Goal: Answer question/provide support: Share knowledge or assist other users

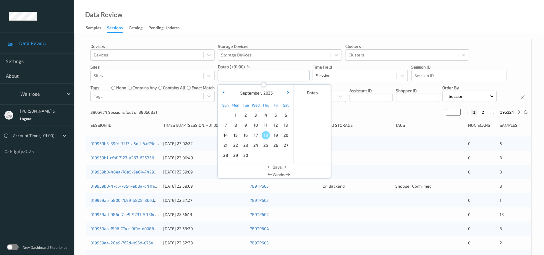
click at [233, 75] on input "text" at bounding box center [264, 75] width 92 height 11
click at [257, 135] on span "17" at bounding box center [256, 135] width 8 height 8
type input "[DATE] 00:00 -> [DATE] 23:59"
click at [364, 107] on div "Devices Devices Storage Devices Storage Devices Clusters Clusters Sites Sites d…" at bounding box center [309, 72] width 446 height 67
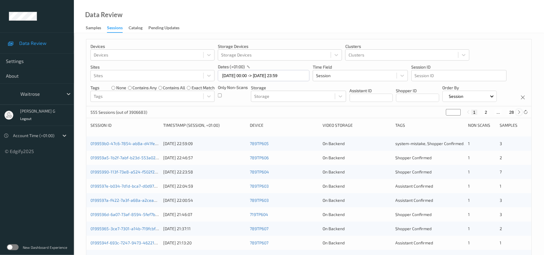
click at [520, 114] on icon at bounding box center [519, 112] width 4 height 4
type input "*"
click at [520, 114] on icon at bounding box center [519, 112] width 4 height 4
type input "*"
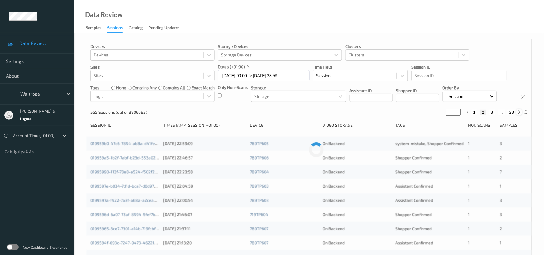
type input "*"
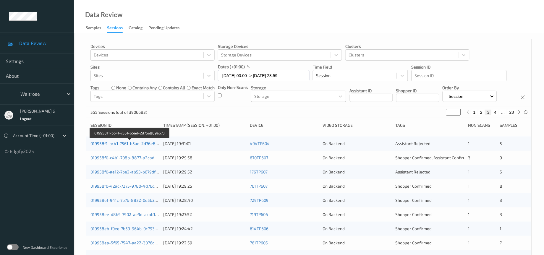
click at [133, 146] on link "019958f1-bc41-7561-b5ad-2d76e889ab73" at bounding box center [130, 143] width 79 height 5
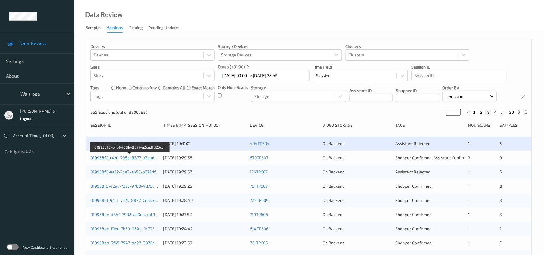
click at [135, 160] on link "019958f0-c4b1-708b-8877-a2cadf825ccf" at bounding box center [130, 157] width 78 height 5
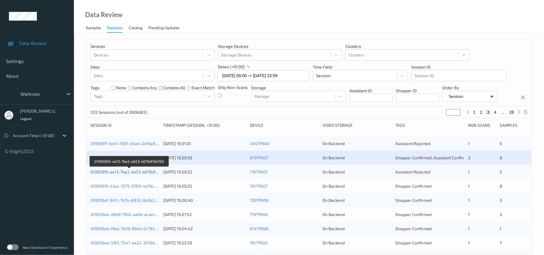
click at [138, 175] on link "019958f0-ae12-7be2-ab53-b679df3b1162" at bounding box center [130, 172] width 78 height 5
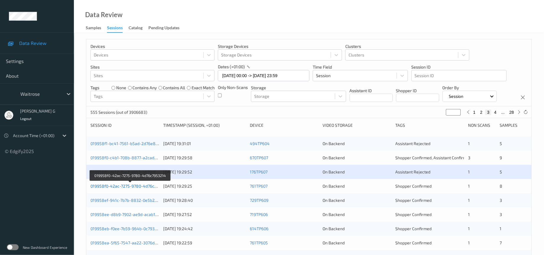
click at [142, 189] on link "019958f0-42ac-7275-9780-4d76c7953214" at bounding box center [131, 186] width 80 height 5
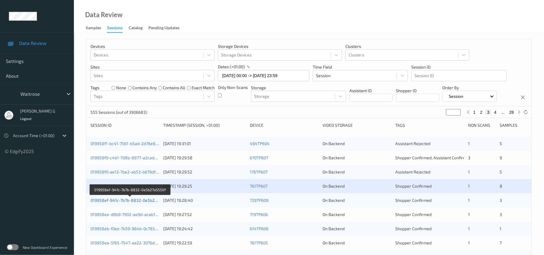
click at [120, 203] on link "019958ef-941c-7b7b-8832-0e5b27a5550f" at bounding box center [131, 200] width 80 height 5
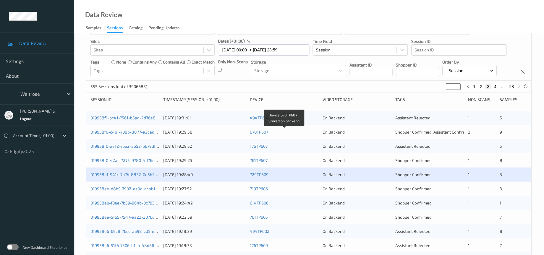
scroll to position [44, 0]
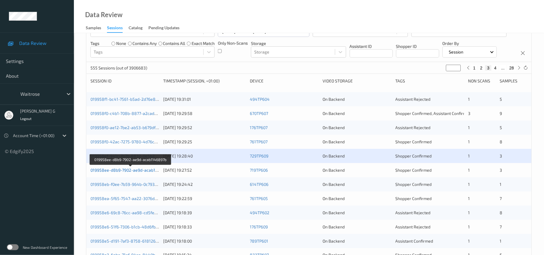
click at [129, 173] on link "019958ee-d8b9-7902-ae9d-acab1146897b" at bounding box center [131, 170] width 81 height 5
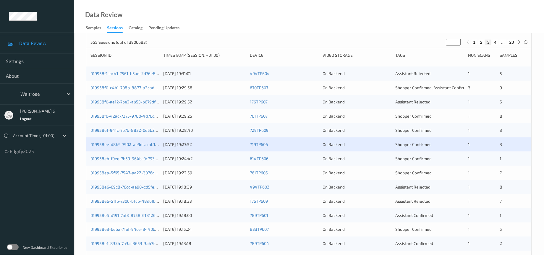
scroll to position [89, 0]
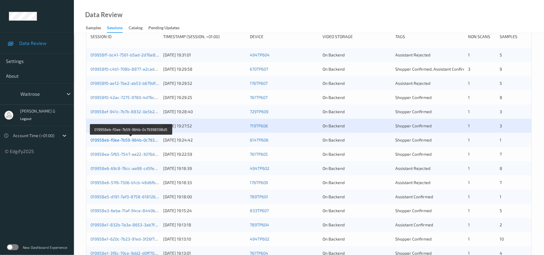
click at [117, 143] on link "019958eb-f0ee-7b59-964b-0c79398598d5" at bounding box center [131, 140] width 81 height 5
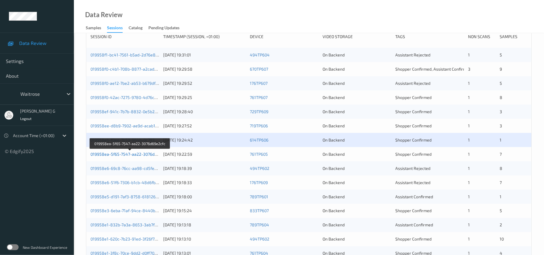
click at [139, 157] on link "019958ea-5f65-7547-aa22-3076d69e2cfc" at bounding box center [130, 154] width 79 height 5
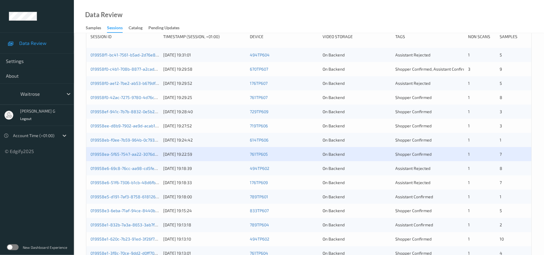
click at [129, 172] on div "019958e6-69c8-76cc-aa98-cd5fe450f14c" at bounding box center [125, 169] width 69 height 6
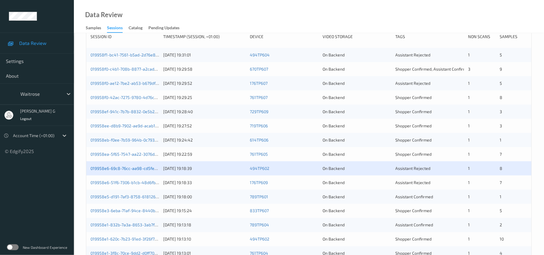
click at [132, 171] on link "019958e6-69c8-76cc-aa98-cd5fe450f14c" at bounding box center [130, 168] width 79 height 5
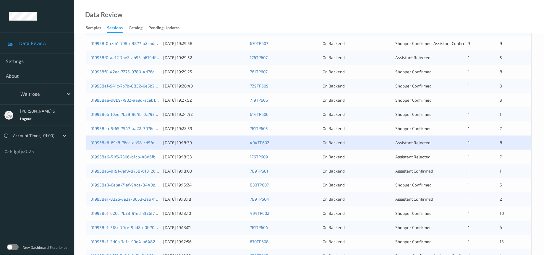
scroll to position [133, 0]
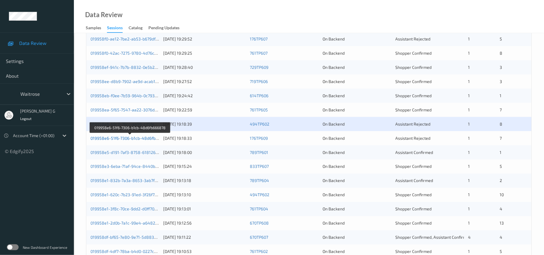
click at [125, 141] on link "019958e6-51f6-7306-b1cb-48d6fb666878" at bounding box center [131, 138] width 80 height 5
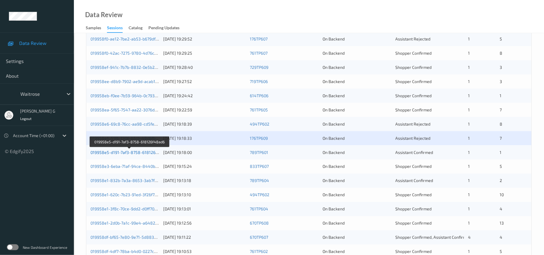
click at [127, 155] on link "019958e5-d191-7af3-8758-618126f48ad6" at bounding box center [130, 152] width 79 height 5
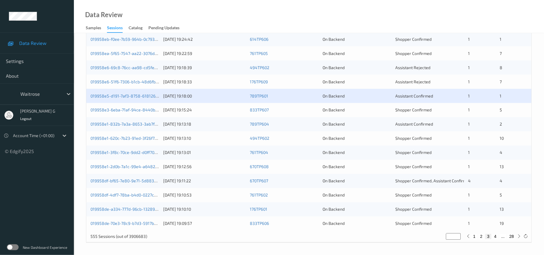
scroll to position [202, 0]
click at [127, 110] on link "019958e3-6eba-71af-94ce-8440be552ccd" at bounding box center [131, 110] width 81 height 5
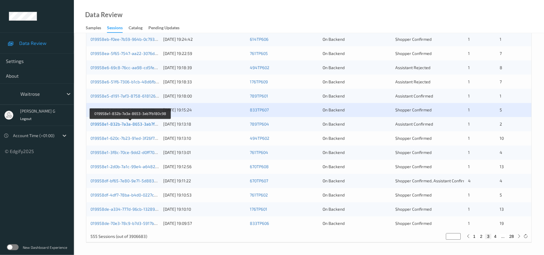
click at [133, 122] on link "019958e1-832b-7a3a-8653-3ab7fb180c98" at bounding box center [131, 124] width 80 height 5
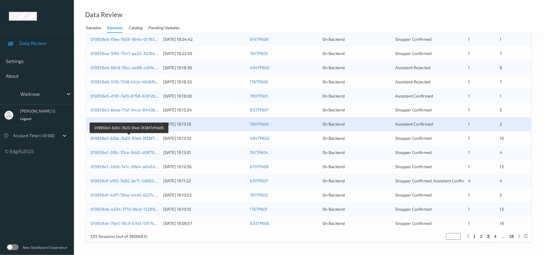
click at [130, 139] on link "019958e1-620c-7b23-91ed-3f26f7cf4bd5" at bounding box center [130, 138] width 78 height 5
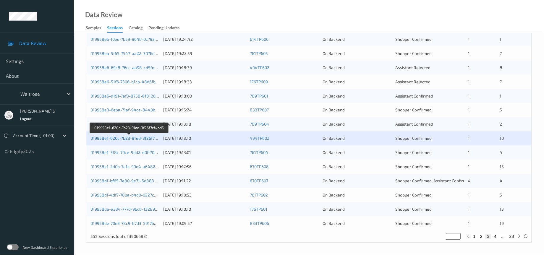
click at [140, 139] on link "019958e1-620c-7b23-91ed-3f26f7cf4bd5" at bounding box center [130, 138] width 78 height 5
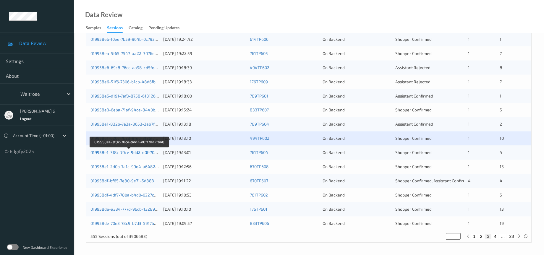
click at [135, 153] on link "019958e1-3f8c-70ce-9dd2-d0ff70a2fba8" at bounding box center [130, 152] width 78 height 5
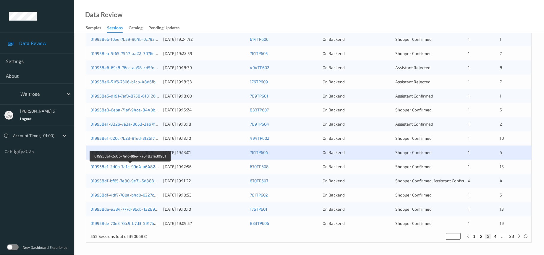
click at [145, 166] on link "019958e1-2d0b-7a1c-99e4-a64821ad0981" at bounding box center [131, 166] width 80 height 5
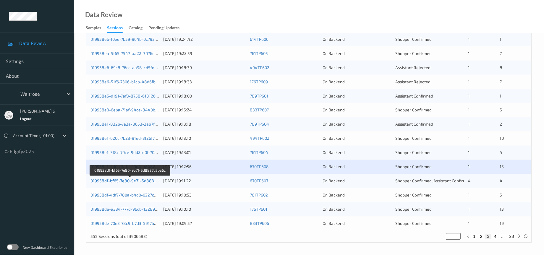
click at [125, 180] on link "019958df-bf65-7e80-9e71-5d8837d5ba6c" at bounding box center [131, 181] width 80 height 5
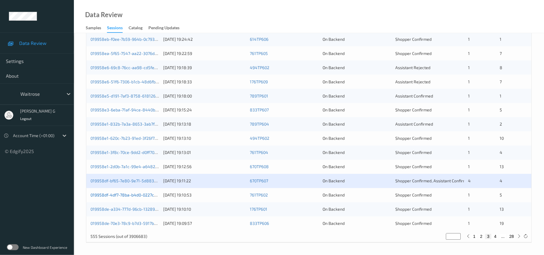
click at [131, 197] on link "019958df-4df7-78ba-b4d0-0227c857ee11" at bounding box center [130, 195] width 79 height 5
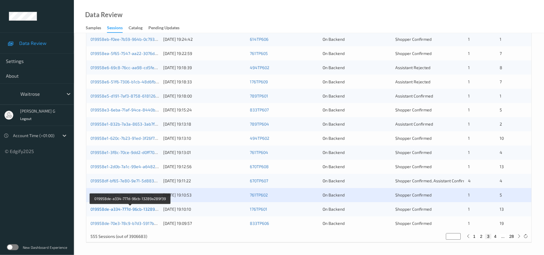
click at [128, 210] on link "019958de-a334-777d-96cb-13289a289f39" at bounding box center [131, 209] width 80 height 5
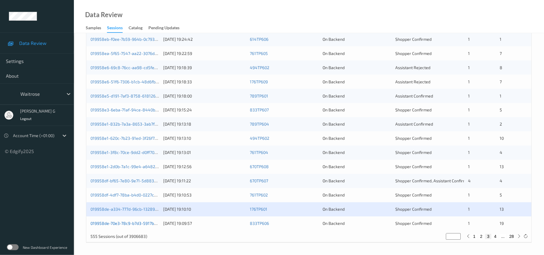
click at [133, 223] on link "019958de-70e3-78c9-b7d3-5917bab1778b" at bounding box center [130, 223] width 79 height 5
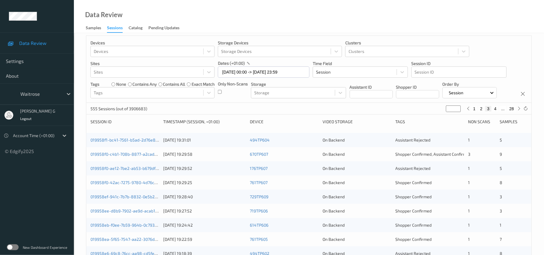
scroll to position [0, 0]
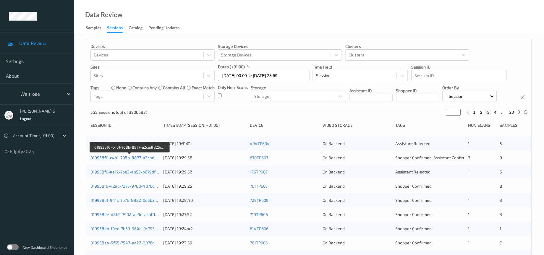
click at [124, 160] on link "019958f0-c4b1-708b-8877-a2cadf825ccf" at bounding box center [130, 157] width 78 height 5
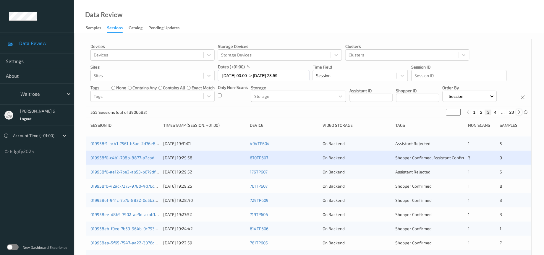
click at [518, 114] on icon at bounding box center [519, 112] width 4 height 4
type input "*"
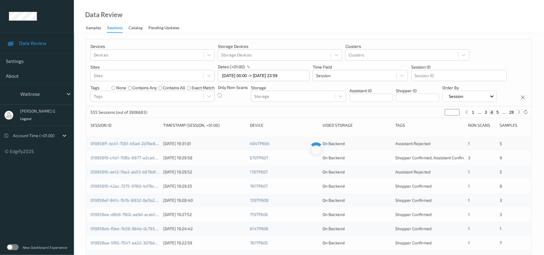
click at [518, 114] on icon at bounding box center [519, 112] width 4 height 4
type input "*"
click at [518, 114] on icon at bounding box center [519, 112] width 4 height 4
type input "*"
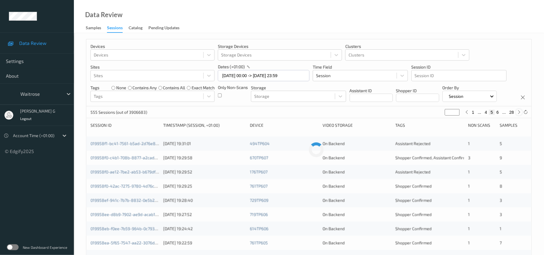
type input "*"
click at [518, 114] on icon at bounding box center [519, 112] width 4 height 4
type input "*"
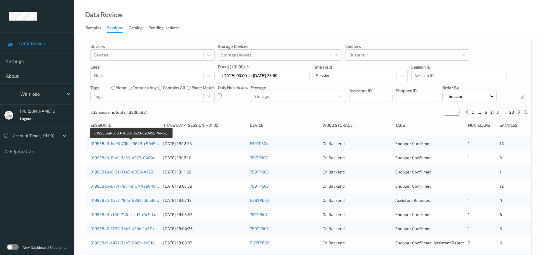
click at [111, 146] on link "019958a9-bc03-70bd-8623-c90d5514d478" at bounding box center [132, 143] width 82 height 5
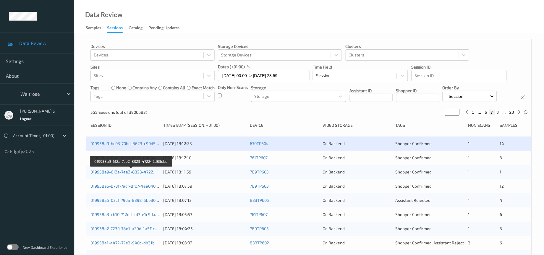
click at [119, 175] on link "019958a9-612a-7ae2-8323-472242d83dbd" at bounding box center [132, 172] width 82 height 5
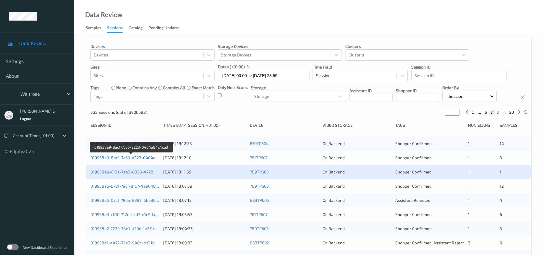
click at [137, 160] on link "019958a9-8ac1-7c60-a223-0404a84c4ce3" at bounding box center [132, 157] width 82 height 5
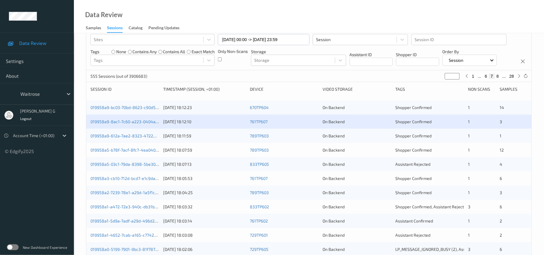
scroll to position [89, 0]
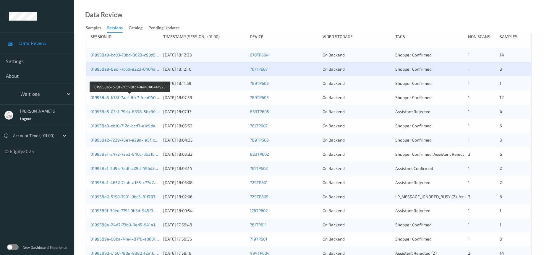
click at [135, 100] on link "019958a5-b78f-7acf-8fc7-4ea0404fa923" at bounding box center [130, 97] width 79 height 5
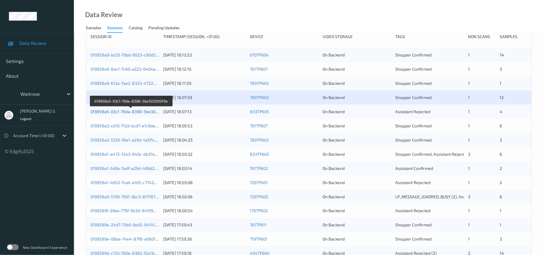
click at [128, 114] on link "019958a5-03c1-79da-8398-5be302000f9a" at bounding box center [131, 111] width 81 height 5
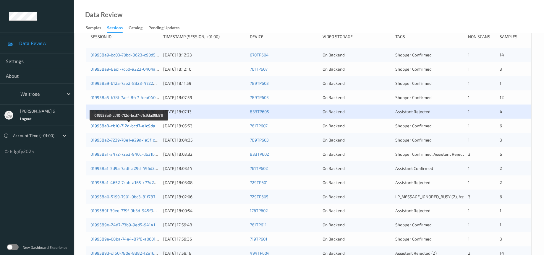
click at [135, 128] on link "019958a3-cb10-712d-bcd7-e1c9da39b81f" at bounding box center [130, 125] width 78 height 5
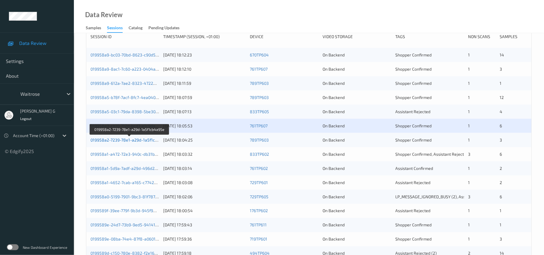
click at [135, 143] on link "019958a2-7239-78e1-a29d-1a5f1cb4a95e" at bounding box center [130, 140] width 79 height 5
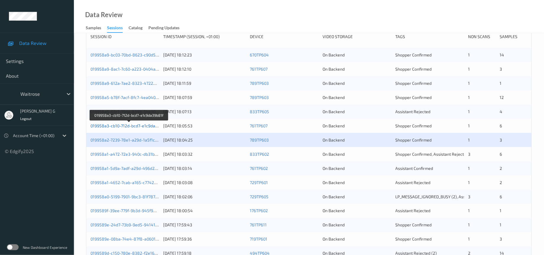
click at [134, 128] on link "019958a3-cb10-712d-bcd7-e1c9da39b81f" at bounding box center [130, 125] width 78 height 5
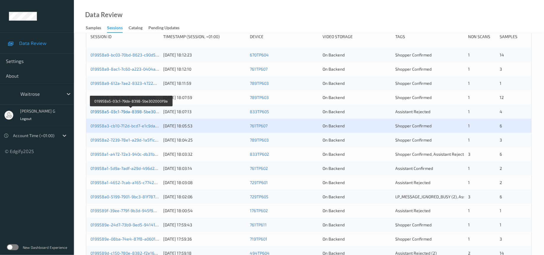
click at [144, 114] on link "019958a5-03c1-79da-8398-5be302000f9a" at bounding box center [131, 111] width 81 height 5
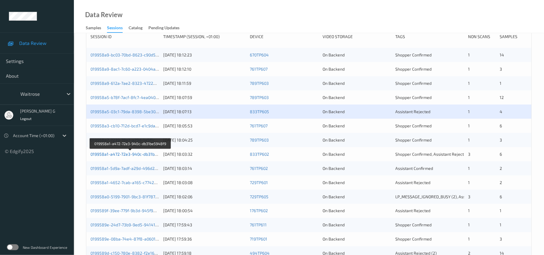
click at [130, 157] on link "019958a1-a472-72e3-940c-db31be5948f9" at bounding box center [131, 154] width 80 height 5
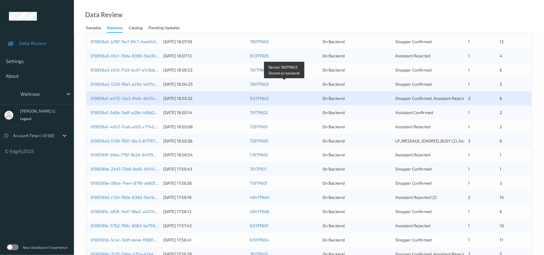
scroll to position [202, 0]
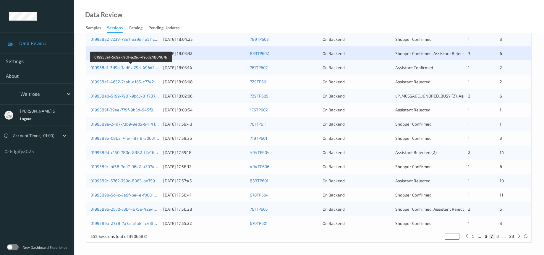
click at [130, 66] on link "019958a1-5d9a-7adf-a29d-496d2480467b" at bounding box center [131, 67] width 81 height 5
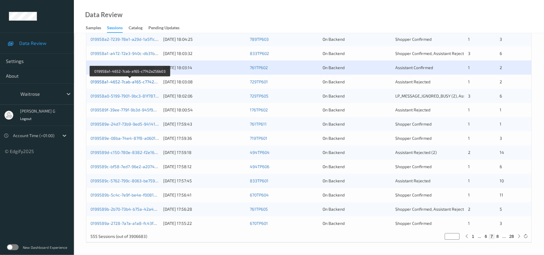
click at [138, 80] on link "019958a1-4652-7cab-a165-c7742a256b03" at bounding box center [131, 81] width 80 height 5
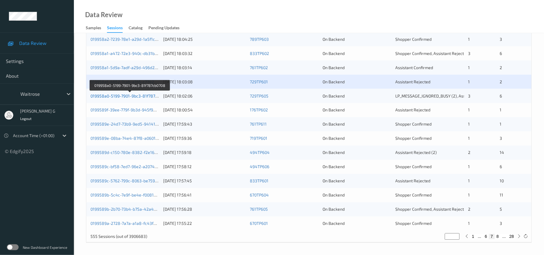
click at [132, 97] on link "019958a0-5199-7901-9bc3-81f787cb0708" at bounding box center [130, 95] width 79 height 5
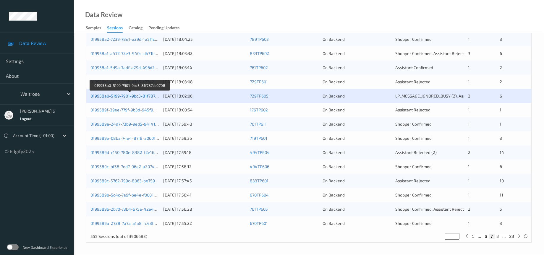
click at [127, 94] on link "019958a0-5199-7901-9bc3-81f787cb0708" at bounding box center [130, 95] width 79 height 5
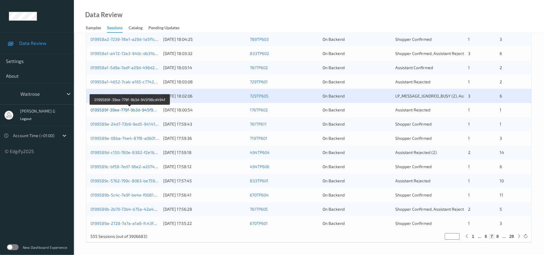
click at [123, 109] on link "0199589f-39ee-779f-9b3d-945f98cd494f" at bounding box center [130, 110] width 79 height 5
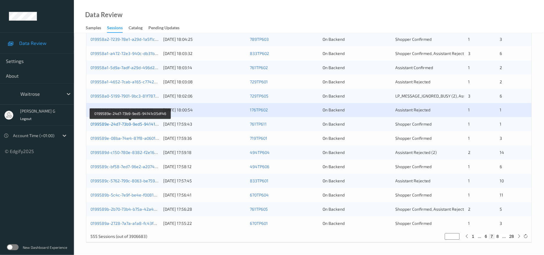
click at [120, 123] on link "0199589e-24d7-73b9-9ed5-94141c05df46" at bounding box center [131, 124] width 80 height 5
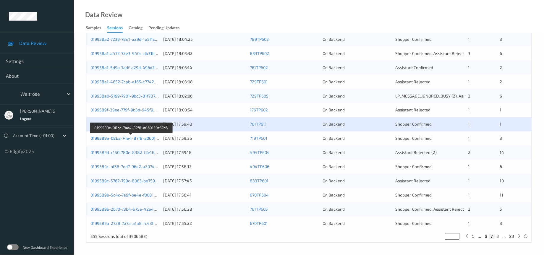
click at [126, 138] on link "0199589e-08ba-74e4-87f8-a060150c57d6" at bounding box center [131, 138] width 81 height 5
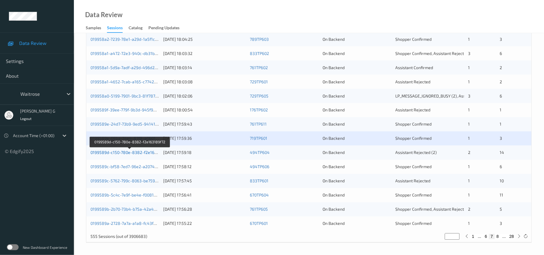
click at [135, 151] on link "0199589d-c150-780e-8382-f2e163189f72" at bounding box center [130, 152] width 79 height 5
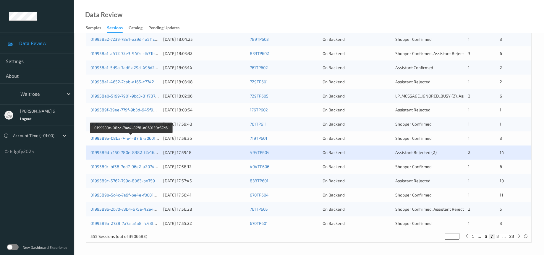
click at [137, 138] on link "0199589e-08ba-74e4-87f8-a060150c57d6" at bounding box center [131, 138] width 81 height 5
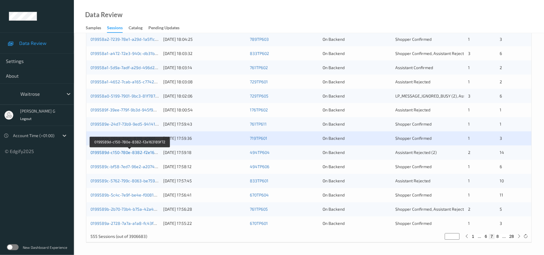
click at [130, 153] on link "0199589d-c150-780e-8382-f2e163189f72" at bounding box center [130, 152] width 79 height 5
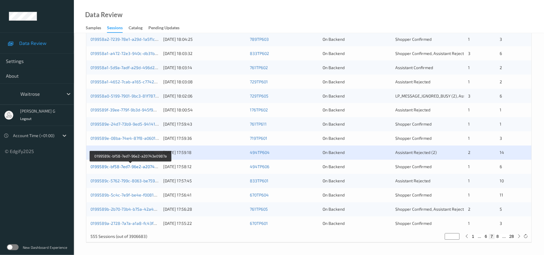
click at [126, 167] on link "0199589c-bf58-7ed7-96e2-a20743e0987a" at bounding box center [131, 166] width 81 height 5
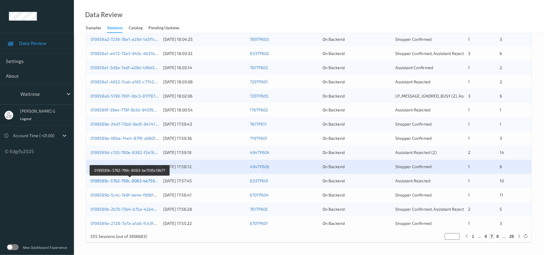
click at [129, 180] on link "0199589c-5762-799c-8063-be7595c19b77" at bounding box center [131, 181] width 80 height 5
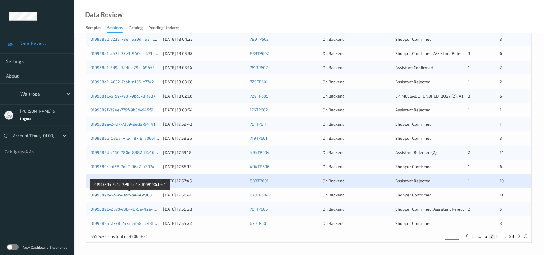
click at [117, 197] on link "0199589b-5c4c-7e9f-be4e-f008190db6c1" at bounding box center [130, 195] width 79 height 5
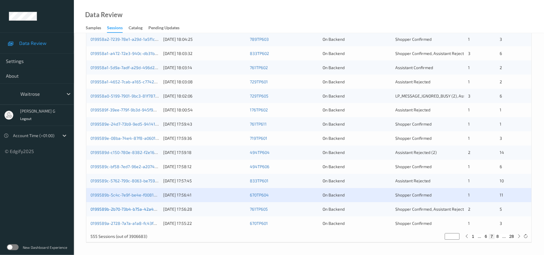
click at [120, 209] on link "0199589b-2b70-73b4-b75a-42a4a97acd70" at bounding box center [131, 209] width 81 height 5
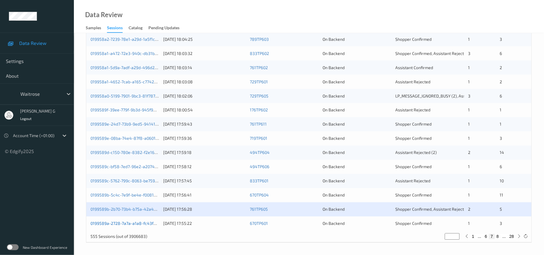
click at [112, 223] on link "0199589a-2728-7a7a-a1a8-fc43fee08bdf" at bounding box center [130, 223] width 79 height 5
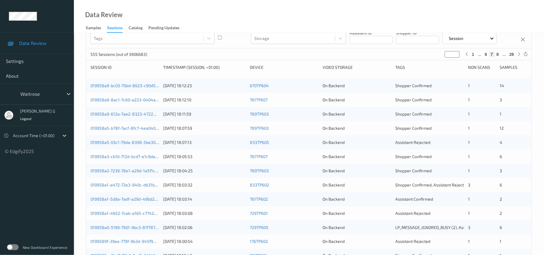
scroll to position [0, 0]
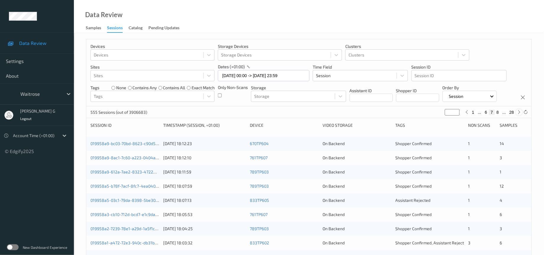
click at [519, 114] on icon at bounding box center [519, 112] width 4 height 4
type input "*"
click at [519, 114] on icon at bounding box center [519, 112] width 4 height 4
type input "*"
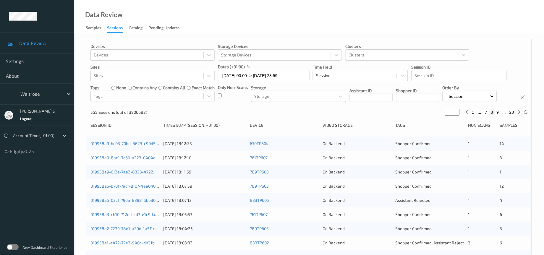
type input "*"
click at [519, 114] on icon at bounding box center [519, 112] width 4 height 4
type input "**"
click at [519, 114] on icon at bounding box center [519, 112] width 4 height 4
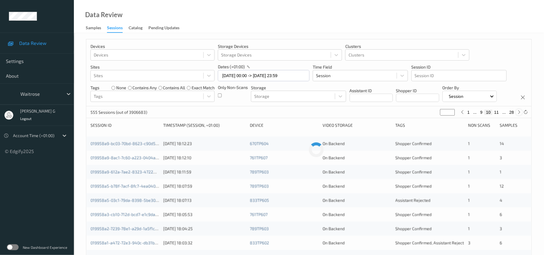
type input "**"
click at [519, 114] on icon at bounding box center [519, 112] width 4 height 4
type input "**"
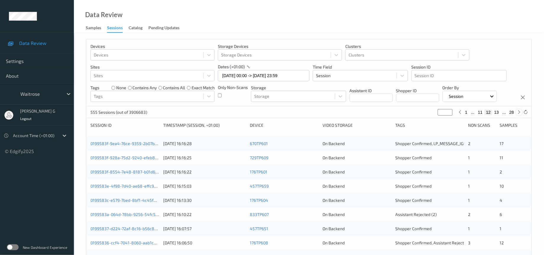
click at [519, 114] on icon at bounding box center [519, 112] width 4 height 4
type input "**"
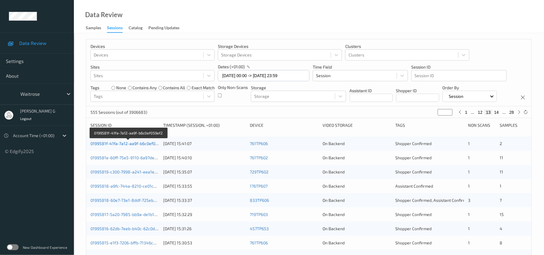
click at [130, 146] on link "0199581f-41fa-7a12-aa9f-b6c0ef059ef2" at bounding box center [129, 143] width 76 height 5
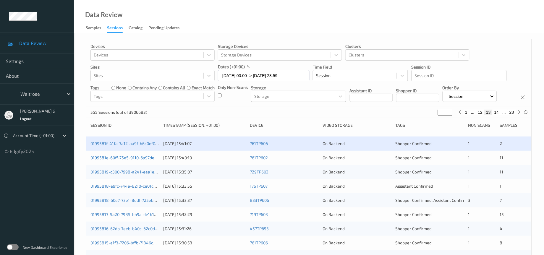
click at [125, 160] on link "0199581e-60ff-75e5-9110-6a97de891167" at bounding box center [129, 157] width 77 height 5
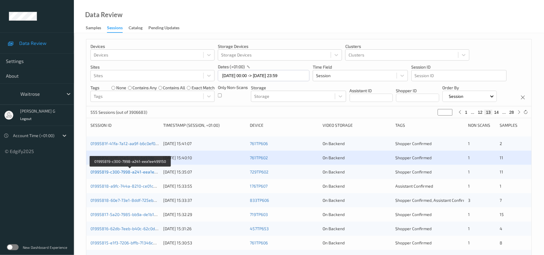
click at [118, 175] on link "01995819-c300-7998-a241-eea1ee499150" at bounding box center [131, 172] width 80 height 5
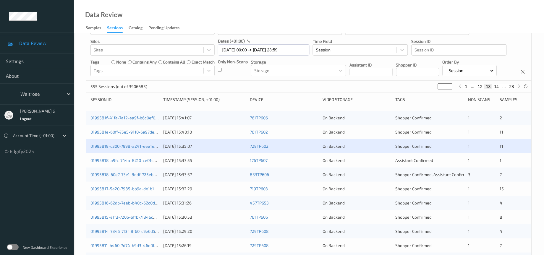
scroll to position [44, 0]
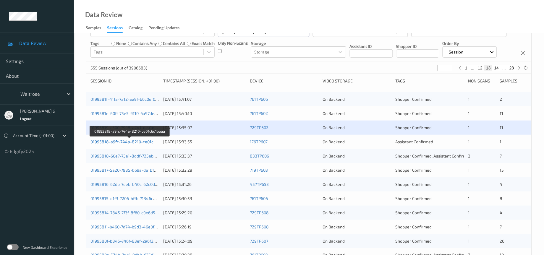
click at [121, 144] on link "01995818-a9fc-744a-8210-ce01c6d1beaa" at bounding box center [130, 141] width 79 height 5
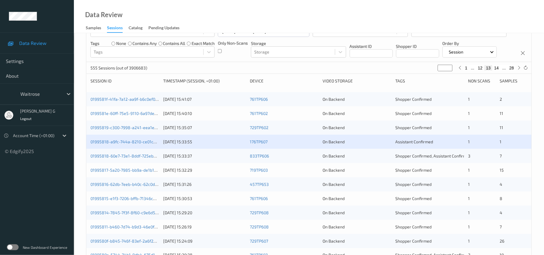
click at [111, 163] on div "01995818-60e7-73e1-8ddf-725ebaf934bd 17/09/2025 15:33:37 833TP606 On Backend Sh…" at bounding box center [309, 156] width 446 height 14
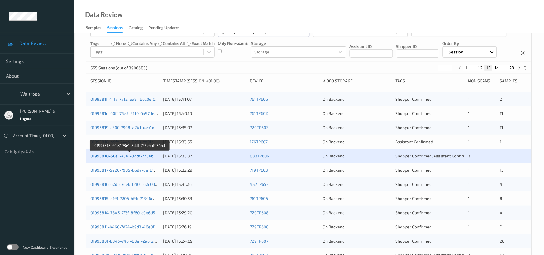
click at [118, 159] on link "01995818-60e7-73e1-8ddf-725ebaf934bd" at bounding box center [130, 156] width 79 height 5
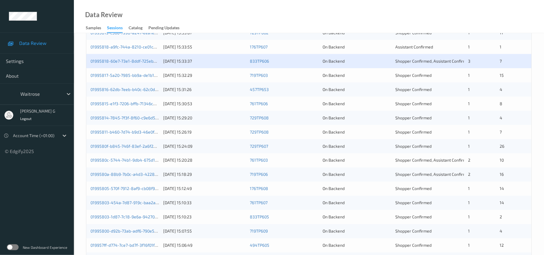
scroll to position [158, 0]
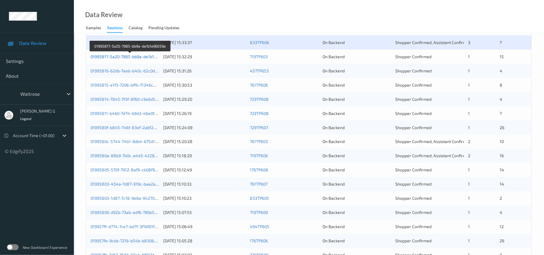
click at [125, 59] on link "01995817-5a20-7985-bb9a-de1b1a96059e" at bounding box center [131, 56] width 80 height 5
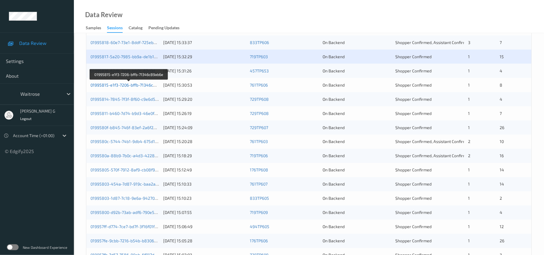
click at [114, 88] on link "01995815-e1f3-7206-bffb-71346c89ab6e" at bounding box center [129, 85] width 77 height 5
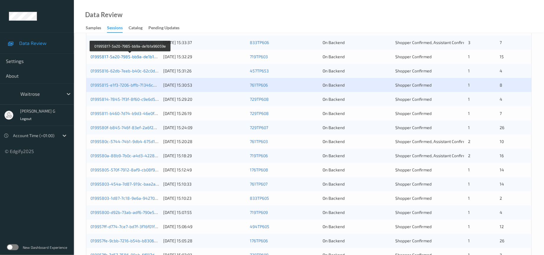
click at [131, 59] on link "01995817-5a20-7985-bb9a-de1b1a96059e" at bounding box center [131, 56] width 80 height 5
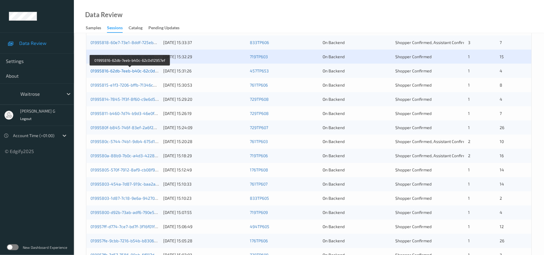
click at [124, 73] on link "01995816-62db-7eeb-b40c-62c0d12957ef" at bounding box center [130, 70] width 79 height 5
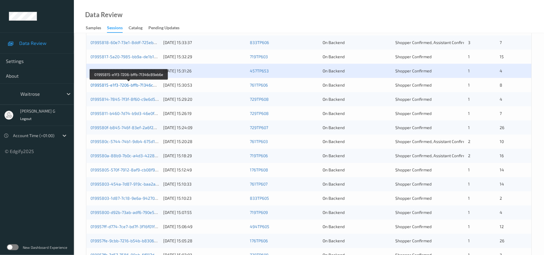
click at [106, 88] on link "01995815-e1f3-7206-bffb-71346c89ab6e" at bounding box center [129, 85] width 77 height 5
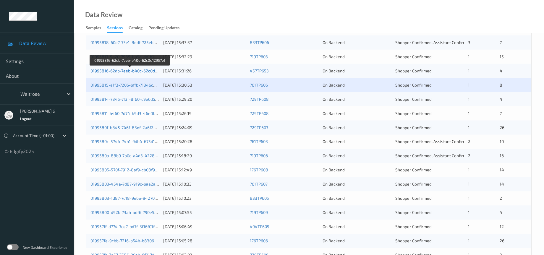
click at [127, 73] on link "01995816-62db-7eeb-b40c-62c0d12957ef" at bounding box center [130, 70] width 79 height 5
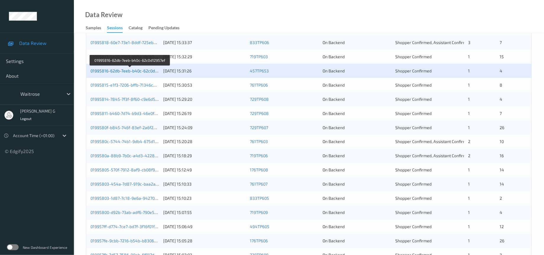
click at [125, 73] on link "01995816-62db-7eeb-b40c-62c0d12957ef" at bounding box center [130, 70] width 79 height 5
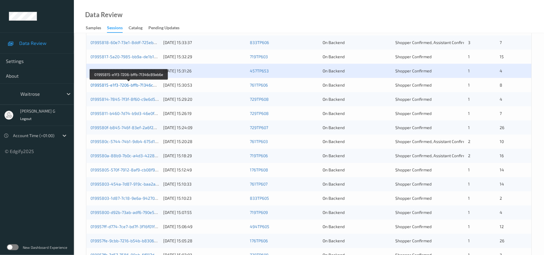
click at [132, 88] on link "01995815-e1f3-7206-bffb-71346c89ab6e" at bounding box center [129, 85] width 77 height 5
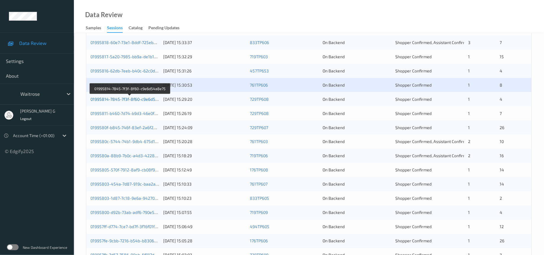
click at [120, 102] on link "01995814-7845-7f3f-8f60-c9e6d54a8e75" at bounding box center [130, 99] width 79 height 5
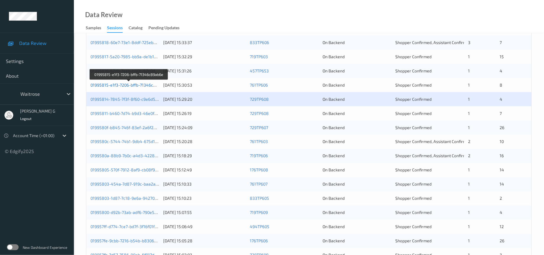
click at [121, 88] on link "01995815-e1f3-7206-bffb-71346c89ab6e" at bounding box center [129, 85] width 77 height 5
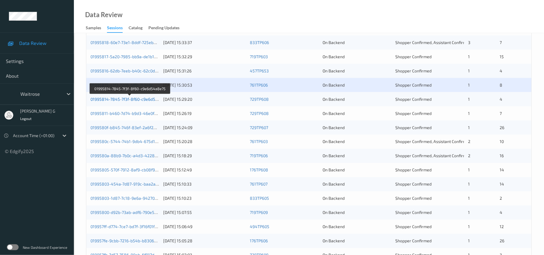
click at [126, 102] on link "01995814-7845-7f3f-8f60-c9e6d54a8e75" at bounding box center [130, 99] width 79 height 5
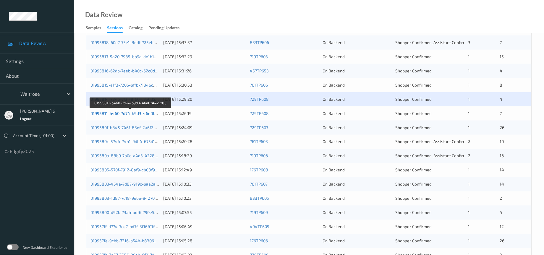
click at [127, 116] on link "01995811-b460-7d74-b9d3-46e0f4427f85" at bounding box center [131, 113] width 80 height 5
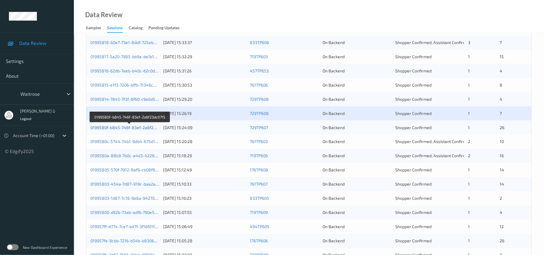
click at [125, 130] on link "0199580f-b845-746f-83ef-2a6f23dc0715" at bounding box center [130, 127] width 78 height 5
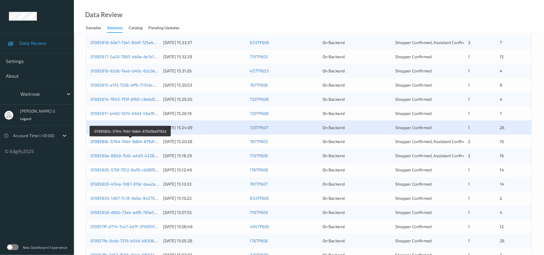
click at [123, 144] on link "0199580c-5744-74b1-9db4-675d16a9792d" at bounding box center [131, 141] width 81 height 5
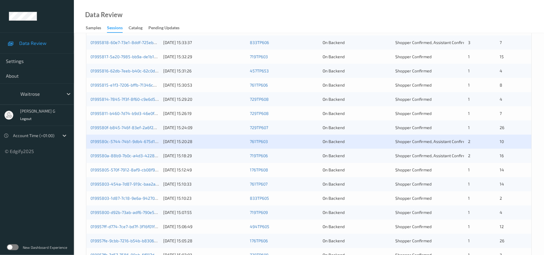
click at [132, 163] on div "0199580a-88b9-7b0c-a4d3-4228125da906 17/09/2025 15:18:29 719TP606 On Backend Sh…" at bounding box center [309, 156] width 446 height 14
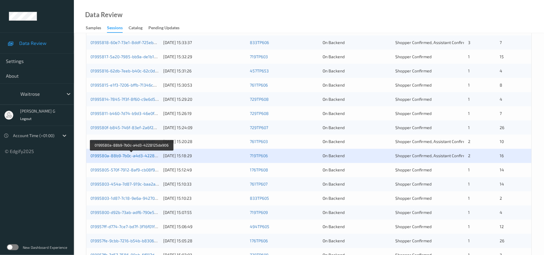
click at [112, 159] on link "0199580a-88b9-7b0c-a4d3-4228125da906" at bounding box center [132, 156] width 83 height 5
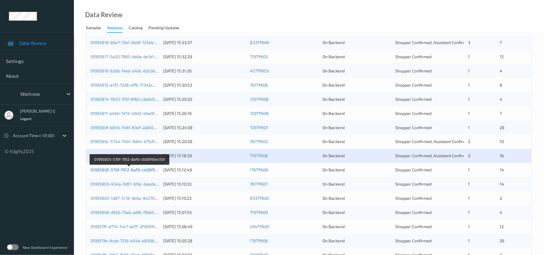
click at [109, 173] on link "01995805-570f-7912-8af9-cb08f93ec159" at bounding box center [130, 170] width 78 height 5
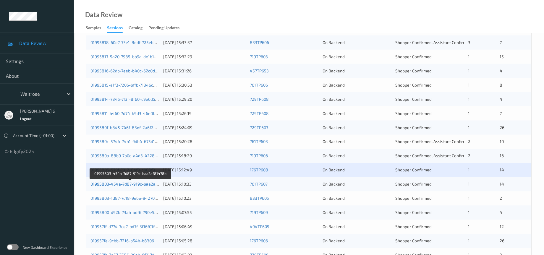
click at [102, 187] on link "01995803-454a-7d87-919c-baa2af81478b" at bounding box center [131, 184] width 81 height 5
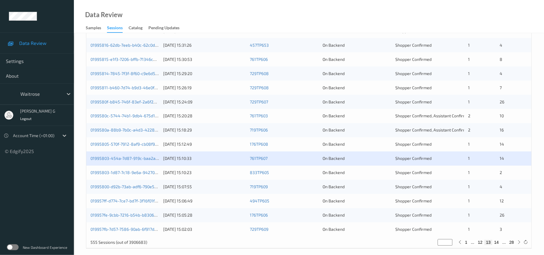
scroll to position [202, 0]
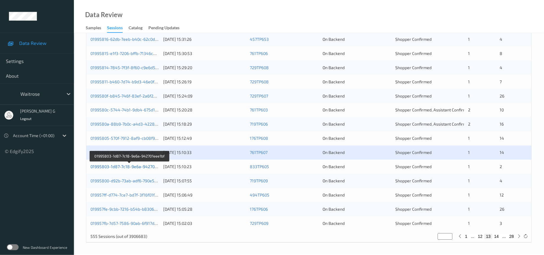
click at [127, 164] on link "01995803-1d87-7c18-9e6a-942701eee1bf" at bounding box center [130, 166] width 79 height 5
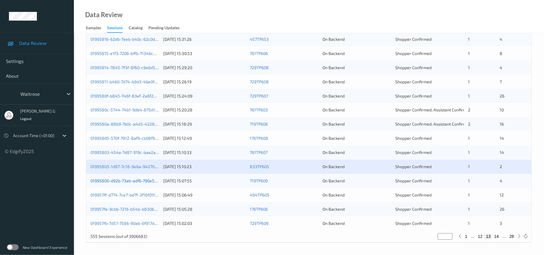
click at [137, 183] on link "01995800-d92b-73ab-adf6-790e52838ba0" at bounding box center [131, 181] width 81 height 5
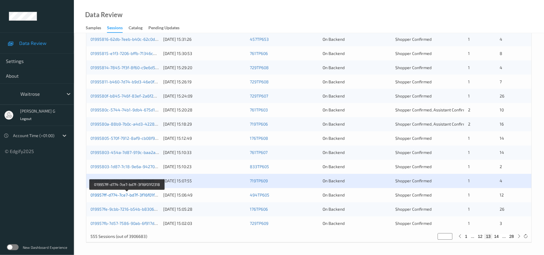
click at [112, 196] on link "019957ff-d774-7ce7-bd7f-3f16f01f2318" at bounding box center [127, 195] width 73 height 5
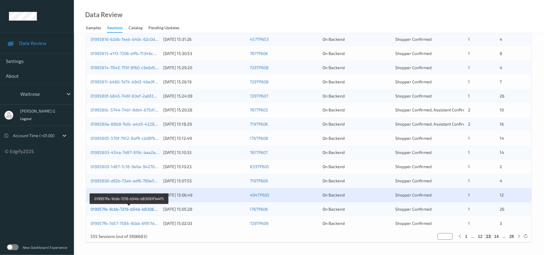
click at [125, 208] on link "019957fe-9cbb-7216-b54b-b83061f1a4f5" at bounding box center [130, 209] width 78 height 5
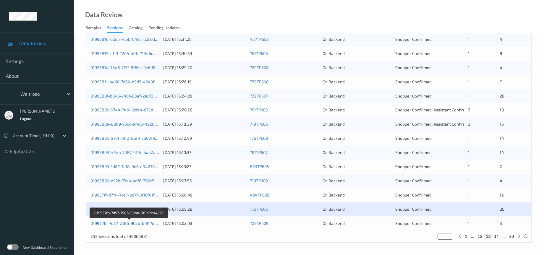
click at [117, 225] on link "019957fb-7d57-7586-90ab-6f917da14567" at bounding box center [130, 223] width 78 height 5
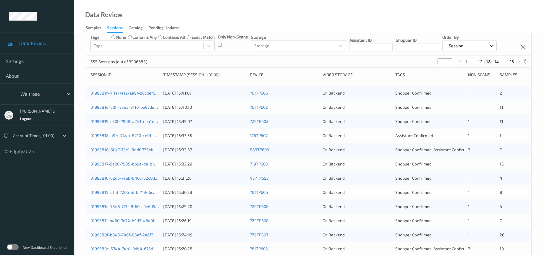
scroll to position [0, 0]
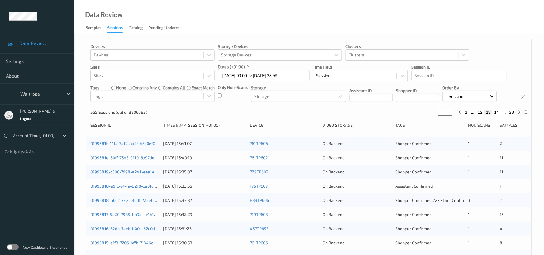
click at [519, 114] on icon at bounding box center [519, 112] width 4 height 4
type input "**"
click at [519, 114] on icon at bounding box center [519, 112] width 4 height 4
type input "**"
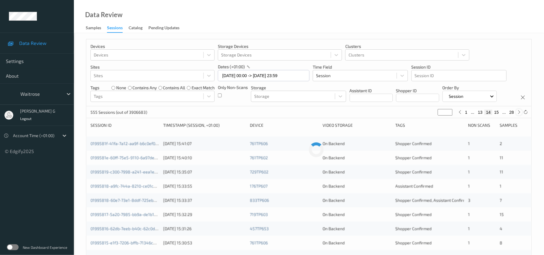
type input "**"
click at [519, 114] on icon at bounding box center [519, 112] width 4 height 4
type input "**"
click at [519, 114] on icon at bounding box center [519, 112] width 4 height 4
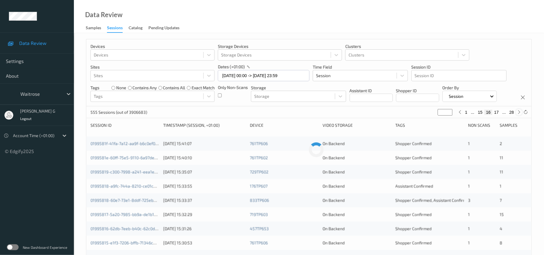
type input "**"
click at [519, 114] on icon at bounding box center [519, 112] width 4 height 4
type input "**"
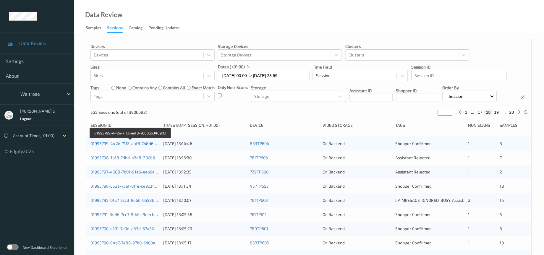
click at [117, 146] on link "01995799-442e-71f2-aaf8-7b8d66340902" at bounding box center [131, 143] width 80 height 5
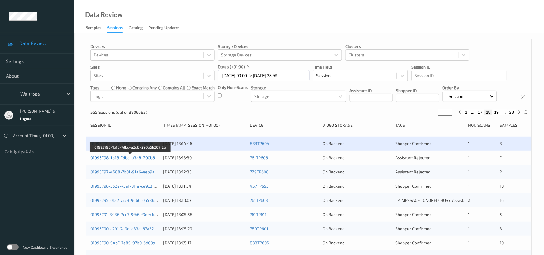
click at [119, 160] on link "01995798-1b18-7dbd-a3d8-290b6b307f2b" at bounding box center [131, 157] width 80 height 5
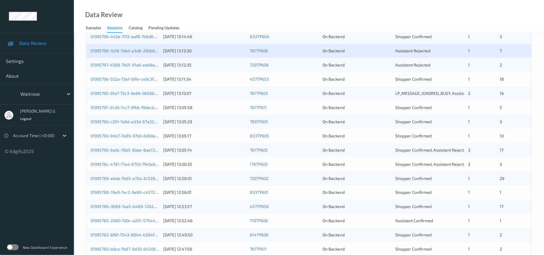
scroll to position [89, 0]
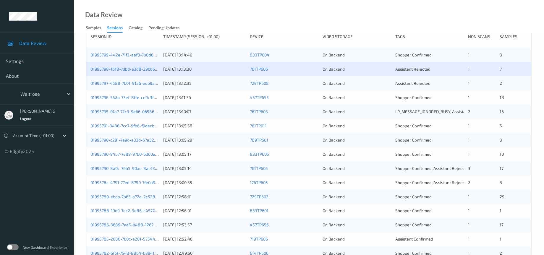
click at [135, 86] on div "01995797-4588-7b01-91a6-eeb9a16a7da1" at bounding box center [125, 83] width 69 height 6
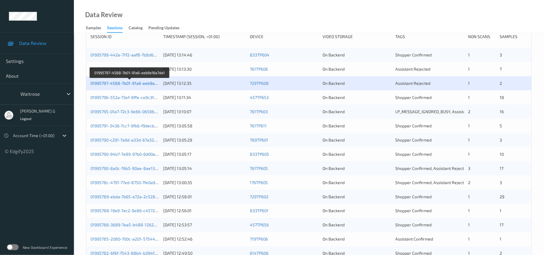
click at [137, 86] on link "01995797-4588-7b01-91a6-eeb9a16a7da1" at bounding box center [130, 83] width 79 height 5
click at [126, 100] on link "01995796-552a-73ef-8ffe-ce9c3fbc47f7" at bounding box center [129, 97] width 76 height 5
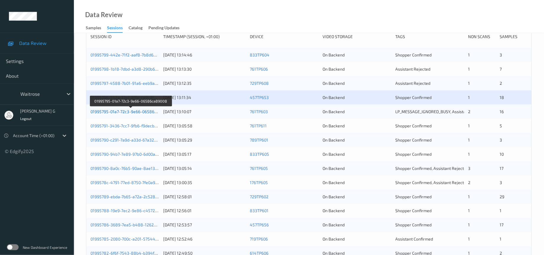
click at [117, 114] on link "01995795-01a7-72c3-9e66-06586ca89008" at bounding box center [131, 111] width 81 height 5
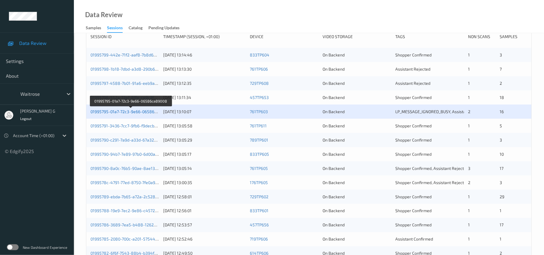
click at [148, 114] on link "01995795-01a7-72c3-9e66-06586ca89008" at bounding box center [131, 111] width 81 height 5
click at [131, 114] on link "01995795-01a7-72c3-9e66-06586ca89008" at bounding box center [131, 111] width 81 height 5
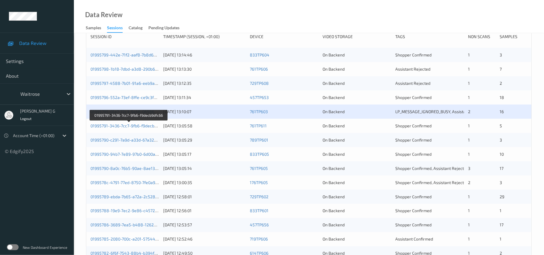
click at [132, 133] on div "01995791-3436-7cc7-9fb6-f9decb9dfc66 17/09/2025 13:05:58 761TP611 On Backend Sh…" at bounding box center [309, 126] width 446 height 14
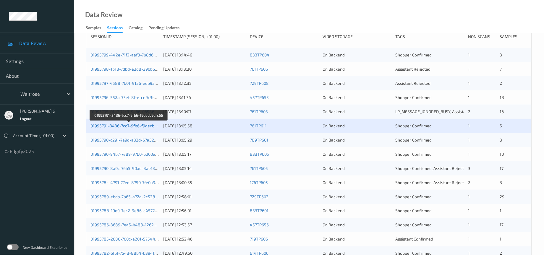
click at [129, 128] on link "01995791-3436-7cc7-9fb6-f9decb9dfc66" at bounding box center [129, 125] width 77 height 5
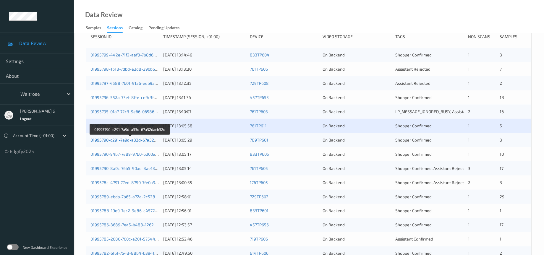
click at [133, 143] on link "01995790-c291-7a9d-a33d-67a32dacb32d" at bounding box center [131, 140] width 80 height 5
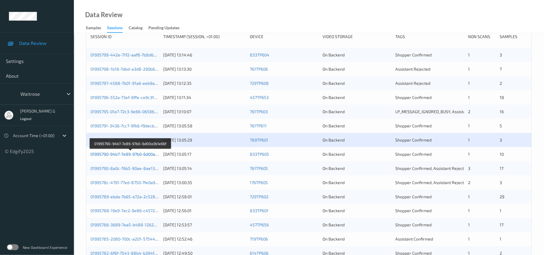
click at [111, 157] on link "01995790-94b7-7e89-97b0-6d00a3b1e66f" at bounding box center [131, 154] width 80 height 5
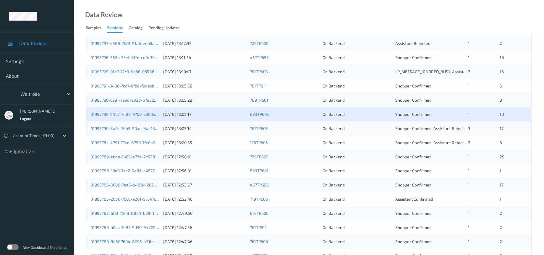
scroll to position [133, 0]
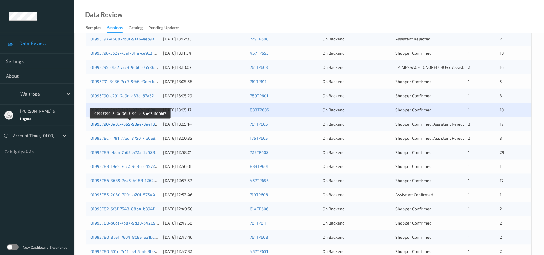
click at [123, 127] on link "01995790-8a0c-76b5-90ae-8ae13df0f667" at bounding box center [130, 124] width 79 height 5
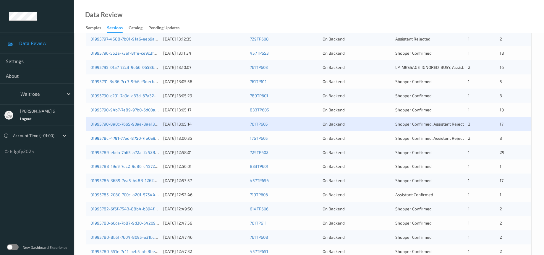
click at [137, 141] on link "0199578c-4791-77ed-8750-7fe0a9bda50b" at bounding box center [130, 138] width 79 height 5
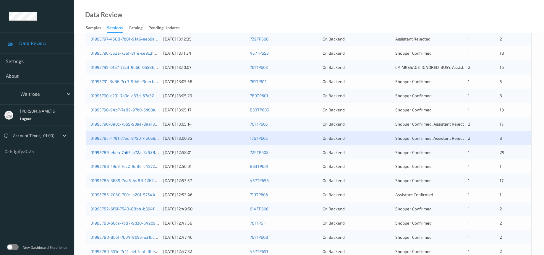
click at [120, 155] on link "01995789-ebda-7b65-a72a-2c52899268a2" at bounding box center [132, 152] width 82 height 5
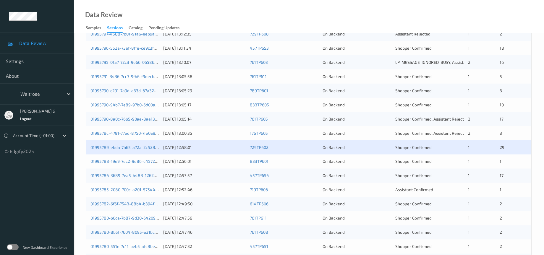
scroll to position [202, 0]
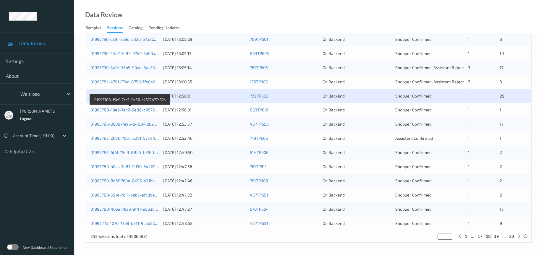
click at [123, 109] on link "01995788-19e9-7ec2-9e86-c4572477a37b" at bounding box center [131, 110] width 80 height 5
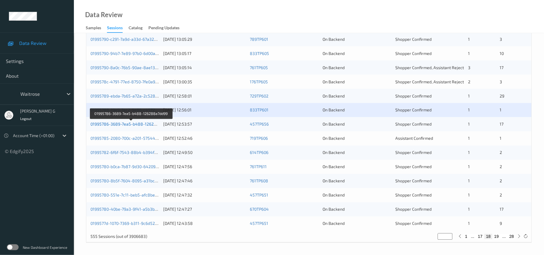
click at [115, 124] on link "01995786-3689-7ea5-b488-126288a7dd99" at bounding box center [132, 124] width 83 height 5
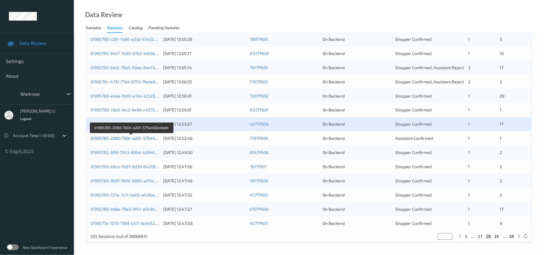
click at [119, 140] on link "01995785-2080-700c-a201-5754492e4bd4" at bounding box center [132, 138] width 82 height 5
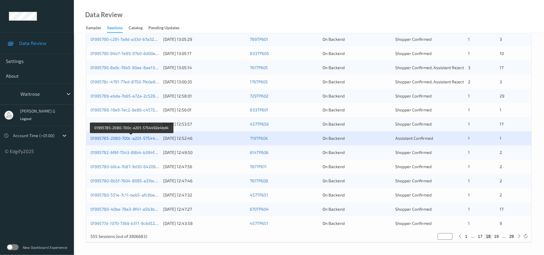
click at [104, 138] on link "01995785-2080-700c-a201-5754492e4bd4" at bounding box center [132, 138] width 82 height 5
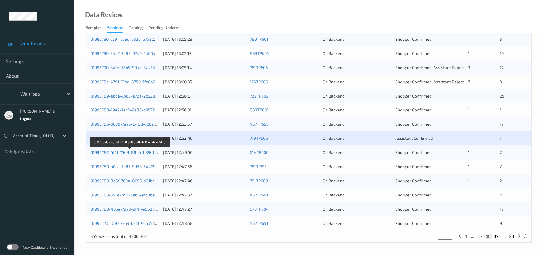
click at [118, 151] on link "01995782-6f6f-7543-88b4-b394fdde7d15" at bounding box center [131, 152] width 80 height 5
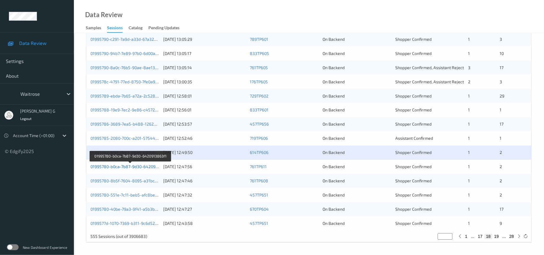
click at [134, 167] on link "01995780-b0ca-7b87-9d30-6420913863f1" at bounding box center [131, 166] width 80 height 5
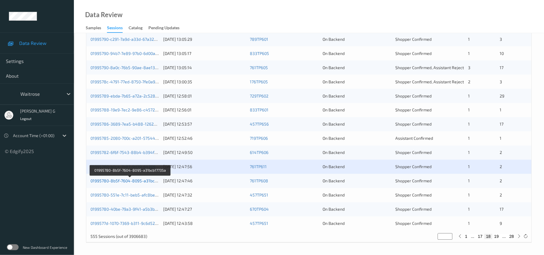
click at [121, 179] on link "01995780-8b5f-7604-8095-a31bcb17735a" at bounding box center [131, 181] width 80 height 5
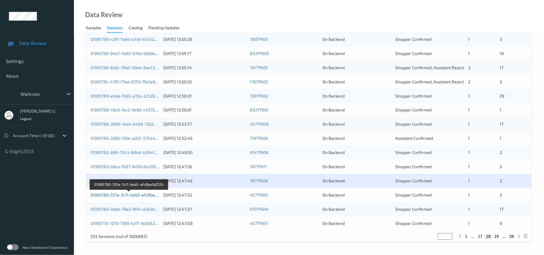
click at [131, 195] on link "01995780-551e-7c11-beb5-afc8be1d2124" at bounding box center [130, 195] width 78 height 5
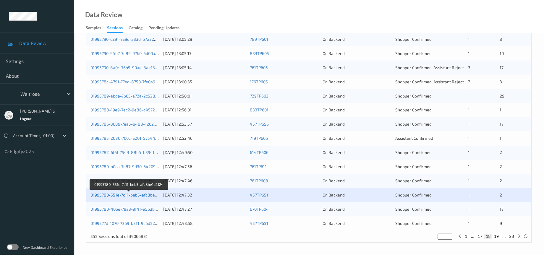
click at [124, 193] on link "01995780-551e-7c11-beb5-afc8be1d2124" at bounding box center [130, 195] width 78 height 5
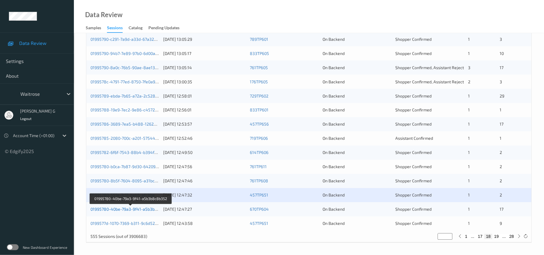
click at [118, 207] on link "01995780-40be-79a3-9f41-a5b3b8c8b352" at bounding box center [131, 209] width 81 height 5
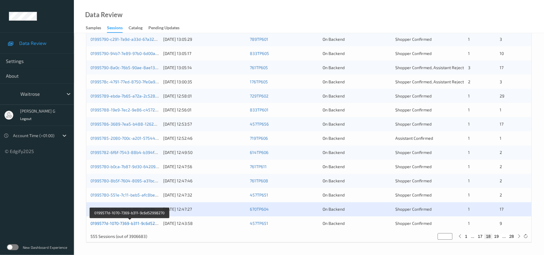
click at [132, 222] on link "0199577d-1070-7369-b311-9c6d52998270" at bounding box center [130, 223] width 79 height 5
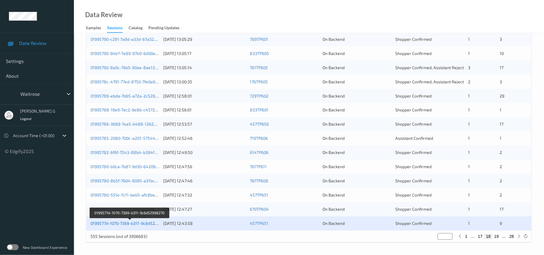
click at [109, 223] on link "0199577d-1070-7369-b311-9c6d52998270" at bounding box center [130, 223] width 79 height 5
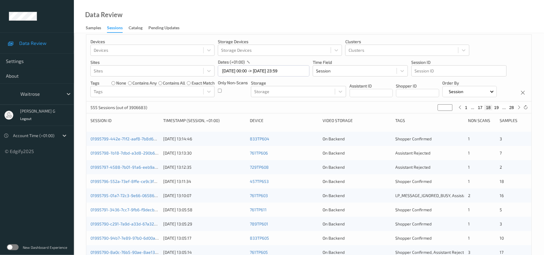
scroll to position [0, 0]
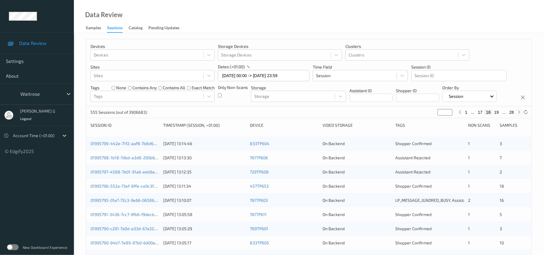
click at [518, 114] on icon at bounding box center [519, 112] width 4 height 4
type input "**"
click at [518, 114] on icon at bounding box center [519, 112] width 4 height 4
type input "**"
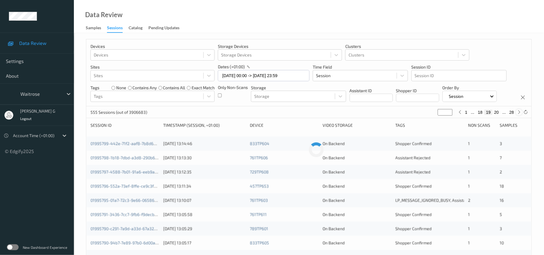
type input "**"
click at [518, 114] on icon at bounding box center [519, 112] width 4 height 4
type input "**"
click at [518, 114] on icon at bounding box center [519, 112] width 4 height 4
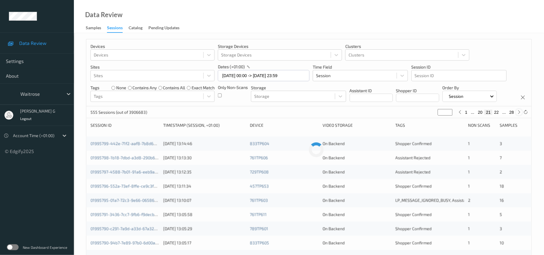
type input "**"
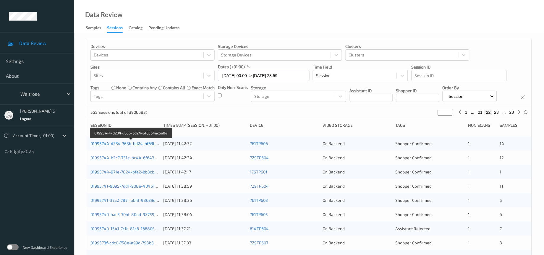
click at [118, 146] on link "01995744-d234-763b-bd24-bf63b4ec6e0e" at bounding box center [132, 143] width 82 height 5
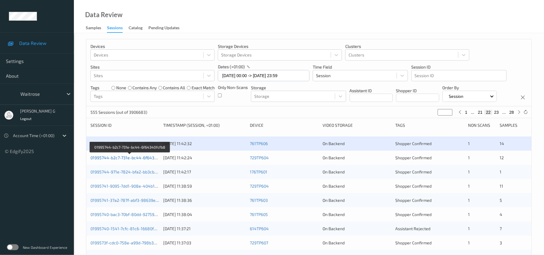
click at [121, 160] on link "01995744-b2c7-731e-bc44-6f64340fcfb8" at bounding box center [130, 157] width 79 height 5
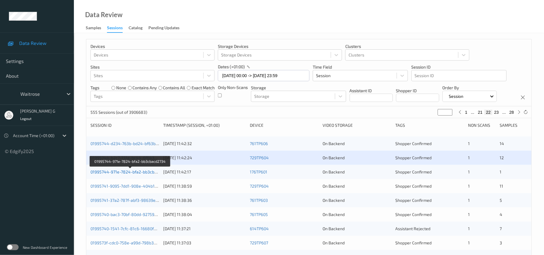
click at [117, 175] on link "01995744-971e-7824-bfa2-bb3cbacd2734" at bounding box center [131, 172] width 80 height 5
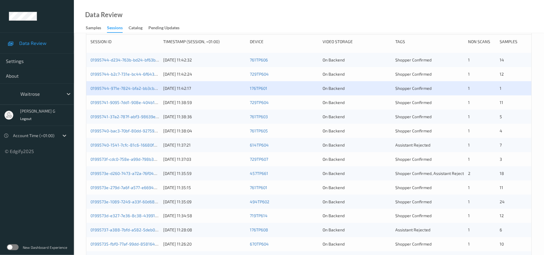
scroll to position [89, 0]
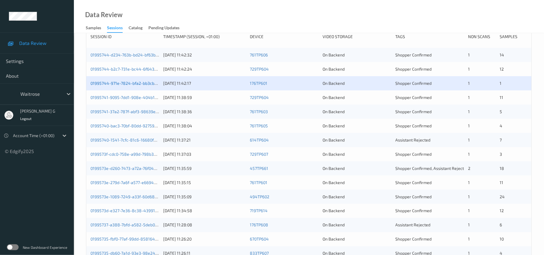
click at [120, 86] on link "01995744-971e-7824-bfa2-bb3cbacd2734" at bounding box center [131, 83] width 80 height 5
click at [130, 101] on div "01995741-9095-7dd1-908e-404b19326ae0" at bounding box center [125, 98] width 69 height 6
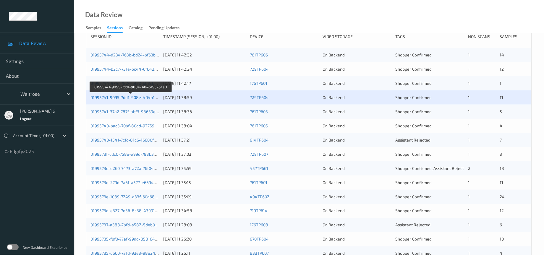
click at [116, 100] on link "01995741-9095-7dd1-908e-404b19326ae0" at bounding box center [131, 97] width 81 height 5
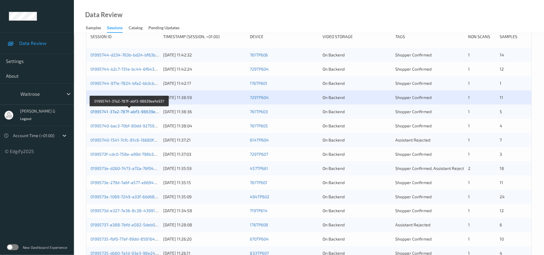
click at [127, 114] on link "01995741-37a2-787f-abf3-98639eefe937" at bounding box center [130, 111] width 78 height 5
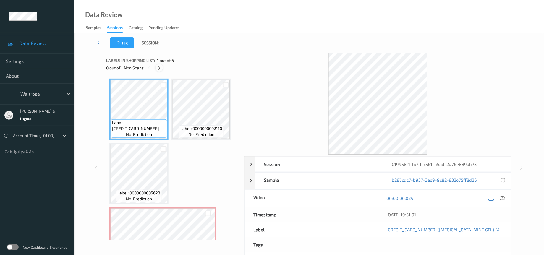
click at [158, 67] on icon at bounding box center [159, 67] width 5 height 5
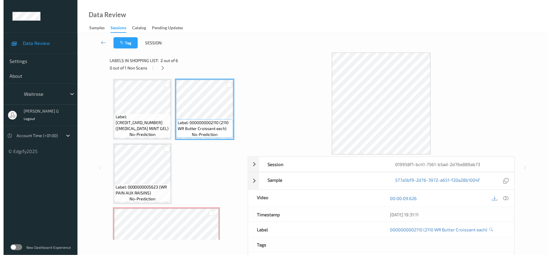
scroll to position [44, 0]
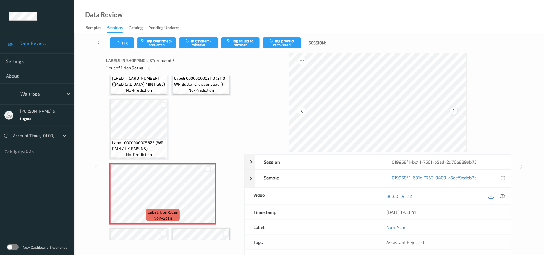
click at [451, 110] on div at bounding box center [454, 110] width 7 height 7
click at [200, 43] on button "Tag system-mistake" at bounding box center [199, 42] width 38 height 11
click at [121, 43] on icon "button" at bounding box center [119, 43] width 5 height 4
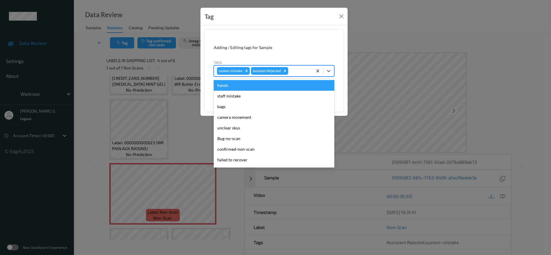
click at [294, 70] on div at bounding box center [300, 70] width 20 height 7
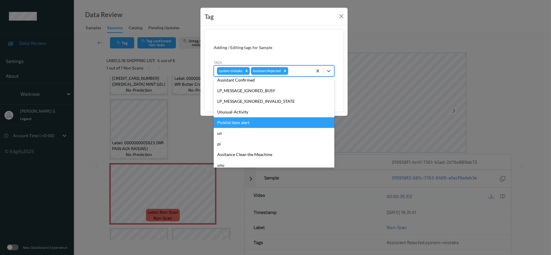
scroll to position [148, 0]
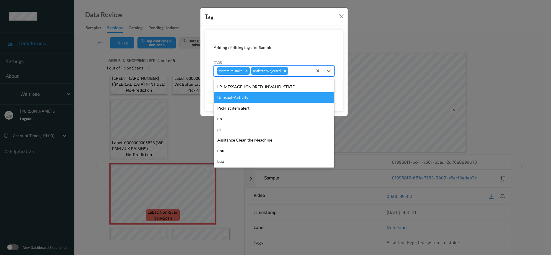
click at [236, 97] on div "Unusual-Activity" at bounding box center [274, 97] width 121 height 11
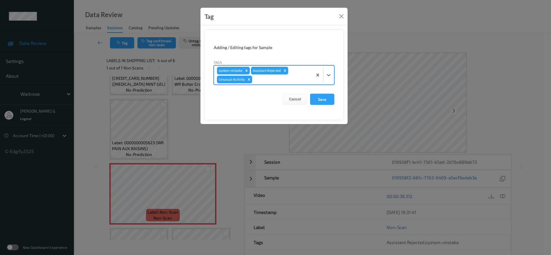
click at [270, 83] on div at bounding box center [282, 79] width 56 height 7
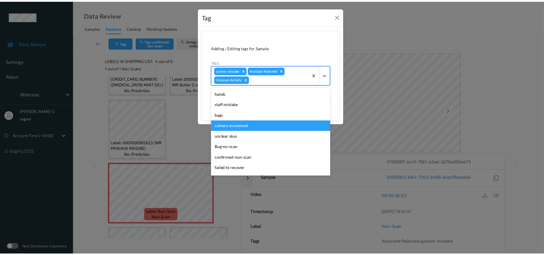
scroll to position [137, 0]
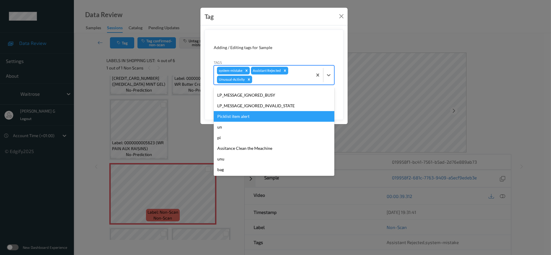
click at [242, 114] on div "Picklist item alert" at bounding box center [274, 116] width 121 height 11
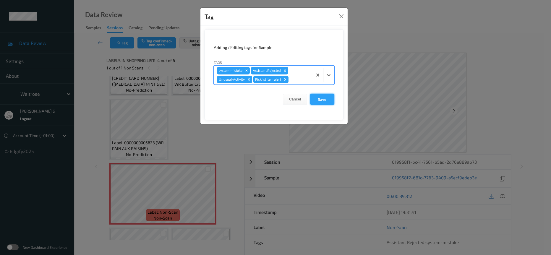
click at [317, 99] on button "Save" at bounding box center [322, 99] width 24 height 11
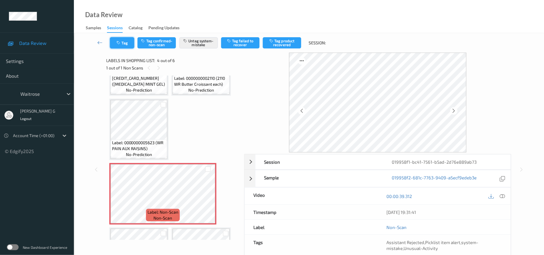
click at [123, 46] on button "Tag" at bounding box center [122, 42] width 24 height 11
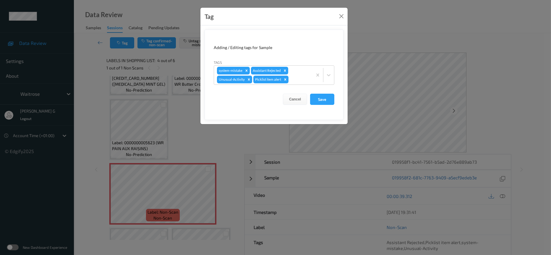
click at [419, 17] on div "Tag Adding / Editing tags for Sample Tags system-mistake Assistant Rejected Unu…" at bounding box center [275, 127] width 551 height 255
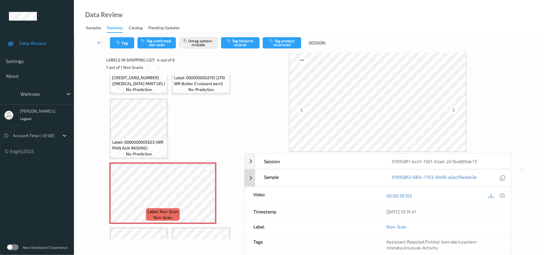
scroll to position [0, 0]
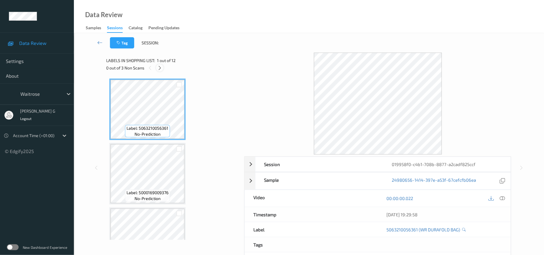
click at [159, 67] on icon at bounding box center [159, 67] width 5 height 5
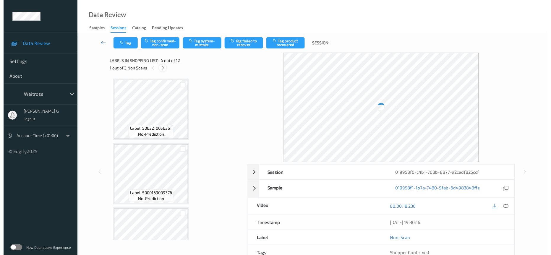
scroll to position [130, 0]
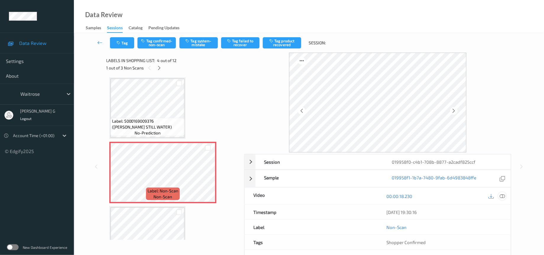
click at [503, 196] on icon at bounding box center [502, 196] width 5 height 5
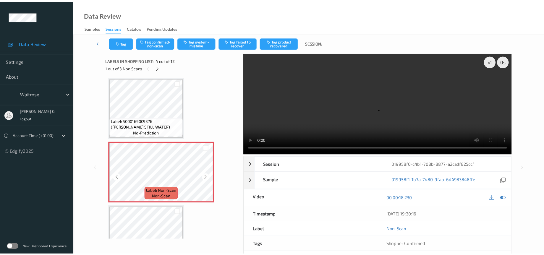
scroll to position [175, 0]
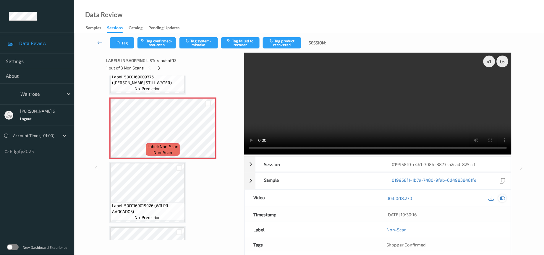
click at [504, 199] on icon at bounding box center [502, 198] width 5 height 5
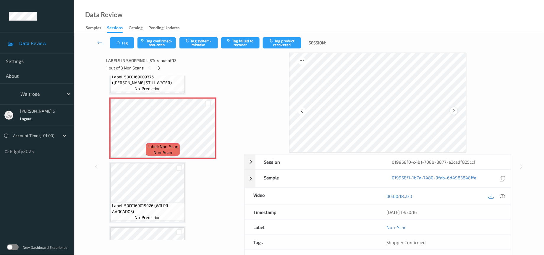
click at [456, 111] on icon at bounding box center [454, 110] width 5 height 5
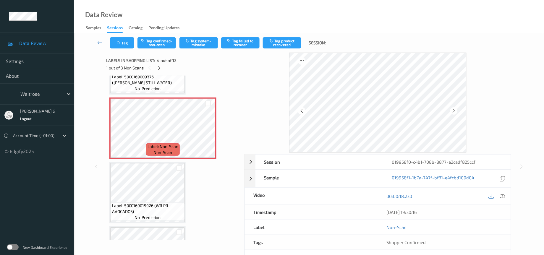
click at [456, 111] on icon at bounding box center [454, 110] width 5 height 5
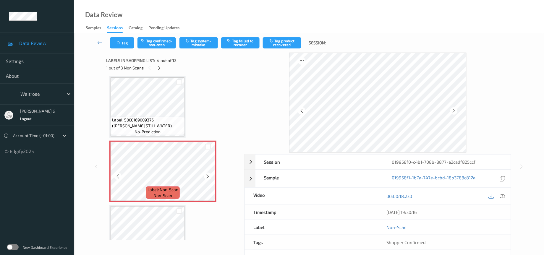
scroll to position [130, 0]
click at [501, 197] on icon at bounding box center [502, 196] width 5 height 5
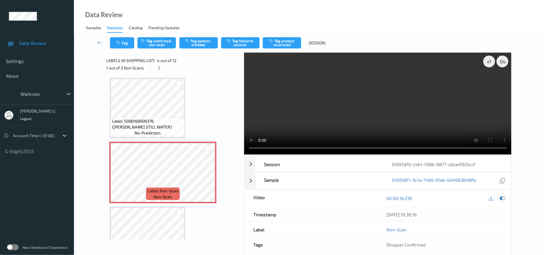
click at [504, 200] on icon at bounding box center [502, 198] width 5 height 5
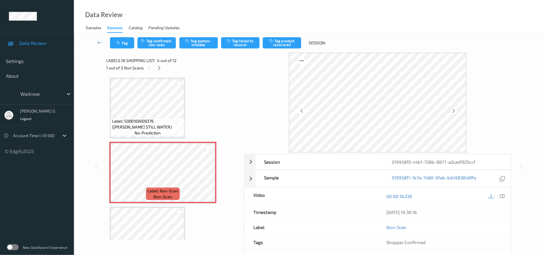
click at [456, 111] on icon at bounding box center [454, 110] width 5 height 5
click at [504, 198] on icon at bounding box center [502, 196] width 5 height 5
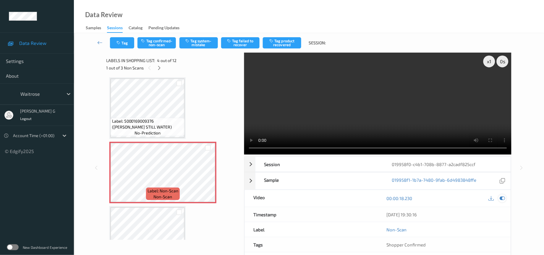
click at [501, 196] on div at bounding box center [503, 199] width 8 height 8
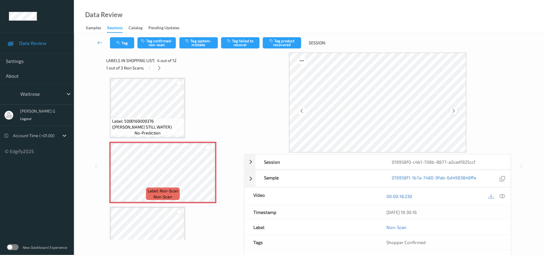
click at [456, 112] on icon at bounding box center [454, 110] width 5 height 5
click at [456, 111] on icon at bounding box center [454, 110] width 5 height 5
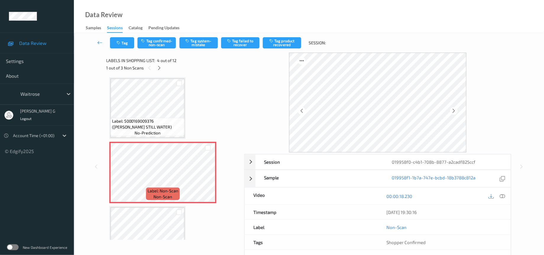
click at [456, 111] on icon at bounding box center [454, 110] width 5 height 5
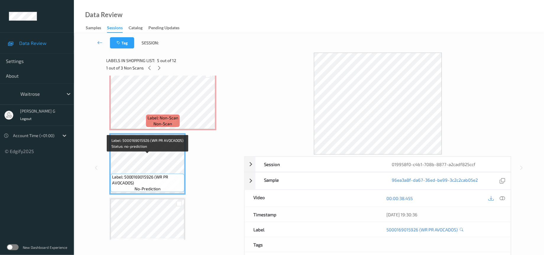
scroll to position [175, 0]
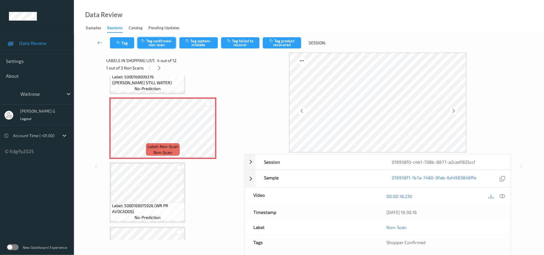
click at [162, 43] on button "Tag confirmed-non-scan" at bounding box center [157, 42] width 38 height 11
click at [243, 41] on button "Tag failed to recover" at bounding box center [240, 42] width 38 height 11
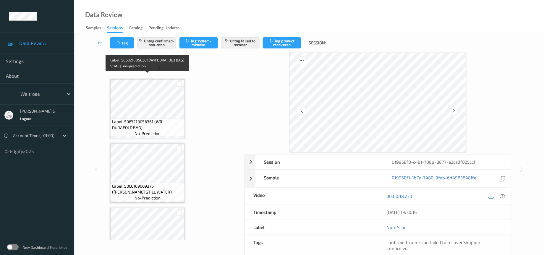
scroll to position [0, 0]
click at [159, 68] on icon at bounding box center [159, 67] width 5 height 5
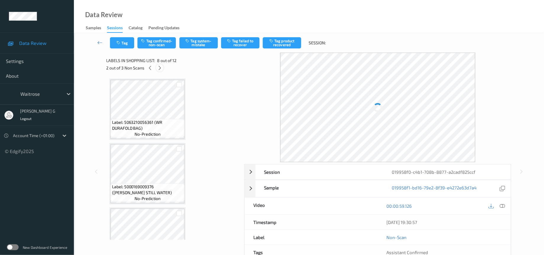
scroll to position [385, 0]
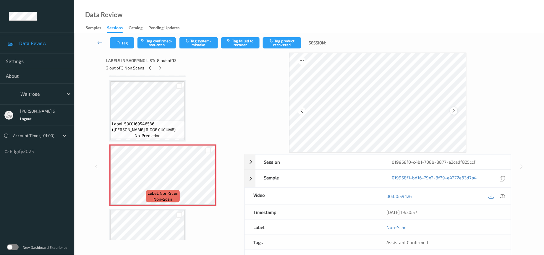
click at [456, 111] on icon at bounding box center [454, 110] width 5 height 5
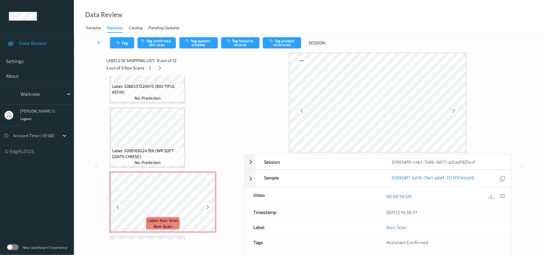
scroll to position [563, 0]
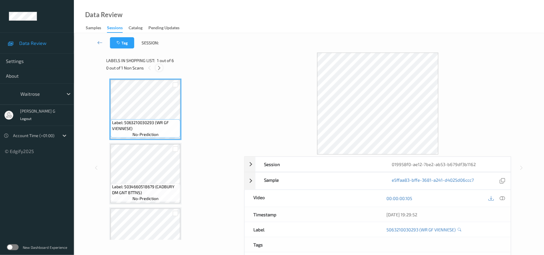
click at [160, 67] on icon at bounding box center [159, 67] width 5 height 5
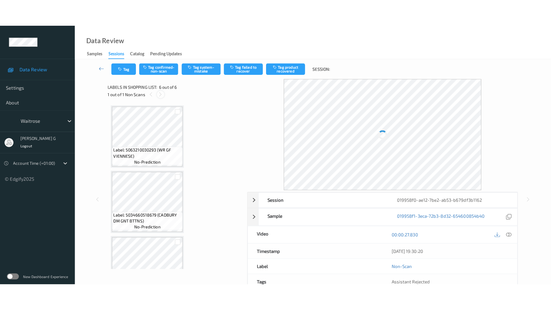
scroll to position [220, 0]
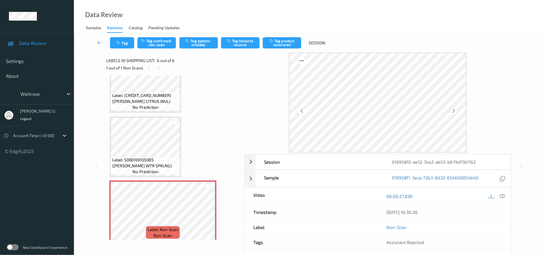
click at [455, 111] on icon at bounding box center [454, 110] width 5 height 5
click at [502, 197] on icon at bounding box center [502, 196] width 5 height 5
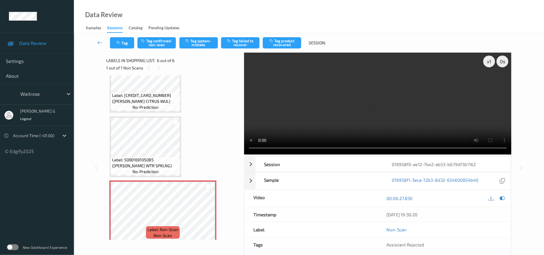
scroll to position [166, 0]
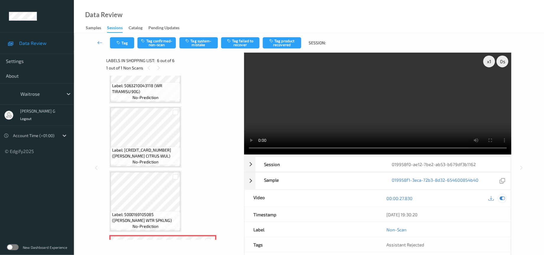
click at [503, 201] on icon at bounding box center [502, 198] width 5 height 5
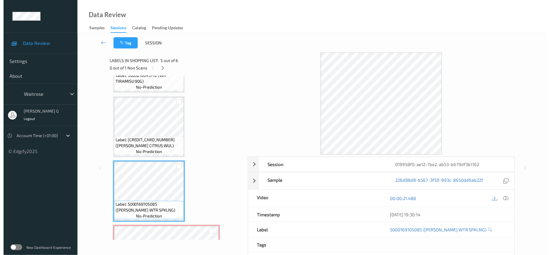
scroll to position [220, 0]
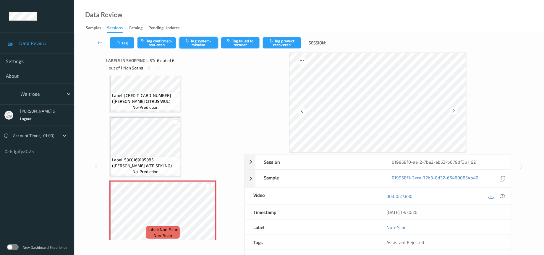
click at [201, 43] on button "Tag system-mistake" at bounding box center [199, 42] width 38 height 11
click at [123, 41] on button "Tag" at bounding box center [122, 42] width 24 height 11
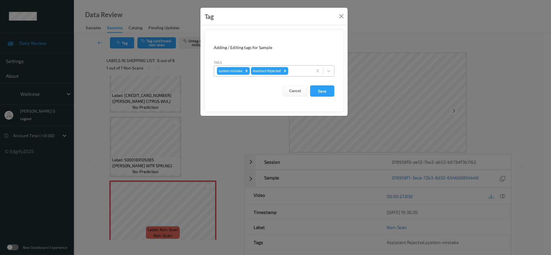
click at [296, 76] on div "system-mistake Assistant Rejected" at bounding box center [263, 71] width 99 height 10
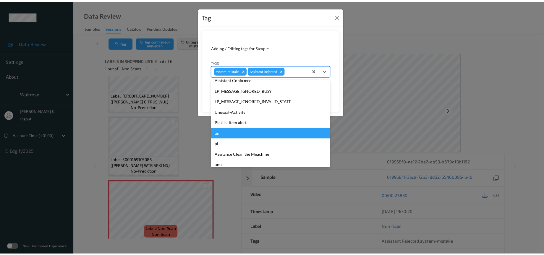
scroll to position [148, 0]
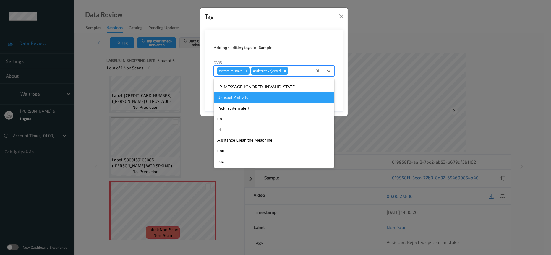
click at [235, 100] on div "Unusual-Activity" at bounding box center [274, 97] width 121 height 11
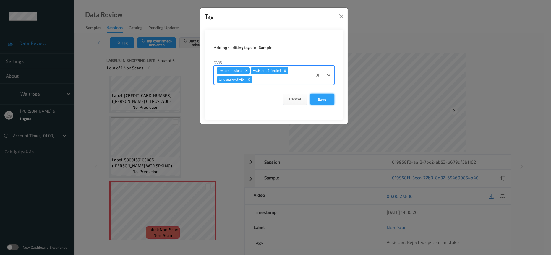
click at [317, 99] on button "Save" at bounding box center [322, 99] width 24 height 11
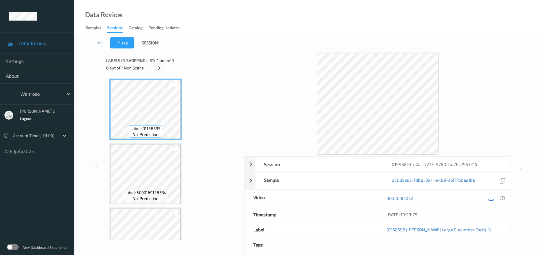
click at [156, 67] on div at bounding box center [159, 67] width 7 height 7
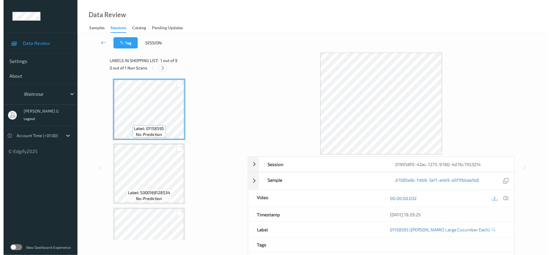
scroll to position [321, 0]
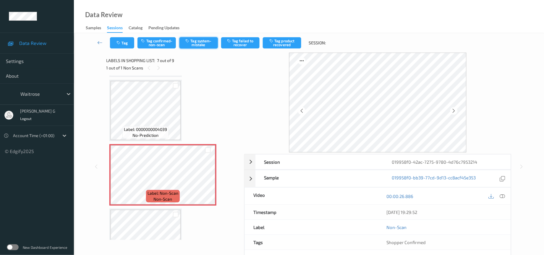
click at [202, 48] on button "Tag system-mistake" at bounding box center [199, 42] width 38 height 11
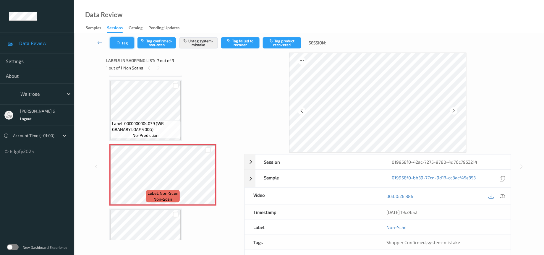
click at [122, 40] on button "Tag" at bounding box center [122, 42] width 24 height 11
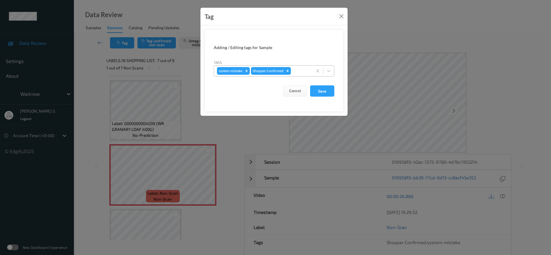
click at [311, 72] on div "system-mistake Shopper Confirmed" at bounding box center [263, 71] width 99 height 10
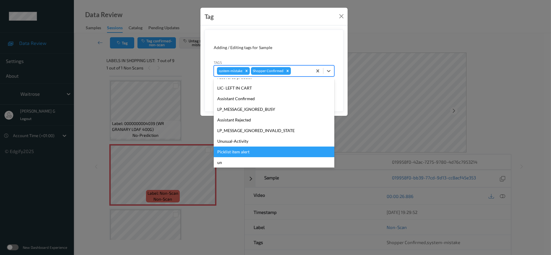
scroll to position [148, 0]
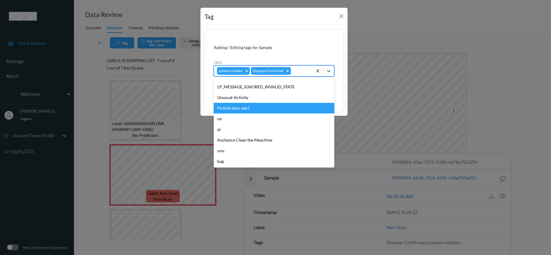
click at [234, 104] on div "Picklist item alert" at bounding box center [274, 108] width 121 height 11
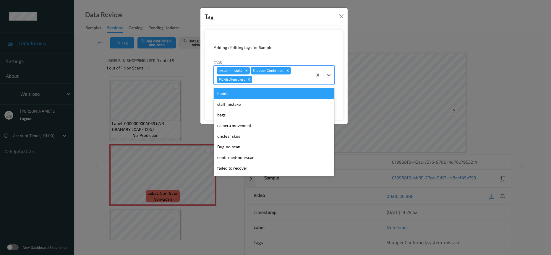
click at [265, 78] on div at bounding box center [282, 79] width 56 height 7
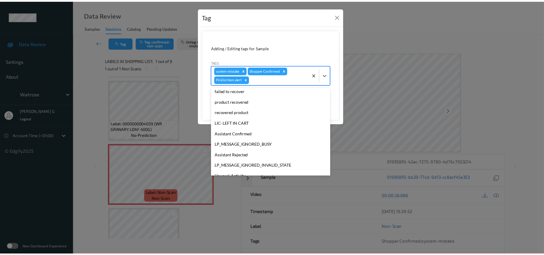
scroll to position [137, 0]
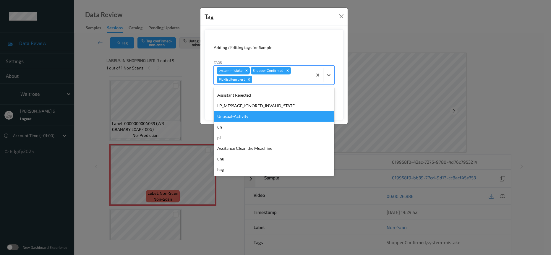
click at [240, 115] on div "Unusual-Activity" at bounding box center [274, 116] width 121 height 11
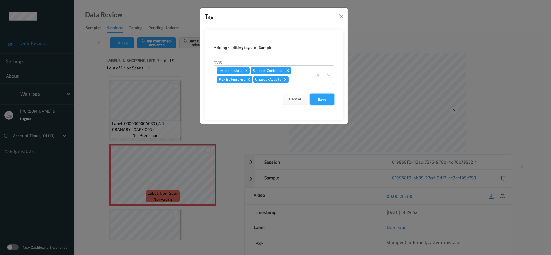
click at [317, 99] on button "Save" at bounding box center [322, 99] width 24 height 11
click at [320, 98] on form "Adding / Editing tags for Sample Tags system-mistake Shopper Confirmed Picklist…" at bounding box center [274, 75] width 139 height 91
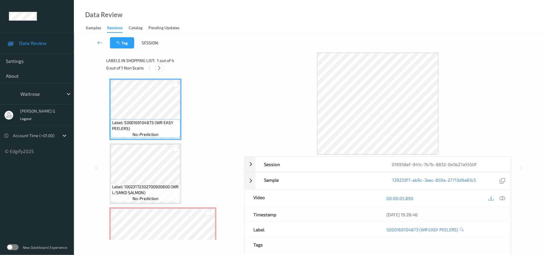
click at [157, 67] on icon at bounding box center [159, 67] width 5 height 5
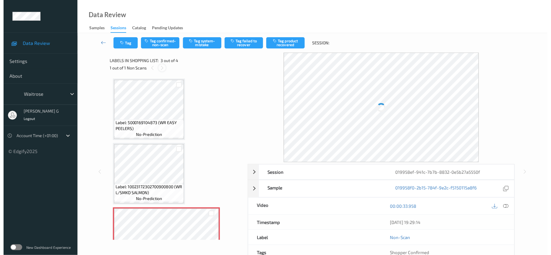
scroll to position [67, 0]
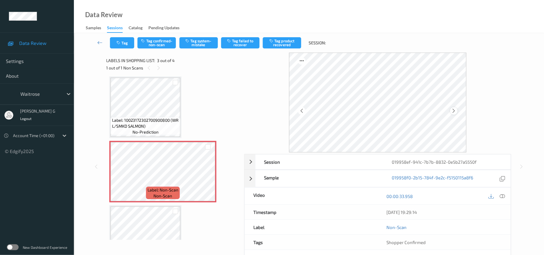
click at [454, 112] on icon at bounding box center [454, 110] width 5 height 5
click at [501, 198] on icon at bounding box center [502, 196] width 5 height 5
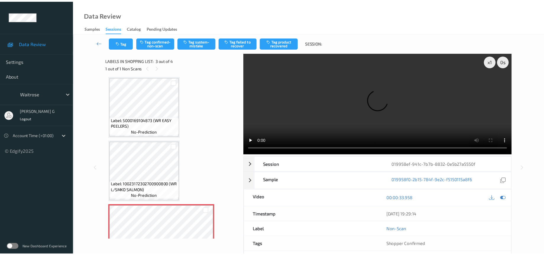
scroll to position [0, 0]
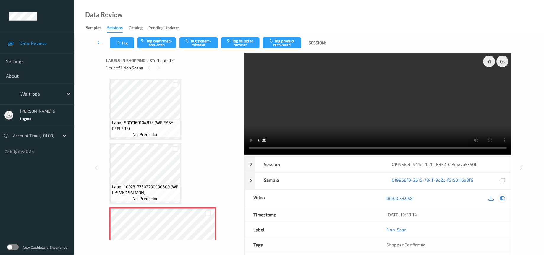
click at [503, 199] on icon at bounding box center [502, 198] width 5 height 5
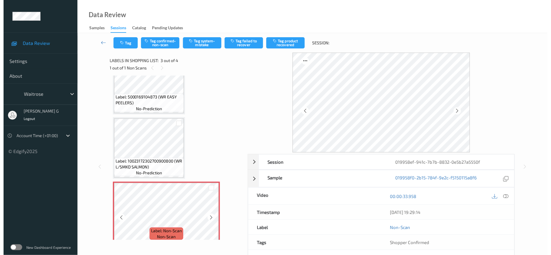
scroll to position [44, 0]
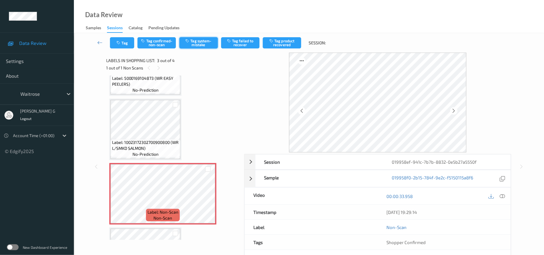
click at [199, 42] on button "Tag system-mistake" at bounding box center [199, 42] width 38 height 11
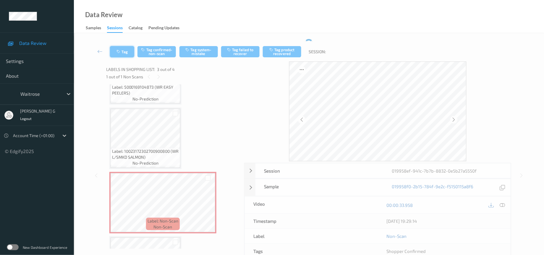
click at [117, 48] on button "Tag" at bounding box center [122, 51] width 24 height 11
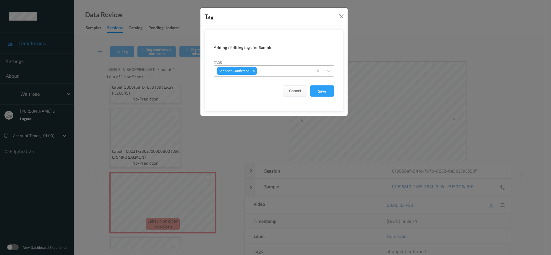
click at [277, 72] on div at bounding box center [283, 70] width 51 height 7
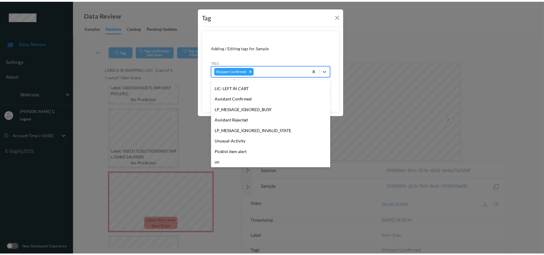
scroll to position [158, 0]
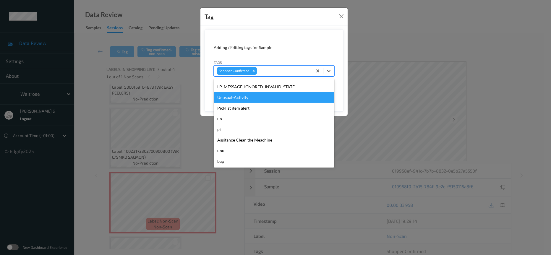
click at [231, 101] on div "Unusual-Activity" at bounding box center [274, 97] width 121 height 11
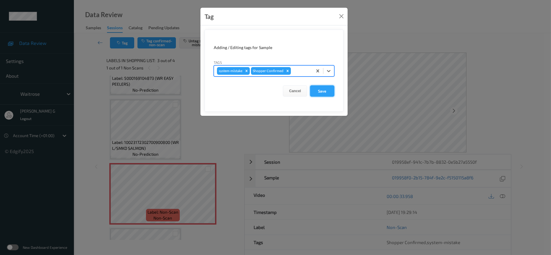
click at [328, 90] on button "Save" at bounding box center [322, 90] width 24 height 11
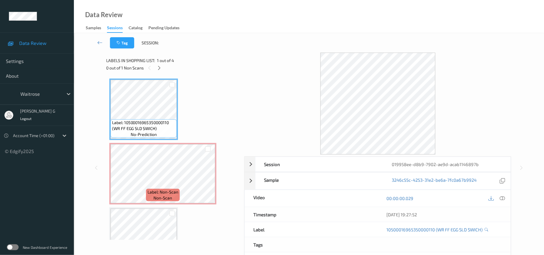
click at [155, 66] on div "0 out of 1 Non Scans" at bounding box center [174, 67] width 134 height 7
click at [158, 69] on icon at bounding box center [159, 67] width 5 height 5
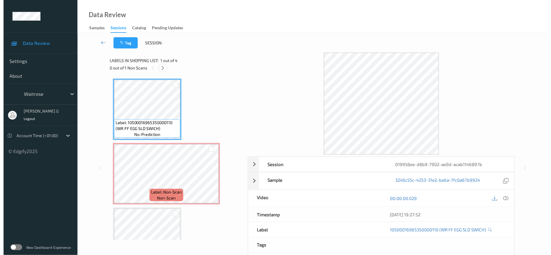
scroll to position [3, 0]
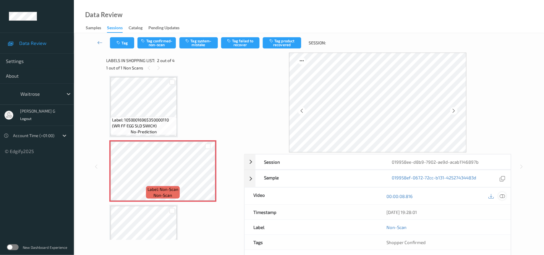
click at [505, 194] on icon at bounding box center [502, 196] width 5 height 5
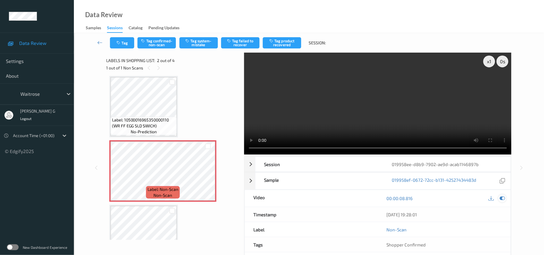
click at [501, 199] on icon at bounding box center [502, 198] width 5 height 5
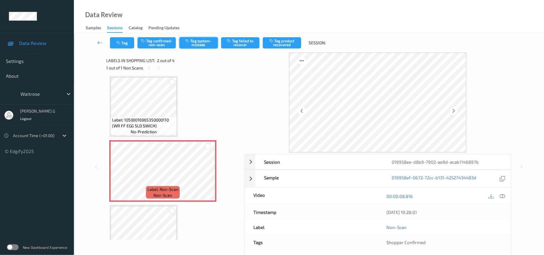
click at [191, 42] on button "Tag system-mistake" at bounding box center [199, 42] width 38 height 11
click at [120, 45] on icon "button" at bounding box center [119, 43] width 5 height 4
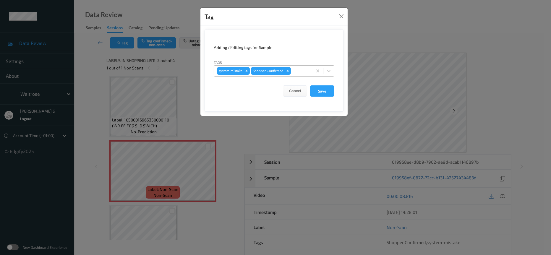
click at [302, 70] on div at bounding box center [300, 70] width 17 height 7
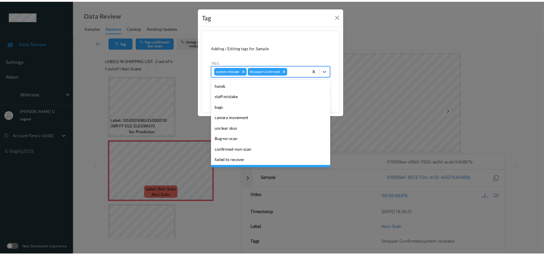
scroll to position [148, 0]
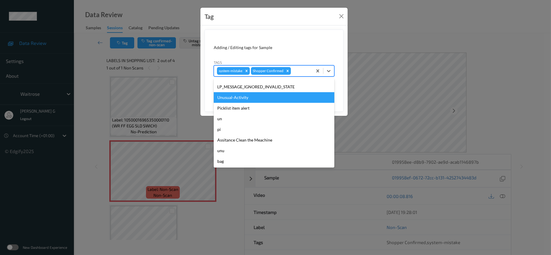
click at [238, 94] on div "Unusual-Activity" at bounding box center [274, 97] width 121 height 11
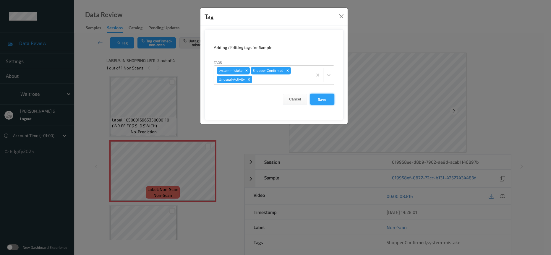
click at [321, 100] on button "Save" at bounding box center [322, 99] width 24 height 11
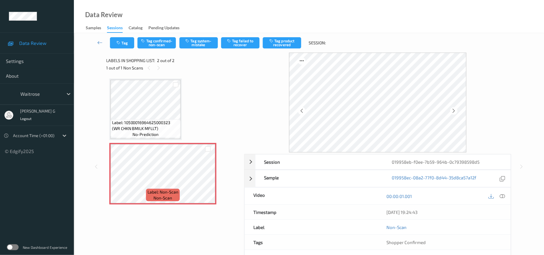
click at [507, 195] on div "00:00:01.001" at bounding box center [444, 196] width 133 height 17
click at [503, 195] on icon at bounding box center [502, 196] width 5 height 5
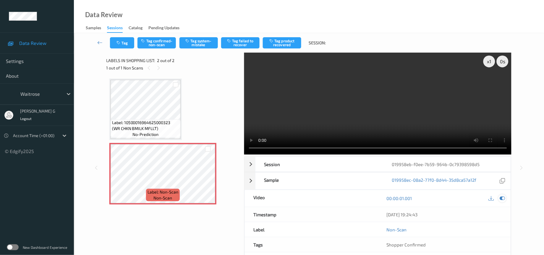
click at [504, 201] on icon at bounding box center [502, 198] width 5 height 5
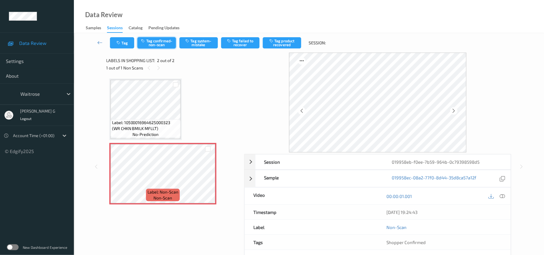
click at [159, 42] on button "Tag confirmed-non-scan" at bounding box center [157, 42] width 38 height 11
click at [155, 41] on button "Tag confirmed-non-scan" at bounding box center [157, 42] width 38 height 11
click at [155, 43] on button "Tag confirmed-non-scan" at bounding box center [157, 42] width 38 height 11
click at [242, 41] on button "Tag failed to recover" at bounding box center [240, 42] width 38 height 11
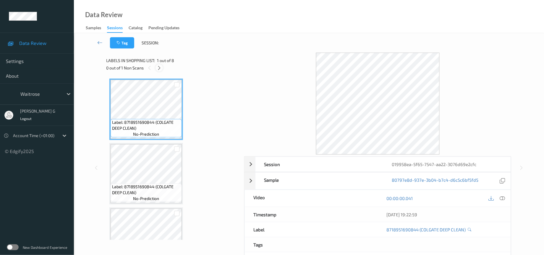
click at [158, 69] on icon at bounding box center [159, 67] width 5 height 5
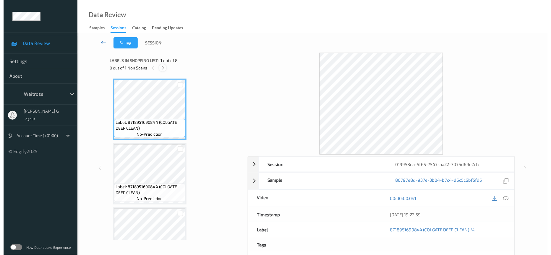
scroll to position [321, 0]
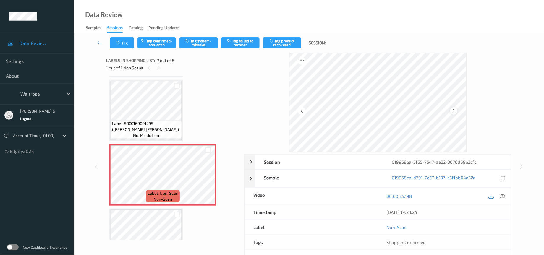
click at [458, 109] on div at bounding box center [454, 110] width 7 height 7
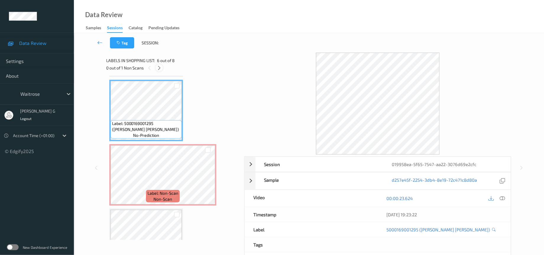
click at [159, 71] on div at bounding box center [159, 67] width 7 height 7
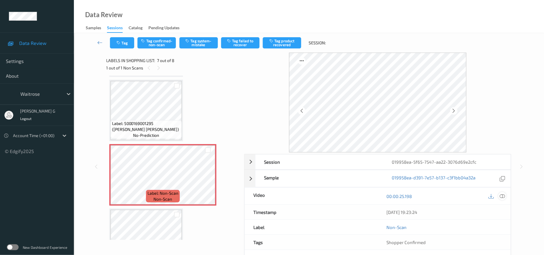
click at [503, 199] on icon at bounding box center [502, 196] width 5 height 5
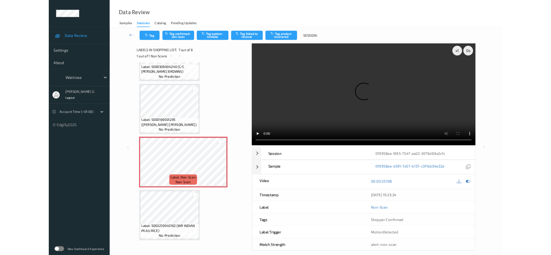
scroll to position [293, 0]
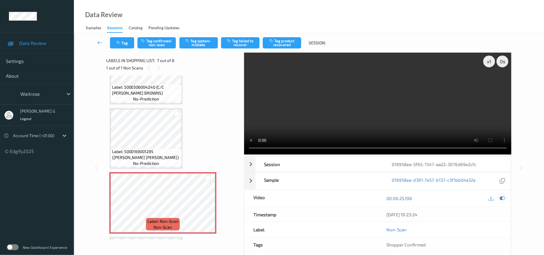
click at [503, 199] on icon at bounding box center [502, 198] width 5 height 5
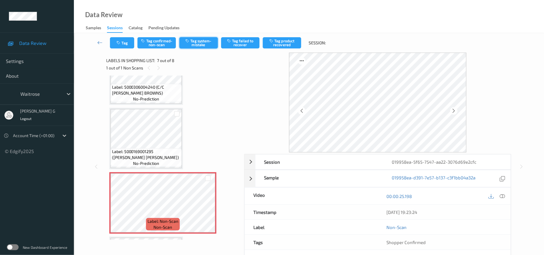
click at [201, 41] on button "Tag system-mistake" at bounding box center [199, 42] width 38 height 11
click at [122, 43] on button "Tag" at bounding box center [122, 42] width 24 height 11
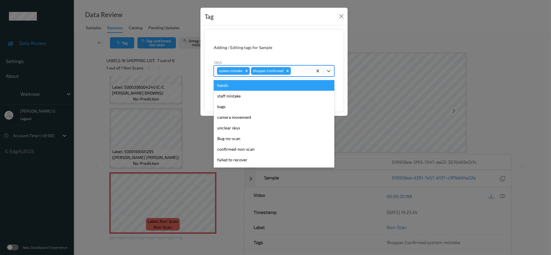
click at [300, 71] on div at bounding box center [300, 70] width 17 height 7
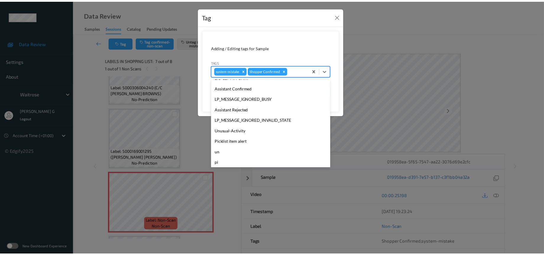
scroll to position [148, 0]
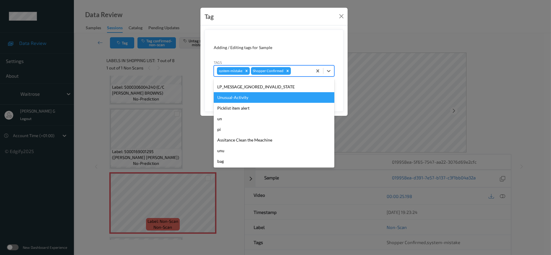
click at [241, 100] on div "Unusual-Activity" at bounding box center [274, 97] width 121 height 11
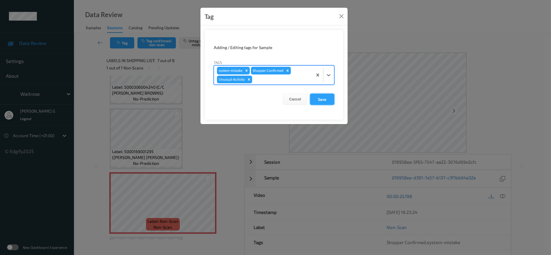
click at [329, 99] on button "Save" at bounding box center [322, 99] width 24 height 11
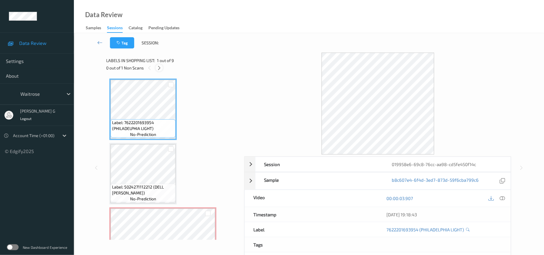
click at [160, 70] on icon at bounding box center [159, 67] width 5 height 5
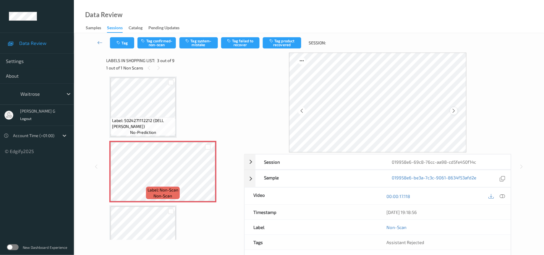
click at [451, 110] on div at bounding box center [454, 110] width 7 height 7
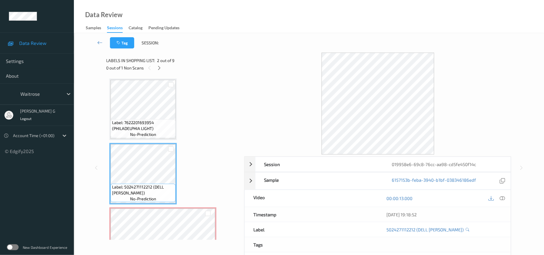
scroll to position [44, 0]
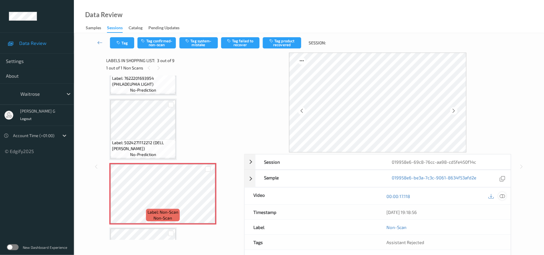
click at [503, 195] on icon at bounding box center [502, 196] width 5 height 5
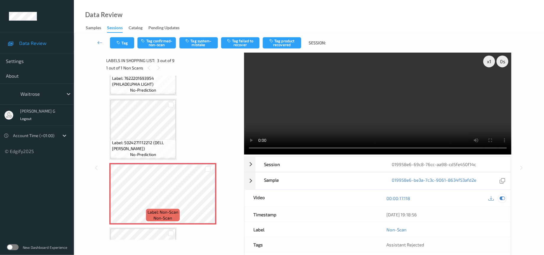
click at [504, 201] on icon at bounding box center [502, 198] width 5 height 5
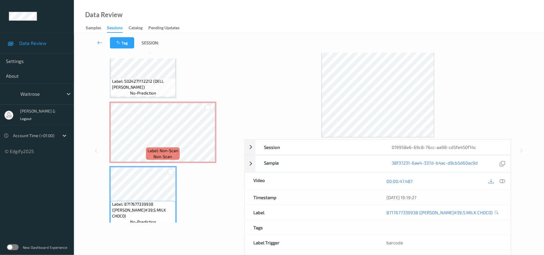
scroll to position [0, 0]
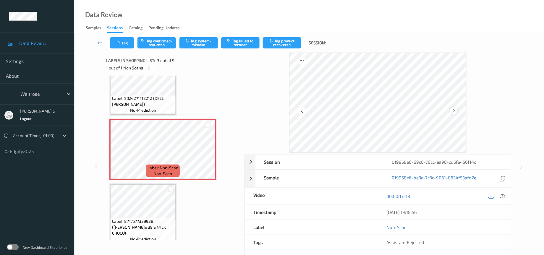
click at [451, 110] on div at bounding box center [454, 110] width 7 height 7
click at [502, 196] on icon at bounding box center [502, 196] width 5 height 5
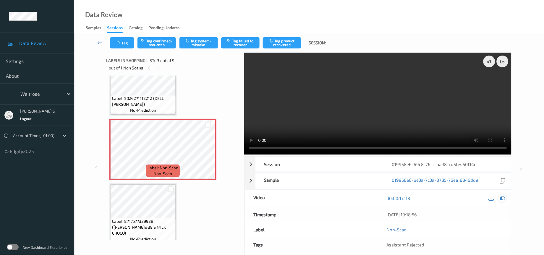
click at [503, 199] on icon at bounding box center [502, 198] width 5 height 5
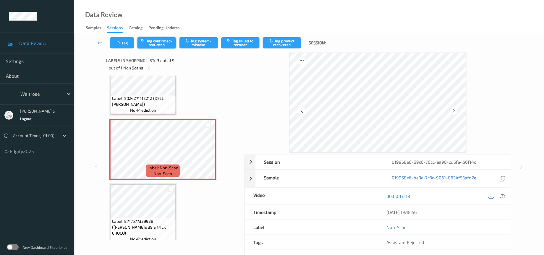
click at [157, 40] on button "Tag confirmed-non-scan" at bounding box center [157, 42] width 38 height 11
click at [239, 40] on button "Tag failed to recover" at bounding box center [240, 42] width 38 height 11
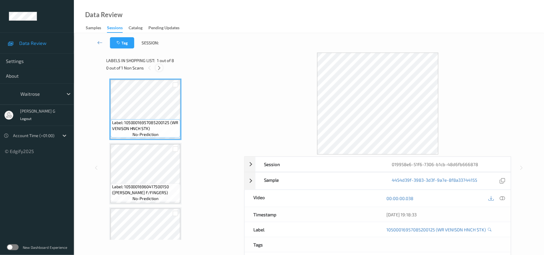
click at [157, 70] on icon at bounding box center [159, 67] width 5 height 5
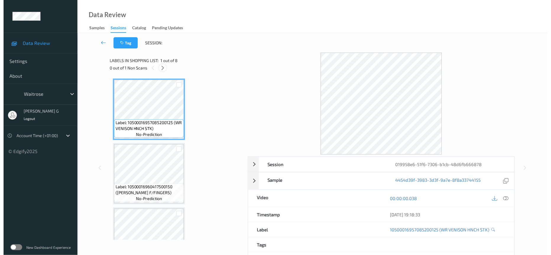
scroll to position [258, 0]
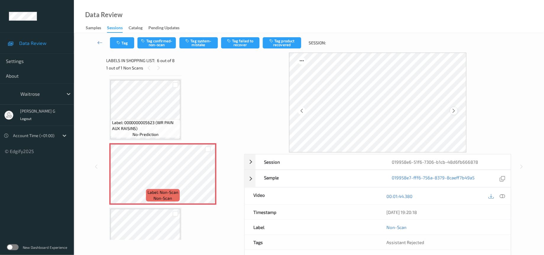
click at [455, 111] on icon at bounding box center [454, 110] width 5 height 5
click at [501, 198] on icon at bounding box center [502, 196] width 5 height 5
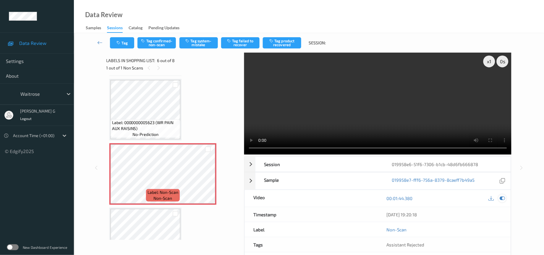
click at [502, 201] on icon at bounding box center [502, 198] width 5 height 5
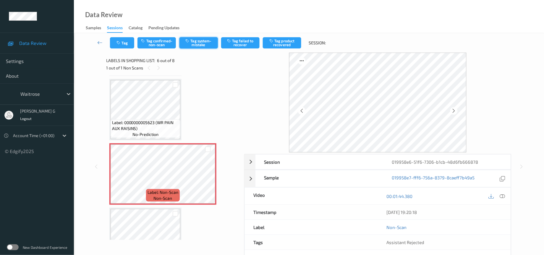
click at [199, 43] on button "Tag system-mistake" at bounding box center [199, 42] width 38 height 11
click at [118, 50] on div "Tag Tag confirmed-non-scan Untag system-mistake Tag failed to recover Tag produ…" at bounding box center [309, 43] width 446 height 20
click at [102, 37] on div "Tag Tag confirmed-non-scan Untag system-mistake Tag failed to recover Tag produ…" at bounding box center [309, 43] width 446 height 20
click at [123, 42] on button "Tag" at bounding box center [122, 42] width 24 height 11
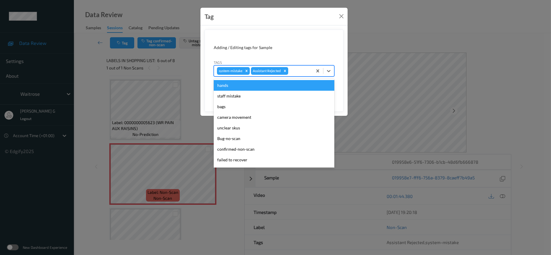
click at [292, 72] on div at bounding box center [300, 70] width 20 height 7
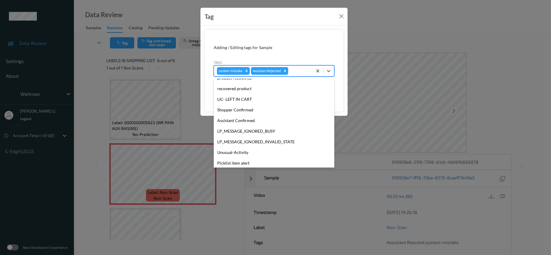
scroll to position [148, 0]
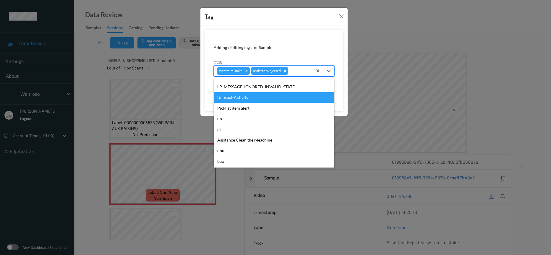
click at [243, 97] on div "Unusual-Activity" at bounding box center [274, 97] width 121 height 11
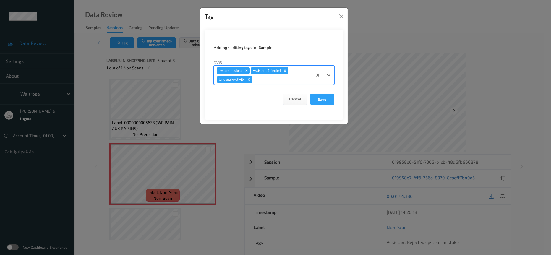
click at [280, 80] on div at bounding box center [282, 79] width 56 height 7
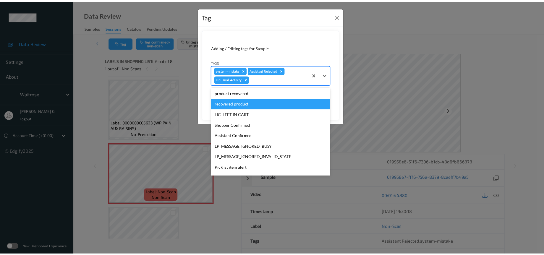
scroll to position [137, 0]
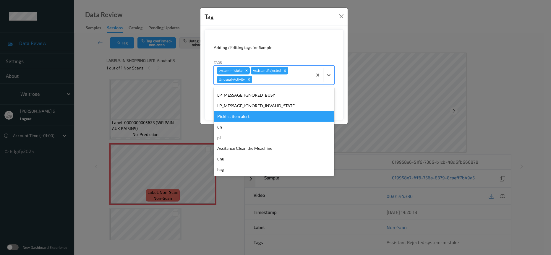
click at [241, 115] on div "Picklist item alert" at bounding box center [274, 116] width 121 height 11
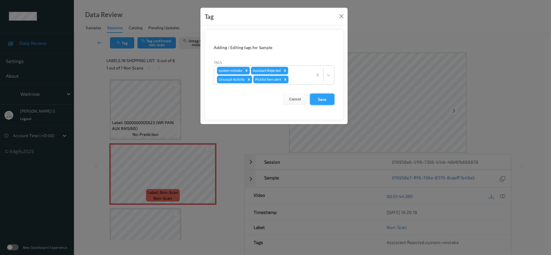
click at [317, 99] on button "Save" at bounding box center [322, 99] width 24 height 11
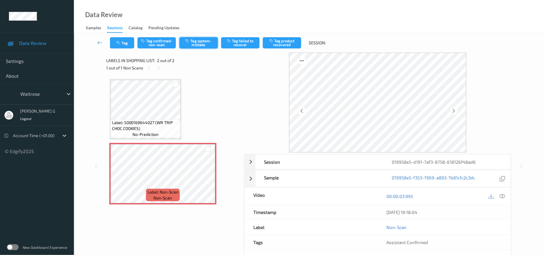
click at [199, 40] on button "Tag system-mistake" at bounding box center [199, 42] width 38 height 11
click at [121, 44] on icon "button" at bounding box center [119, 43] width 5 height 4
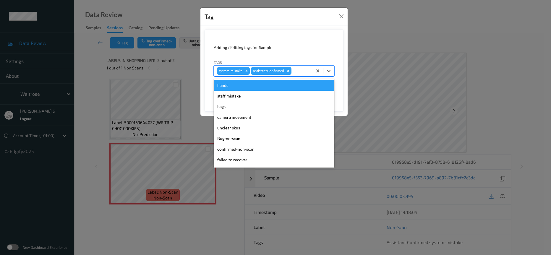
click at [299, 69] on div at bounding box center [301, 70] width 17 height 7
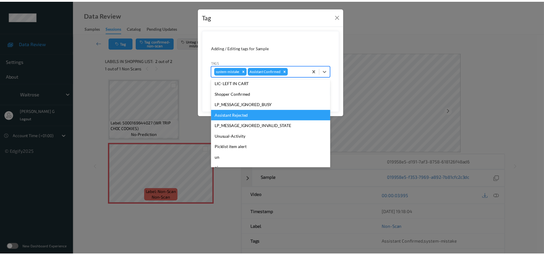
scroll to position [148, 0]
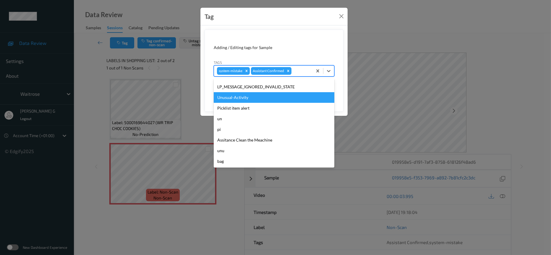
click at [238, 100] on div "Unusual-Activity" at bounding box center [274, 97] width 121 height 11
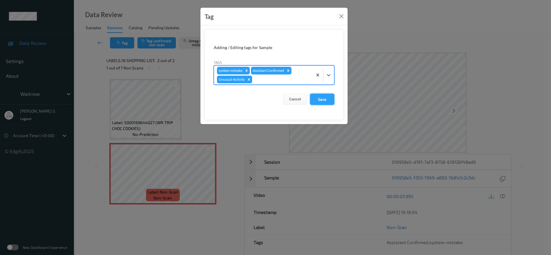
click at [325, 99] on button "Save" at bounding box center [322, 99] width 24 height 11
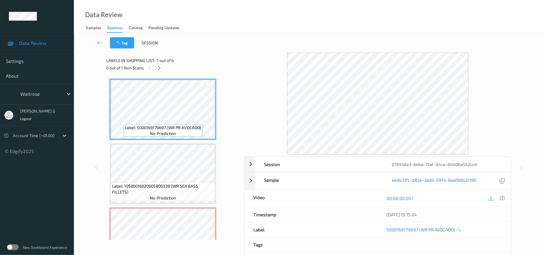
click at [159, 67] on icon at bounding box center [159, 67] width 5 height 5
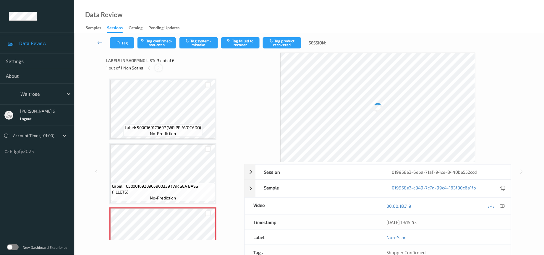
scroll to position [67, 0]
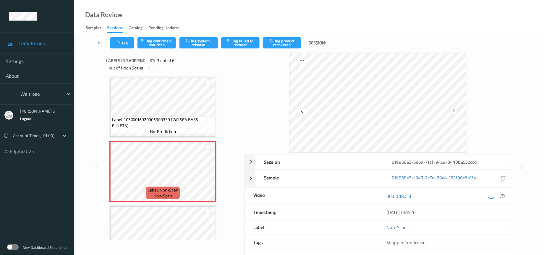
click at [455, 111] on icon at bounding box center [454, 110] width 5 height 5
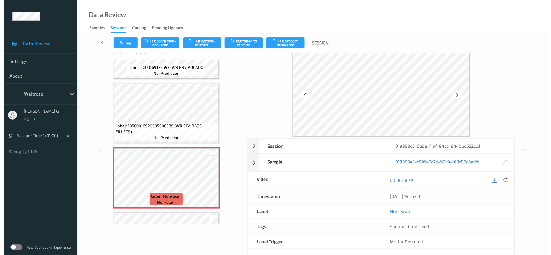
scroll to position [0, 0]
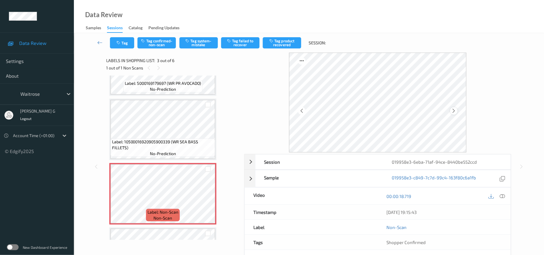
click at [456, 112] on icon at bounding box center [454, 110] width 5 height 5
click at [211, 43] on button "Tag system-mistake" at bounding box center [199, 42] width 38 height 11
click at [129, 41] on button "Tag" at bounding box center [122, 42] width 24 height 11
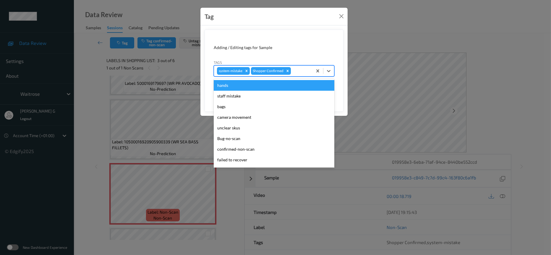
click at [299, 70] on div at bounding box center [300, 70] width 17 height 7
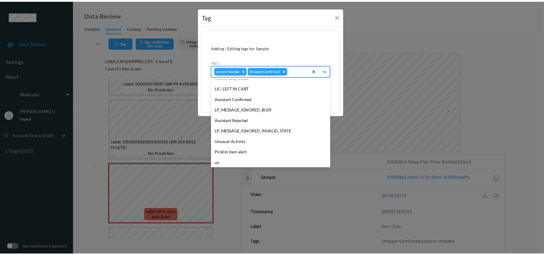
scroll to position [148, 0]
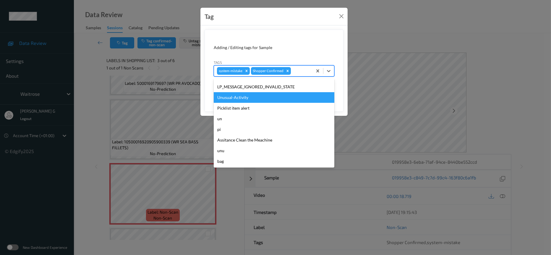
click at [232, 100] on div "Unusual-Activity" at bounding box center [274, 97] width 121 height 11
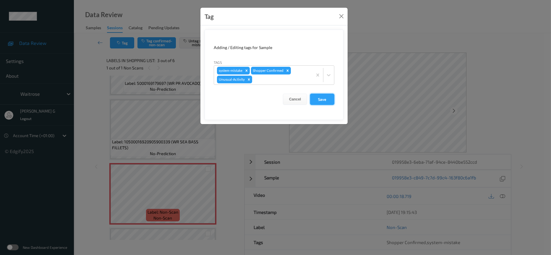
click at [316, 98] on button "Save" at bounding box center [322, 99] width 24 height 11
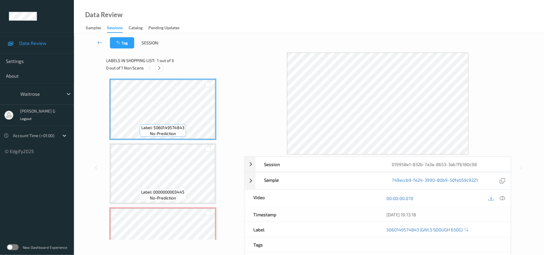
click at [160, 70] on icon at bounding box center [159, 67] width 5 height 5
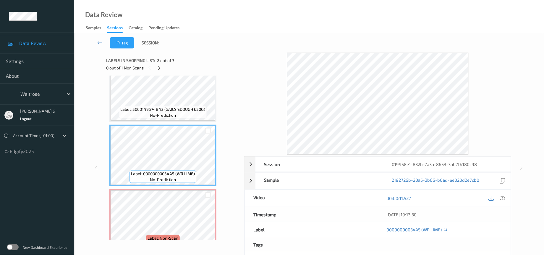
scroll to position [29, 0]
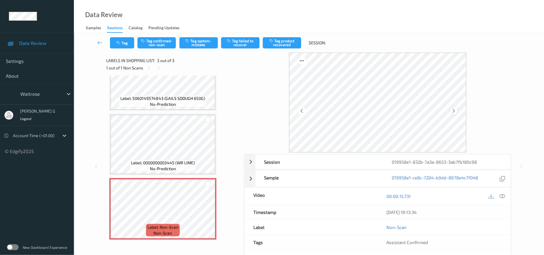
click at [454, 109] on icon at bounding box center [454, 110] width 5 height 5
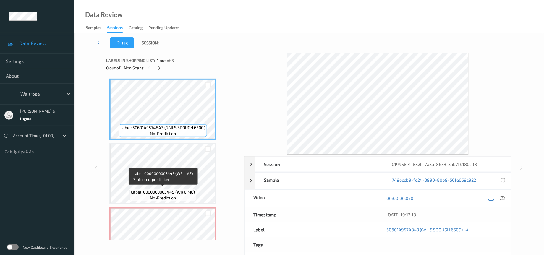
click at [172, 190] on span "Label: 0000000003445 (WR LIME)" at bounding box center [163, 192] width 64 height 6
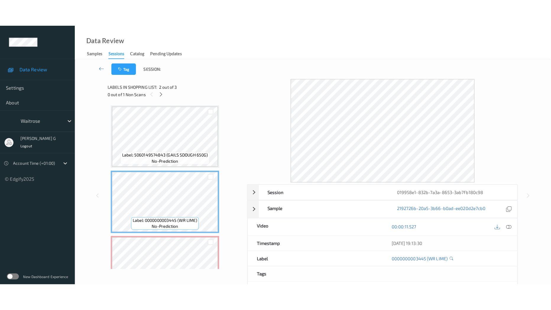
scroll to position [29, 0]
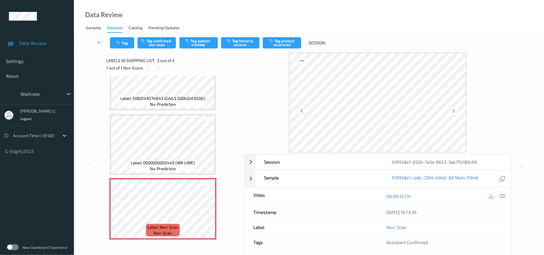
click at [506, 196] on div at bounding box center [503, 196] width 8 height 8
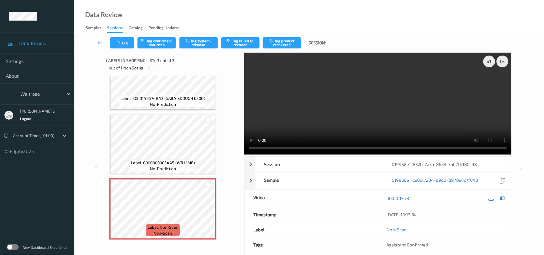
scroll to position [0, 0]
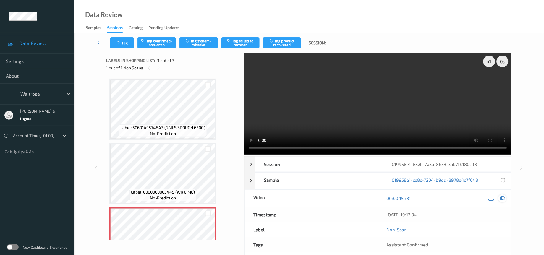
click at [501, 200] on icon at bounding box center [502, 198] width 5 height 5
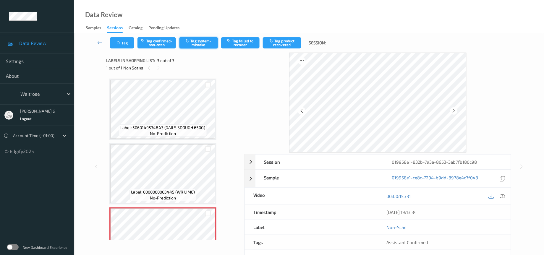
click at [198, 46] on button "Tag system-mistake" at bounding box center [199, 42] width 38 height 11
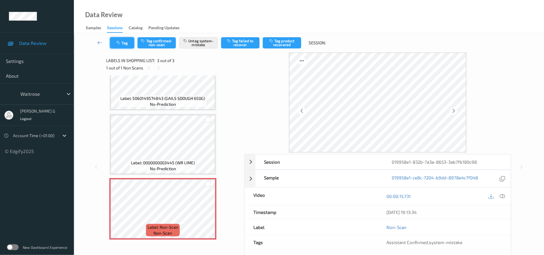
click at [114, 44] on button "Tag" at bounding box center [122, 42] width 24 height 11
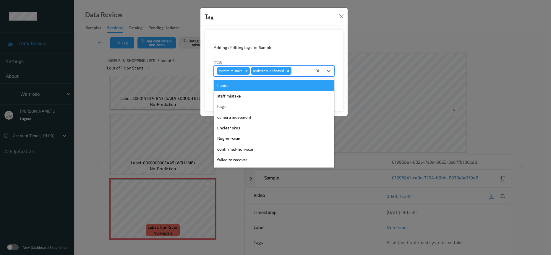
click at [301, 72] on div at bounding box center [301, 70] width 17 height 7
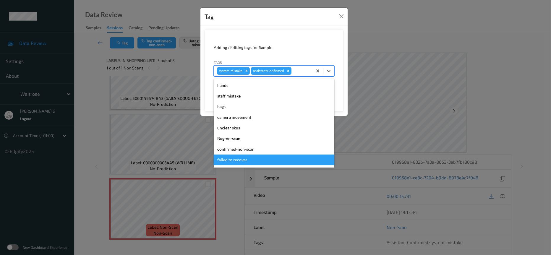
scroll to position [148, 0]
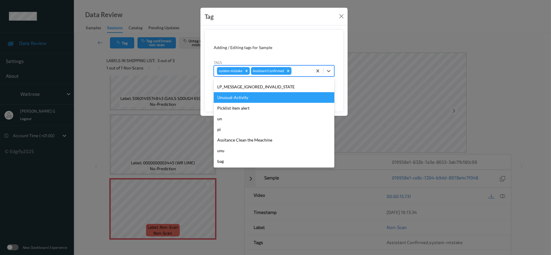
click at [233, 100] on div "Unusual-Activity" at bounding box center [274, 97] width 121 height 11
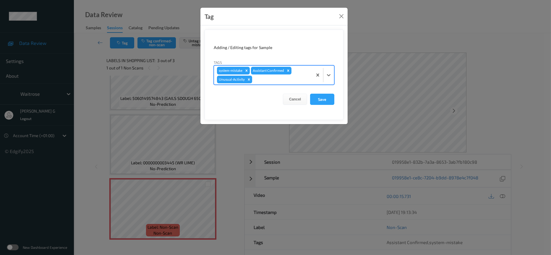
click at [284, 83] on div at bounding box center [282, 79] width 56 height 7
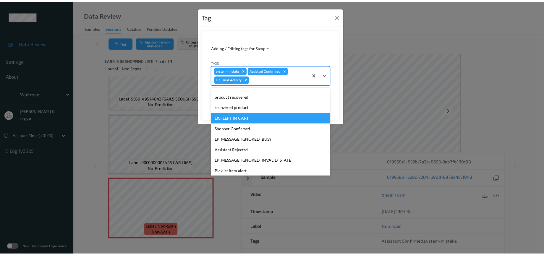
scroll to position [137, 0]
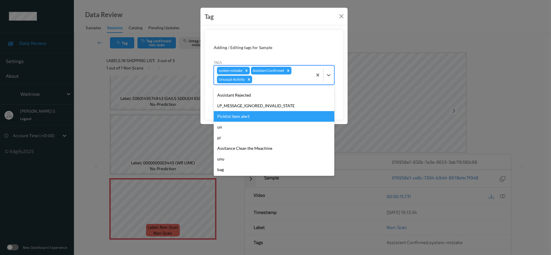
click at [226, 120] on div "Picklist item alert" at bounding box center [274, 116] width 121 height 11
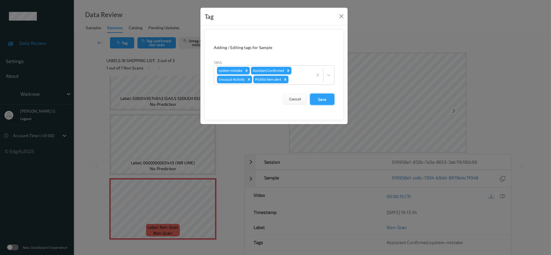
click at [318, 103] on button "Save" at bounding box center [322, 99] width 24 height 11
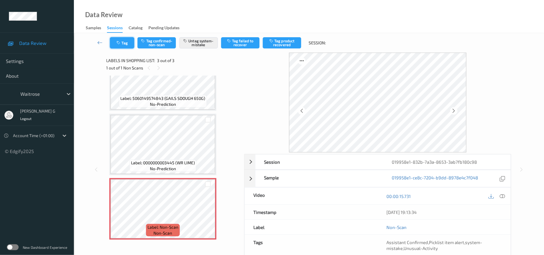
click at [121, 41] on icon "button" at bounding box center [119, 43] width 5 height 4
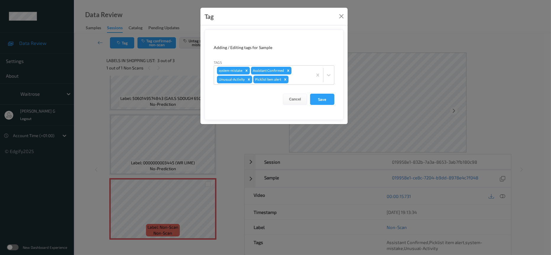
click at [388, 39] on div "Tag Adding / Editing tags for Sample Tags system-mistake Assistant Confirmed Un…" at bounding box center [275, 127] width 551 height 255
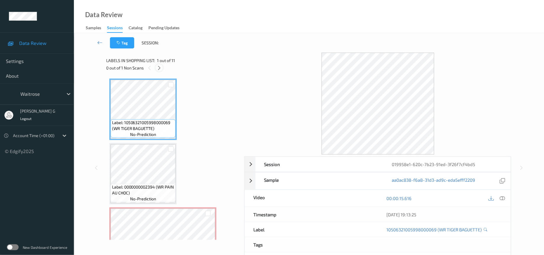
click at [161, 68] on icon at bounding box center [159, 67] width 5 height 5
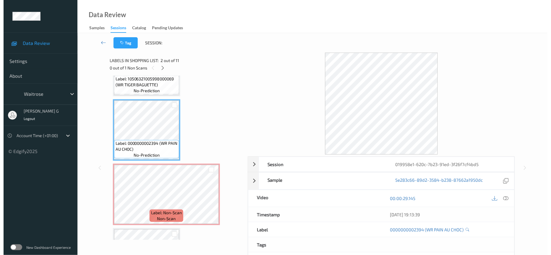
scroll to position [44, 0]
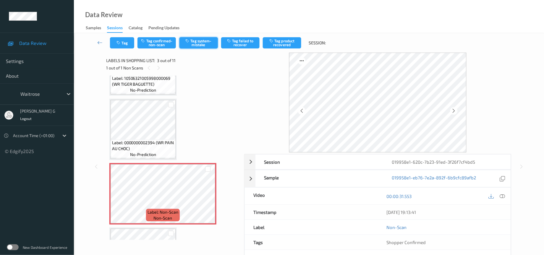
click at [199, 42] on button "Tag system-mistake" at bounding box center [199, 42] width 38 height 11
click at [121, 46] on button "Tag" at bounding box center [122, 42] width 24 height 11
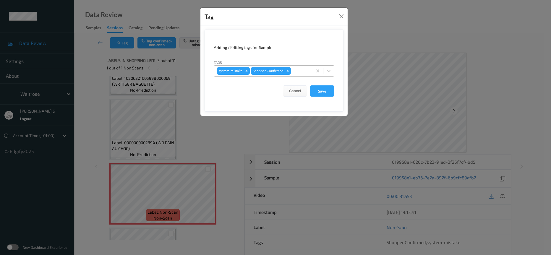
click at [297, 73] on div at bounding box center [300, 70] width 17 height 7
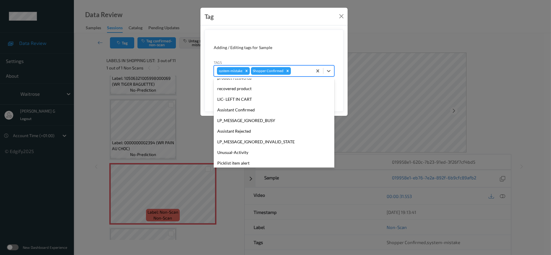
scroll to position [148, 0]
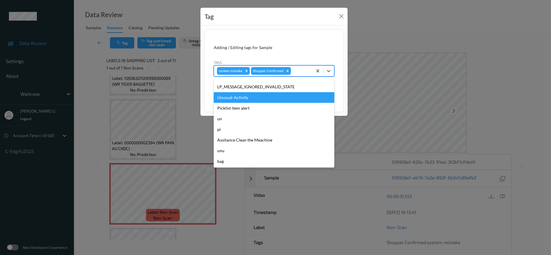
click at [237, 99] on div "Unusual-Activity" at bounding box center [274, 97] width 121 height 11
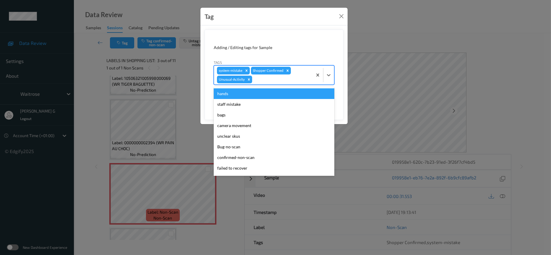
click at [281, 79] on div at bounding box center [282, 79] width 56 height 7
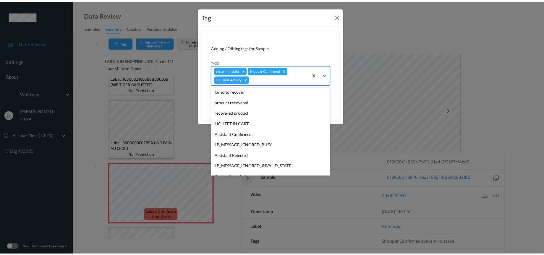
scroll to position [137, 0]
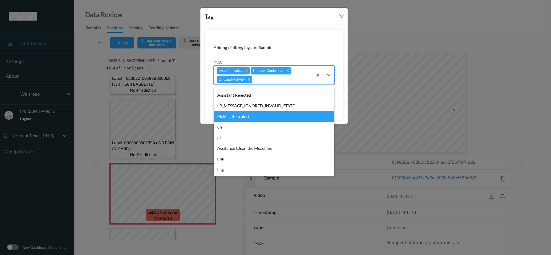
click at [237, 117] on div "Picklist item alert" at bounding box center [274, 116] width 121 height 11
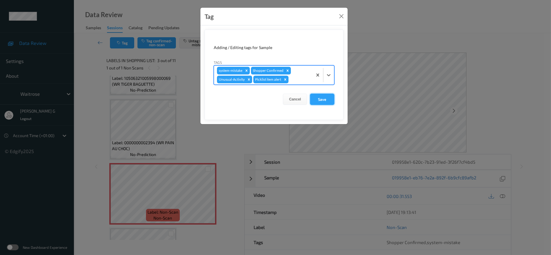
click at [322, 99] on button "Save" at bounding box center [322, 99] width 24 height 11
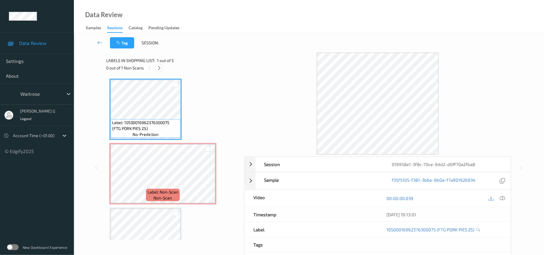
click at [158, 69] on icon at bounding box center [159, 67] width 5 height 5
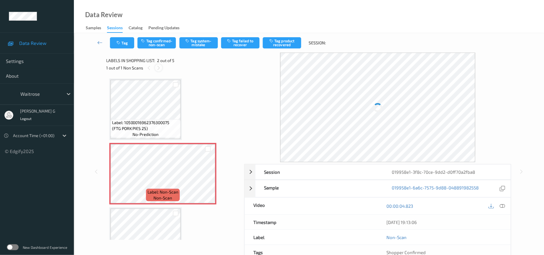
scroll to position [3, 0]
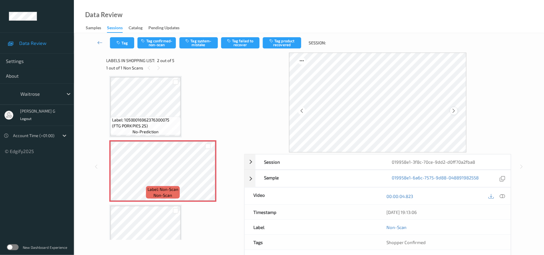
click at [454, 109] on icon at bounding box center [454, 110] width 5 height 5
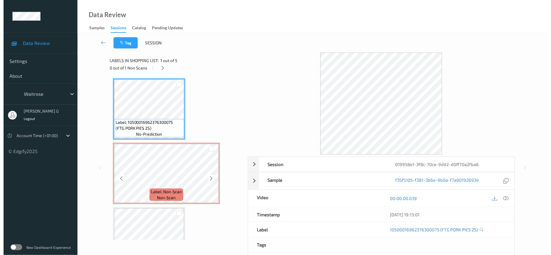
scroll to position [0, 0]
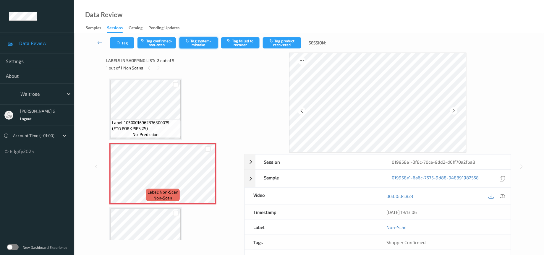
click at [196, 46] on button "Tag system-mistake" at bounding box center [199, 42] width 38 height 11
click at [123, 44] on button "Tag" at bounding box center [122, 42] width 24 height 11
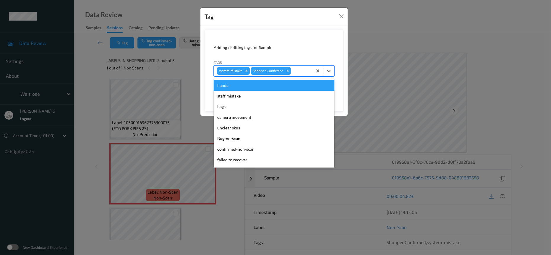
click at [296, 70] on div at bounding box center [300, 70] width 17 height 7
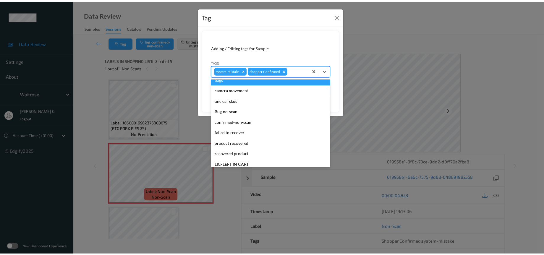
scroll to position [148, 0]
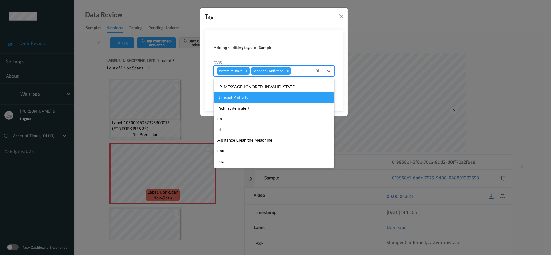
click at [236, 93] on div "Unusual-Activity" at bounding box center [274, 97] width 121 height 11
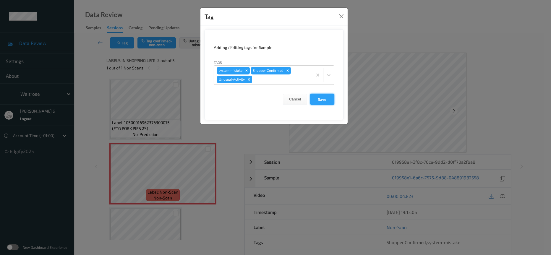
click at [316, 102] on button "Save" at bounding box center [322, 99] width 24 height 11
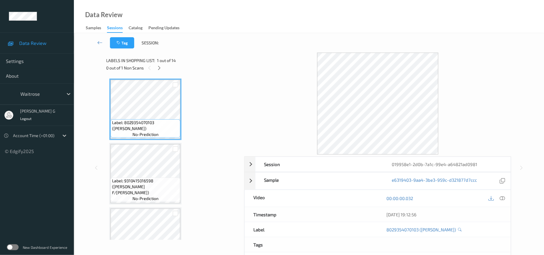
click at [162, 71] on div "0 out of 1 Non Scans" at bounding box center [174, 67] width 134 height 7
click at [156, 67] on div at bounding box center [159, 67] width 7 height 7
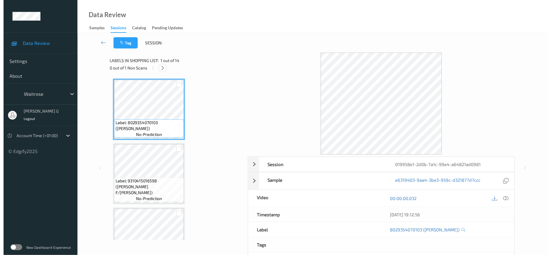
scroll to position [449, 0]
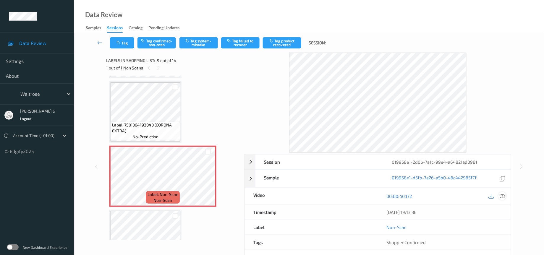
click at [505, 198] on icon at bounding box center [502, 196] width 5 height 5
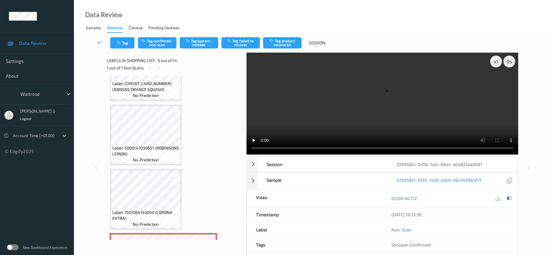
scroll to position [360, 0]
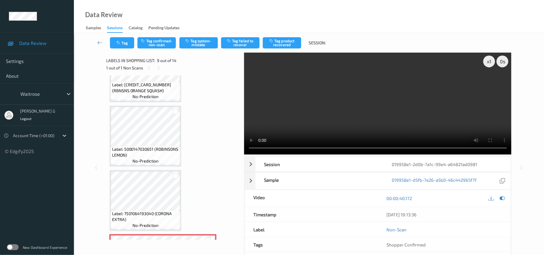
click at [504, 205] on div "00:00:40.172" at bounding box center [444, 198] width 133 height 17
click at [501, 198] on icon at bounding box center [502, 198] width 5 height 5
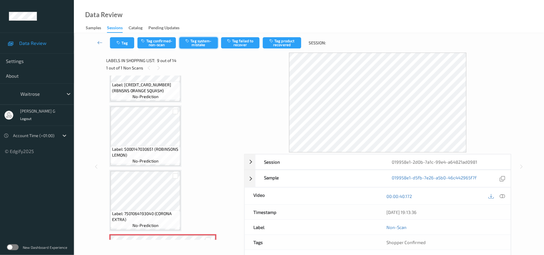
click at [199, 46] on button "Tag system-mistake" at bounding box center [199, 42] width 38 height 11
click at [121, 40] on button "Tag" at bounding box center [122, 42] width 24 height 11
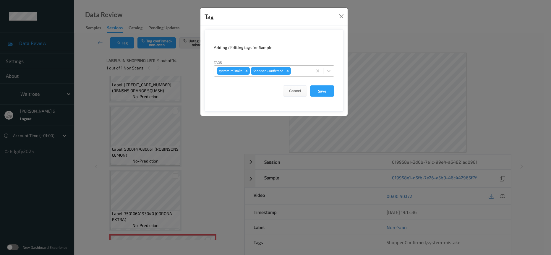
click at [300, 73] on div at bounding box center [300, 70] width 17 height 7
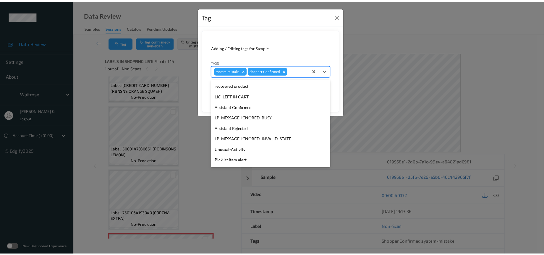
scroll to position [148, 0]
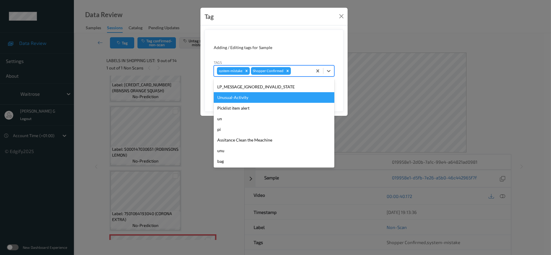
click at [245, 99] on div "Unusual-Activity" at bounding box center [274, 97] width 121 height 11
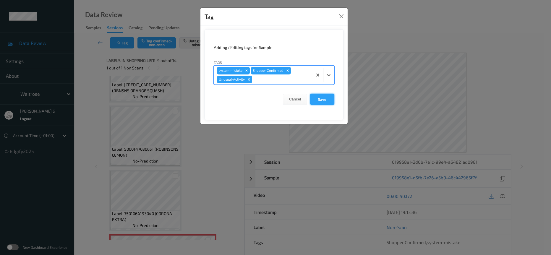
click at [322, 102] on button "Save" at bounding box center [322, 99] width 24 height 11
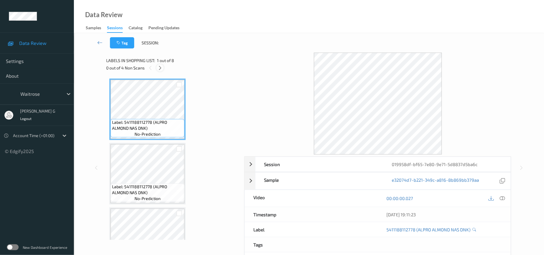
click at [161, 69] on icon at bounding box center [160, 67] width 5 height 5
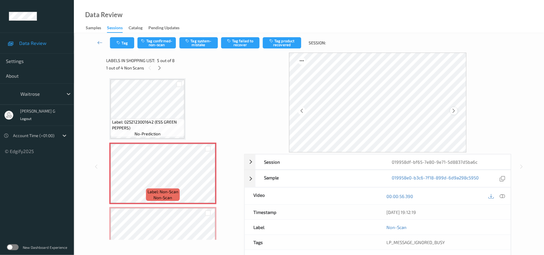
click at [454, 110] on icon at bounding box center [454, 110] width 5 height 5
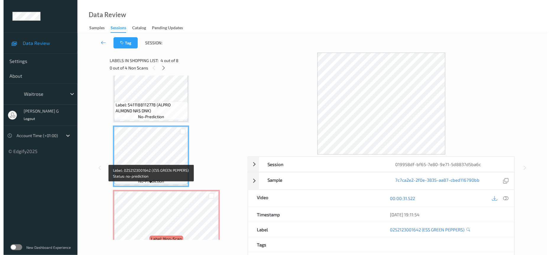
scroll to position [170, 0]
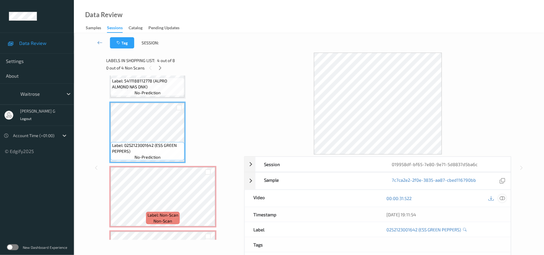
click at [501, 200] on icon at bounding box center [502, 198] width 5 height 5
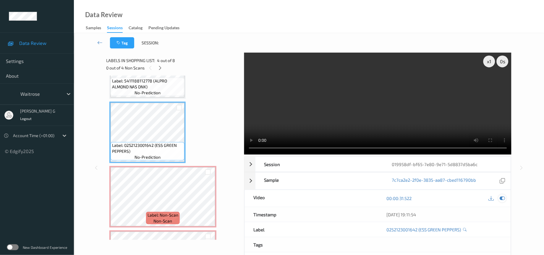
click at [503, 199] on icon at bounding box center [502, 198] width 5 height 5
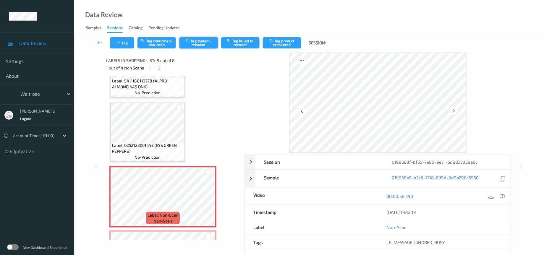
click at [205, 41] on button "Tag system-mistake" at bounding box center [199, 42] width 38 height 11
click at [125, 40] on button "Tag" at bounding box center [122, 42] width 24 height 11
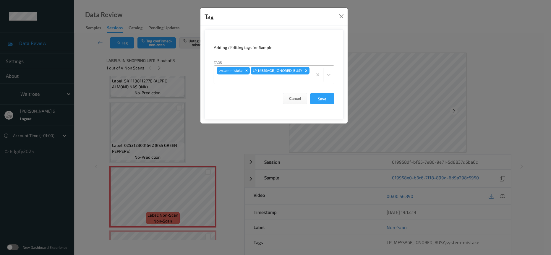
click at [289, 73] on div "system-mistake LP_MESSAGE_IGNORED_BUSY" at bounding box center [263, 75] width 99 height 18
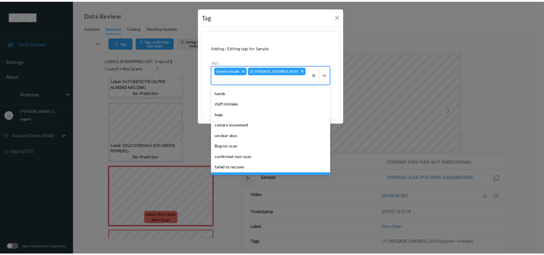
scroll to position [148, 0]
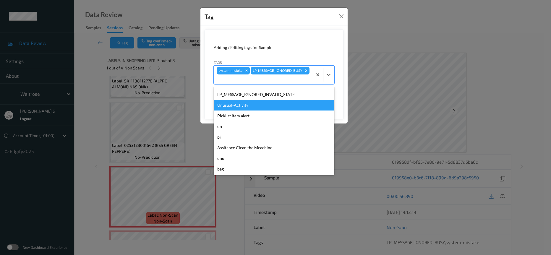
click at [242, 108] on div "Unusual-Activity" at bounding box center [274, 105] width 121 height 11
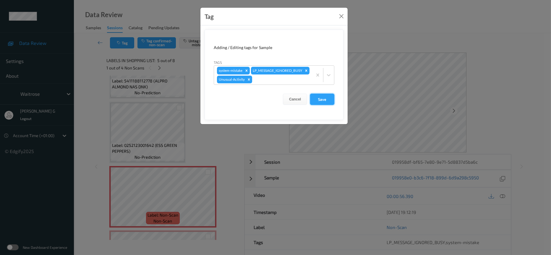
click at [324, 105] on button "Save" at bounding box center [322, 99] width 24 height 11
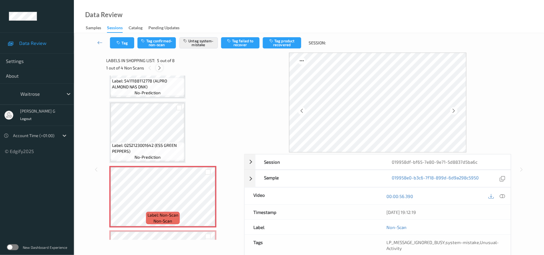
click at [159, 68] on icon at bounding box center [159, 67] width 5 height 5
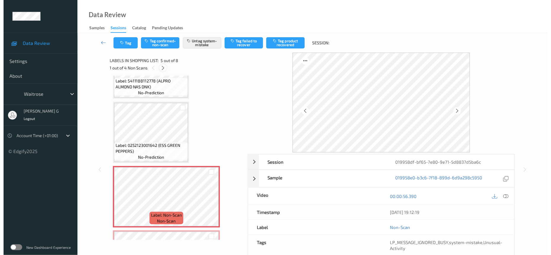
scroll to position [258, 0]
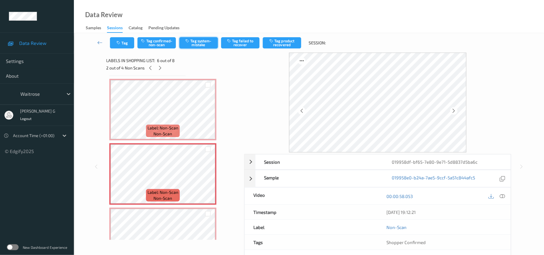
click at [203, 44] on button "Tag system-mistake" at bounding box center [199, 42] width 38 height 11
click at [122, 38] on button "Tag" at bounding box center [122, 42] width 24 height 11
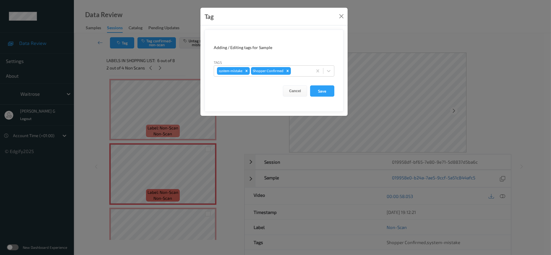
click at [306, 64] on div "Tags system-mistake Shopper Confirmed" at bounding box center [274, 67] width 121 height 17
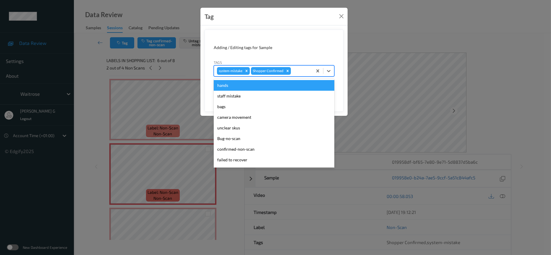
click at [303, 71] on div at bounding box center [300, 70] width 17 height 7
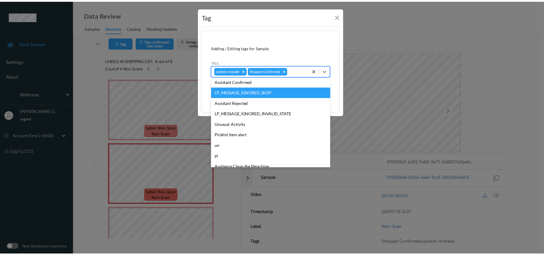
scroll to position [148, 0]
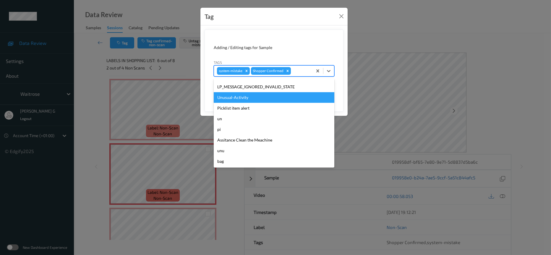
click at [232, 95] on div "Unusual-Activity" at bounding box center [274, 97] width 121 height 11
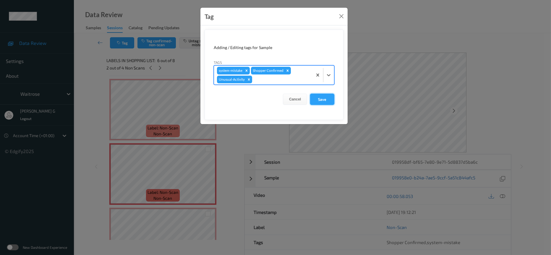
click at [325, 96] on button "Save" at bounding box center [322, 99] width 24 height 11
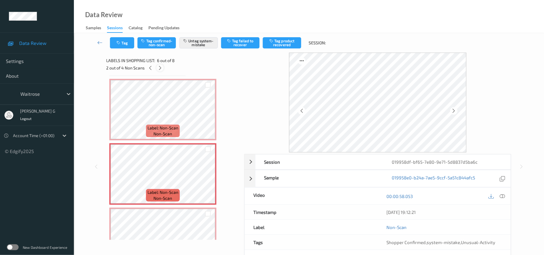
click at [162, 66] on icon at bounding box center [160, 67] width 5 height 5
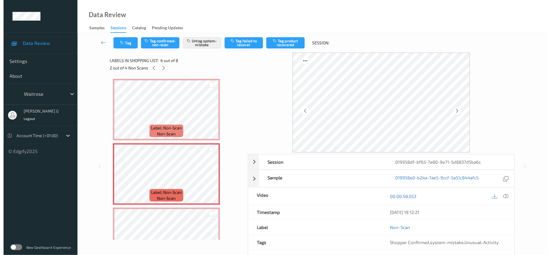
scroll to position [321, 0]
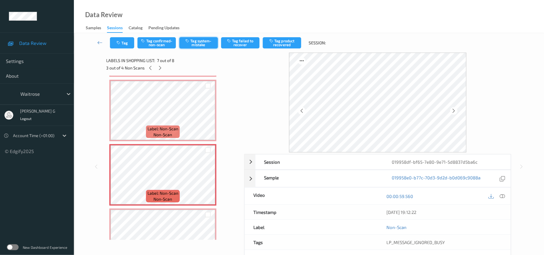
click at [211, 45] on button "Tag system-mistake" at bounding box center [199, 42] width 38 height 11
click at [196, 40] on button "Tag system-mistake" at bounding box center [199, 42] width 38 height 11
click at [115, 39] on button "Tag" at bounding box center [122, 42] width 24 height 11
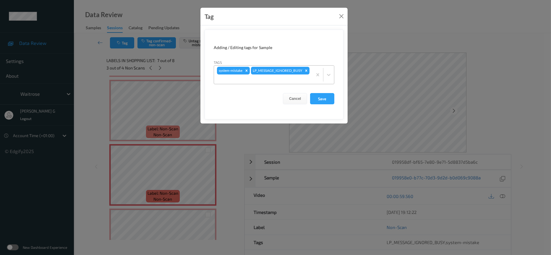
click at [287, 71] on div "system-mistake LP_MESSAGE_IGNORED_BUSY" at bounding box center [263, 75] width 99 height 18
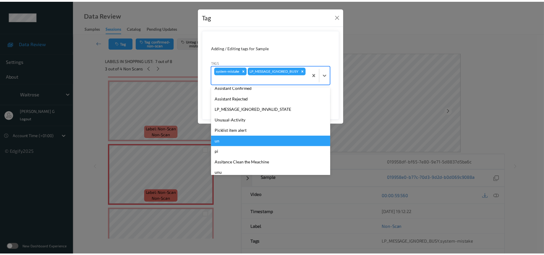
scroll to position [148, 0]
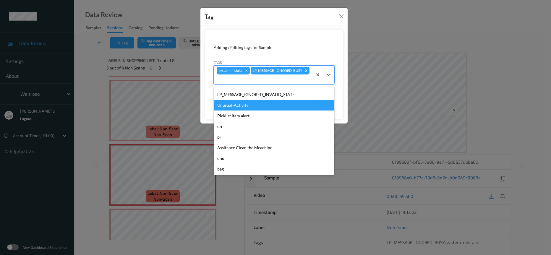
click at [235, 108] on div "Unusual-Activity" at bounding box center [274, 105] width 121 height 11
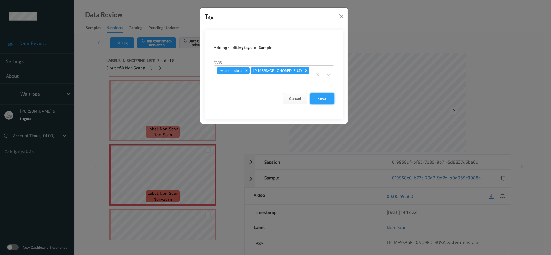
click at [318, 102] on button "Save" at bounding box center [322, 98] width 24 height 11
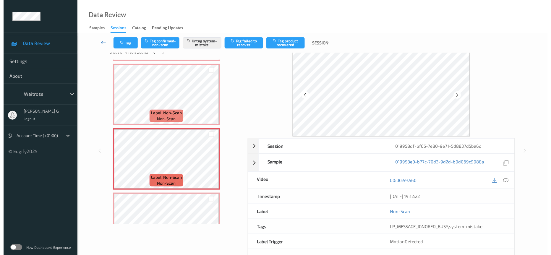
scroll to position [0, 0]
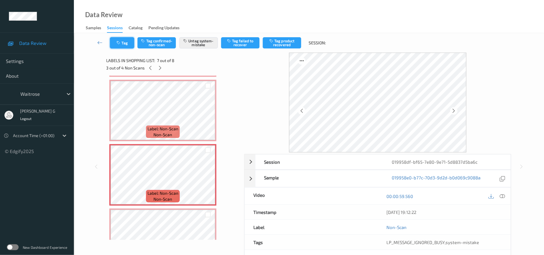
click at [119, 41] on icon "button" at bounding box center [119, 43] width 5 height 4
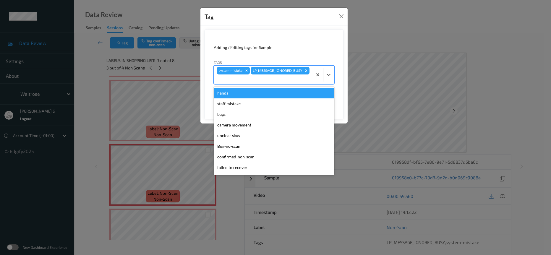
click at [285, 74] on div "system-mistake LP_MESSAGE_IGNORED_BUSY" at bounding box center [263, 75] width 99 height 18
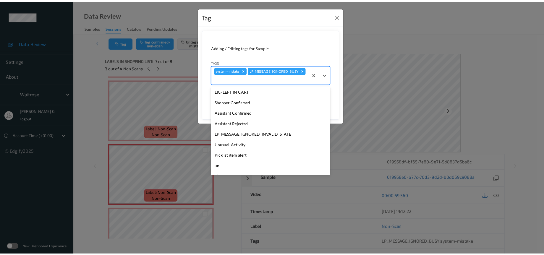
scroll to position [148, 0]
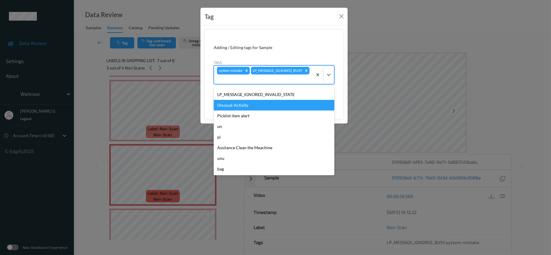
click at [235, 106] on div "Unusual-Activity" at bounding box center [274, 105] width 121 height 11
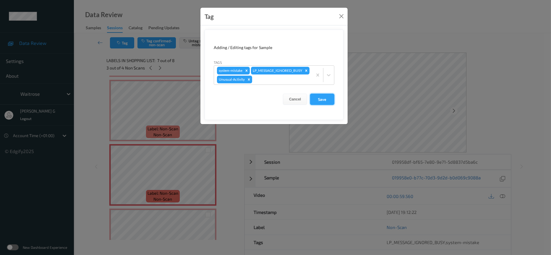
click at [321, 105] on button "Save" at bounding box center [322, 99] width 24 height 11
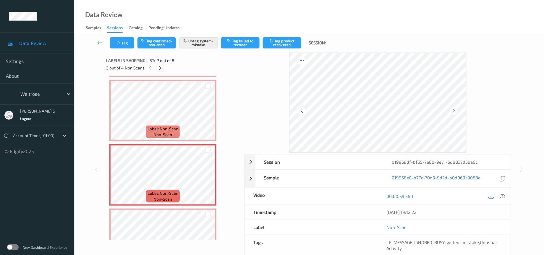
click at [158, 67] on icon at bounding box center [160, 67] width 5 height 5
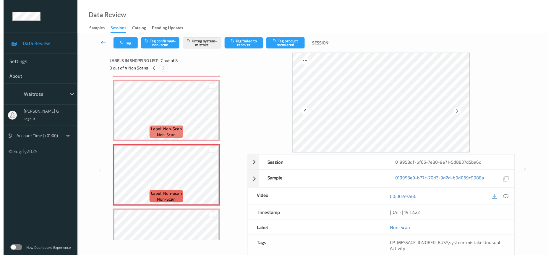
scroll to position [348, 0]
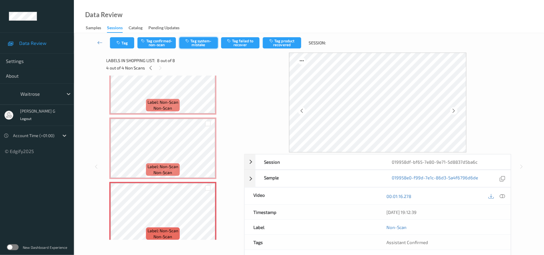
click at [204, 38] on button "Tag system-mistake" at bounding box center [199, 42] width 38 height 11
click at [116, 46] on button "Tag" at bounding box center [122, 42] width 24 height 11
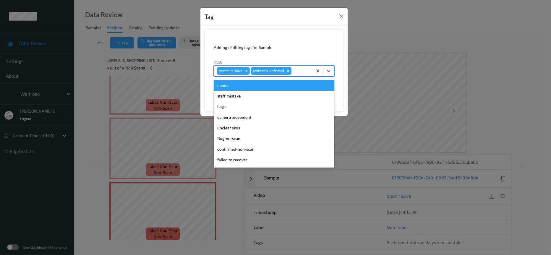
click at [295, 73] on div at bounding box center [301, 70] width 17 height 7
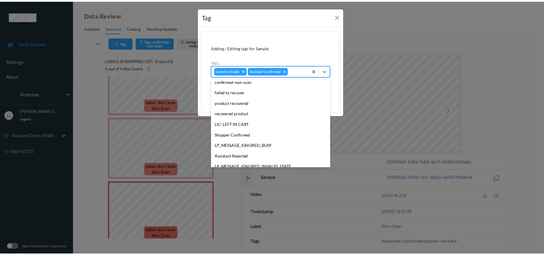
scroll to position [148, 0]
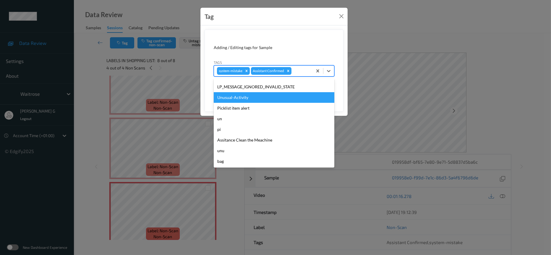
click at [236, 99] on div "Unusual-Activity" at bounding box center [274, 97] width 121 height 11
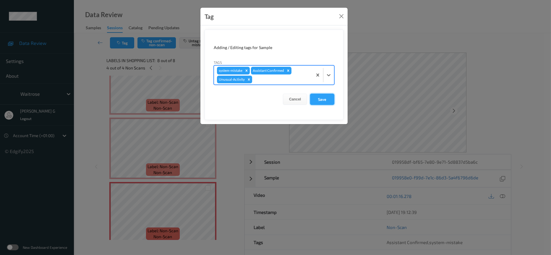
click at [324, 99] on button "Save" at bounding box center [322, 99] width 24 height 11
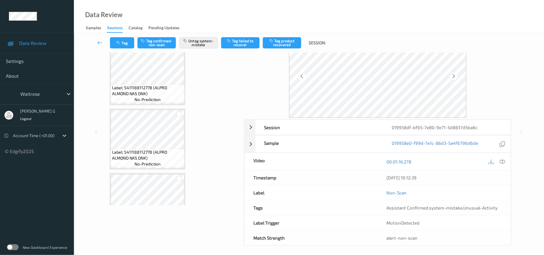
scroll to position [0, 0]
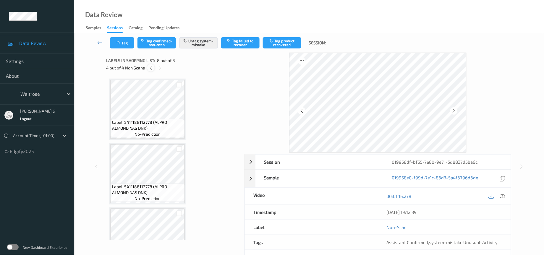
click at [151, 71] on div at bounding box center [150, 67] width 7 height 7
click at [151, 65] on icon at bounding box center [150, 67] width 5 height 5
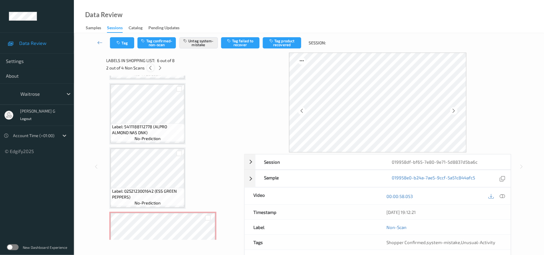
click at [150, 69] on icon at bounding box center [150, 67] width 5 height 5
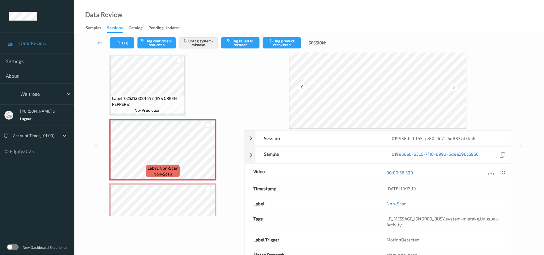
scroll to position [0, 0]
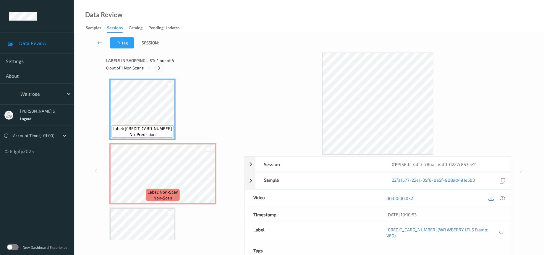
click at [158, 69] on icon at bounding box center [159, 67] width 5 height 5
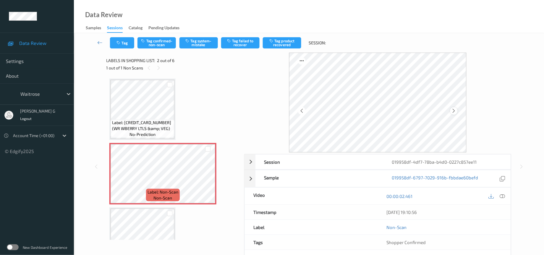
click at [456, 111] on icon at bounding box center [454, 110] width 5 height 5
click at [501, 197] on icon at bounding box center [502, 196] width 5 height 5
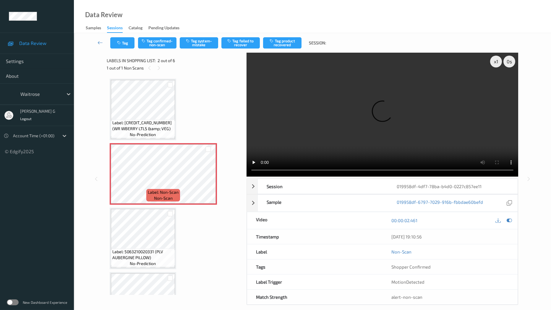
click at [247, 177] on video at bounding box center [383, 115] width 272 height 124
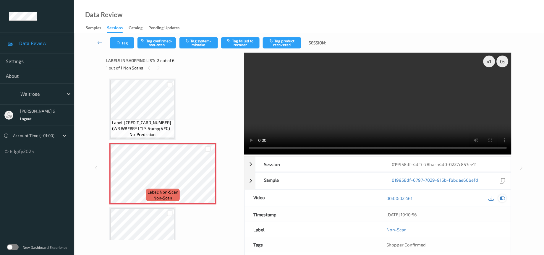
click at [501, 196] on div at bounding box center [503, 199] width 8 height 8
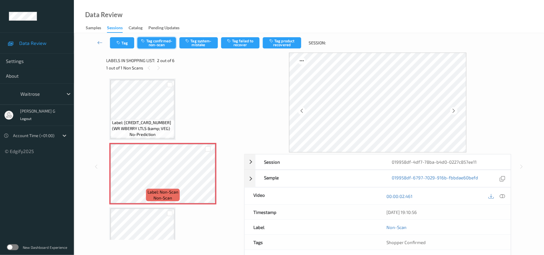
click at [164, 43] on button "Tag confirmed-non-scan" at bounding box center [157, 42] width 38 height 11
click at [267, 43] on button "Tag product recovered" at bounding box center [282, 42] width 38 height 11
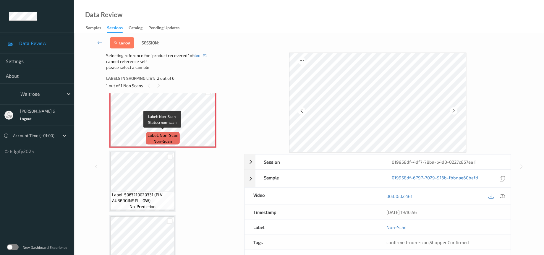
scroll to position [89, 0]
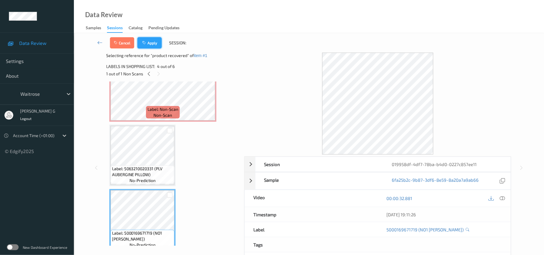
click at [147, 42] on icon "button" at bounding box center [145, 43] width 5 height 4
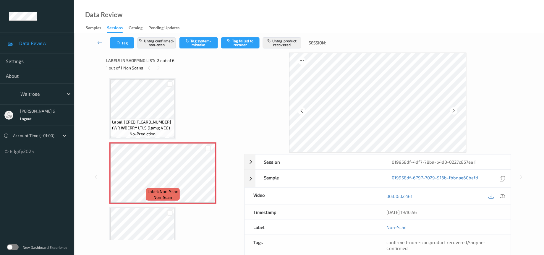
scroll to position [0, 0]
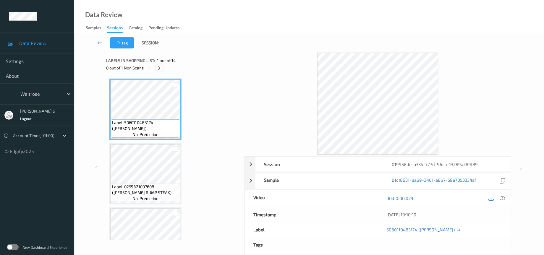
click at [158, 70] on icon at bounding box center [159, 67] width 5 height 5
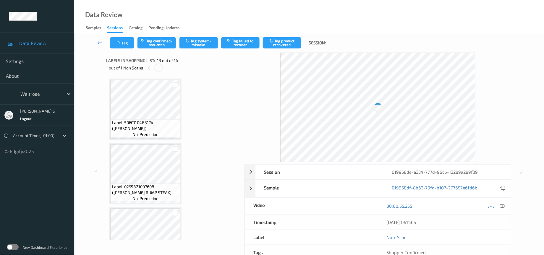
scroll to position [704, 0]
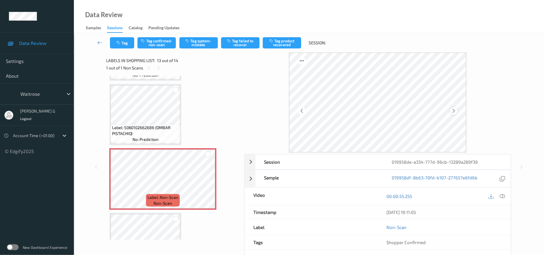
click at [453, 111] on icon at bounding box center [454, 110] width 5 height 5
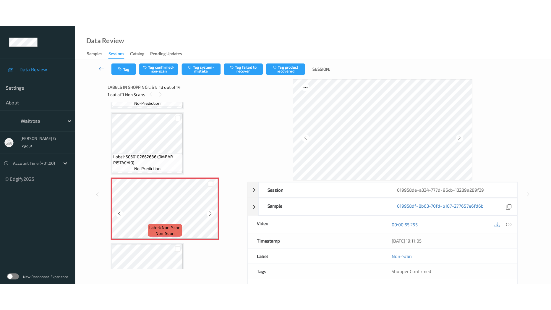
scroll to position [686, 0]
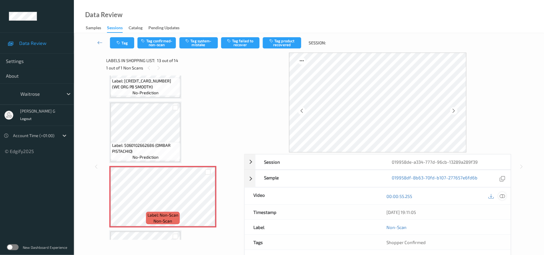
click at [503, 198] on icon at bounding box center [502, 196] width 5 height 5
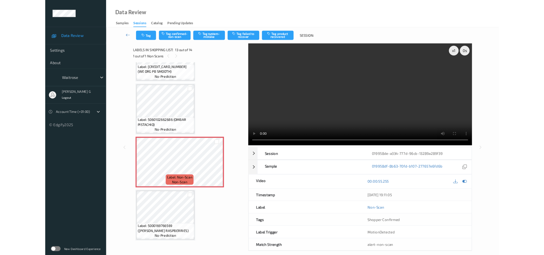
scroll to position [676, 0]
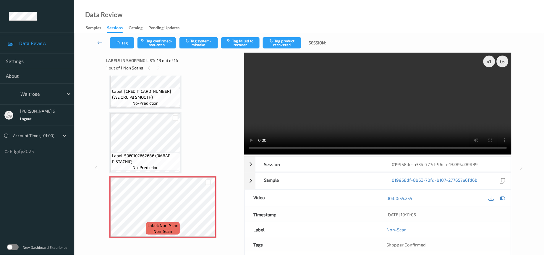
click at [180, 123] on div "Label: 5060102662686 (OMBAR PISTACHIO) no-prediction" at bounding box center [145, 143] width 72 height 62
click at [503, 198] on icon at bounding box center [502, 198] width 5 height 5
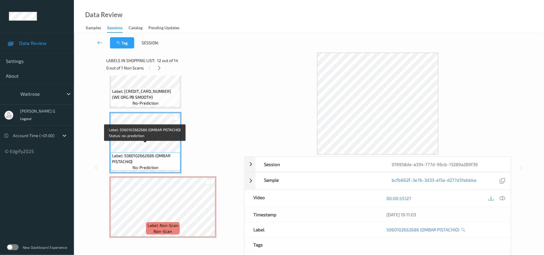
scroll to position [720, 0]
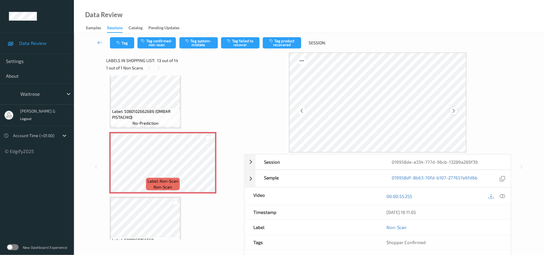
click at [453, 113] on icon at bounding box center [454, 110] width 5 height 5
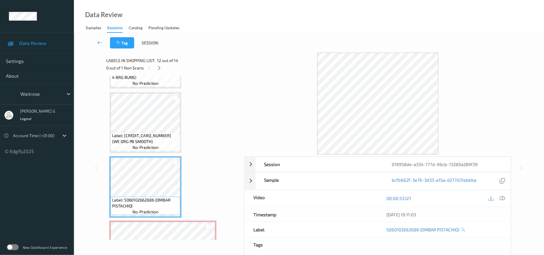
scroll to position [676, 0]
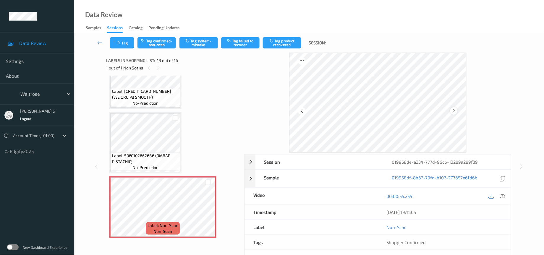
click at [456, 110] on icon at bounding box center [454, 110] width 5 height 5
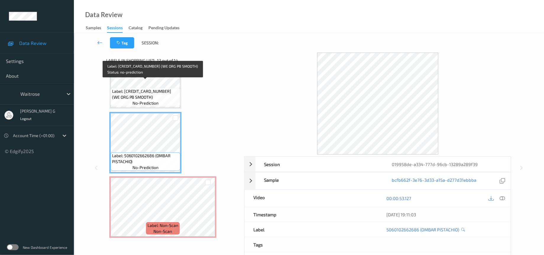
click at [148, 88] on span "Label: 5013665108344 (WE ORG PB SMOOTH)" at bounding box center [145, 94] width 67 height 12
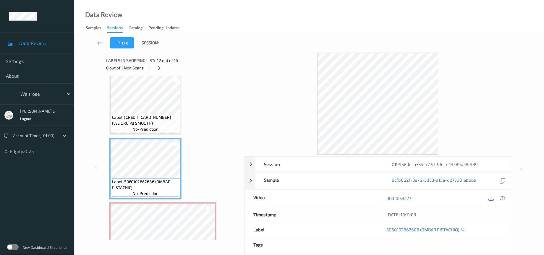
scroll to position [631, 0]
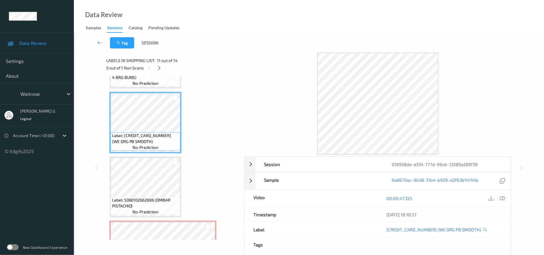
click at [504, 201] on icon at bounding box center [502, 198] width 5 height 5
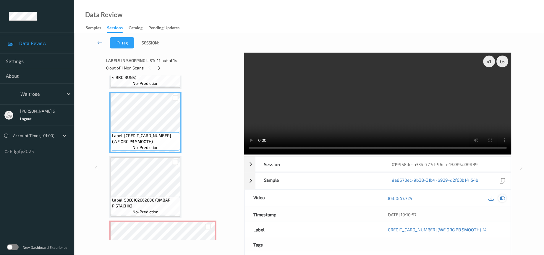
click at [503, 199] on icon at bounding box center [502, 198] width 5 height 5
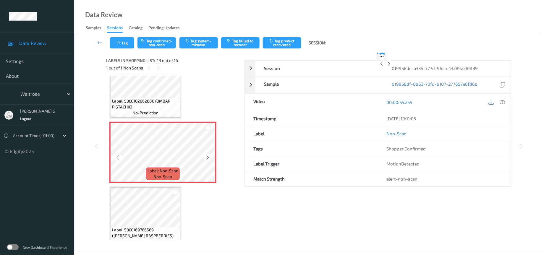
scroll to position [39, 0]
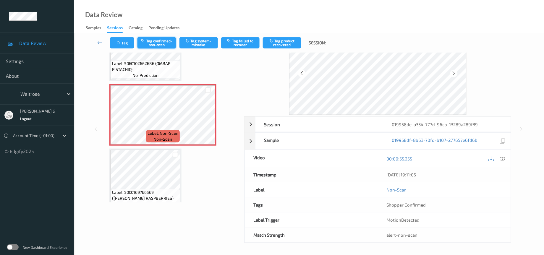
click at [161, 41] on button "Tag confirmed-non-scan" at bounding box center [157, 42] width 38 height 11
click at [243, 40] on button "Tag failed to recover" at bounding box center [240, 42] width 38 height 11
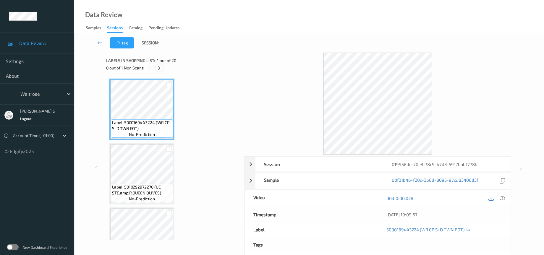
click at [158, 70] on icon at bounding box center [159, 67] width 5 height 5
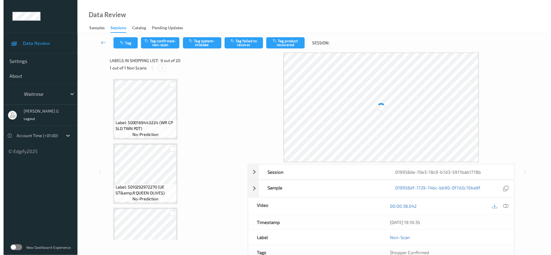
scroll to position [449, 0]
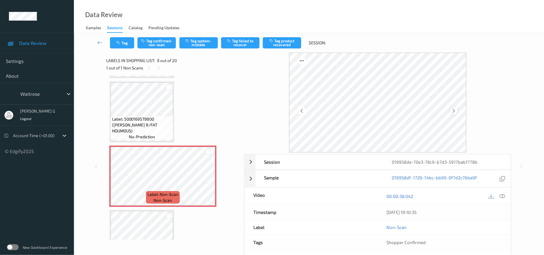
click at [454, 113] on icon at bounding box center [454, 110] width 5 height 5
drag, startPoint x: 502, startPoint y: 197, endPoint x: 503, endPoint y: 182, distance: 15.7
click at [502, 197] on icon at bounding box center [502, 196] width 5 height 5
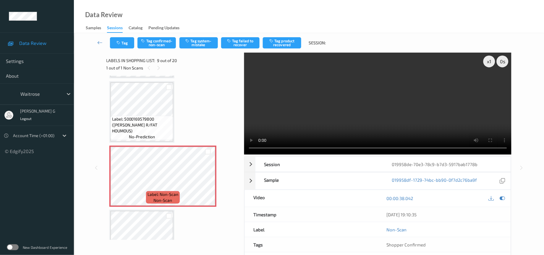
click at [507, 197] on div "00:00:38.042" at bounding box center [444, 198] width 133 height 17
click at [502, 201] on icon at bounding box center [502, 198] width 5 height 5
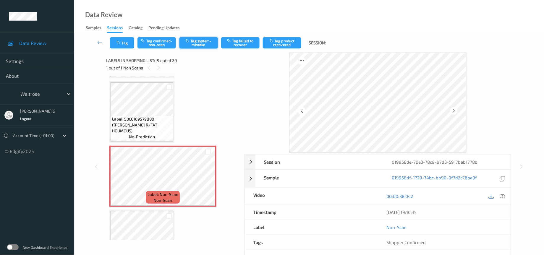
click at [200, 38] on button "Tag system-mistake" at bounding box center [199, 42] width 38 height 11
click at [196, 40] on button "Tag system-mistake" at bounding box center [199, 42] width 38 height 11
click at [120, 48] on button "Tag" at bounding box center [122, 42] width 24 height 11
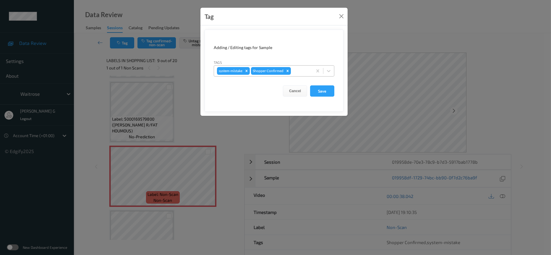
click at [303, 69] on div at bounding box center [300, 70] width 17 height 7
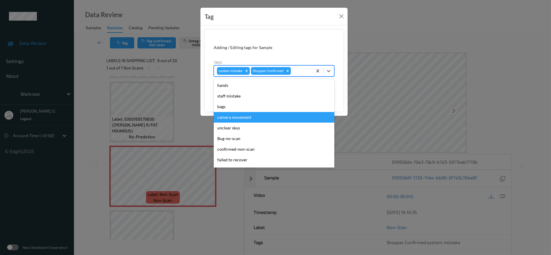
scroll to position [148, 0]
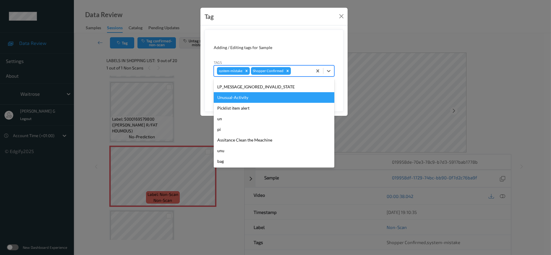
click at [233, 99] on div "Unusual-Activity" at bounding box center [274, 97] width 121 height 11
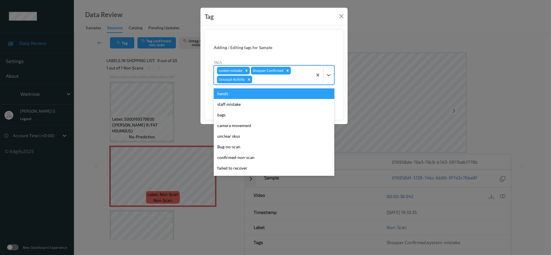
click at [298, 78] on div at bounding box center [282, 79] width 56 height 7
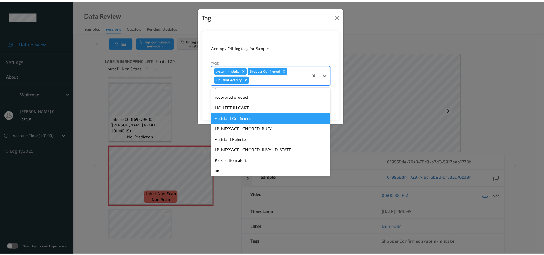
scroll to position [137, 0]
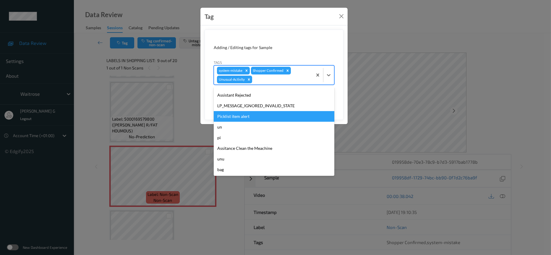
click at [229, 118] on div "Picklist item alert" at bounding box center [274, 116] width 121 height 11
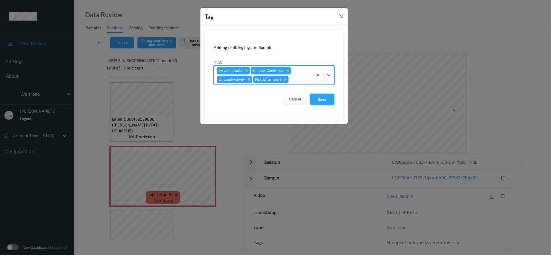
click at [321, 99] on button "Save" at bounding box center [322, 99] width 24 height 11
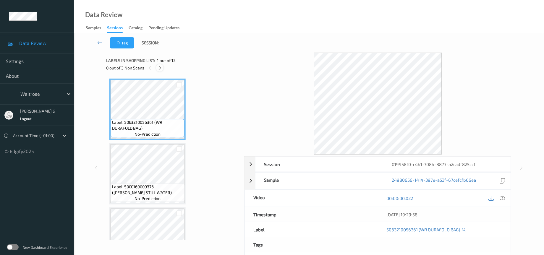
click at [158, 69] on icon at bounding box center [159, 67] width 5 height 5
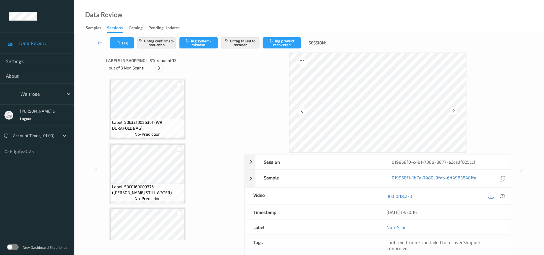
scroll to position [130, 0]
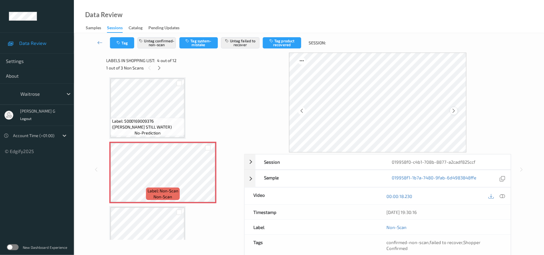
click at [454, 111] on icon at bounding box center [454, 110] width 5 height 5
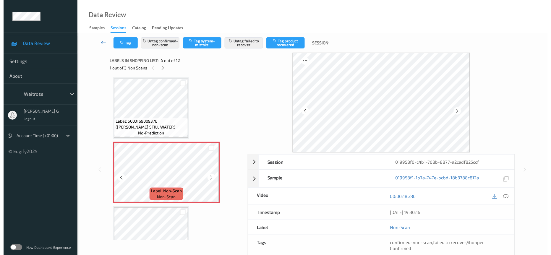
scroll to position [175, 0]
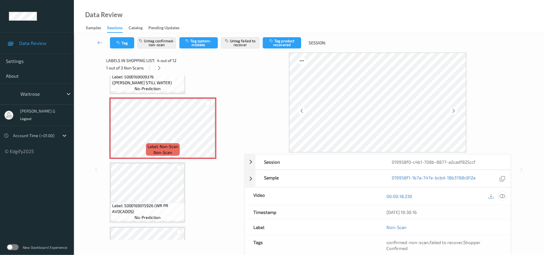
click at [501, 196] on icon at bounding box center [502, 196] width 5 height 5
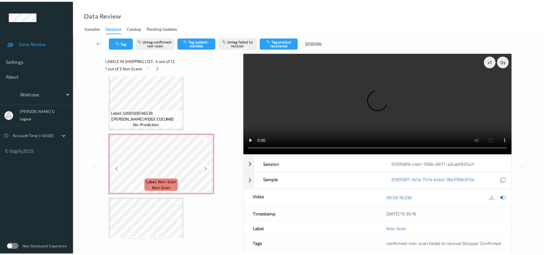
scroll to position [352, 0]
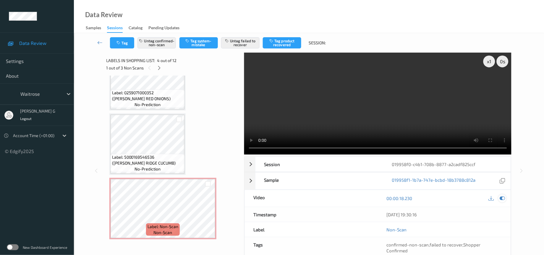
click at [505, 200] on icon at bounding box center [502, 198] width 5 height 5
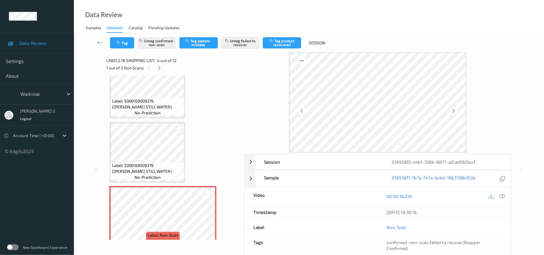
scroll to position [175, 0]
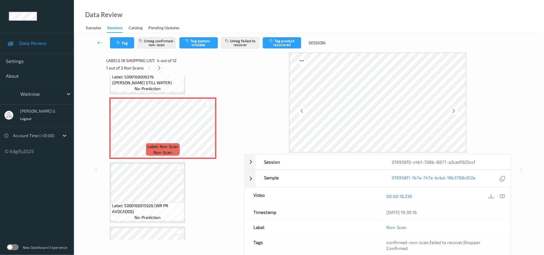
click at [160, 67] on icon at bounding box center [159, 67] width 5 height 5
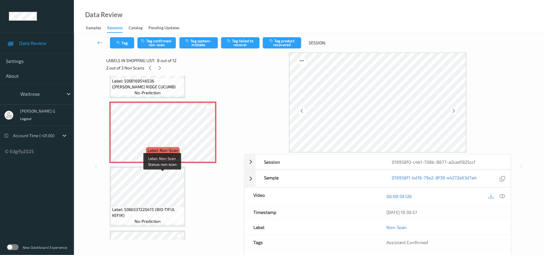
scroll to position [474, 0]
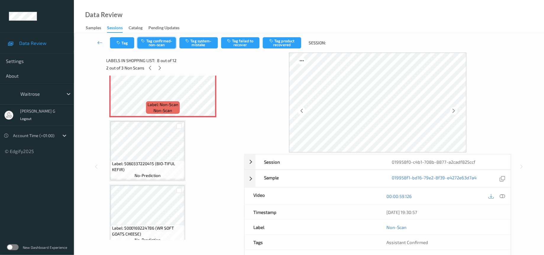
click at [157, 40] on button "Tag confirmed-non-scan" at bounding box center [157, 42] width 38 height 11
click at [244, 45] on button "Tag failed to recover" at bounding box center [240, 42] width 38 height 11
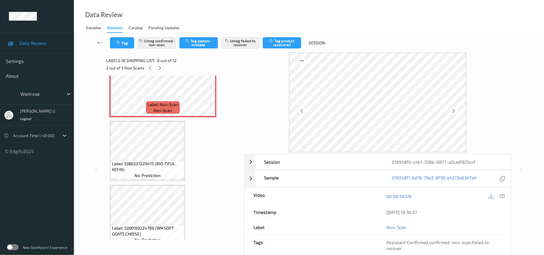
click at [160, 70] on icon at bounding box center [159, 67] width 5 height 5
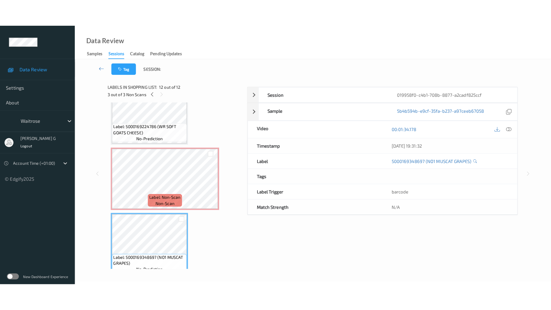
scroll to position [0, 0]
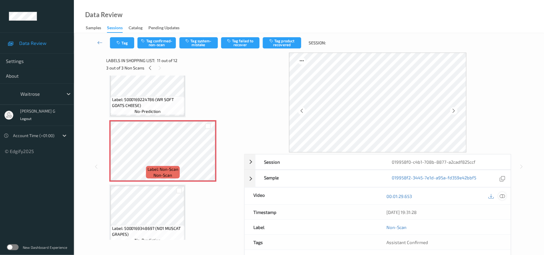
click at [502, 198] on icon at bounding box center [502, 196] width 5 height 5
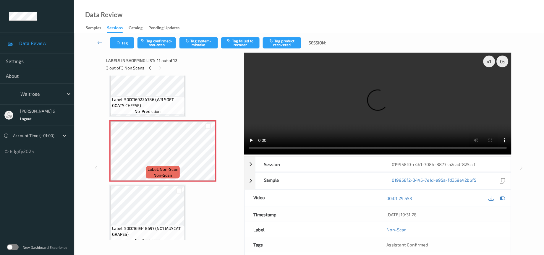
scroll to position [548, 0]
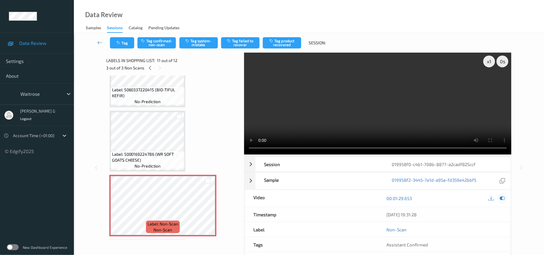
click at [501, 200] on icon at bounding box center [502, 198] width 5 height 5
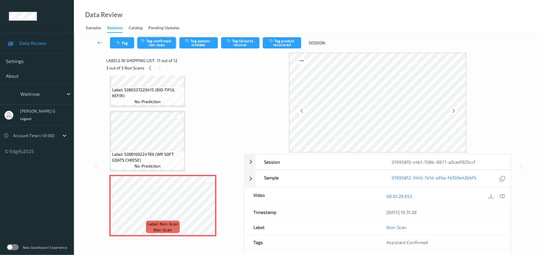
click at [149, 42] on button "Tag confirmed-non-scan" at bounding box center [157, 42] width 38 height 11
click at [239, 39] on button "Tag failed to recover" at bounding box center [240, 42] width 38 height 11
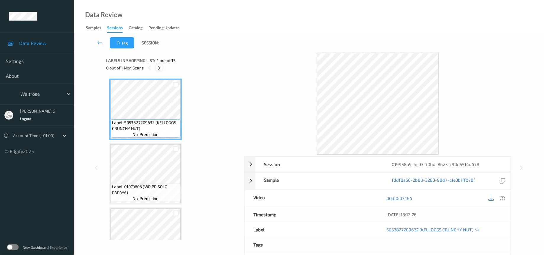
click at [160, 69] on icon at bounding box center [159, 67] width 5 height 5
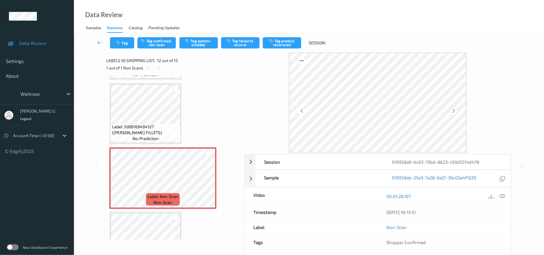
click at [456, 110] on icon at bounding box center [454, 110] width 5 height 5
click at [503, 196] on icon at bounding box center [502, 196] width 5 height 5
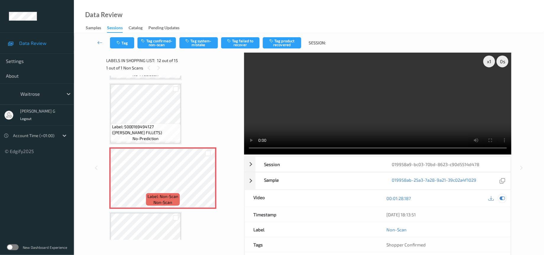
click at [502, 197] on icon at bounding box center [502, 198] width 5 height 5
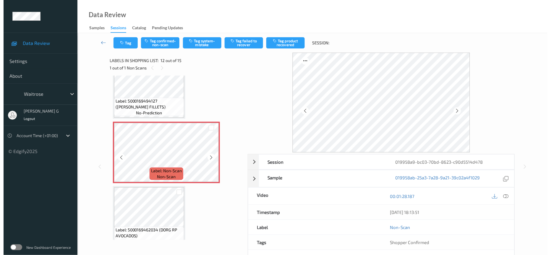
scroll to position [685, 0]
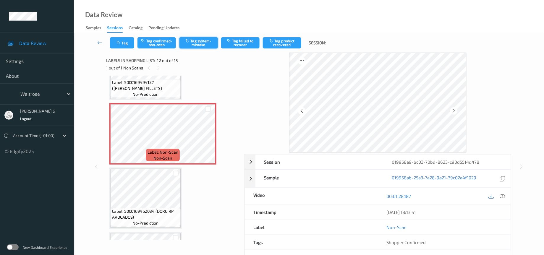
click at [191, 43] on button "Tag system-mistake" at bounding box center [199, 42] width 38 height 11
click at [120, 44] on icon "button" at bounding box center [119, 43] width 5 height 4
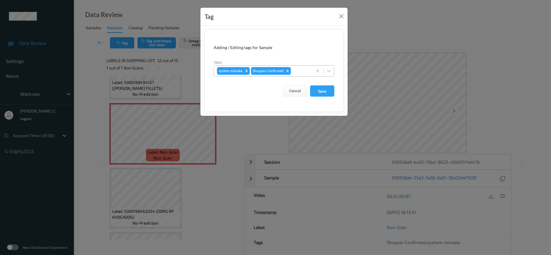
click at [295, 74] on div at bounding box center [300, 70] width 17 height 7
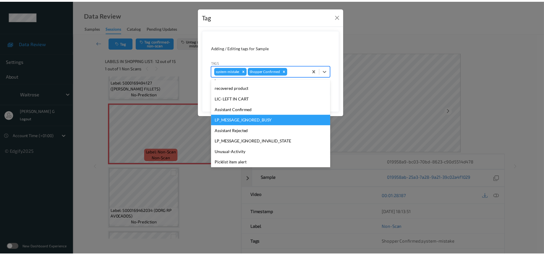
scroll to position [148, 0]
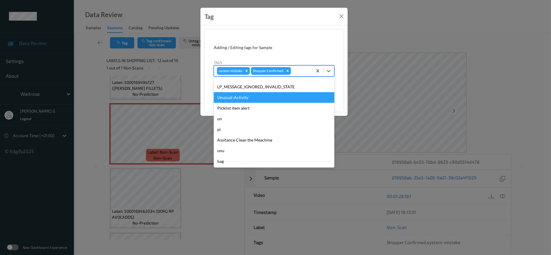
click at [238, 99] on div "Unusual-Activity" at bounding box center [274, 97] width 121 height 11
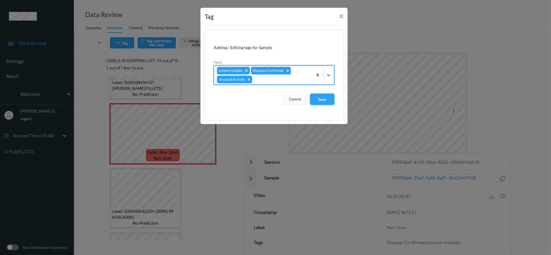
click at [328, 102] on button "Save" at bounding box center [322, 99] width 24 height 11
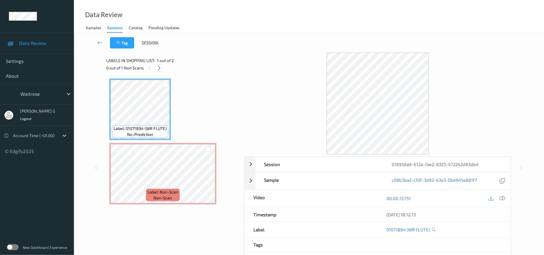
click at [161, 68] on icon at bounding box center [159, 67] width 5 height 5
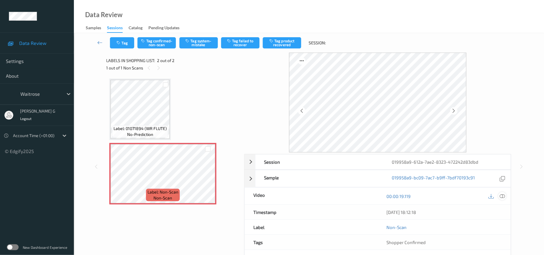
click at [502, 199] on icon at bounding box center [502, 196] width 5 height 5
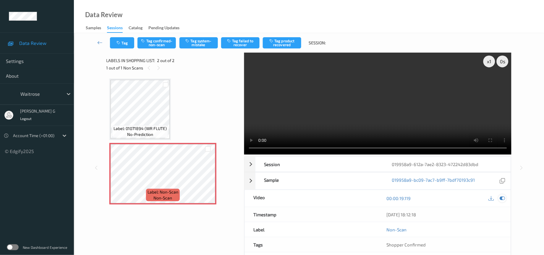
click at [501, 200] on icon at bounding box center [502, 198] width 5 height 5
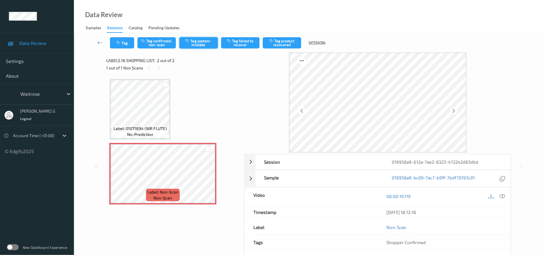
click at [196, 42] on button "Tag system-mistake" at bounding box center [199, 42] width 38 height 11
click at [122, 45] on button "Tag" at bounding box center [122, 42] width 24 height 11
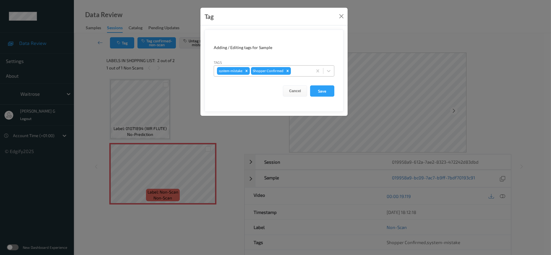
click at [303, 74] on div at bounding box center [300, 70] width 17 height 7
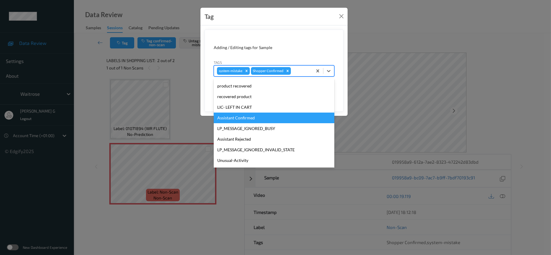
scroll to position [148, 0]
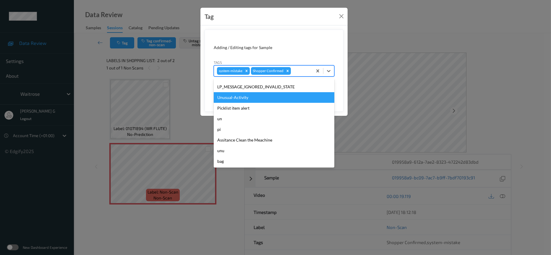
click at [242, 98] on div "Unusual-Activity" at bounding box center [274, 97] width 121 height 11
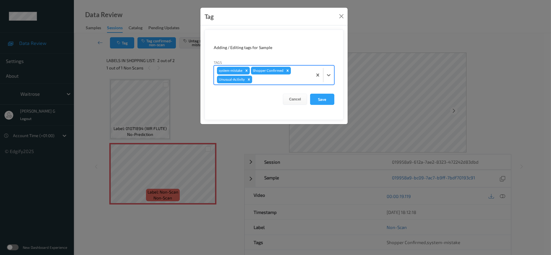
click at [293, 80] on div at bounding box center [282, 79] width 56 height 7
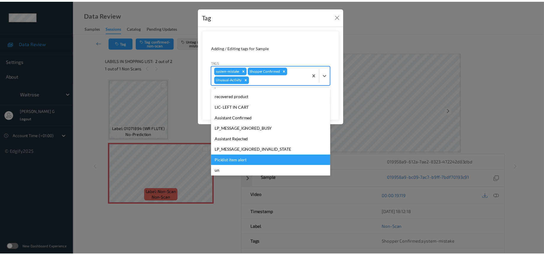
scroll to position [137, 0]
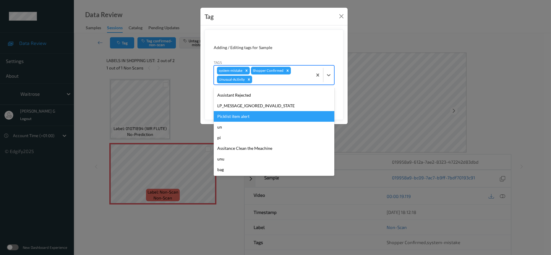
click at [233, 120] on div "Picklist item alert" at bounding box center [274, 116] width 121 height 11
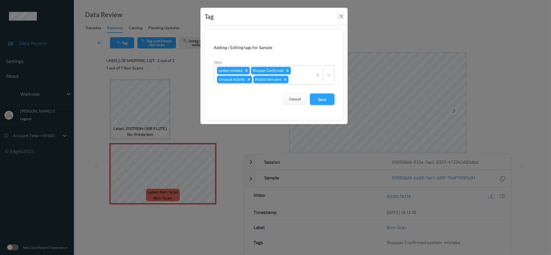
click at [320, 99] on button "Save" at bounding box center [322, 99] width 24 height 11
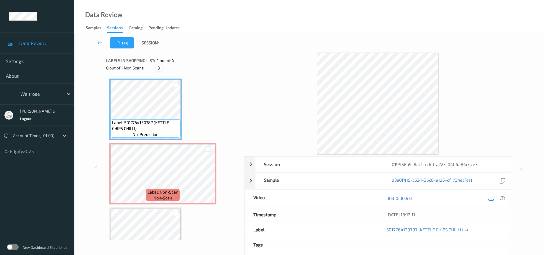
click at [160, 67] on icon at bounding box center [159, 67] width 5 height 5
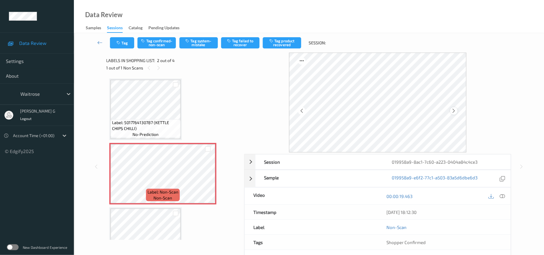
click at [453, 110] on div at bounding box center [454, 110] width 7 height 7
click at [453, 110] on icon at bounding box center [454, 110] width 5 height 5
click at [505, 199] on icon at bounding box center [502, 196] width 5 height 5
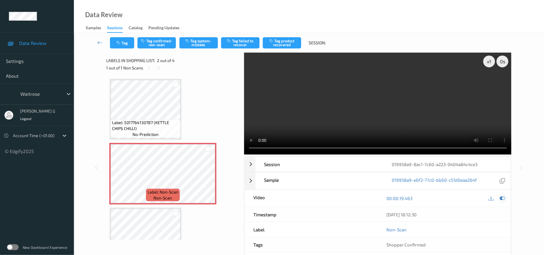
click at [502, 201] on icon at bounding box center [502, 198] width 5 height 5
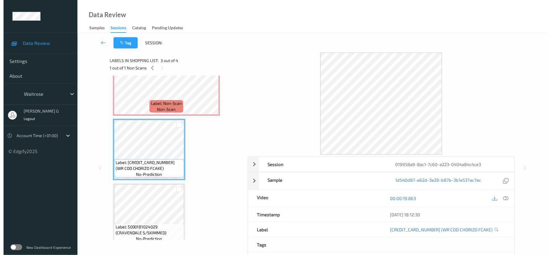
scroll to position [44, 0]
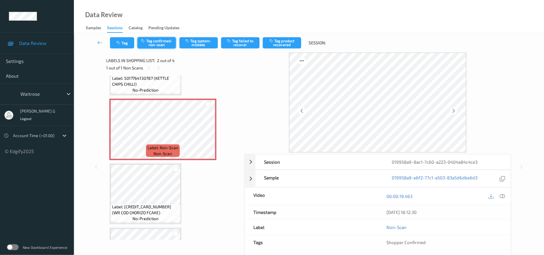
click at [163, 42] on button "Tag confirmed-non-scan" at bounding box center [157, 42] width 38 height 11
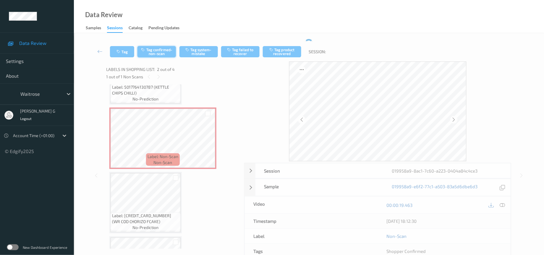
click at [162, 42] on div "Tag Tag confirmed-non-scan Tag system-mistake Tag failed to recover Tag product…" at bounding box center [309, 52] width 446 height 20
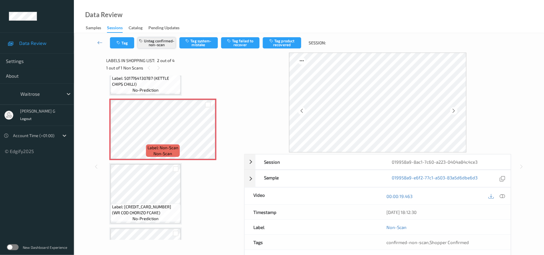
click at [162, 41] on button "Untag confirmed-non-scan" at bounding box center [157, 42] width 38 height 11
click at [204, 43] on button "Tag system-mistake" at bounding box center [199, 42] width 38 height 11
click at [120, 46] on button "Tag" at bounding box center [122, 42] width 24 height 11
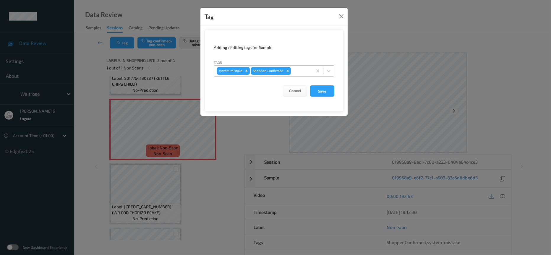
click at [293, 68] on div at bounding box center [300, 70] width 17 height 7
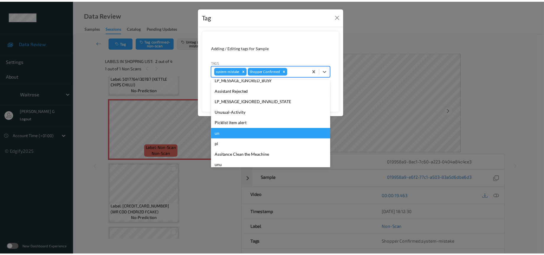
scroll to position [148, 0]
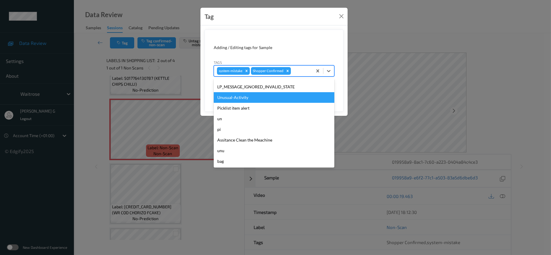
click at [236, 98] on div "Unusual-Activity" at bounding box center [274, 97] width 121 height 11
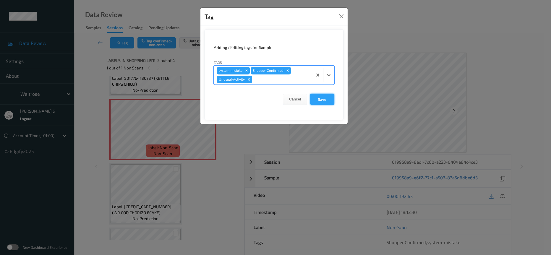
click at [319, 99] on button "Save" at bounding box center [322, 99] width 24 height 11
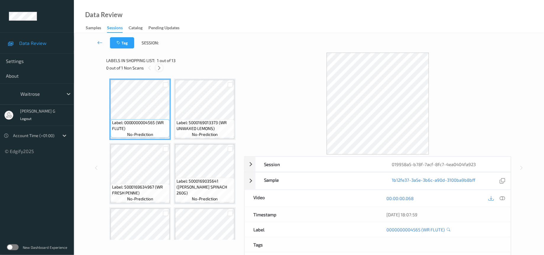
click at [161, 68] on icon at bounding box center [159, 67] width 5 height 5
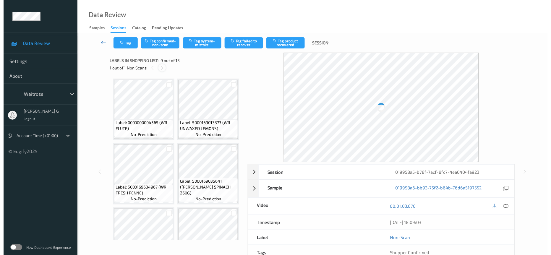
scroll to position [194, 0]
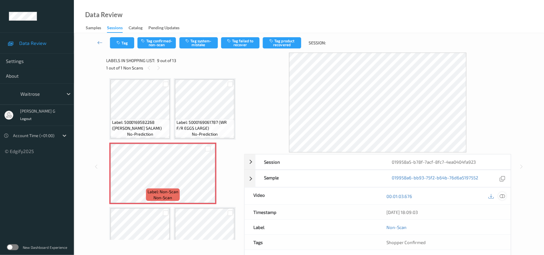
click at [503, 197] on icon at bounding box center [502, 196] width 5 height 5
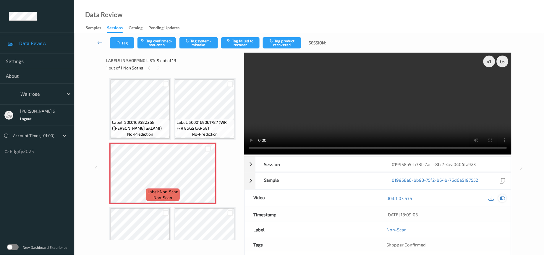
click at [503, 199] on icon at bounding box center [502, 198] width 5 height 5
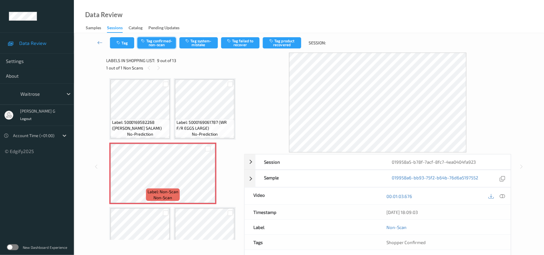
click at [161, 44] on button "Tag confirmed-non-scan" at bounding box center [157, 42] width 38 height 11
click at [288, 42] on button "Tag product recovered" at bounding box center [282, 42] width 38 height 11
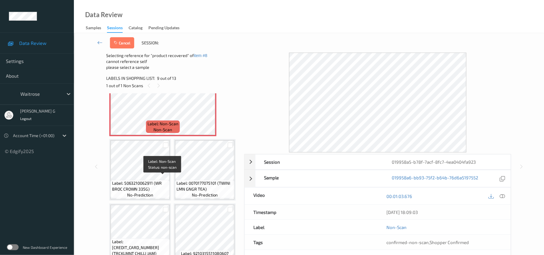
scroll to position [284, 0]
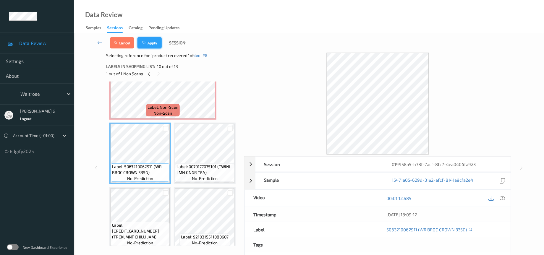
click at [155, 43] on button "Apply" at bounding box center [150, 42] width 24 height 11
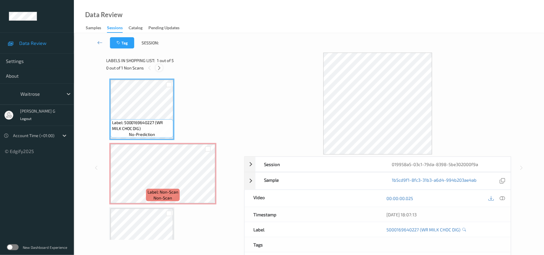
click at [157, 66] on icon at bounding box center [159, 67] width 5 height 5
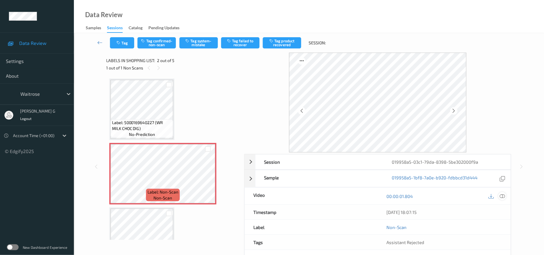
click at [504, 196] on icon at bounding box center [502, 196] width 5 height 5
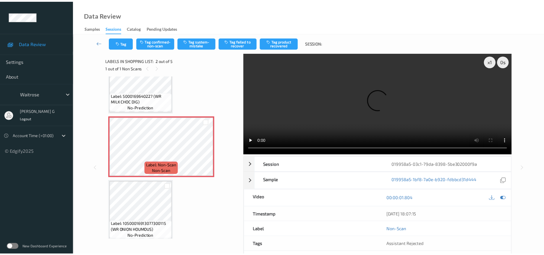
scroll to position [44, 0]
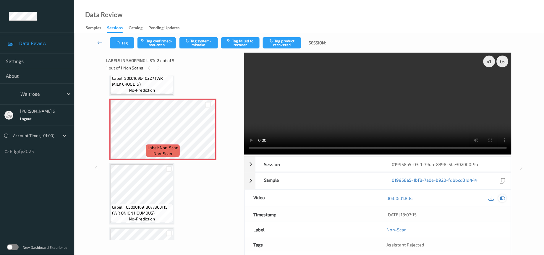
click at [505, 199] on icon at bounding box center [502, 198] width 5 height 5
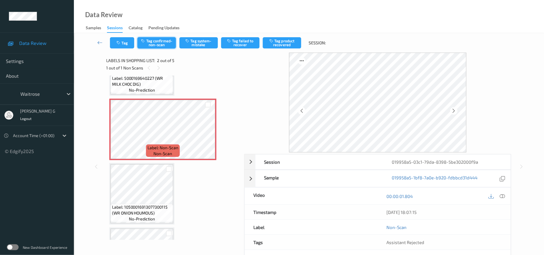
click at [159, 40] on button "Tag confirmed-non-scan" at bounding box center [157, 42] width 38 height 11
click at [286, 47] on button "Tag product recovered" at bounding box center [282, 42] width 38 height 11
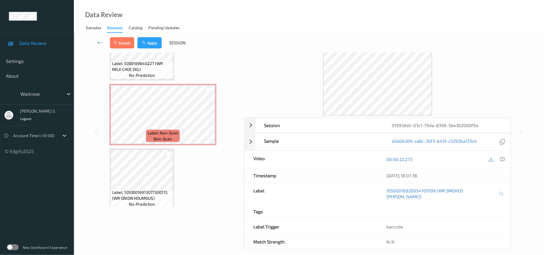
scroll to position [0, 0]
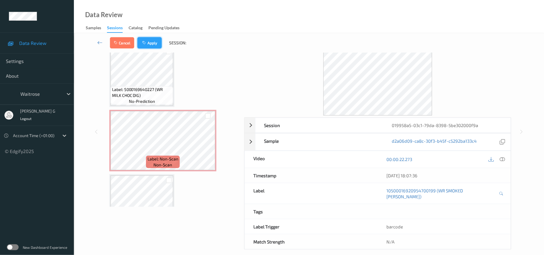
click at [150, 43] on button "Apply" at bounding box center [150, 42] width 24 height 11
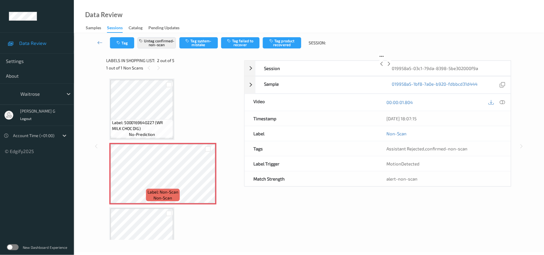
scroll to position [3, 0]
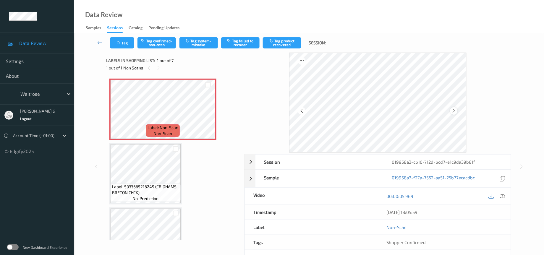
click at [454, 110] on icon at bounding box center [454, 110] width 5 height 5
click at [193, 43] on button "Tag system-mistake" at bounding box center [199, 42] width 38 height 11
click at [124, 43] on button "Tag" at bounding box center [122, 42] width 24 height 11
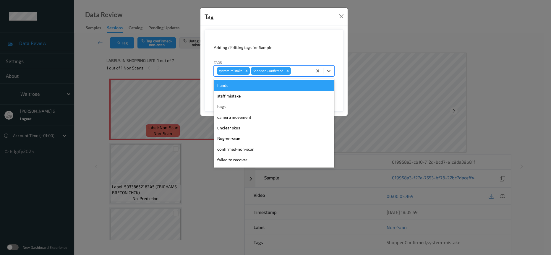
click at [300, 72] on div at bounding box center [300, 70] width 17 height 7
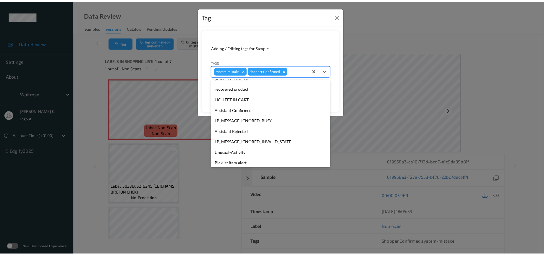
scroll to position [148, 0]
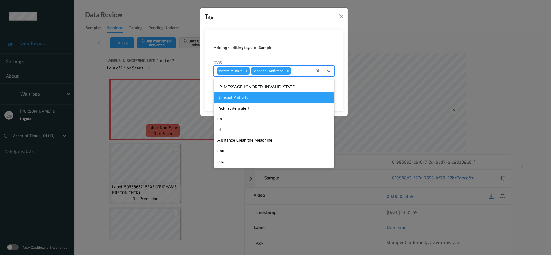
click at [233, 98] on div "Unusual-Activity" at bounding box center [274, 97] width 121 height 11
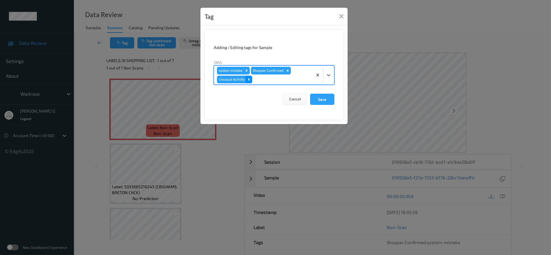
click at [249, 81] on icon "Remove Unusual-Activity" at bounding box center [249, 80] width 4 height 4
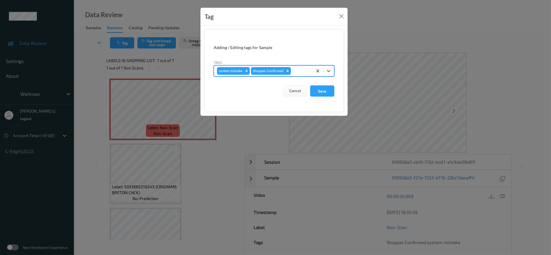
click at [297, 71] on div at bounding box center [300, 70] width 17 height 7
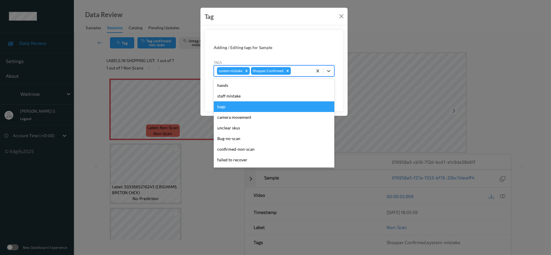
click at [227, 108] on div "bags" at bounding box center [274, 106] width 121 height 11
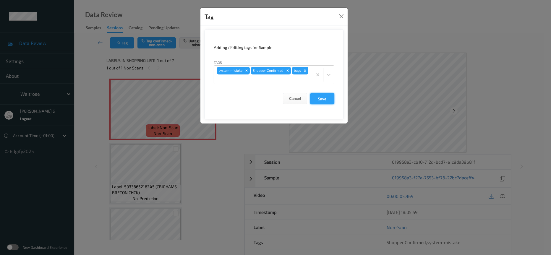
click at [328, 98] on button "Save" at bounding box center [322, 98] width 24 height 11
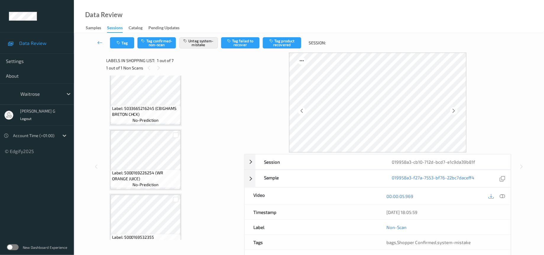
scroll to position [0, 0]
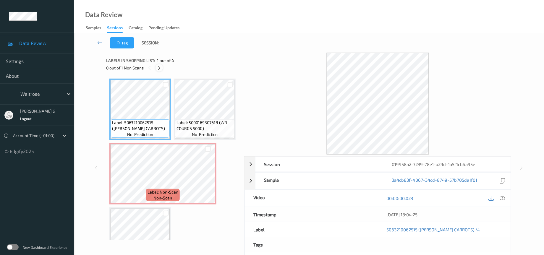
click at [158, 66] on icon at bounding box center [159, 67] width 5 height 5
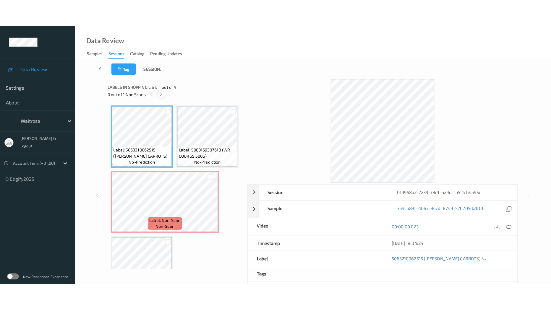
scroll to position [3, 0]
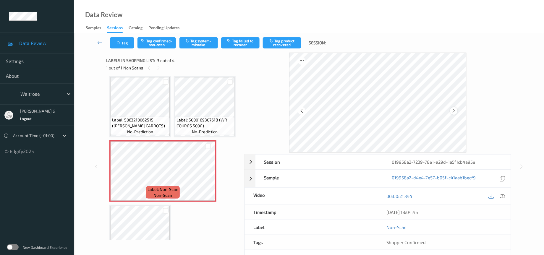
click at [455, 111] on icon at bounding box center [454, 110] width 5 height 5
click at [501, 198] on icon at bounding box center [502, 196] width 5 height 5
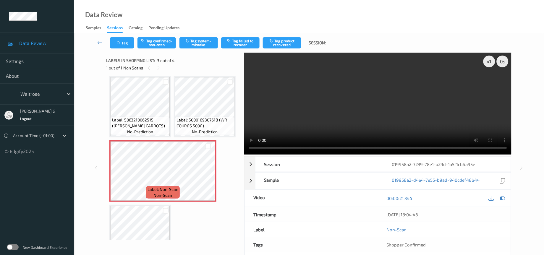
scroll to position [0, 0]
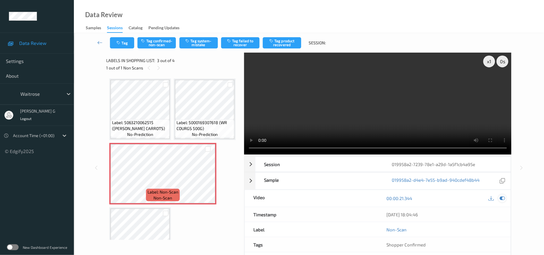
click at [504, 198] on icon at bounding box center [502, 198] width 5 height 5
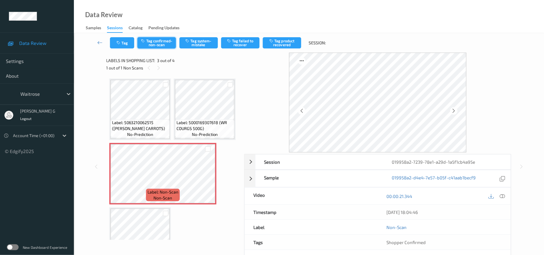
click at [156, 46] on button "Tag confirmed-non-scan" at bounding box center [157, 42] width 38 height 11
click at [285, 39] on button "Tag product recovered" at bounding box center [282, 42] width 38 height 11
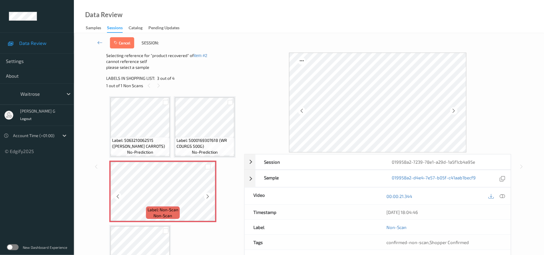
scroll to position [29, 0]
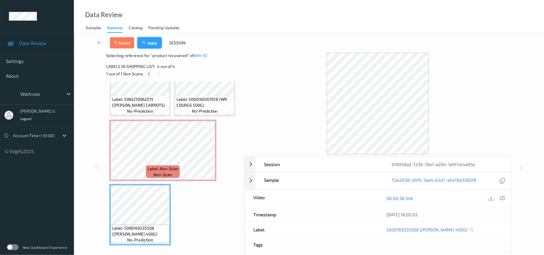
click at [155, 41] on button "Apply" at bounding box center [150, 42] width 24 height 11
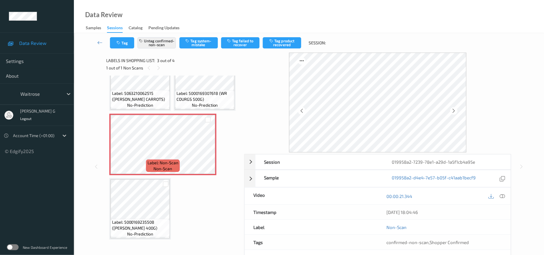
scroll to position [3, 0]
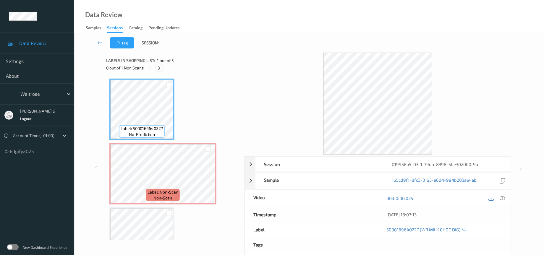
click at [162, 70] on div at bounding box center [159, 67] width 7 height 7
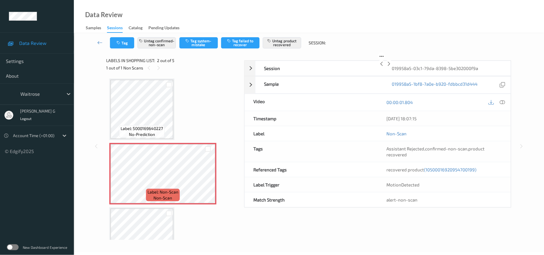
scroll to position [3, 0]
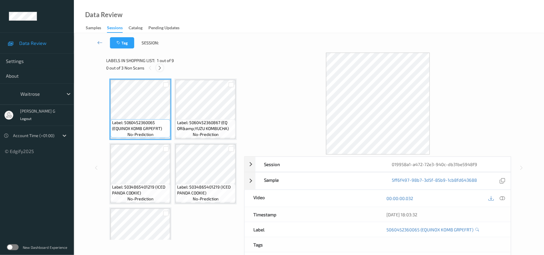
click at [160, 68] on icon at bounding box center [159, 67] width 5 height 5
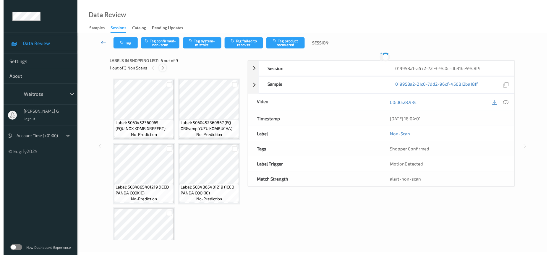
scroll to position [258, 0]
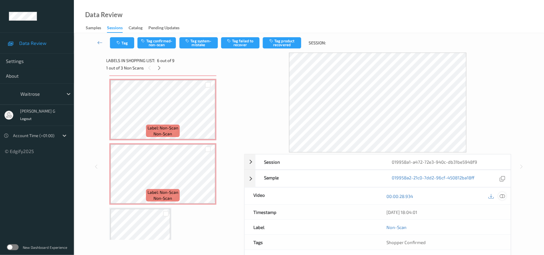
click at [506, 197] on div at bounding box center [503, 196] width 8 height 8
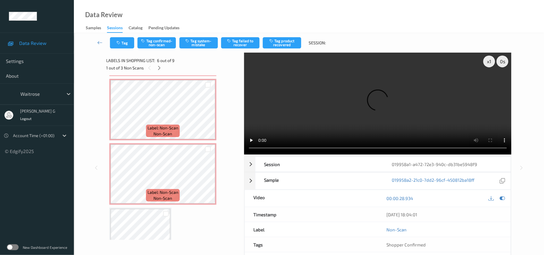
scroll to position [229, 0]
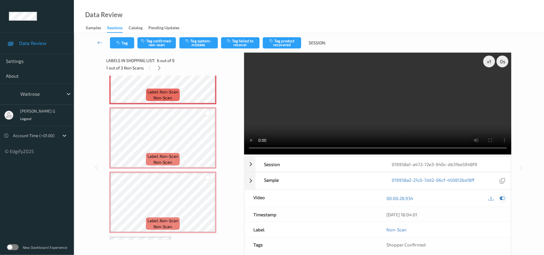
click at [503, 201] on icon at bounding box center [502, 198] width 5 height 5
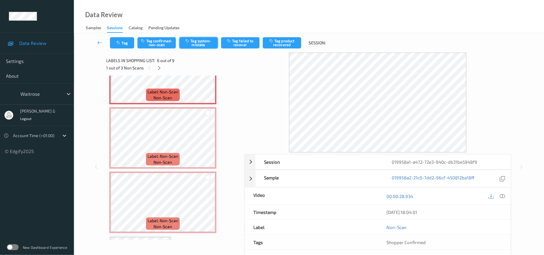
click at [193, 44] on button "Tag system-mistake" at bounding box center [199, 42] width 38 height 11
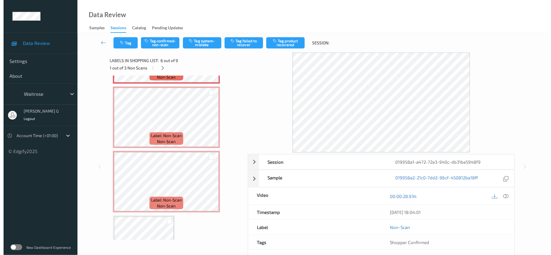
scroll to position [274, 0]
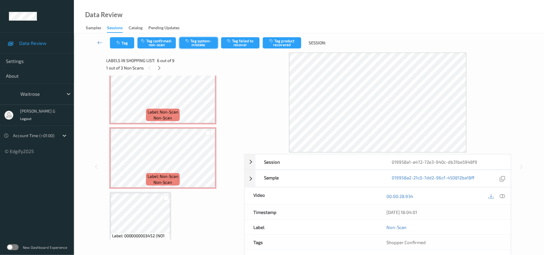
click at [192, 43] on button "Tag system-mistake" at bounding box center [199, 42] width 38 height 11
click at [124, 43] on button "Tag" at bounding box center [122, 42] width 24 height 11
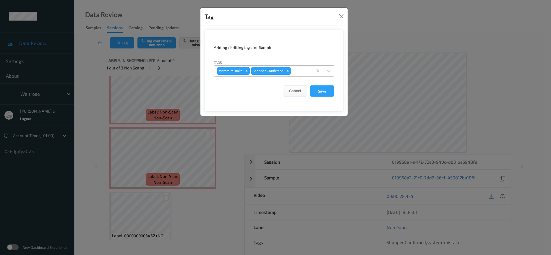
click at [300, 71] on div at bounding box center [300, 70] width 17 height 7
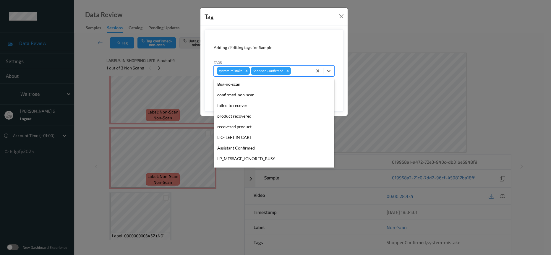
scroll to position [129, 0]
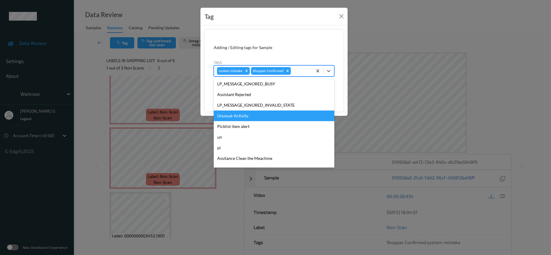
click at [238, 114] on div "Unusual-Activity" at bounding box center [274, 116] width 121 height 11
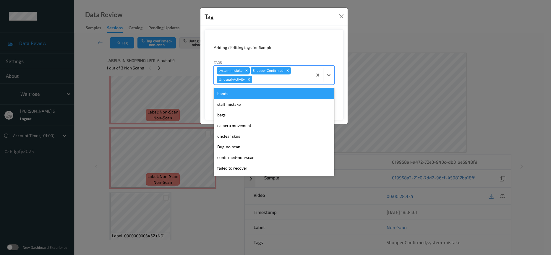
click at [278, 80] on div at bounding box center [282, 79] width 56 height 7
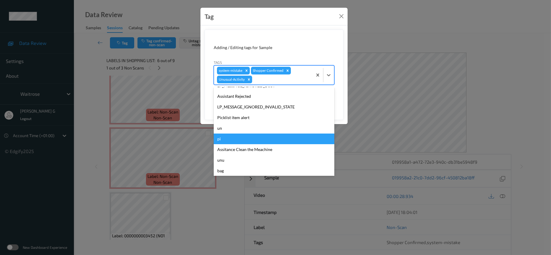
scroll to position [137, 0]
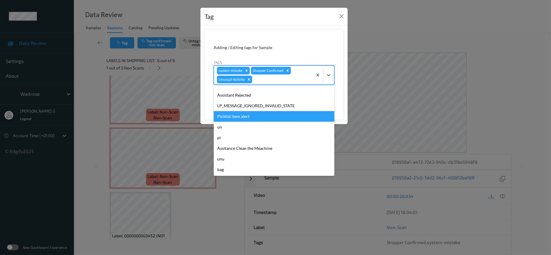
click at [238, 119] on div "Picklist item alert" at bounding box center [274, 116] width 121 height 11
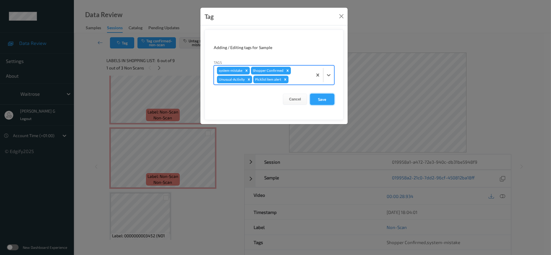
click at [323, 101] on button "Save" at bounding box center [322, 99] width 24 height 11
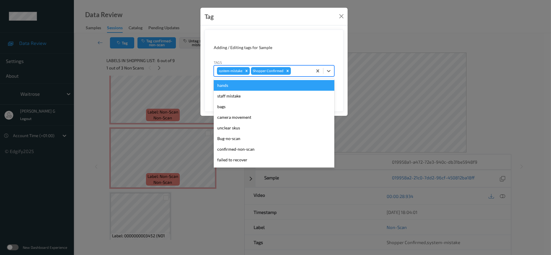
click at [299, 72] on div at bounding box center [300, 70] width 17 height 7
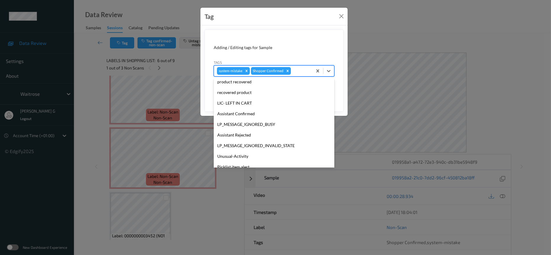
scroll to position [148, 0]
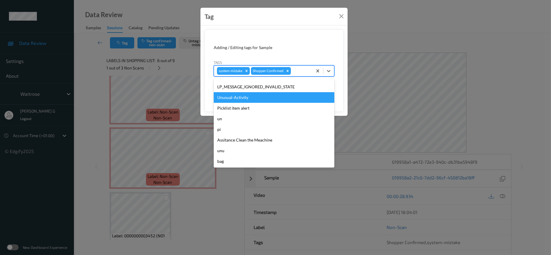
click at [242, 98] on div "Unusual-Activity" at bounding box center [274, 97] width 121 height 11
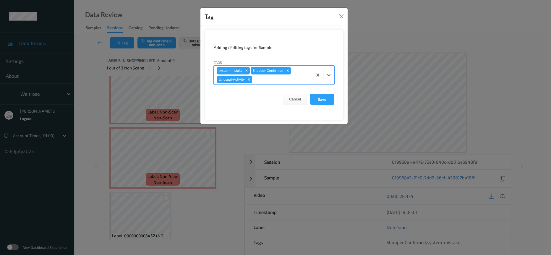
click at [276, 81] on div at bounding box center [282, 79] width 56 height 7
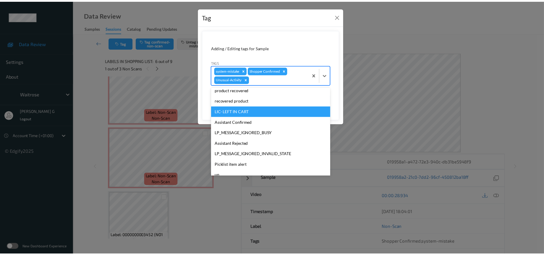
scroll to position [137, 0]
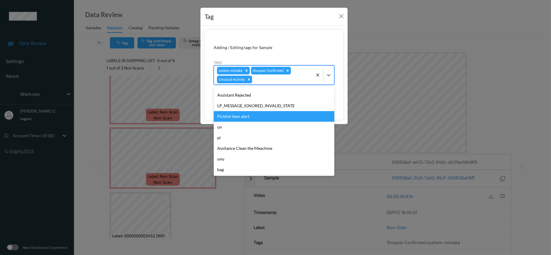
click at [239, 116] on div "Picklist item alert" at bounding box center [274, 116] width 121 height 11
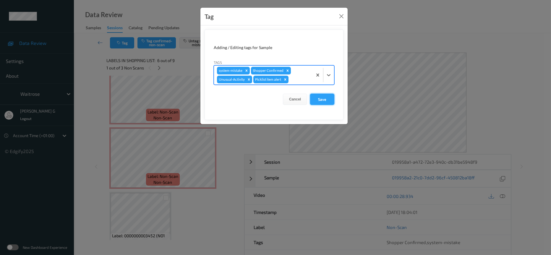
click at [323, 102] on button "Save" at bounding box center [322, 99] width 24 height 11
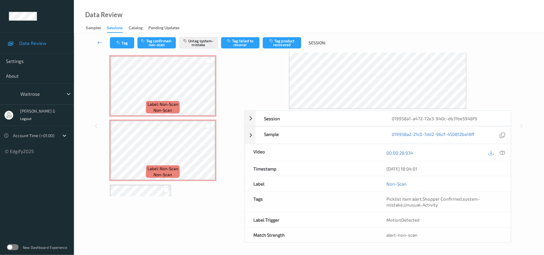
scroll to position [185, 0]
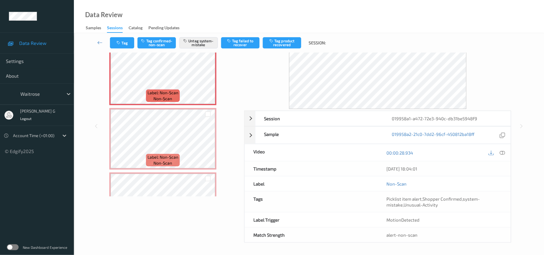
click at [149, 101] on div "Label: 5060452360065 (EQUINOX KOMB GRPEFRT) no-prediction Label: 5060452360867 …" at bounding box center [173, 74] width 128 height 448
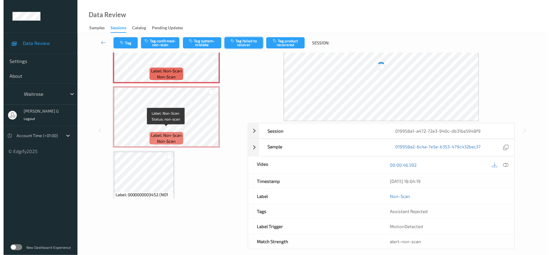
scroll to position [39, 0]
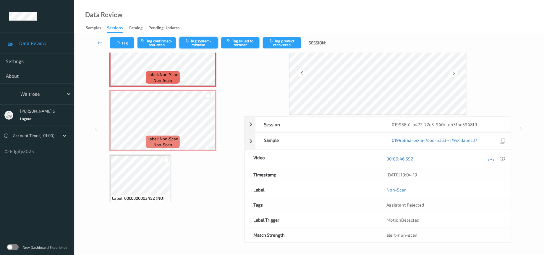
click at [199, 40] on button "Tag system-mistake" at bounding box center [199, 42] width 38 height 11
click at [124, 40] on button "Tag" at bounding box center [122, 42] width 24 height 11
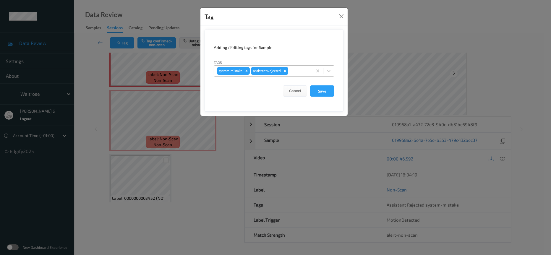
click at [305, 75] on div at bounding box center [300, 70] width 20 height 7
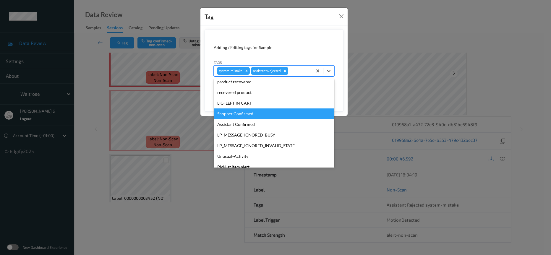
scroll to position [148, 0]
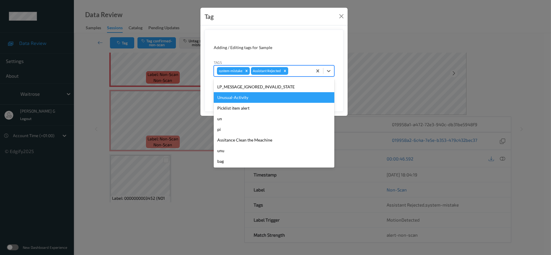
click at [236, 99] on div "Unusual-Activity" at bounding box center [274, 97] width 121 height 11
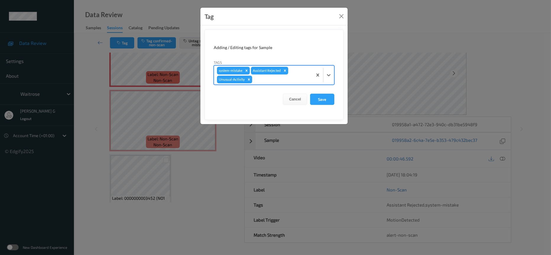
click at [291, 77] on div at bounding box center [282, 79] width 56 height 7
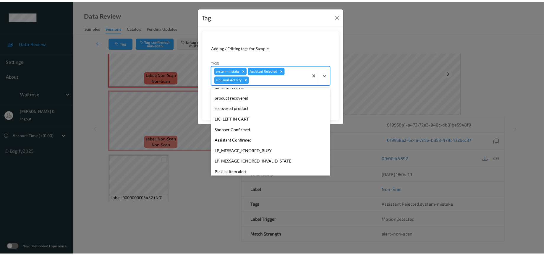
scroll to position [137, 0]
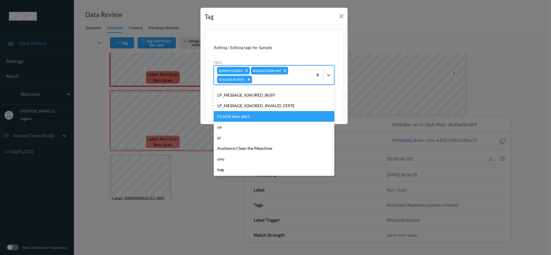
click at [231, 117] on div "Picklist item alert" at bounding box center [274, 116] width 121 height 11
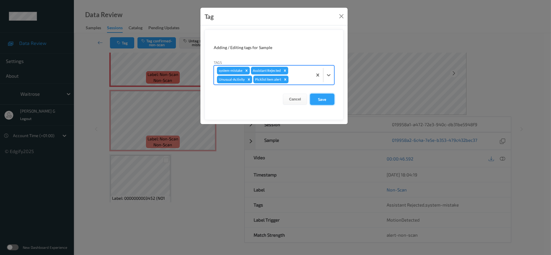
click at [321, 99] on button "Save" at bounding box center [322, 99] width 24 height 11
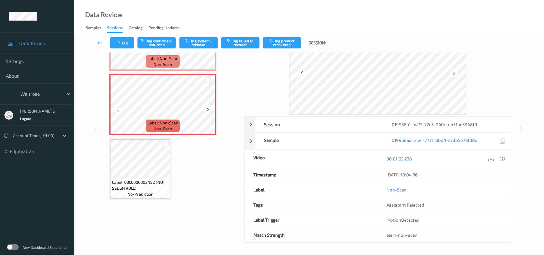
scroll to position [318, 0]
click at [451, 72] on div at bounding box center [454, 73] width 7 height 7
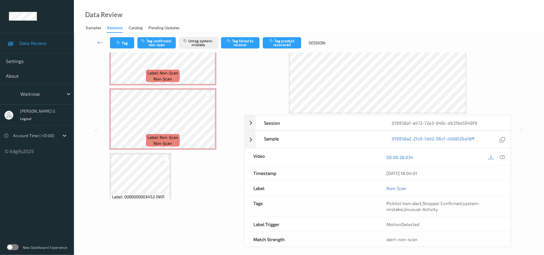
click at [504, 156] on icon at bounding box center [502, 157] width 5 height 5
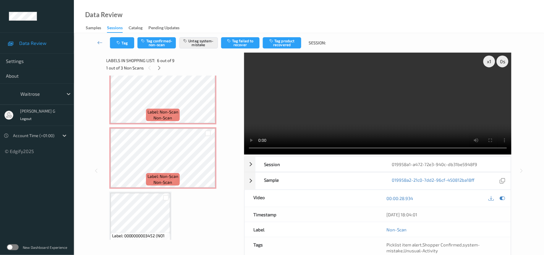
scroll to position [229, 0]
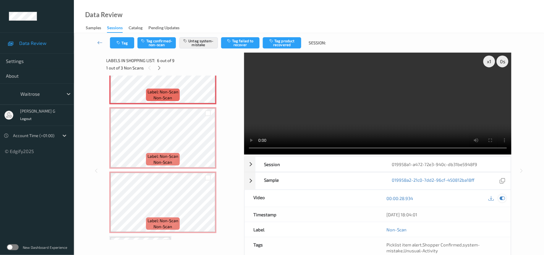
click at [506, 201] on div at bounding box center [503, 199] width 8 height 8
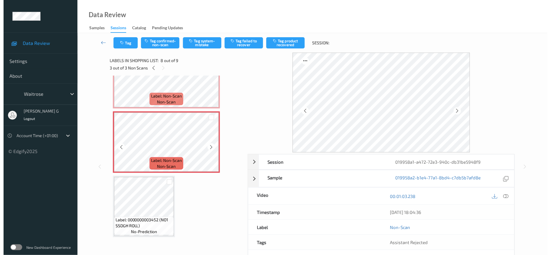
scroll to position [362, 0]
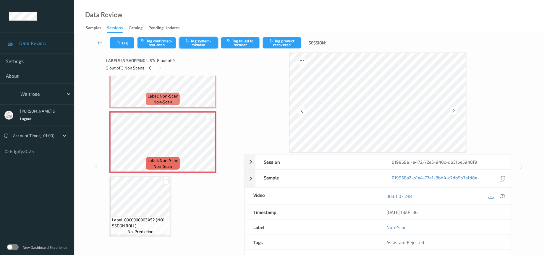
click at [199, 39] on button "Tag system-mistake" at bounding box center [199, 42] width 38 height 11
click at [124, 42] on button "Tag" at bounding box center [122, 42] width 24 height 11
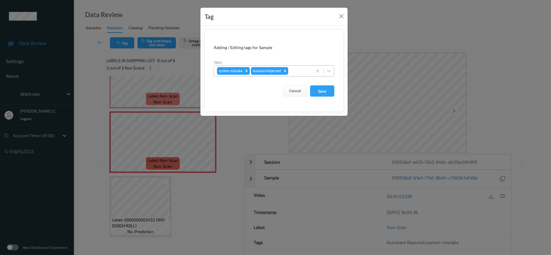
click at [298, 72] on div at bounding box center [300, 70] width 20 height 7
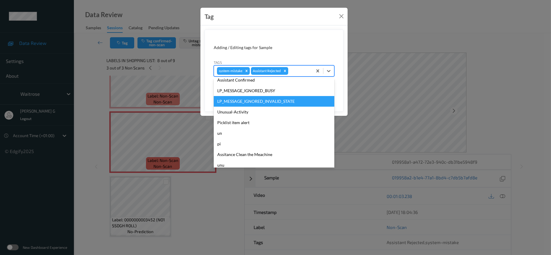
scroll to position [148, 0]
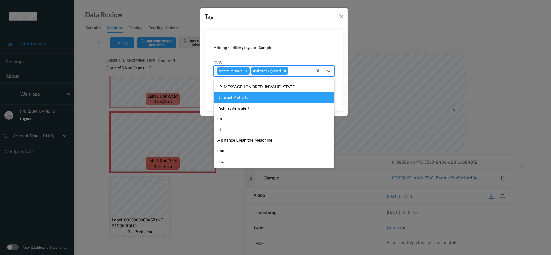
click at [246, 98] on div "Unusual-Activity" at bounding box center [274, 97] width 121 height 11
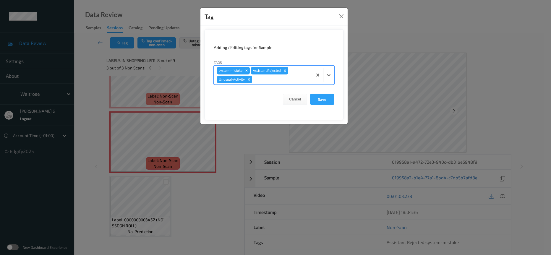
click at [293, 81] on div at bounding box center [282, 79] width 56 height 7
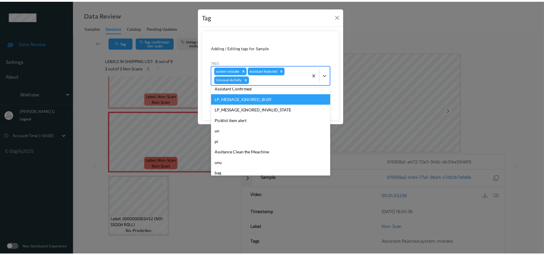
scroll to position [137, 0]
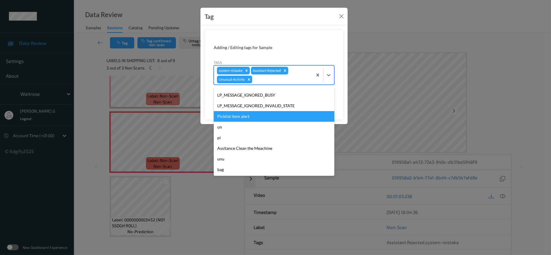
click at [227, 114] on div "Picklist item alert" at bounding box center [274, 116] width 121 height 11
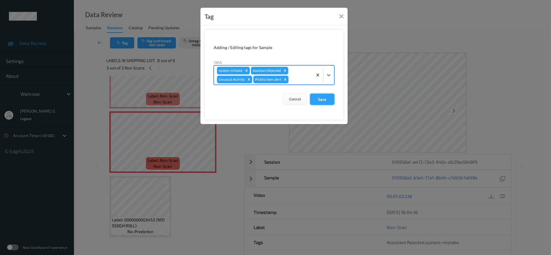
click at [314, 100] on button "Save" at bounding box center [322, 99] width 24 height 11
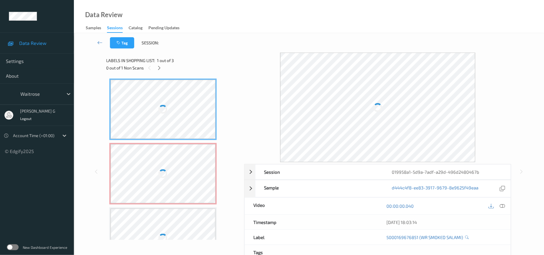
click at [365, 0] on div "Data Review Samples Sessions Catalog Pending Updates" at bounding box center [309, 16] width 470 height 33
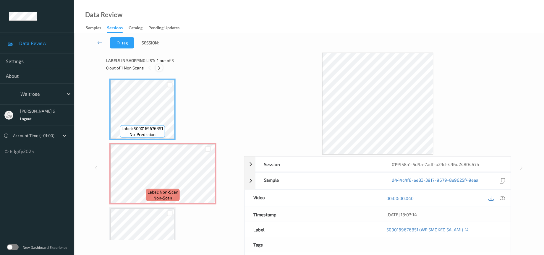
click at [160, 66] on icon at bounding box center [159, 67] width 5 height 5
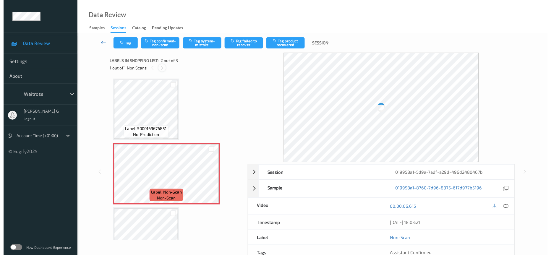
scroll to position [3, 0]
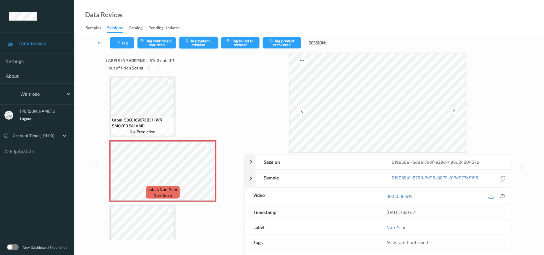
click at [192, 38] on button "Tag system-mistake" at bounding box center [199, 42] width 38 height 11
click at [124, 49] on div "Tag Tag confirmed-non-scan Untag system-mistake Tag failed to recover Tag produ…" at bounding box center [309, 43] width 446 height 20
click at [126, 39] on button "Tag" at bounding box center [122, 42] width 24 height 11
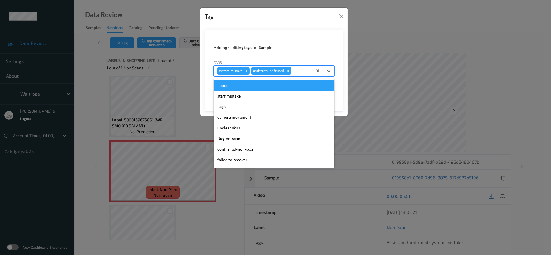
click at [311, 72] on div "system-mistake Assistant Confirmed" at bounding box center [263, 71] width 99 height 10
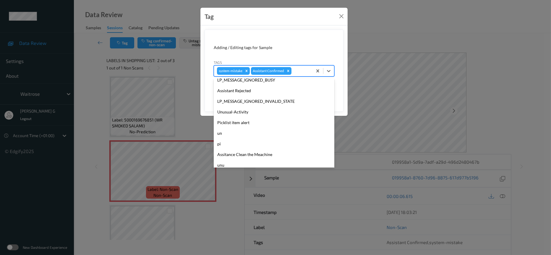
scroll to position [148, 0]
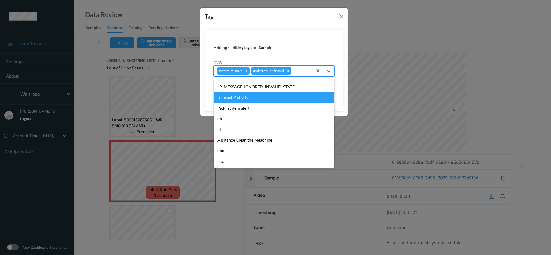
click at [236, 98] on div "Unusual-Activity" at bounding box center [274, 97] width 121 height 11
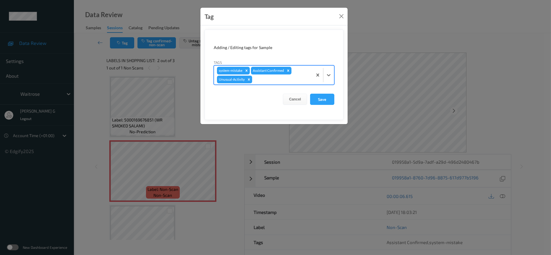
click at [289, 76] on div "system-mistake Assistant Confirmed Unusual-Activity" at bounding box center [263, 75] width 99 height 19
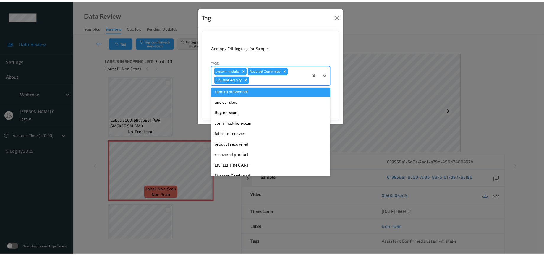
scroll to position [137, 0]
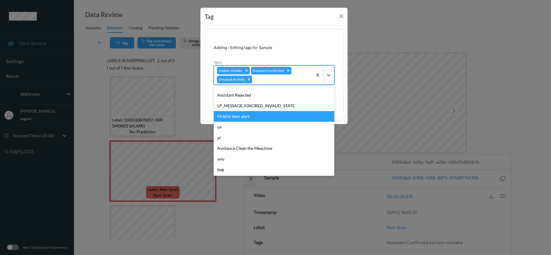
click at [243, 114] on div "Picklist item alert" at bounding box center [274, 116] width 121 height 11
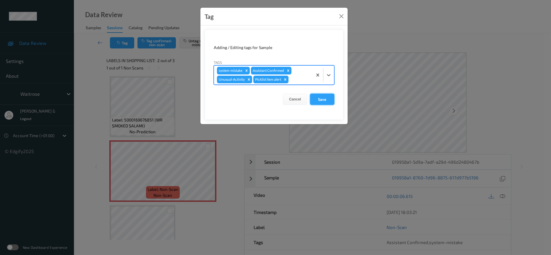
click at [321, 102] on button "Save" at bounding box center [322, 99] width 24 height 11
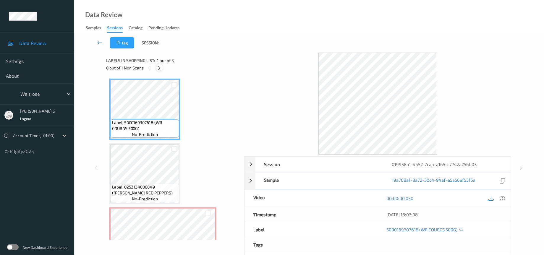
click at [159, 64] on div at bounding box center [159, 67] width 7 height 7
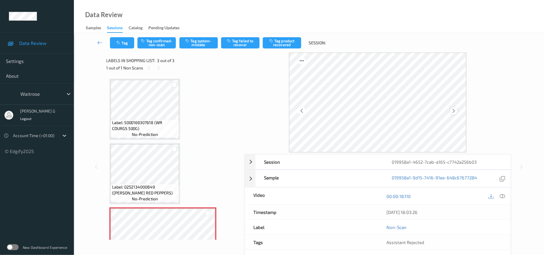
click at [454, 110] on icon at bounding box center [454, 110] width 5 height 5
click at [502, 199] on icon at bounding box center [502, 196] width 5 height 5
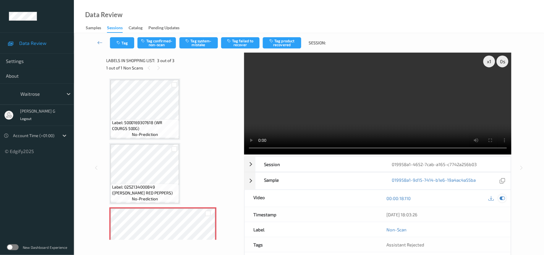
click at [504, 202] on div at bounding box center [503, 199] width 8 height 8
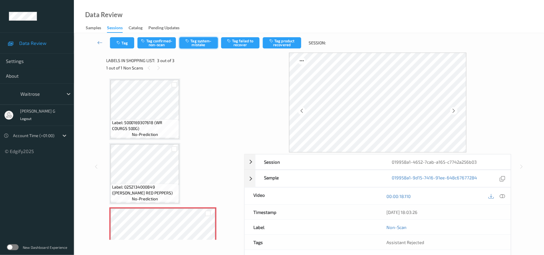
click at [193, 43] on button "Tag system-mistake" at bounding box center [199, 42] width 38 height 11
click at [122, 44] on button "Tag" at bounding box center [122, 42] width 24 height 11
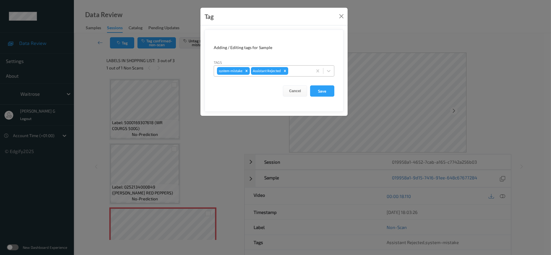
click at [303, 75] on div at bounding box center [300, 70] width 20 height 7
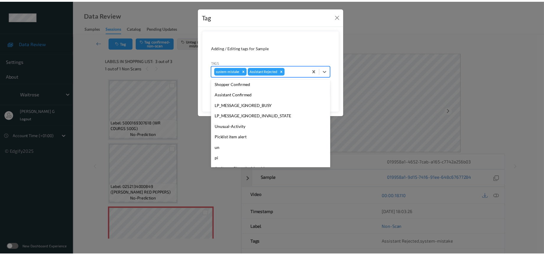
scroll to position [148, 0]
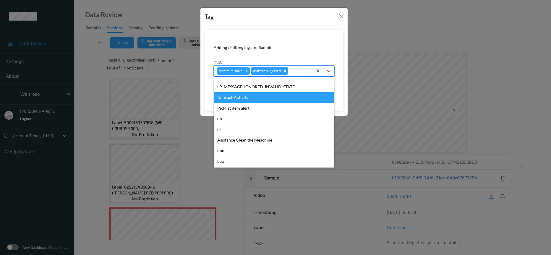
click at [237, 93] on div "Unusual-Activity" at bounding box center [274, 97] width 121 height 11
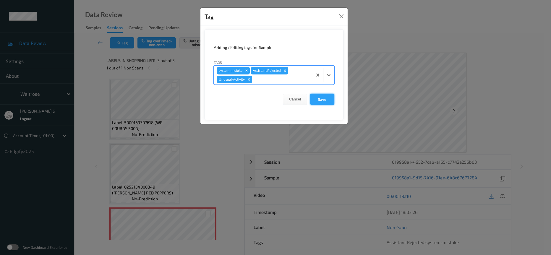
click at [322, 97] on button "Save" at bounding box center [322, 99] width 24 height 11
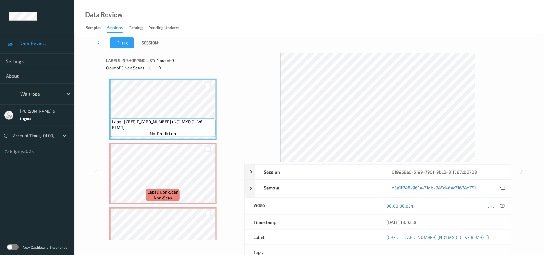
click at [223, 72] on div "Labels in shopping list: 1 out of 9 0 out of 3 Non Scans" at bounding box center [174, 64] width 134 height 23
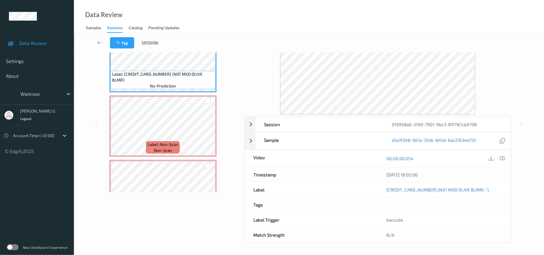
scroll to position [49, 0]
click at [503, 158] on icon at bounding box center [502, 158] width 5 height 5
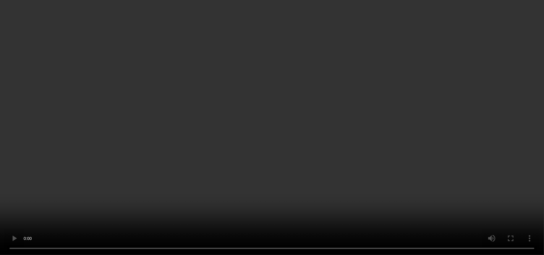
scroll to position [355, 0]
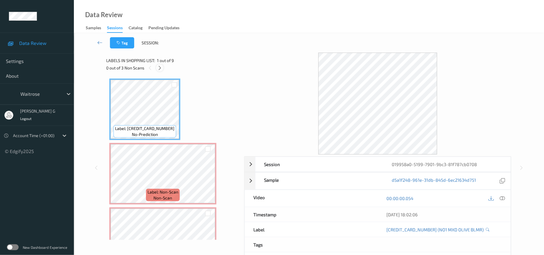
click at [160, 69] on icon at bounding box center [159, 67] width 5 height 5
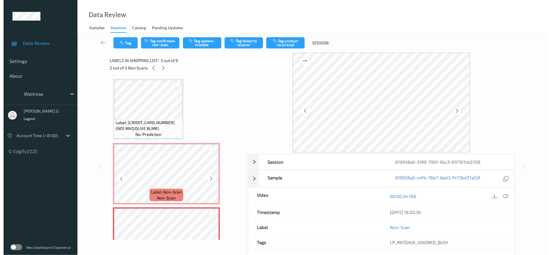
scroll to position [44, 0]
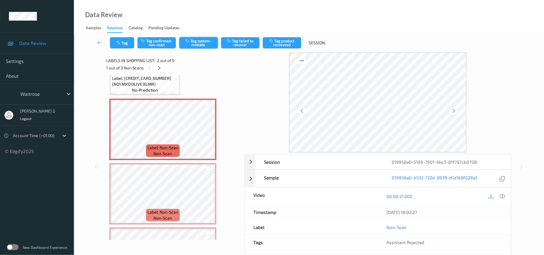
click at [202, 38] on button "Tag system-mistake" at bounding box center [199, 42] width 38 height 11
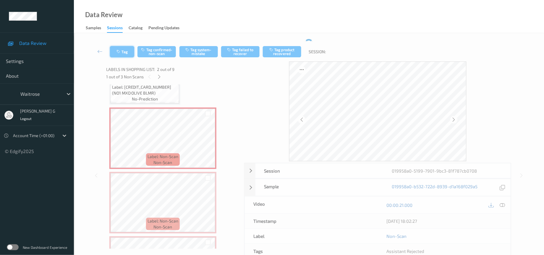
click at [119, 48] on button "Tag" at bounding box center [122, 51] width 24 height 11
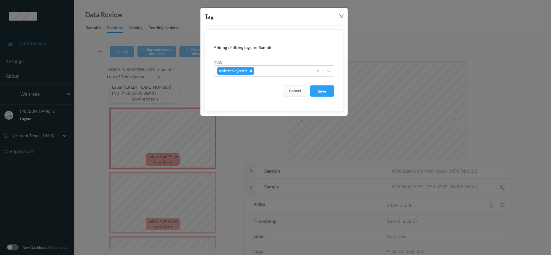
click at [411, 36] on div "Tag Adding / Editing tags for Sample Tags Assistant Rejected Cancel Save" at bounding box center [275, 127] width 551 height 255
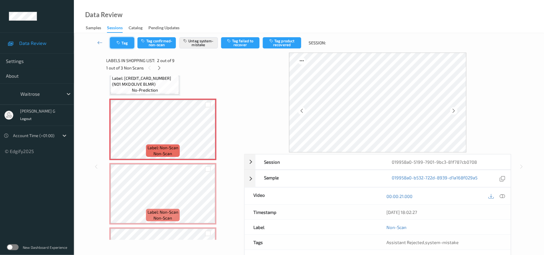
click at [118, 41] on icon "button" at bounding box center [119, 43] width 5 height 4
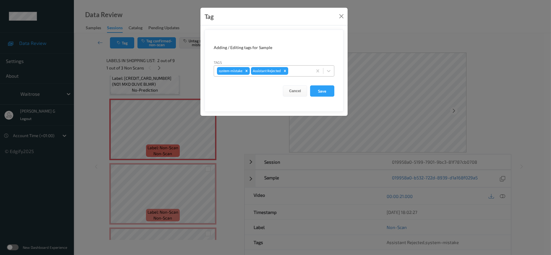
click at [301, 72] on div at bounding box center [300, 70] width 20 height 7
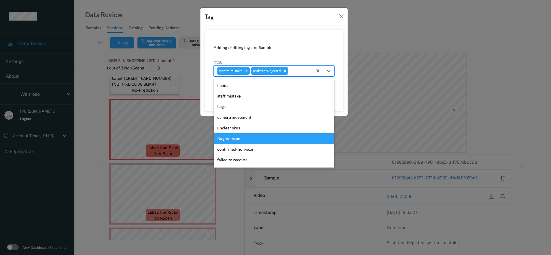
scroll to position [148, 0]
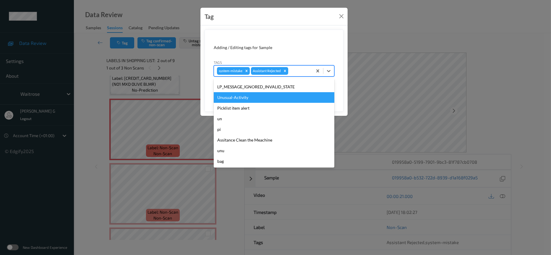
click at [242, 100] on div "Unusual-Activity" at bounding box center [274, 97] width 121 height 11
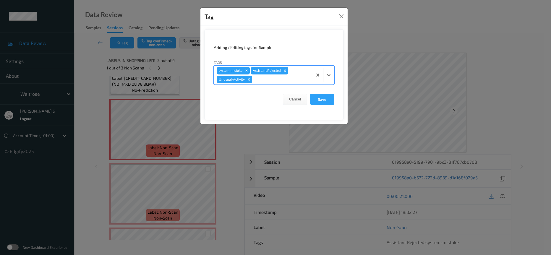
click at [284, 80] on div at bounding box center [282, 79] width 56 height 7
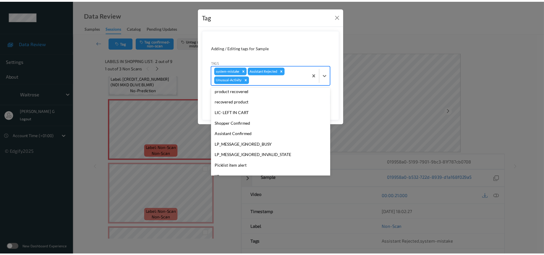
scroll to position [137, 0]
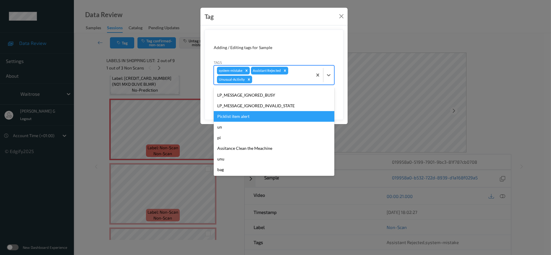
click at [233, 115] on div "Picklist item alert" at bounding box center [274, 116] width 121 height 11
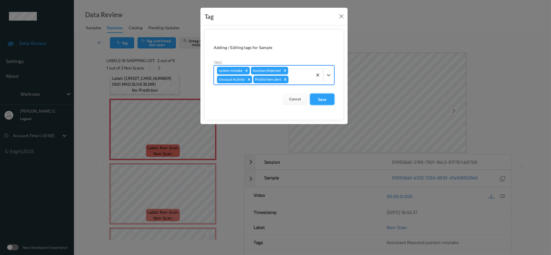
click at [331, 100] on button "Save" at bounding box center [322, 99] width 24 height 11
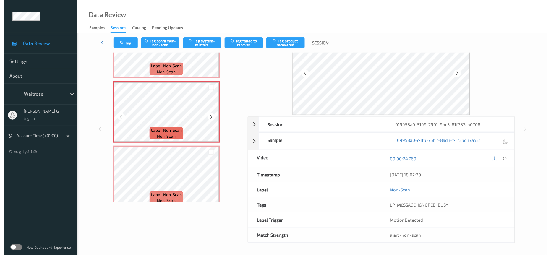
scroll to position [39, 0]
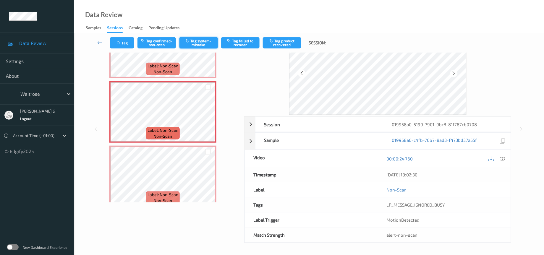
click at [195, 40] on button "Tag system-mistake" at bounding box center [199, 42] width 38 height 11
click at [121, 42] on icon "button" at bounding box center [119, 43] width 5 height 4
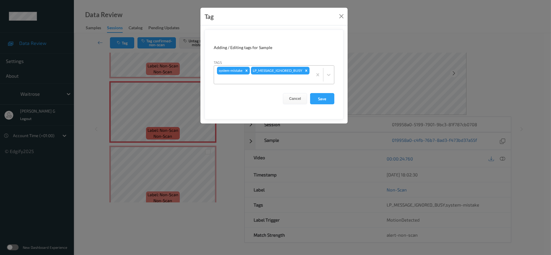
click at [278, 74] on div "system-mistake LP_MESSAGE_IGNORED_BUSY" at bounding box center [263, 75] width 99 height 18
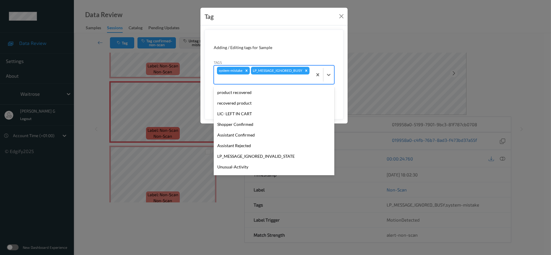
scroll to position [148, 0]
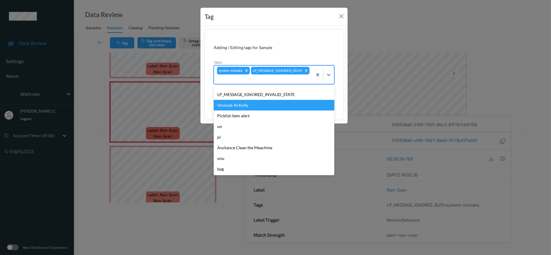
click at [241, 107] on div "Unusual-Activity" at bounding box center [274, 105] width 121 height 11
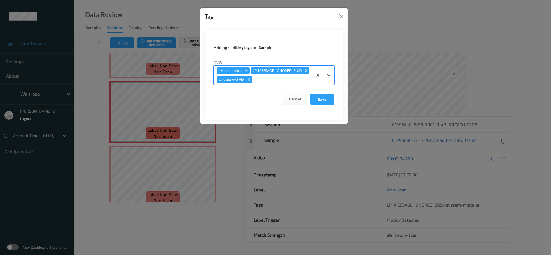
click at [298, 79] on div "system-mistake LP_MESSAGE_IGNORED_BUSY Unusual-Activity" at bounding box center [263, 75] width 99 height 19
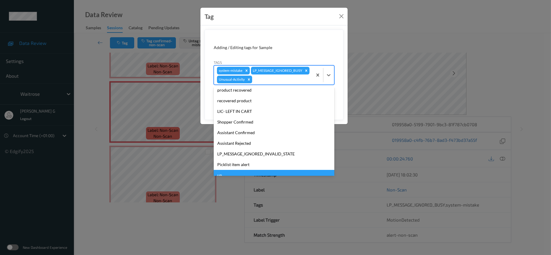
scroll to position [137, 0]
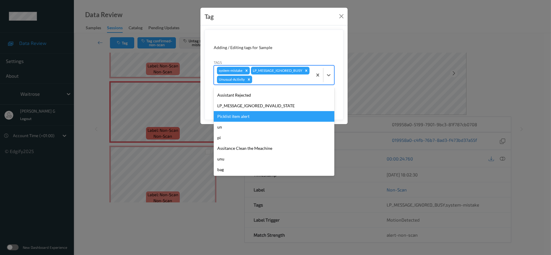
click at [239, 122] on div "Picklist item alert" at bounding box center [274, 116] width 121 height 11
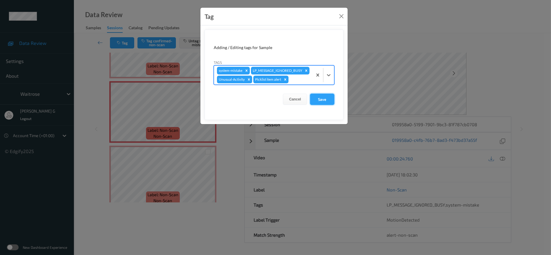
click at [317, 105] on button "Save" at bounding box center [322, 99] width 24 height 11
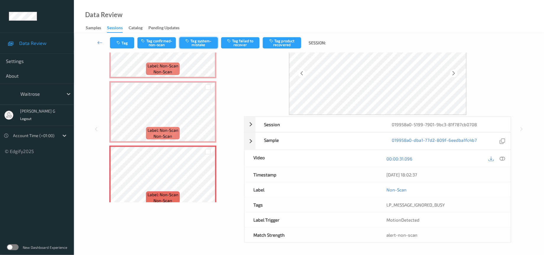
click at [201, 43] on button "Tag system-mistake" at bounding box center [199, 42] width 38 height 11
click at [129, 44] on button "Tag" at bounding box center [122, 42] width 24 height 11
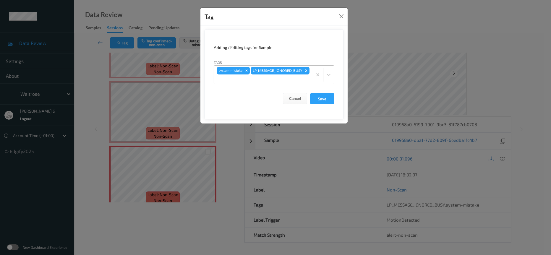
click at [290, 72] on div "system-mistake LP_MESSAGE_IGNORED_BUSY" at bounding box center [263, 75] width 99 height 18
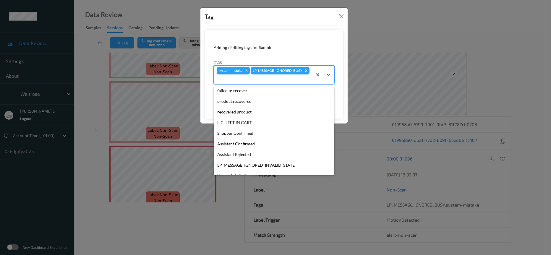
scroll to position [148, 0]
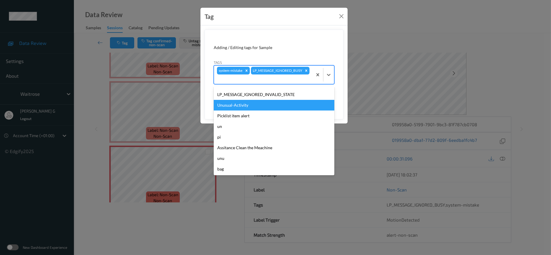
click at [237, 108] on div "Unusual-Activity" at bounding box center [274, 105] width 121 height 11
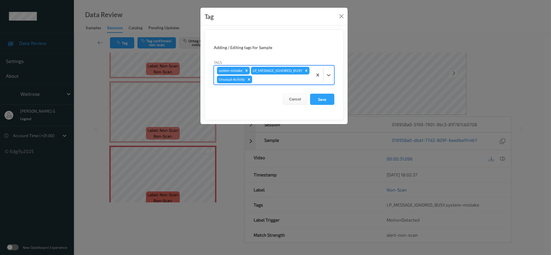
click at [288, 69] on div "system-mistake LP_MESSAGE_IGNORED_BUSY Unusual-Activity" at bounding box center [263, 75] width 99 height 19
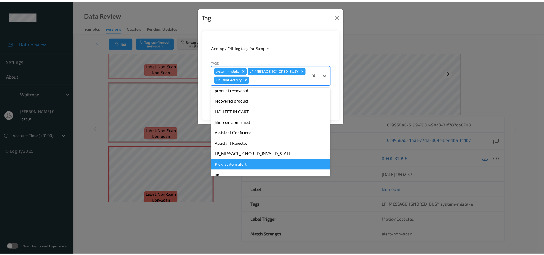
scroll to position [137, 0]
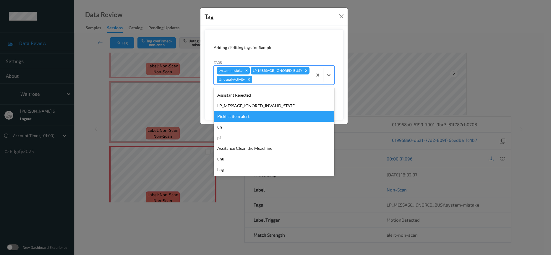
click at [231, 122] on div "Picklist item alert" at bounding box center [274, 116] width 121 height 11
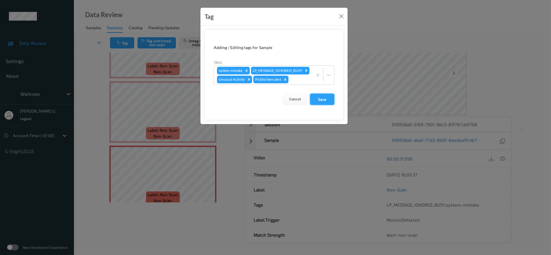
click at [320, 105] on button "Save" at bounding box center [322, 99] width 24 height 11
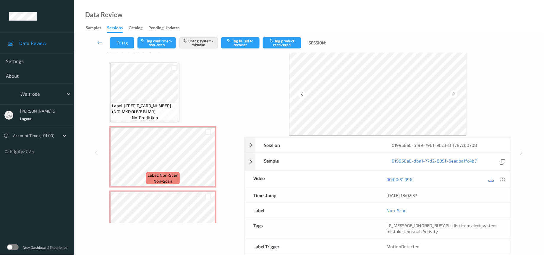
scroll to position [0, 0]
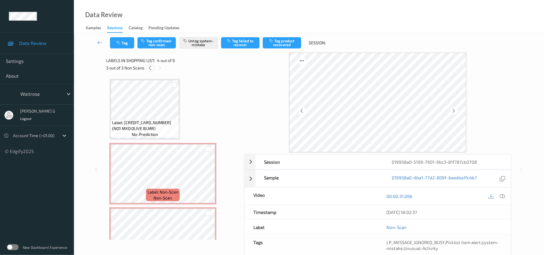
click at [150, 66] on icon at bounding box center [150, 67] width 5 height 5
click at [150, 67] on icon at bounding box center [150, 67] width 5 height 5
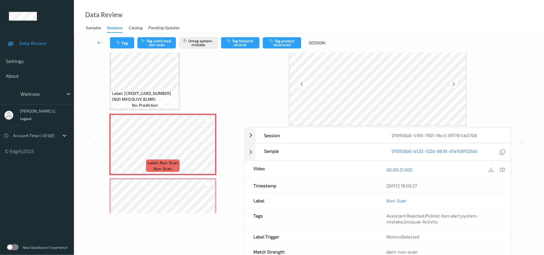
scroll to position [45, 0]
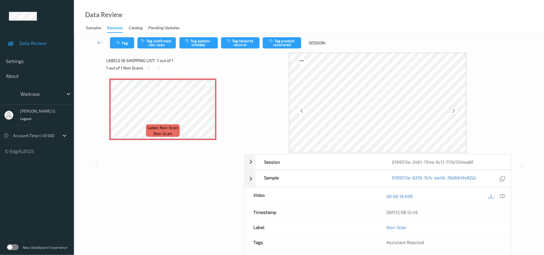
click at [451, 112] on div at bounding box center [454, 110] width 7 height 7
click at [499, 197] on div at bounding box center [503, 196] width 8 height 8
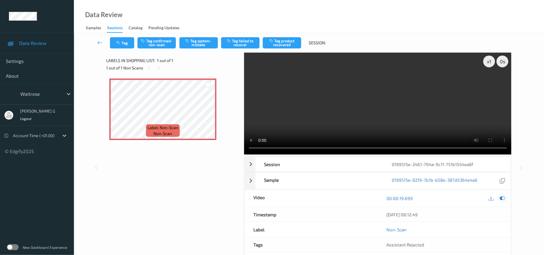
click at [504, 196] on div at bounding box center [503, 199] width 8 height 8
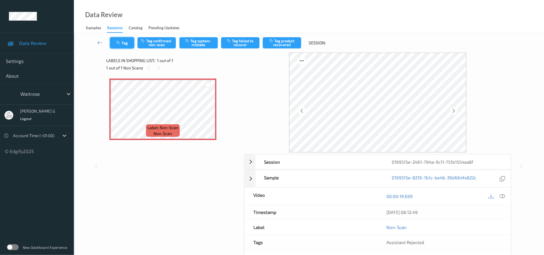
click at [119, 41] on icon "button" at bounding box center [119, 43] width 5 height 4
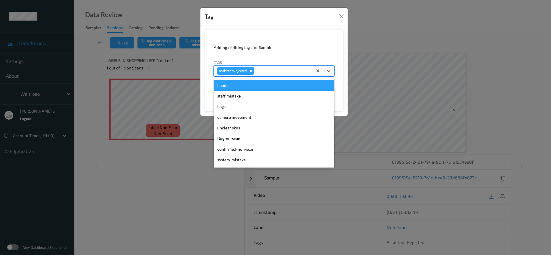
click at [277, 71] on div at bounding box center [283, 70] width 54 height 7
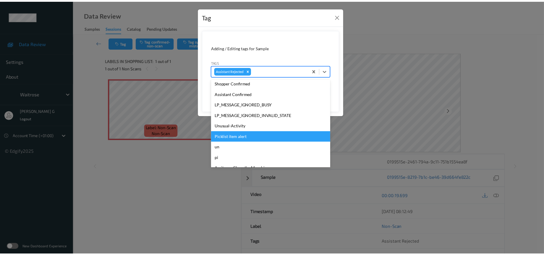
scroll to position [158, 0]
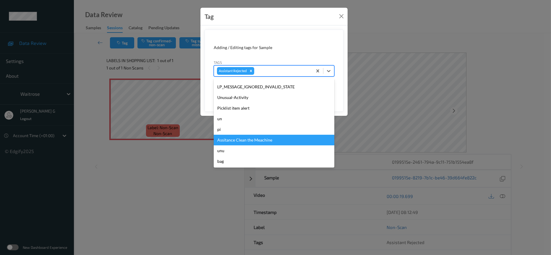
click at [250, 142] on div "Assitance Clean the Meachine" at bounding box center [274, 140] width 121 height 11
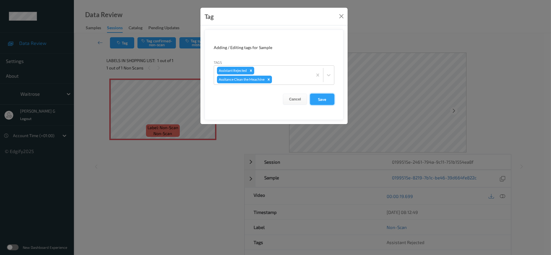
click at [321, 101] on button "Save" at bounding box center [322, 99] width 24 height 11
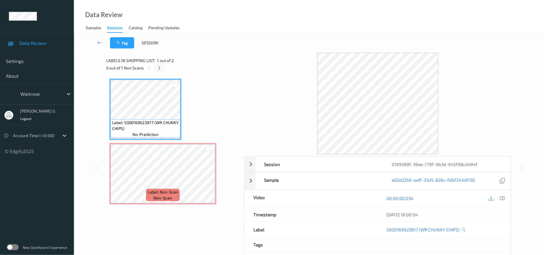
click at [159, 69] on icon at bounding box center [159, 67] width 5 height 5
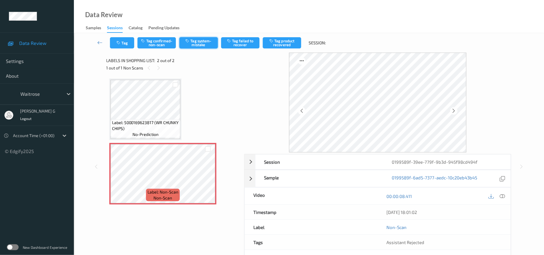
click at [194, 44] on button "Tag system-mistake" at bounding box center [199, 42] width 38 height 11
click at [118, 43] on icon "button" at bounding box center [119, 43] width 5 height 4
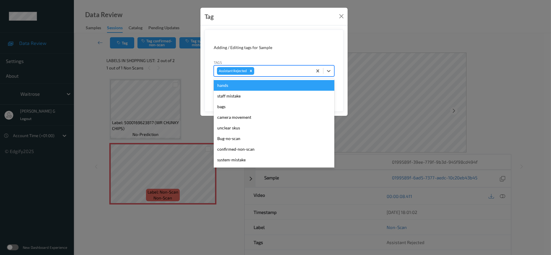
click at [267, 68] on div at bounding box center [283, 70] width 54 height 7
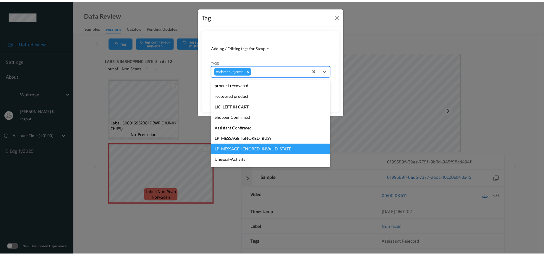
scroll to position [158, 0]
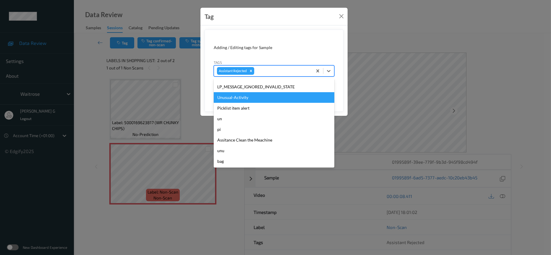
click at [239, 99] on div "Unusual-Activity" at bounding box center [274, 97] width 121 height 11
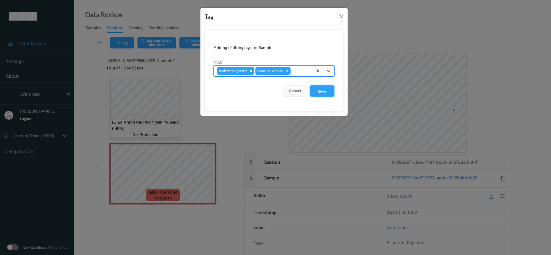
click at [318, 90] on button "Save" at bounding box center [322, 90] width 24 height 11
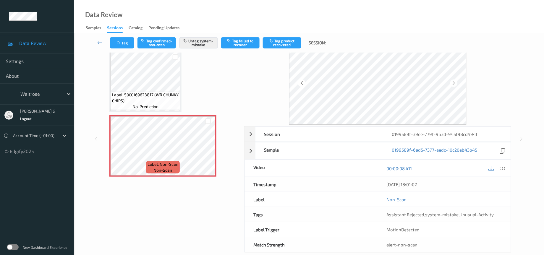
scroll to position [39, 0]
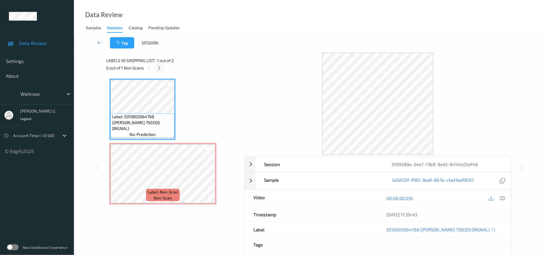
click at [159, 69] on icon at bounding box center [159, 67] width 5 height 5
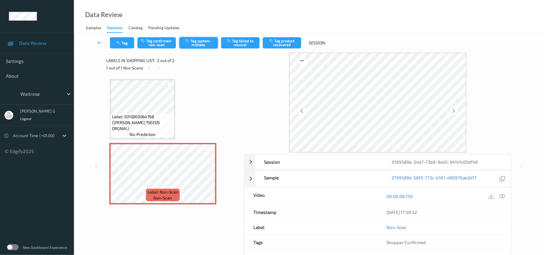
click at [197, 43] on button "Tag system-mistake" at bounding box center [199, 42] width 38 height 11
click at [123, 41] on button "Tag" at bounding box center [122, 42] width 24 height 11
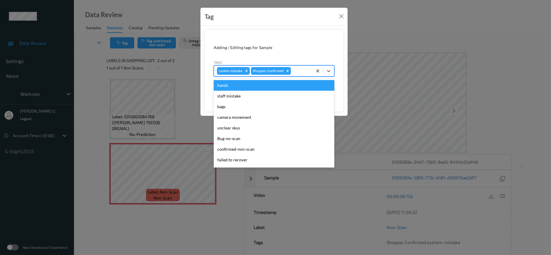
click at [312, 68] on div "system-mistake Shopper Confirmed" at bounding box center [263, 71] width 99 height 10
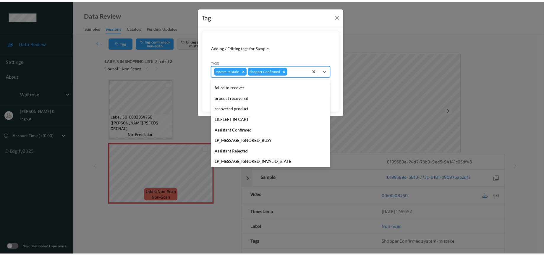
scroll to position [148, 0]
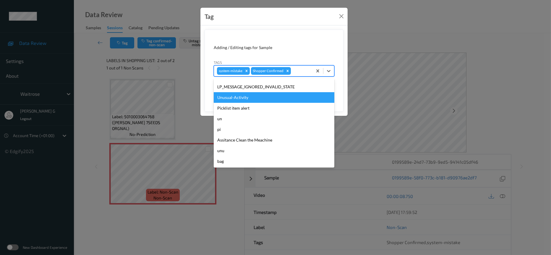
click at [241, 97] on div "Unusual-Activity" at bounding box center [274, 97] width 121 height 11
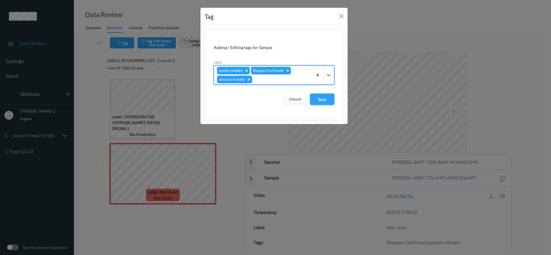
click at [320, 98] on button "Save" at bounding box center [322, 99] width 24 height 11
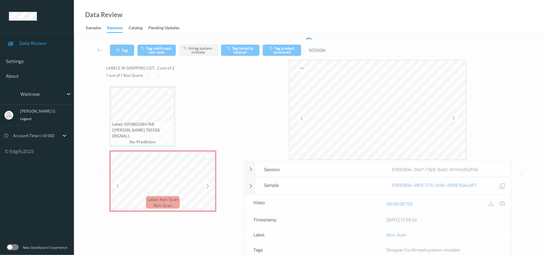
scroll to position [0, 0]
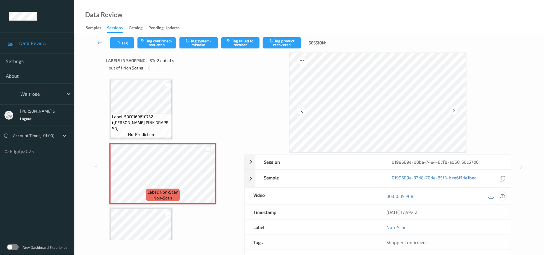
click at [504, 197] on icon at bounding box center [502, 196] width 5 height 5
click at [505, 199] on icon at bounding box center [502, 196] width 5 height 5
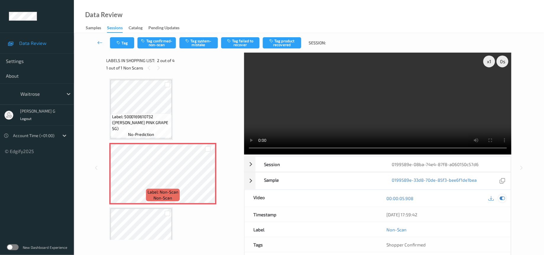
click at [501, 202] on div at bounding box center [503, 199] width 8 height 8
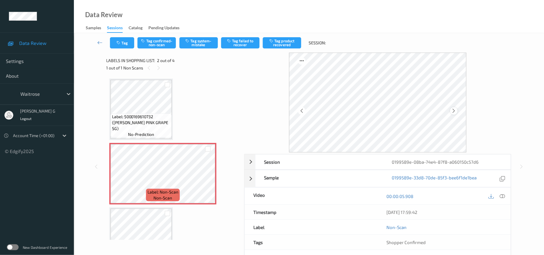
click at [456, 109] on icon at bounding box center [454, 110] width 5 height 5
click at [503, 194] on icon at bounding box center [502, 196] width 5 height 5
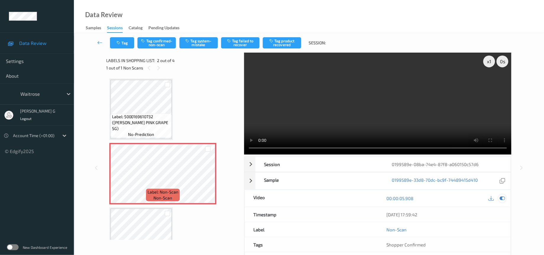
click at [502, 198] on icon at bounding box center [502, 198] width 5 height 5
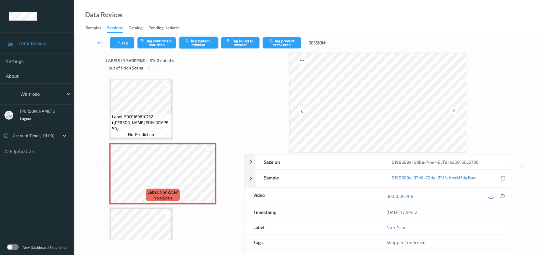
click at [198, 44] on button "Tag system-mistake" at bounding box center [199, 42] width 38 height 11
click at [120, 46] on button "Tag" at bounding box center [122, 42] width 24 height 11
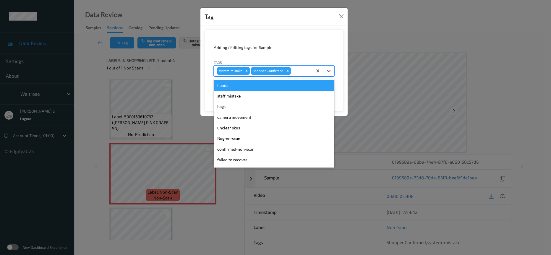
click at [299, 69] on div at bounding box center [300, 70] width 17 height 7
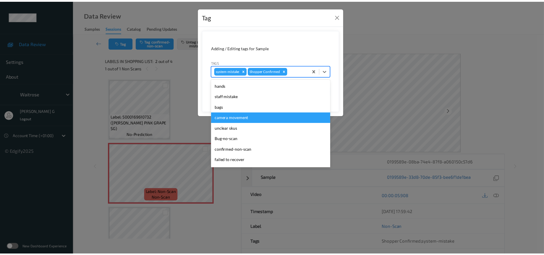
scroll to position [148, 0]
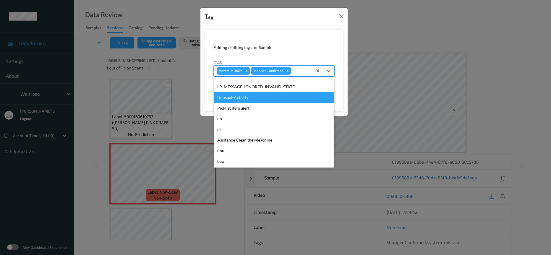
click at [232, 100] on div "Unusual-Activity" at bounding box center [274, 97] width 121 height 11
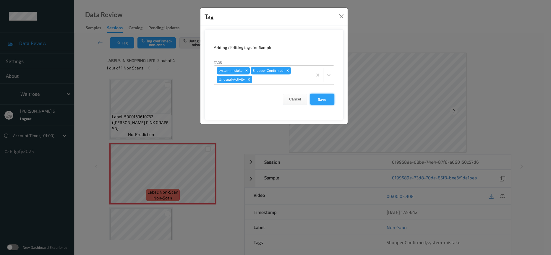
click at [321, 98] on button "Save" at bounding box center [322, 99] width 24 height 11
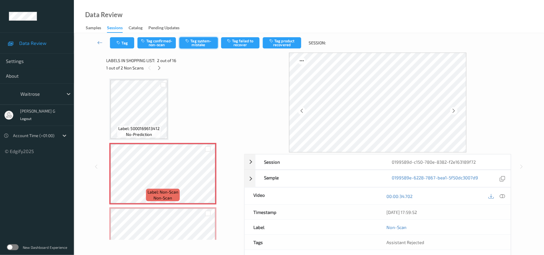
click at [193, 43] on button "Tag system-mistake" at bounding box center [199, 42] width 38 height 11
click at [118, 45] on icon "button" at bounding box center [119, 43] width 5 height 4
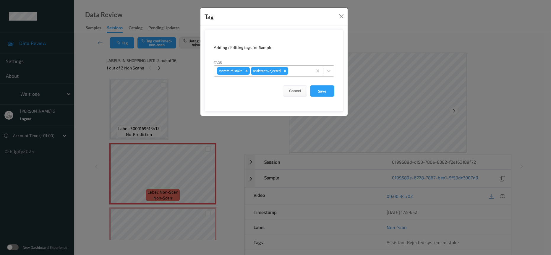
click at [298, 71] on div at bounding box center [300, 70] width 20 height 7
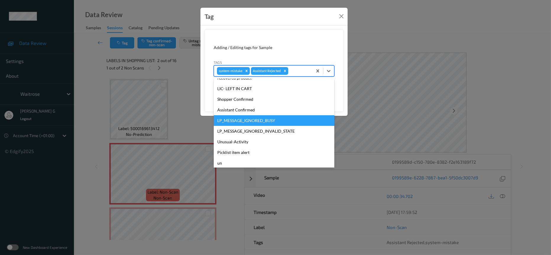
scroll to position [148, 0]
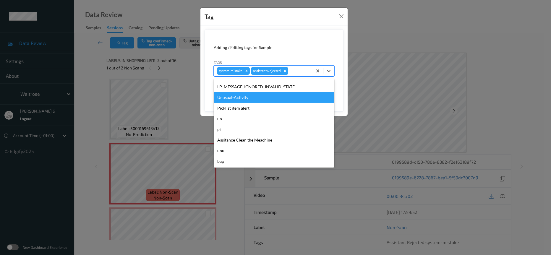
click at [235, 99] on div "Unusual-Activity" at bounding box center [274, 97] width 121 height 11
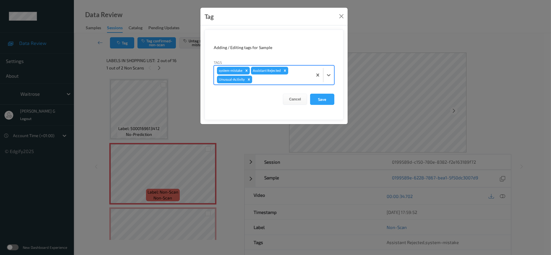
click at [298, 75] on div "system-mistake Assistant Rejected Unusual-Activity" at bounding box center [263, 75] width 99 height 19
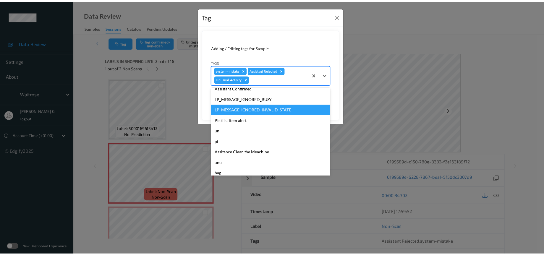
scroll to position [137, 0]
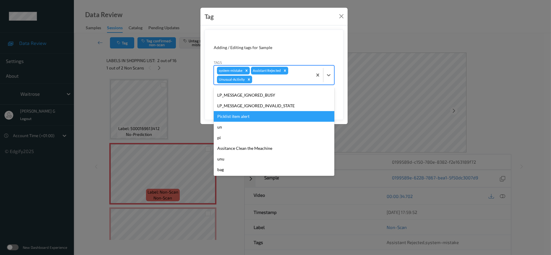
click at [235, 118] on div "Picklist item alert" at bounding box center [274, 116] width 121 height 11
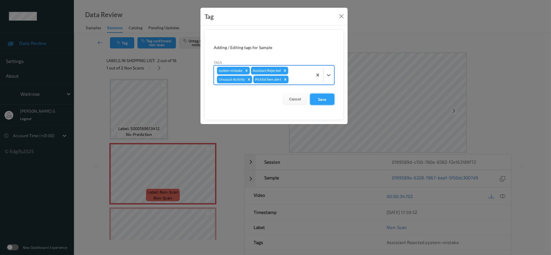
click at [321, 99] on button "Save" at bounding box center [322, 99] width 24 height 11
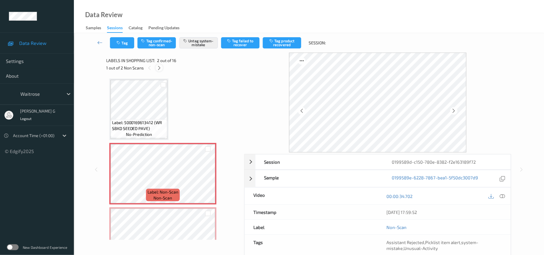
click at [160, 68] on icon at bounding box center [159, 67] width 5 height 5
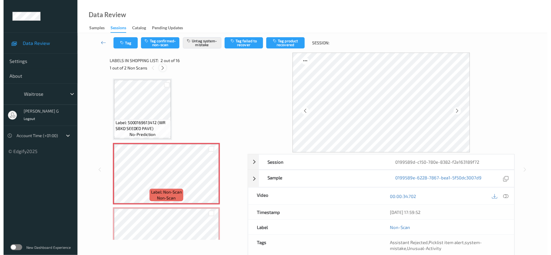
scroll to position [67, 0]
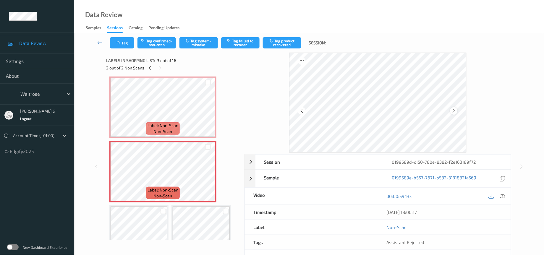
click at [454, 109] on icon at bounding box center [454, 110] width 5 height 5
click at [205, 43] on button "Tag system-mistake" at bounding box center [199, 42] width 38 height 11
click at [122, 45] on button "Tag" at bounding box center [122, 42] width 24 height 11
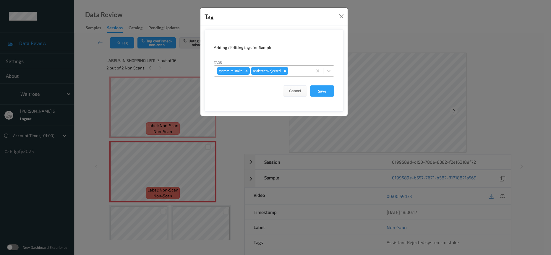
click at [293, 72] on div at bounding box center [300, 70] width 20 height 7
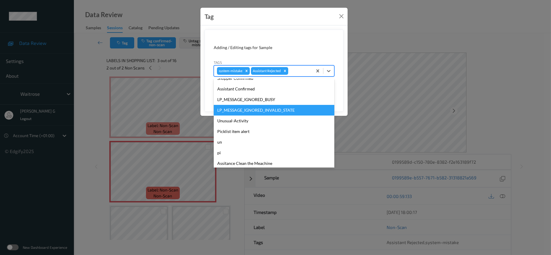
scroll to position [148, 0]
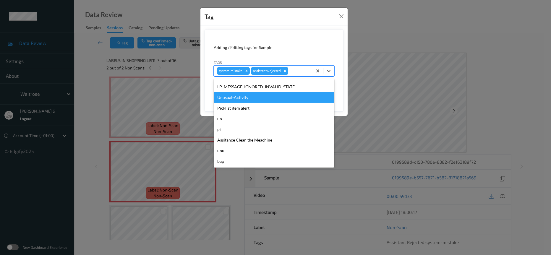
click at [242, 94] on div "Unusual-Activity" at bounding box center [274, 97] width 121 height 11
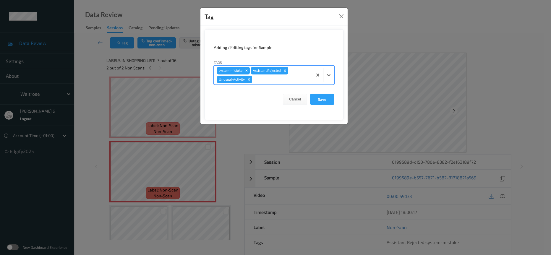
click at [299, 72] on div "system-mistake Assistant Rejected Unusual-Activity" at bounding box center [263, 75] width 99 height 19
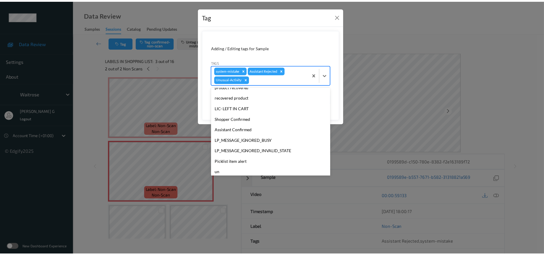
scroll to position [137, 0]
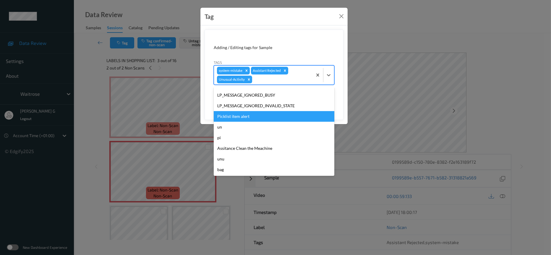
click at [241, 117] on div "Picklist item alert" at bounding box center [274, 116] width 121 height 11
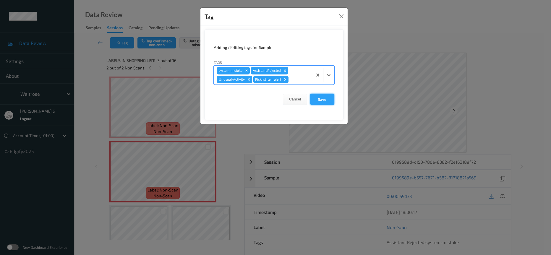
click at [325, 99] on button "Save" at bounding box center [322, 99] width 24 height 11
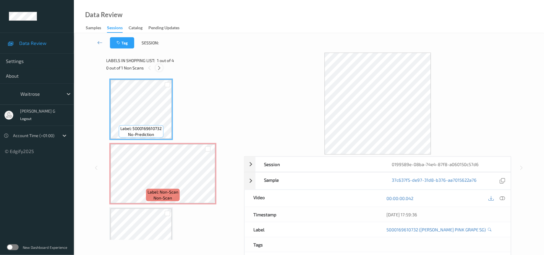
click at [156, 69] on div at bounding box center [159, 67] width 7 height 7
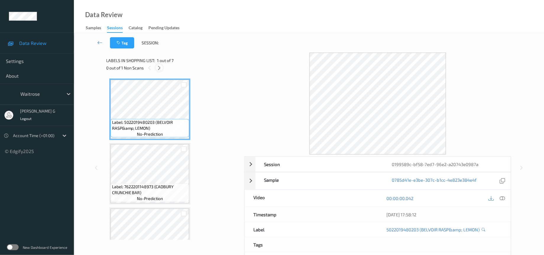
click at [160, 67] on icon at bounding box center [159, 67] width 5 height 5
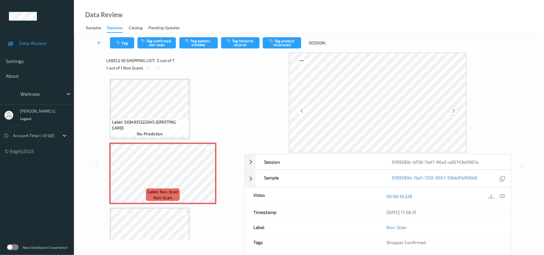
click at [453, 112] on icon at bounding box center [454, 110] width 5 height 5
click at [502, 197] on icon at bounding box center [502, 196] width 5 height 5
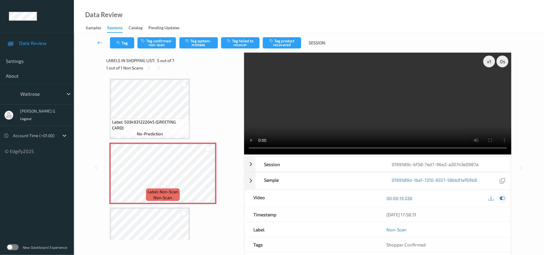
click at [502, 198] on icon at bounding box center [502, 198] width 5 height 5
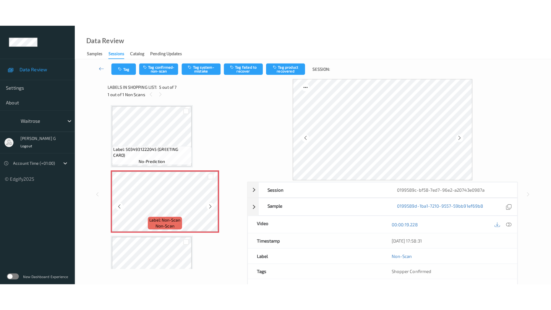
scroll to position [238, 0]
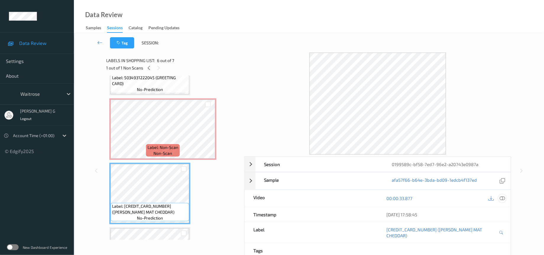
click at [504, 199] on icon at bounding box center [502, 198] width 5 height 5
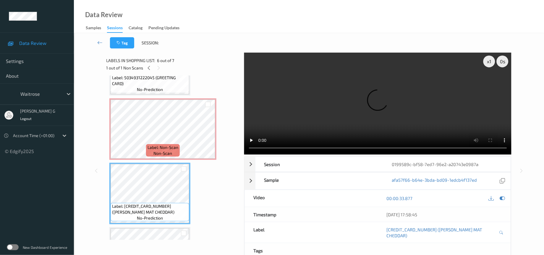
scroll to position [229, 0]
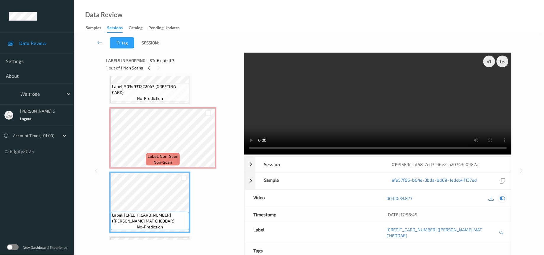
click at [503, 201] on icon at bounding box center [502, 198] width 5 height 5
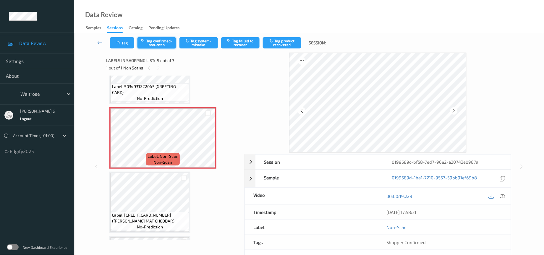
click at [159, 41] on button "Tag confirmed-non-scan" at bounding box center [157, 42] width 38 height 11
click at [286, 40] on button "Tag product recovered" at bounding box center [282, 42] width 38 height 11
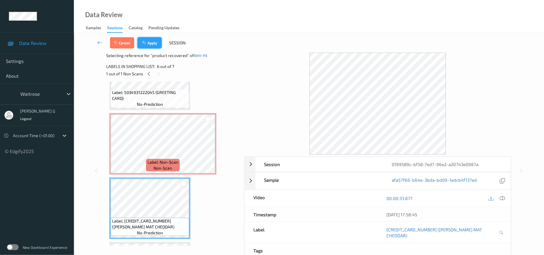
click at [154, 41] on button "Apply" at bounding box center [150, 42] width 24 height 11
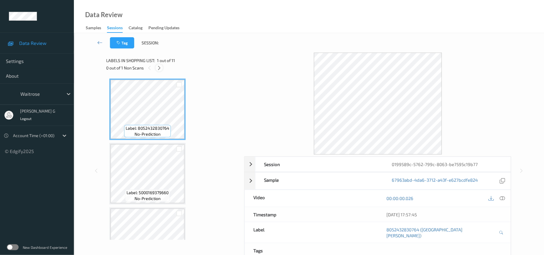
click at [158, 66] on icon at bounding box center [159, 67] width 5 height 5
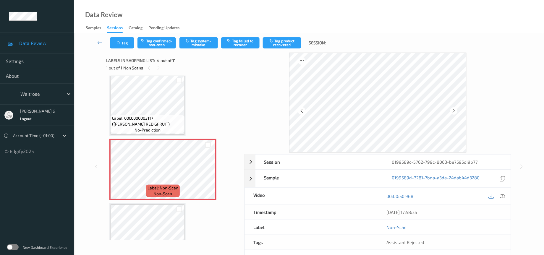
scroll to position [127, 0]
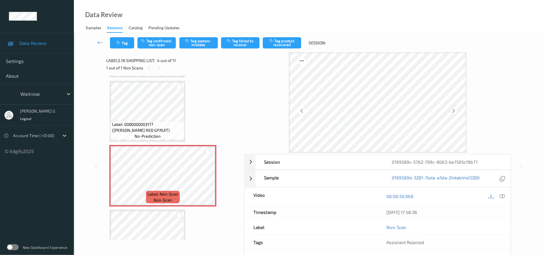
click at [456, 111] on icon at bounding box center [454, 110] width 5 height 5
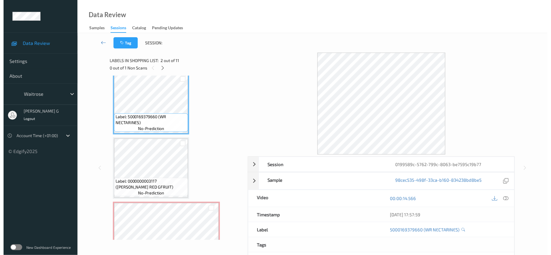
scroll to position [89, 0]
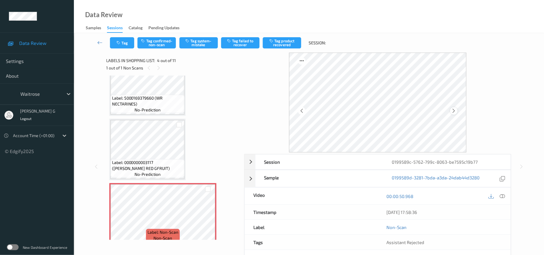
click at [453, 112] on icon at bounding box center [454, 110] width 5 height 5
click at [504, 197] on icon at bounding box center [502, 196] width 5 height 5
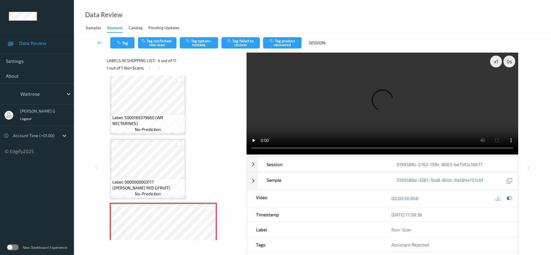
scroll to position [133, 0]
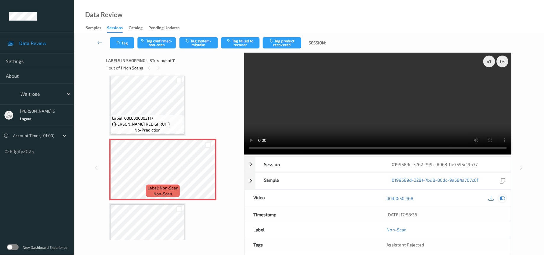
click at [502, 199] on icon at bounding box center [502, 198] width 5 height 5
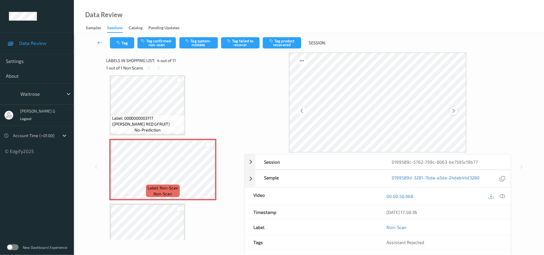
click at [453, 110] on icon at bounding box center [454, 110] width 5 height 5
click at [194, 41] on button "Tag system-mistake" at bounding box center [199, 42] width 38 height 11
click at [118, 46] on button "Tag" at bounding box center [122, 42] width 24 height 11
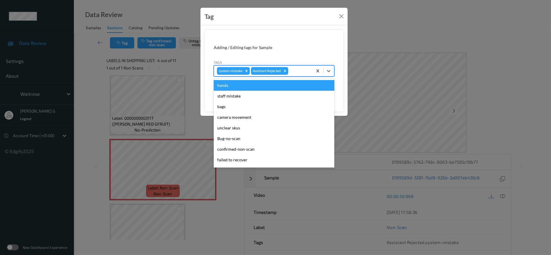
click at [298, 68] on div at bounding box center [300, 70] width 20 height 7
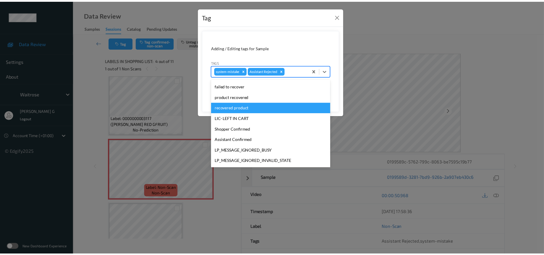
scroll to position [148, 0]
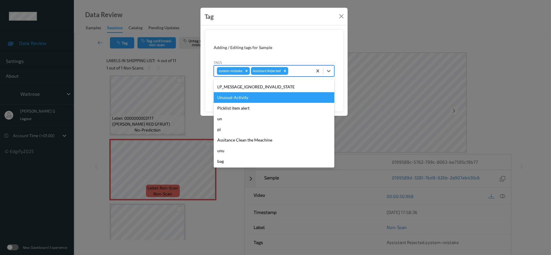
click at [233, 99] on div "Unusual-Activity" at bounding box center [274, 97] width 121 height 11
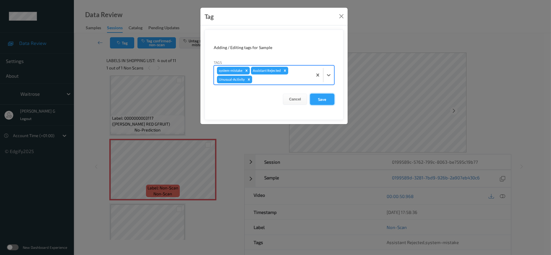
click at [319, 98] on button "Save" at bounding box center [322, 99] width 24 height 11
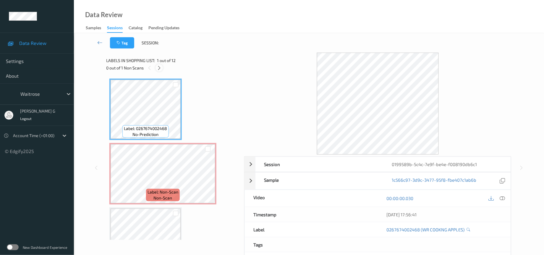
click at [158, 71] on div at bounding box center [159, 67] width 7 height 7
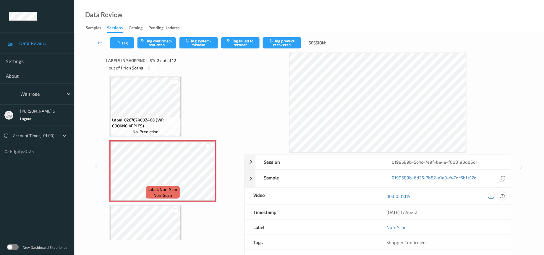
click at [503, 196] on icon at bounding box center [502, 196] width 5 height 5
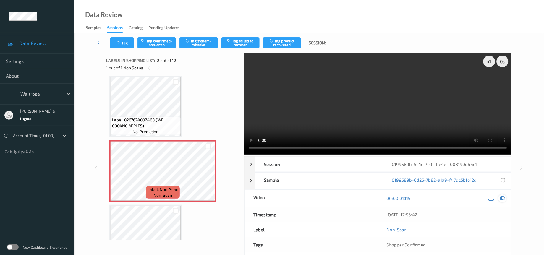
click at [503, 198] on icon at bounding box center [502, 198] width 5 height 5
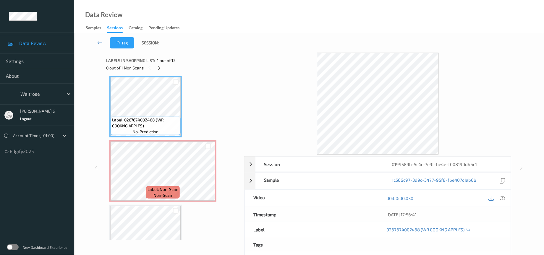
scroll to position [0, 0]
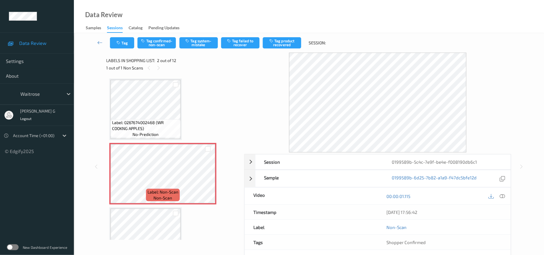
click at [198, 37] on div "Tag Tag confirmed-non-scan Tag system-mistake Tag failed to recover Tag product…" at bounding box center [309, 43] width 446 height 20
click at [192, 43] on button "Tag system-mistake" at bounding box center [199, 42] width 38 height 11
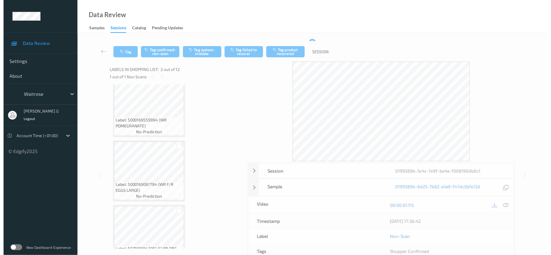
scroll to position [514, 0]
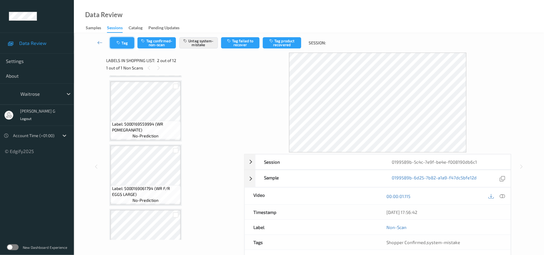
click at [117, 45] on icon "button" at bounding box center [119, 43] width 5 height 4
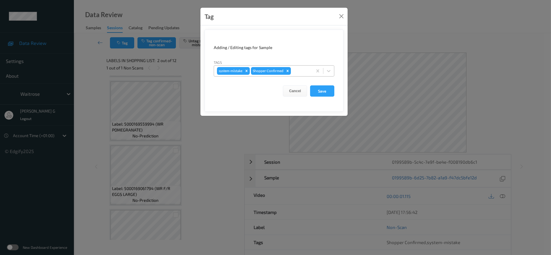
click at [298, 70] on div at bounding box center [300, 70] width 17 height 7
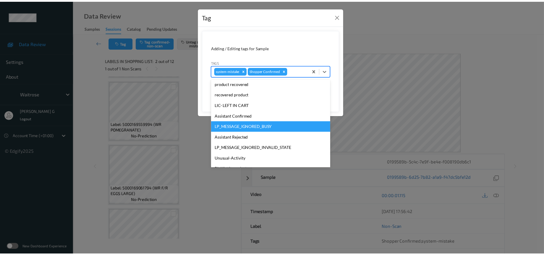
scroll to position [148, 0]
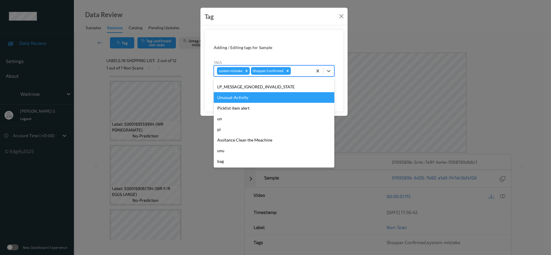
click at [238, 98] on div "Unusual-Activity" at bounding box center [274, 97] width 121 height 11
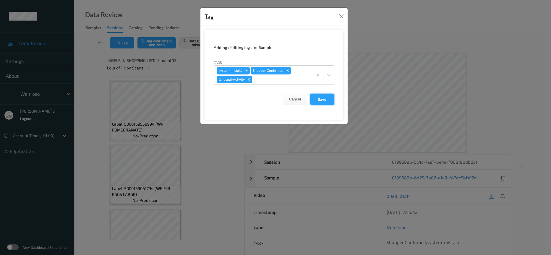
click at [318, 100] on button "Save" at bounding box center [322, 99] width 24 height 11
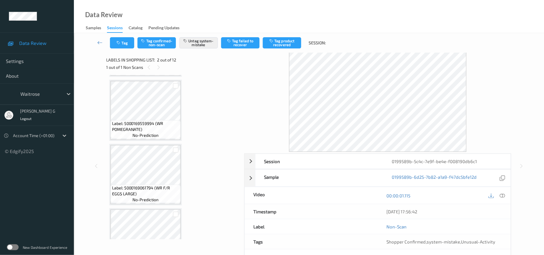
scroll to position [0, 0]
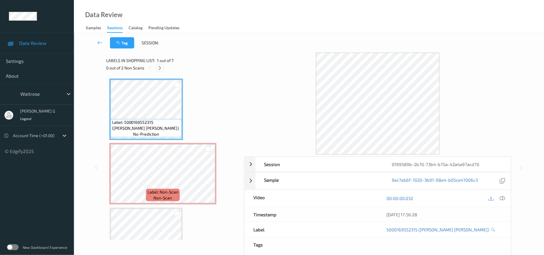
click at [156, 69] on div at bounding box center [159, 67] width 7 height 7
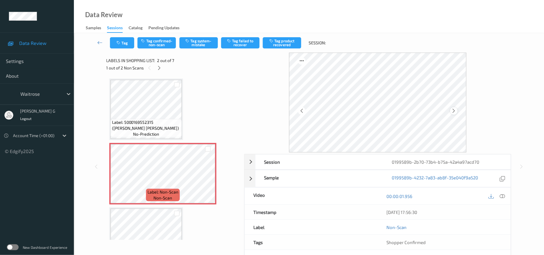
click at [454, 112] on icon at bounding box center [454, 110] width 5 height 5
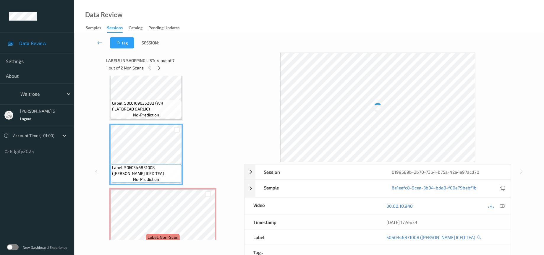
scroll to position [178, 0]
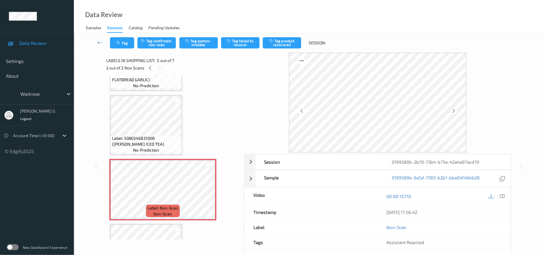
click at [454, 110] on icon at bounding box center [454, 110] width 5 height 5
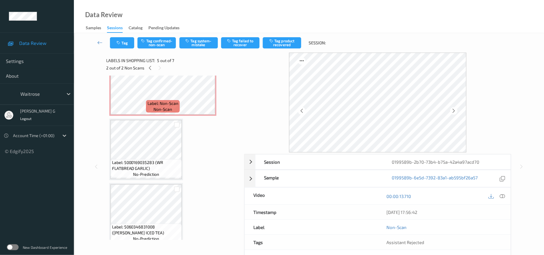
scroll to position [0, 0]
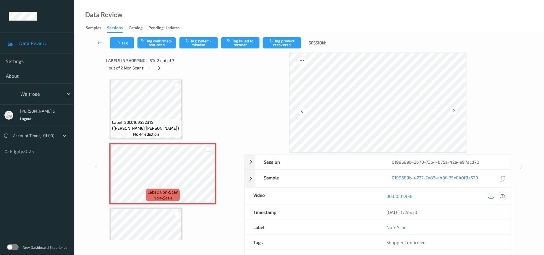
click at [504, 199] on icon at bounding box center [502, 196] width 5 height 5
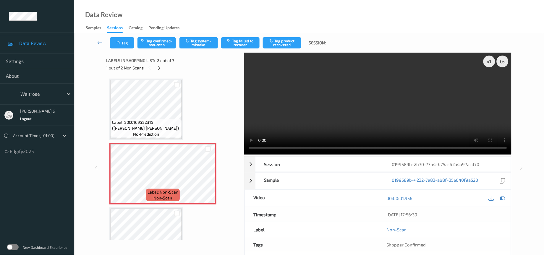
click at [499, 82] on video at bounding box center [378, 104] width 268 height 102
click at [501, 197] on icon at bounding box center [502, 198] width 5 height 5
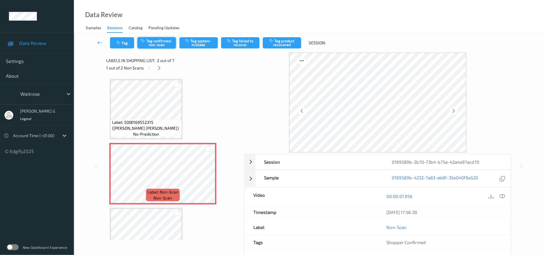
click at [141, 43] on button "Tag confirmed-non-scan" at bounding box center [157, 42] width 38 height 11
click at [243, 43] on button "Tag failed to recover" at bounding box center [240, 42] width 38 height 11
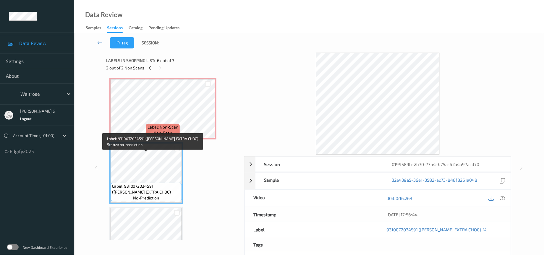
scroll to position [240, 0]
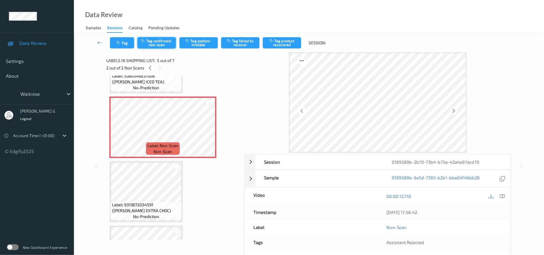
click at [164, 39] on button "Tag confirmed-non-scan" at bounding box center [157, 42] width 38 height 11
click at [239, 40] on button "Tag failed to recover" at bounding box center [240, 42] width 38 height 11
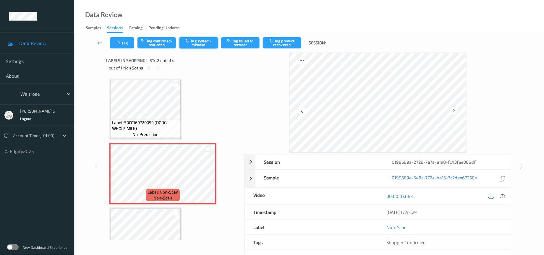
click at [199, 40] on button "Tag system-mistake" at bounding box center [199, 42] width 38 height 11
click at [454, 111] on icon at bounding box center [454, 110] width 5 height 5
click at [120, 42] on icon "button" at bounding box center [119, 43] width 5 height 4
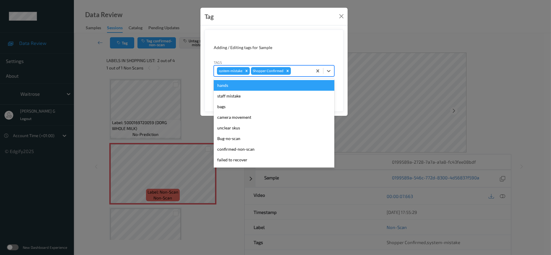
click at [303, 74] on div at bounding box center [300, 70] width 17 height 7
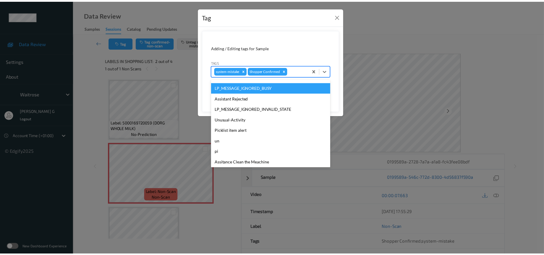
scroll to position [148, 0]
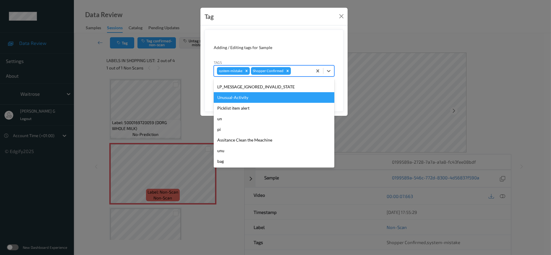
click at [235, 98] on div "Unusual-Activity" at bounding box center [274, 97] width 121 height 11
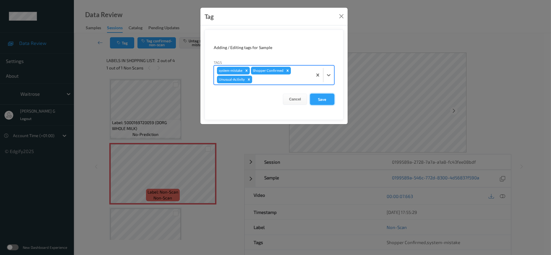
click at [322, 99] on button "Save" at bounding box center [322, 99] width 24 height 11
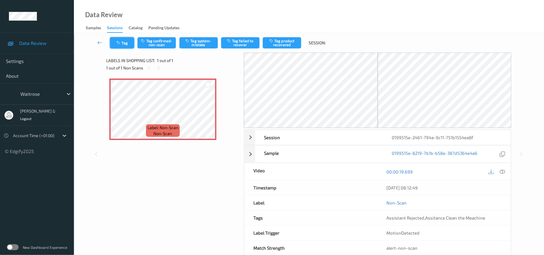
click at [124, 43] on button "Tag" at bounding box center [122, 42] width 24 height 11
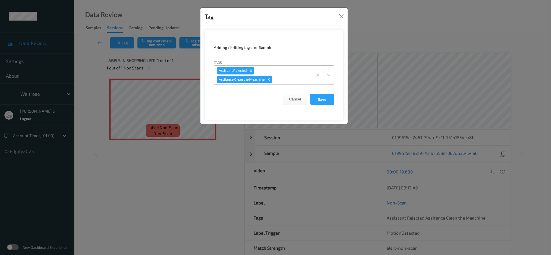
click at [269, 80] on icon "Remove Assitance Clean the Meachine" at bounding box center [269, 79] width 2 height 2
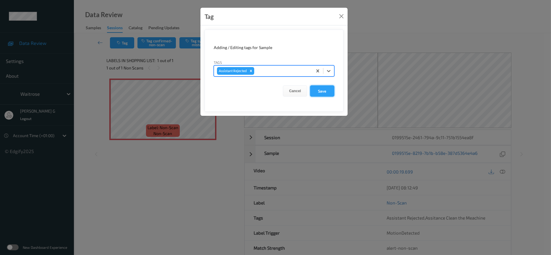
click at [321, 92] on button "Save" at bounding box center [322, 90] width 24 height 11
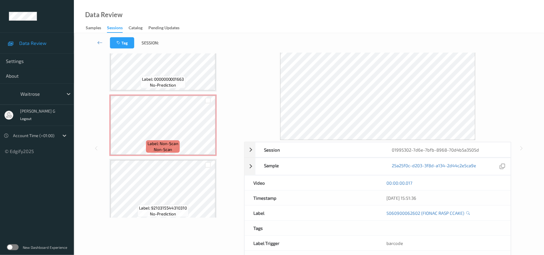
scroll to position [47, 0]
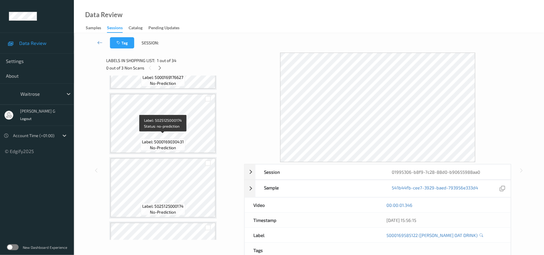
scroll to position [2005, 0]
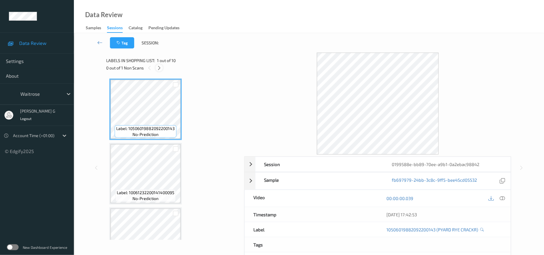
click at [157, 69] on icon at bounding box center [159, 67] width 5 height 5
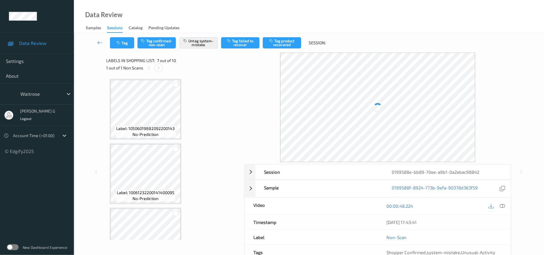
scroll to position [321, 0]
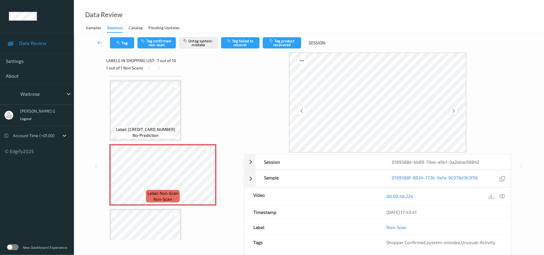
click at [452, 111] on icon at bounding box center [454, 110] width 5 height 5
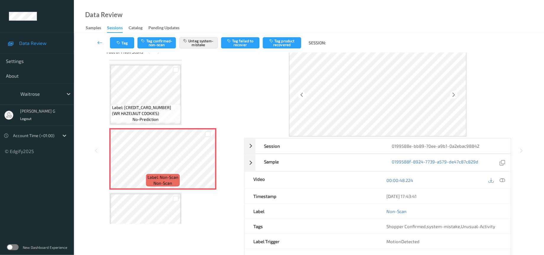
scroll to position [0, 0]
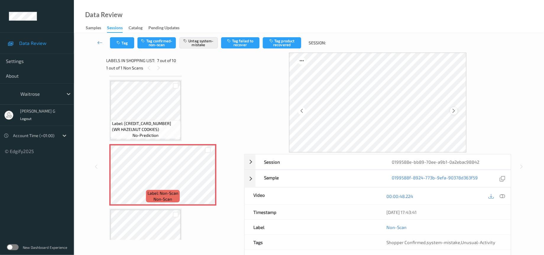
click at [454, 111] on icon at bounding box center [454, 110] width 5 height 5
click at [455, 111] on icon at bounding box center [454, 110] width 5 height 5
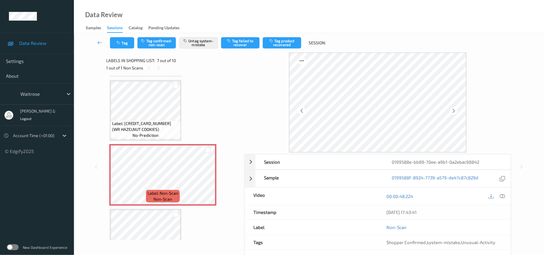
click at [455, 111] on icon at bounding box center [454, 110] width 5 height 5
click at [501, 198] on icon at bounding box center [502, 196] width 5 height 5
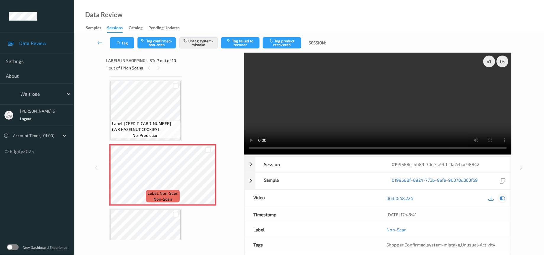
click at [501, 198] on icon at bounding box center [502, 198] width 5 height 5
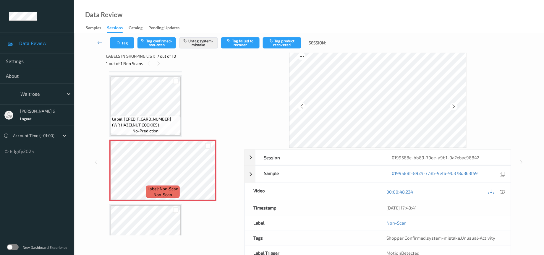
scroll to position [39, 0]
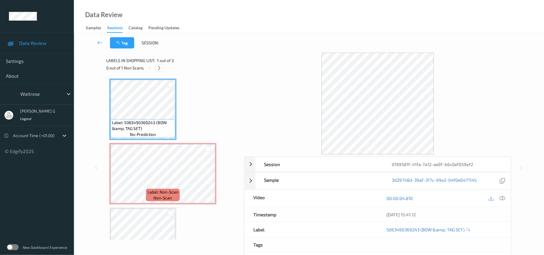
click at [161, 69] on icon at bounding box center [159, 67] width 5 height 5
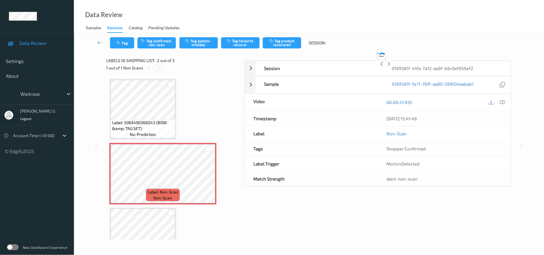
scroll to position [3, 0]
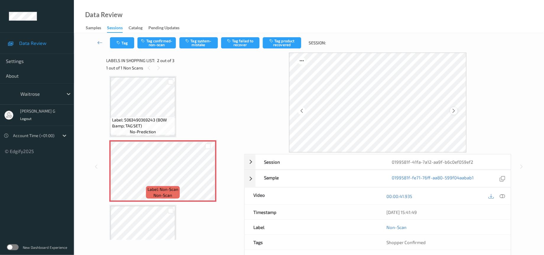
click at [455, 112] on icon at bounding box center [454, 110] width 5 height 5
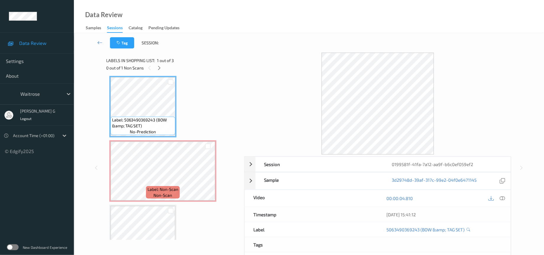
scroll to position [0, 0]
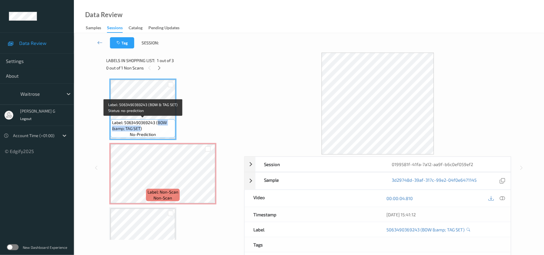
drag, startPoint x: 157, startPoint y: 121, endPoint x: 141, endPoint y: 127, distance: 16.7
click at [140, 129] on span "Label: 5063490369243 (BOW &amp; TAG SET)" at bounding box center [143, 126] width 62 height 12
copy span "BOW &amp; TAG SET"
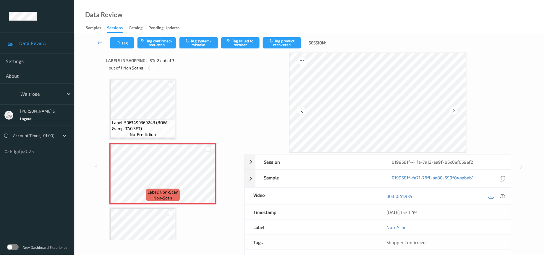
click at [91, 106] on div "Session 0199581f-41fa-7a12-aa9f-b6c0ef059ef2 Session ID 0199581f-41fa-7a12-aa9f…" at bounding box center [309, 167] width 446 height 228
click at [503, 199] on icon at bounding box center [502, 196] width 5 height 5
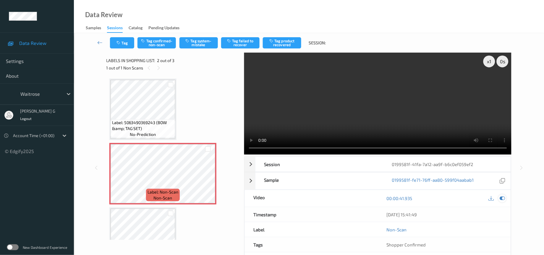
click at [505, 201] on icon at bounding box center [502, 198] width 5 height 5
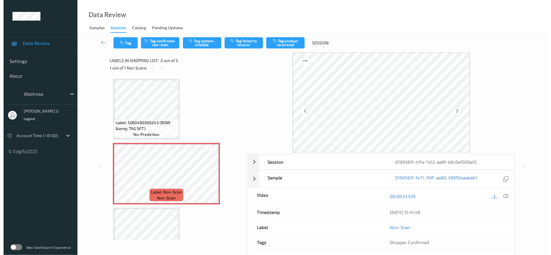
scroll to position [29, 0]
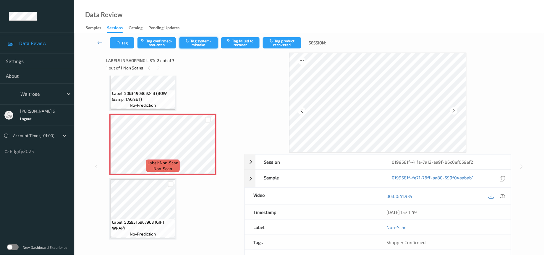
click at [193, 42] on button "Tag system-mistake" at bounding box center [199, 42] width 38 height 11
click at [117, 43] on icon "button" at bounding box center [119, 43] width 5 height 4
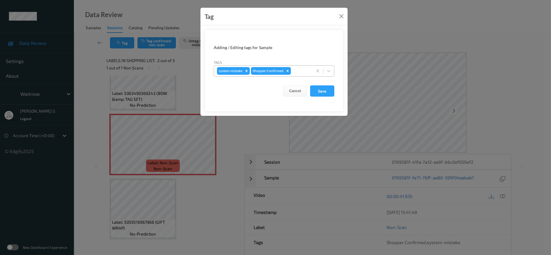
click at [301, 73] on div at bounding box center [300, 70] width 17 height 7
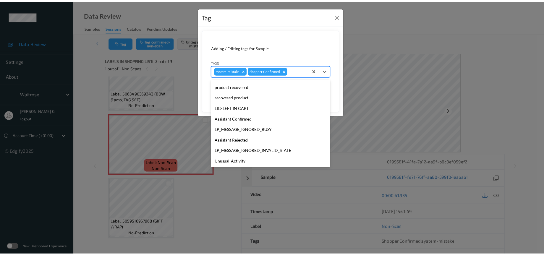
scroll to position [148, 0]
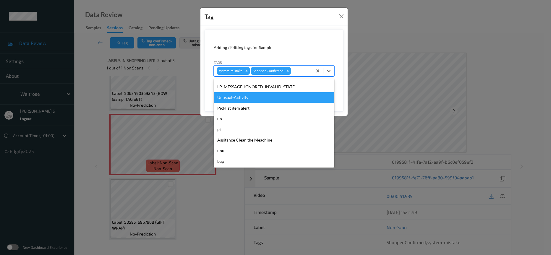
click at [231, 102] on div "Unusual-Activity" at bounding box center [274, 97] width 121 height 11
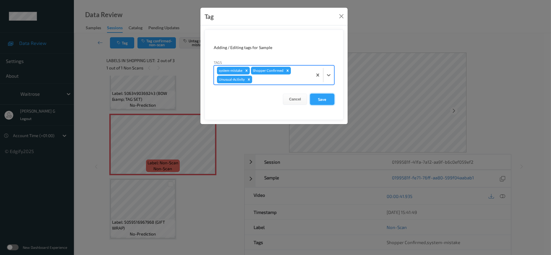
click at [327, 99] on button "Save" at bounding box center [322, 99] width 24 height 11
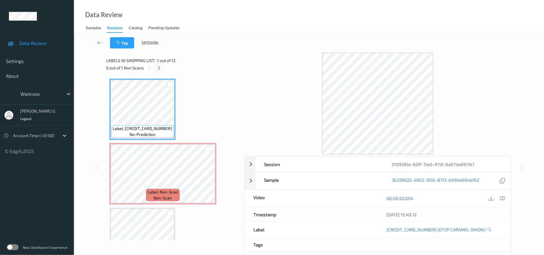
click at [158, 68] on icon at bounding box center [159, 67] width 5 height 5
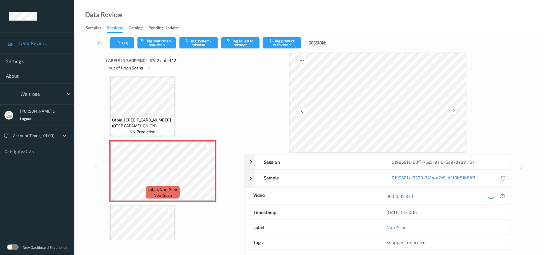
click at [452, 108] on div at bounding box center [454, 110] width 7 height 7
click at [455, 109] on icon at bounding box center [454, 110] width 5 height 5
click at [456, 110] on icon at bounding box center [454, 110] width 5 height 5
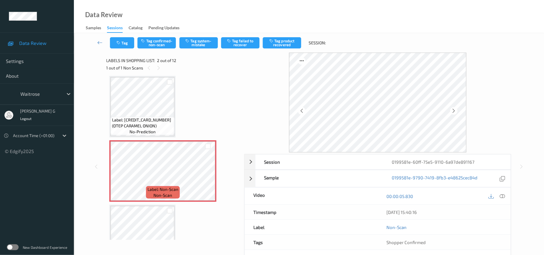
click at [456, 110] on icon at bounding box center [454, 110] width 5 height 5
click at [453, 109] on icon at bounding box center [454, 110] width 5 height 5
click at [501, 193] on div at bounding box center [503, 196] width 8 height 8
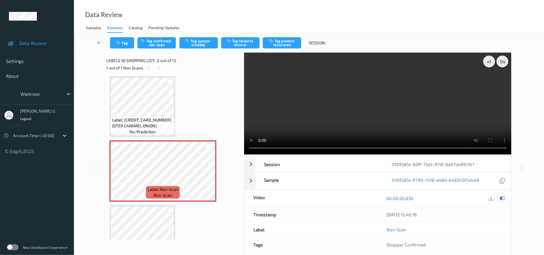
click at [502, 196] on icon at bounding box center [502, 198] width 5 height 5
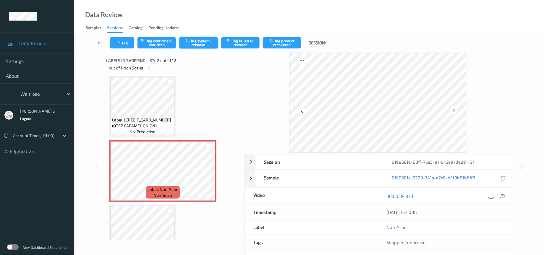
click at [199, 45] on button "Tag system-mistake" at bounding box center [199, 42] width 38 height 11
click at [121, 34] on div "Tag Tag confirmed-non-scan Untag system-mistake Tag failed to recover Tag produ…" at bounding box center [309, 43] width 446 height 20
click at [118, 42] on icon "button" at bounding box center [119, 43] width 5 height 4
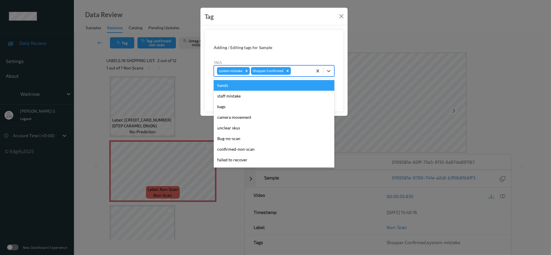
click at [305, 71] on div at bounding box center [300, 70] width 17 height 7
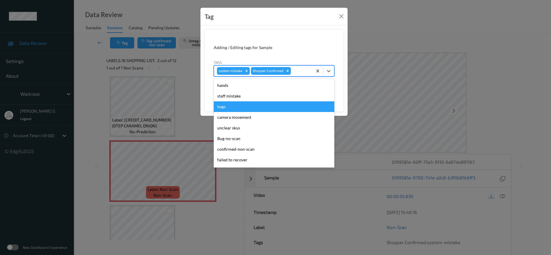
click at [231, 106] on div "bags" at bounding box center [274, 106] width 121 height 11
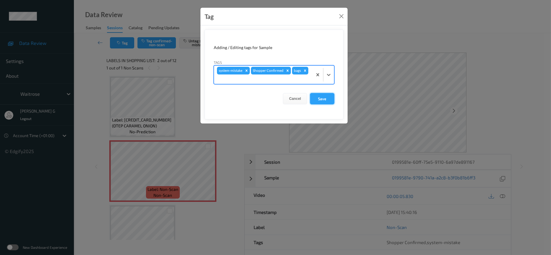
click at [322, 100] on button "Save" at bounding box center [322, 98] width 24 height 11
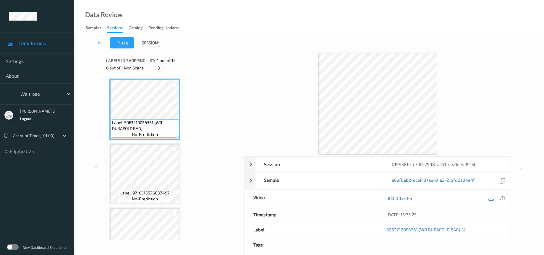
click at [159, 69] on icon at bounding box center [159, 67] width 5 height 5
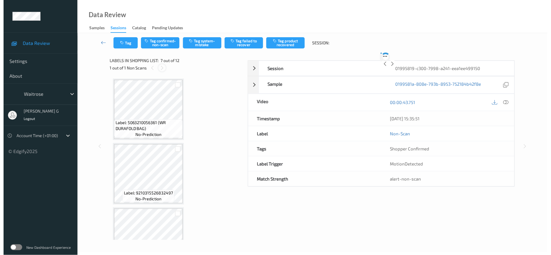
scroll to position [321, 0]
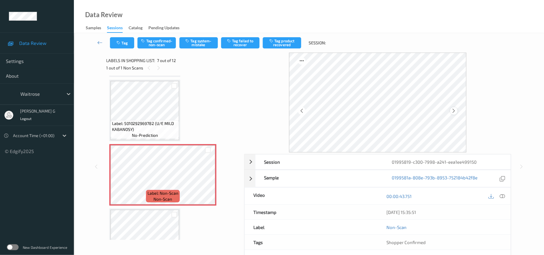
click at [456, 110] on icon at bounding box center [454, 110] width 5 height 5
click at [505, 196] on icon at bounding box center [502, 196] width 5 height 5
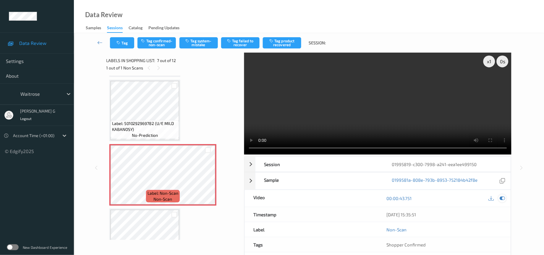
click at [500, 200] on div at bounding box center [503, 199] width 8 height 8
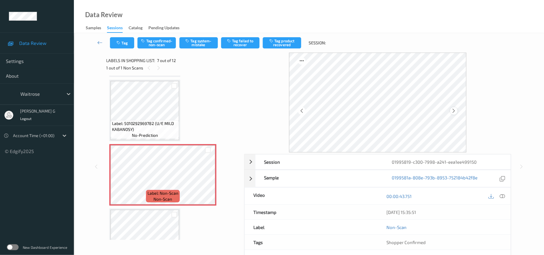
click at [453, 110] on icon at bounding box center [454, 110] width 5 height 5
click at [197, 43] on button "Tag system-mistake" at bounding box center [199, 42] width 38 height 11
click at [127, 43] on button "Tag" at bounding box center [122, 42] width 24 height 11
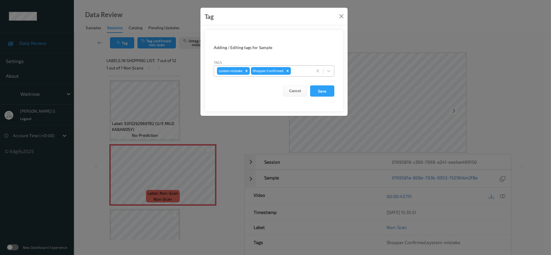
click at [306, 75] on div "system-mistake Shopper Confirmed" at bounding box center [263, 71] width 99 height 10
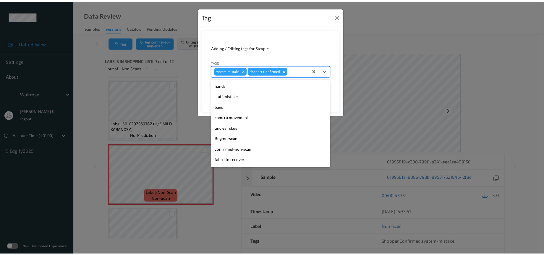
scroll to position [148, 0]
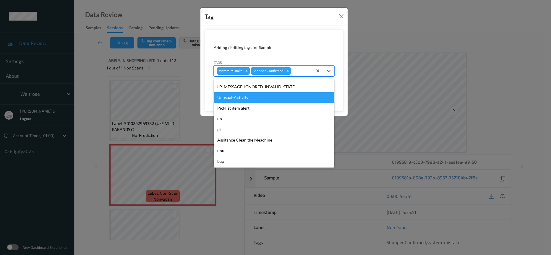
click at [241, 99] on div "Unusual-Activity" at bounding box center [274, 97] width 121 height 11
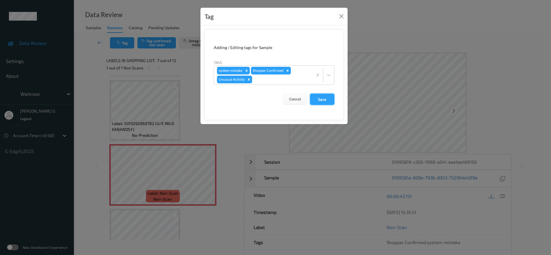
click at [321, 99] on button "Save" at bounding box center [322, 99] width 24 height 11
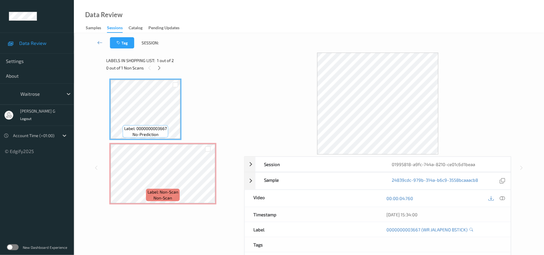
click at [148, 142] on div "Label: 0000000003667 no-prediction Label: Non-Scan non-scan Label: Non-Scan non…" at bounding box center [173, 142] width 128 height 126
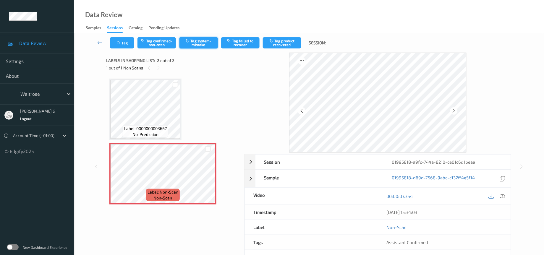
click at [191, 41] on button "Tag system-mistake" at bounding box center [199, 42] width 38 height 11
click at [119, 41] on icon "button" at bounding box center [119, 43] width 5 height 4
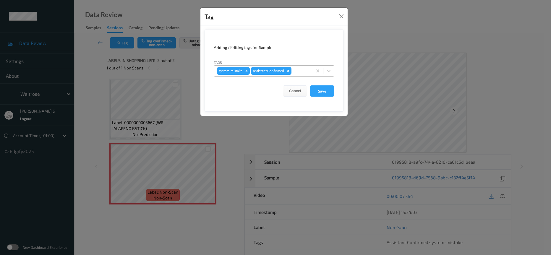
click at [302, 70] on div at bounding box center [301, 70] width 17 height 7
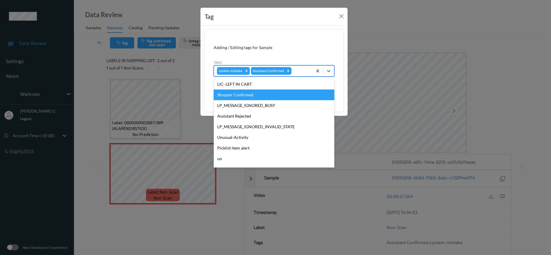
scroll to position [148, 0]
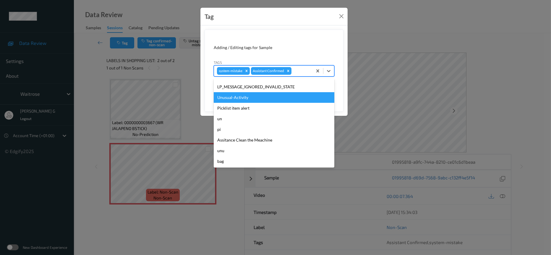
click at [230, 99] on div "Unusual-Activity" at bounding box center [274, 97] width 121 height 11
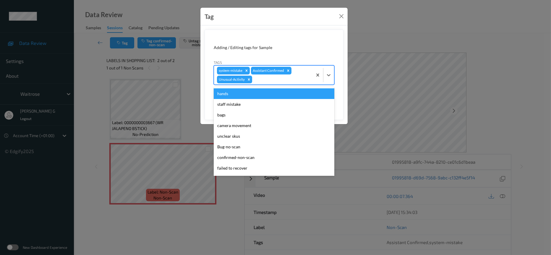
click at [289, 80] on div at bounding box center [282, 79] width 56 height 7
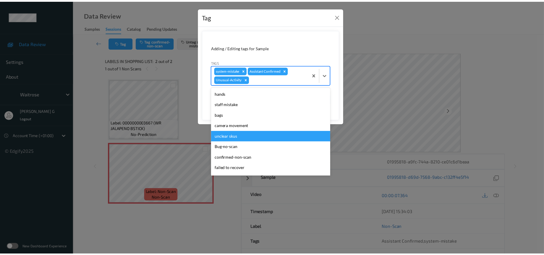
scroll to position [137, 0]
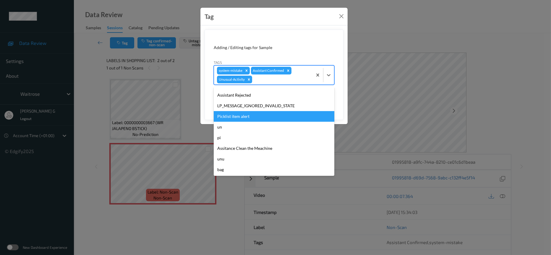
click at [233, 113] on div "Picklist item alert" at bounding box center [274, 116] width 121 height 11
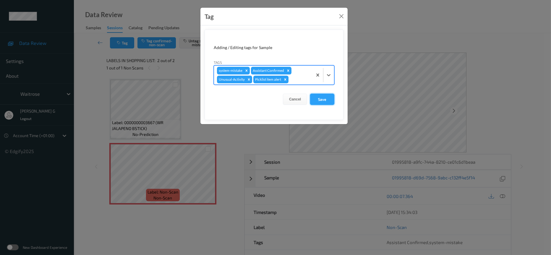
click at [323, 100] on button "Save" at bounding box center [322, 99] width 24 height 11
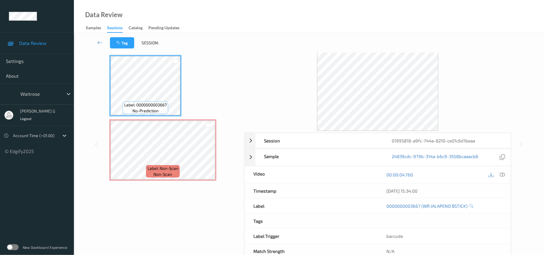
scroll to position [41, 0]
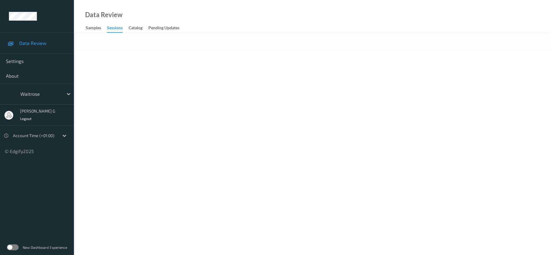
click at [378, 29] on div "Data Review Samples Sessions Catalog Pending Updates" at bounding box center [312, 16] width 477 height 33
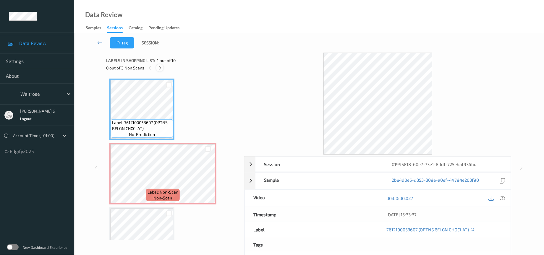
click at [160, 71] on div at bounding box center [159, 67] width 7 height 7
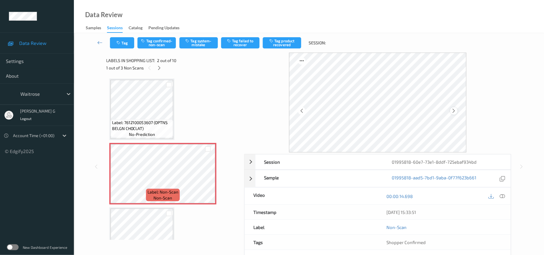
click at [454, 111] on icon at bounding box center [454, 110] width 5 height 5
click at [503, 197] on icon at bounding box center [502, 196] width 5 height 5
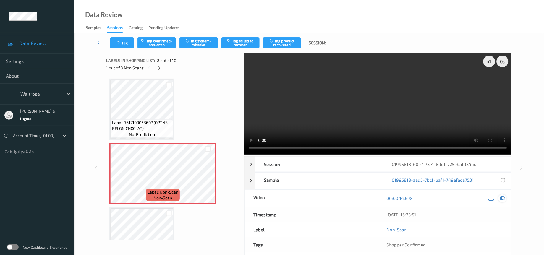
click at [504, 199] on icon at bounding box center [502, 198] width 5 height 5
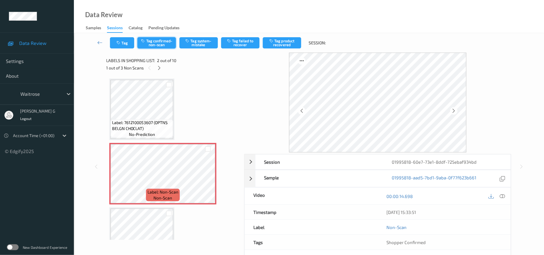
click at [161, 42] on button "Tag confirmed-non-scan" at bounding box center [157, 42] width 38 height 11
click at [277, 42] on button "Tag product recovered" at bounding box center [282, 42] width 38 height 11
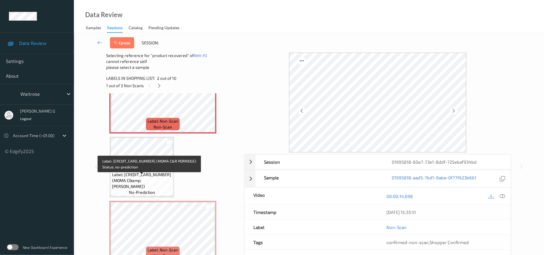
scroll to position [44, 0]
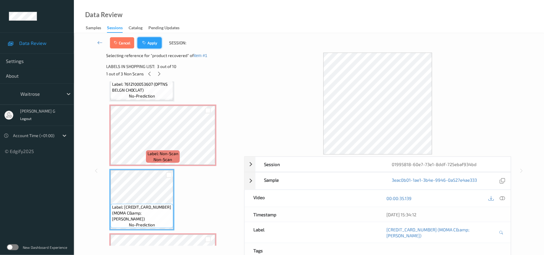
click at [153, 42] on button "Apply" at bounding box center [150, 42] width 24 height 11
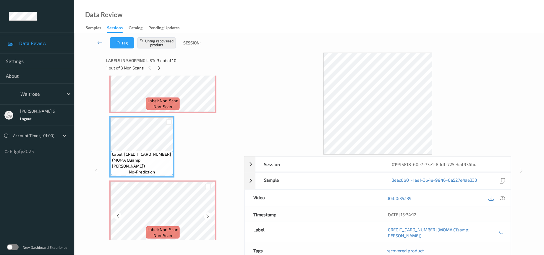
scroll to position [136, 0]
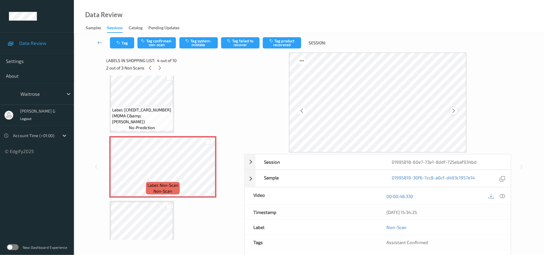
click at [455, 110] on icon at bounding box center [454, 110] width 5 height 5
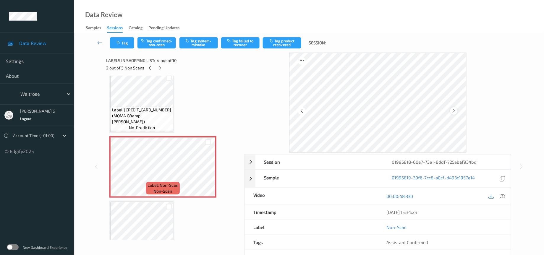
click at [456, 111] on icon at bounding box center [454, 110] width 5 height 5
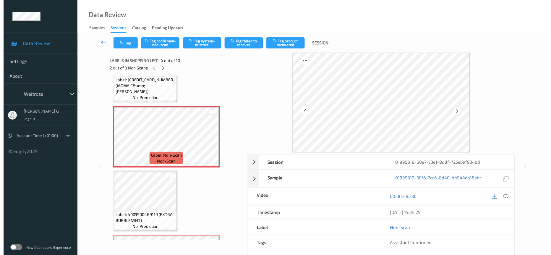
scroll to position [225, 0]
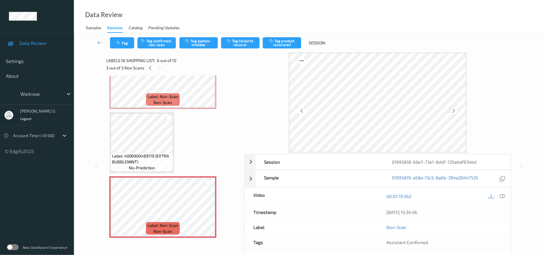
click at [455, 110] on icon at bounding box center [454, 110] width 5 height 5
click at [201, 43] on button "Tag system-mistake" at bounding box center [199, 42] width 38 height 11
click at [122, 46] on button "Tag" at bounding box center [122, 42] width 24 height 11
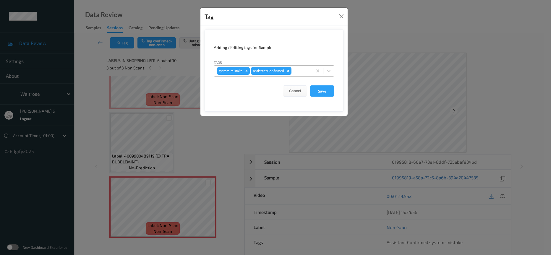
click at [297, 70] on div at bounding box center [301, 70] width 17 height 7
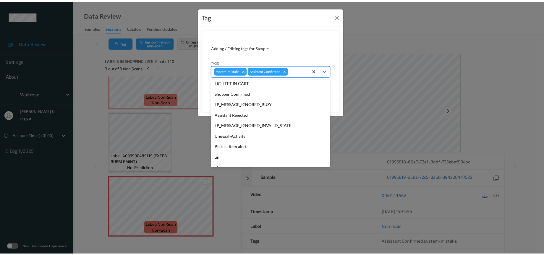
scroll to position [148, 0]
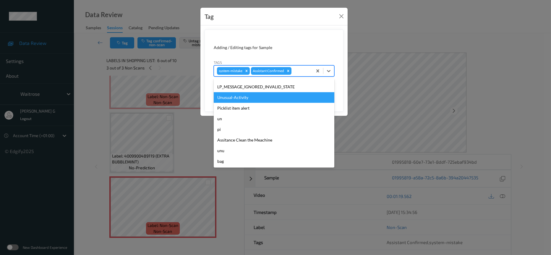
click at [237, 100] on div "Unusual-Activity" at bounding box center [274, 97] width 121 height 11
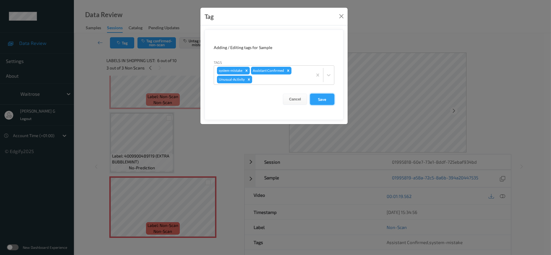
click at [326, 100] on button "Save" at bounding box center [322, 99] width 24 height 11
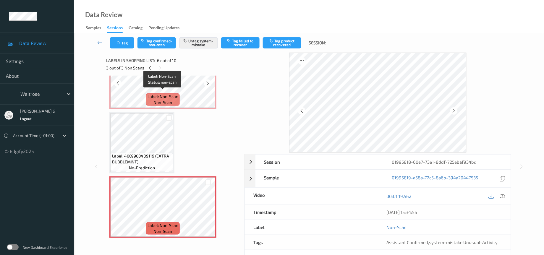
click at [156, 94] on span "Label: Non-Scan" at bounding box center [163, 97] width 31 height 6
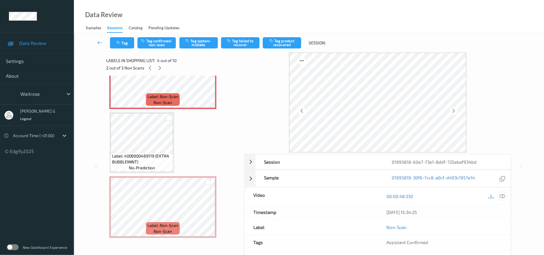
click at [501, 195] on icon at bounding box center [502, 196] width 5 height 5
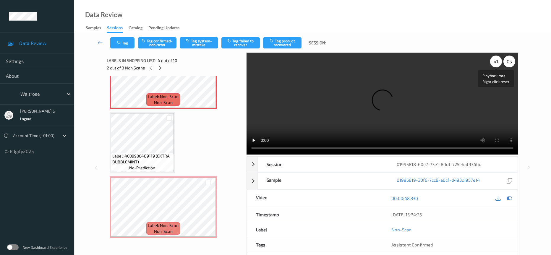
click at [494, 60] on div "x 1" at bounding box center [496, 62] width 12 height 12
click at [497, 61] on div "x 2" at bounding box center [496, 62] width 12 height 12
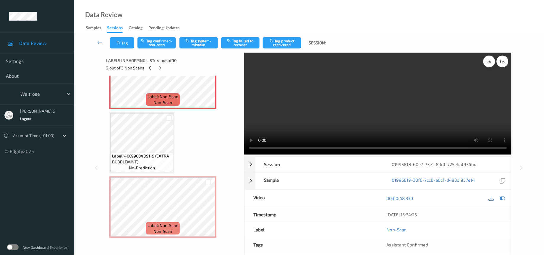
click at [497, 61] on div "x 4 0 s Playback rate Right click reset" at bounding box center [496, 62] width 25 height 12
click at [491, 60] on div "x 4" at bounding box center [490, 62] width 12 height 12
click at [491, 60] on div "x 8" at bounding box center [490, 62] width 12 height 12
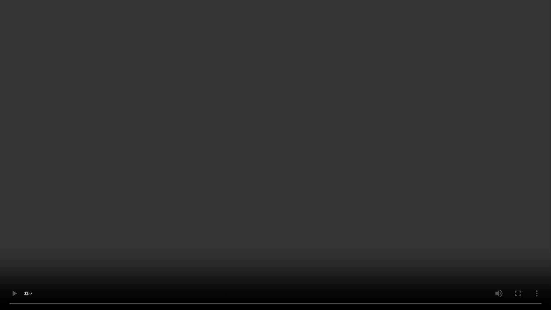
click at [340, 180] on video at bounding box center [275, 155] width 551 height 310
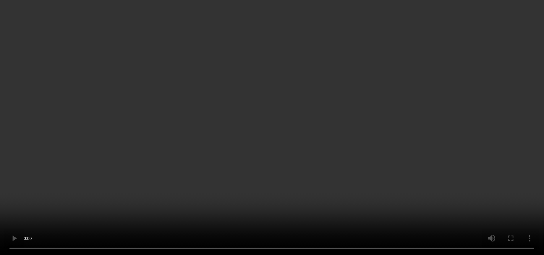
scroll to position [136, 0]
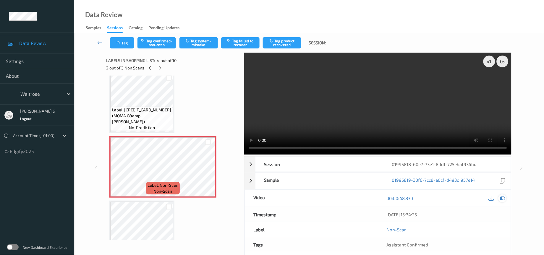
click at [506, 199] on div at bounding box center [503, 199] width 8 height 8
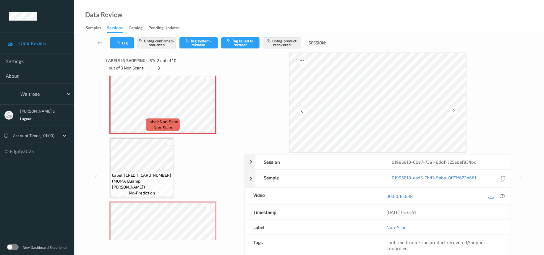
scroll to position [89, 0]
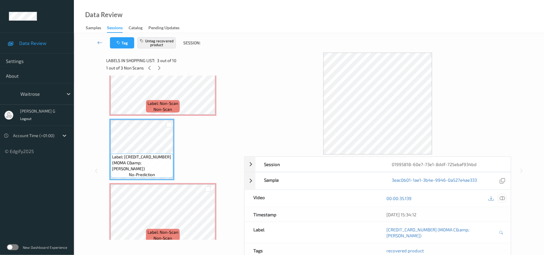
click at [501, 201] on icon at bounding box center [502, 198] width 5 height 5
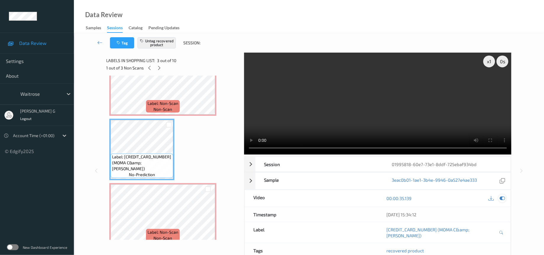
click at [505, 198] on icon at bounding box center [502, 198] width 5 height 5
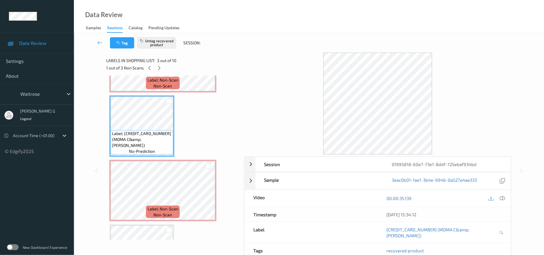
scroll to position [133, 0]
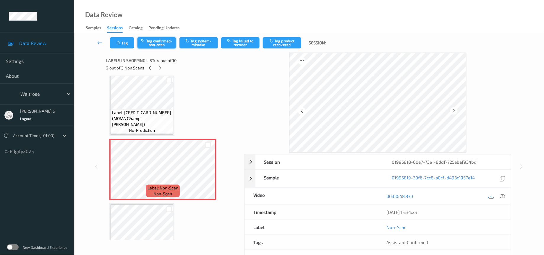
click at [164, 43] on button "Tag confirmed-non-scan" at bounding box center [157, 42] width 38 height 11
click at [280, 45] on button "Tag product recovered" at bounding box center [282, 42] width 38 height 11
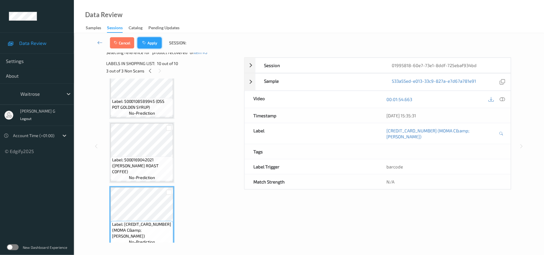
scroll to position [0, 0]
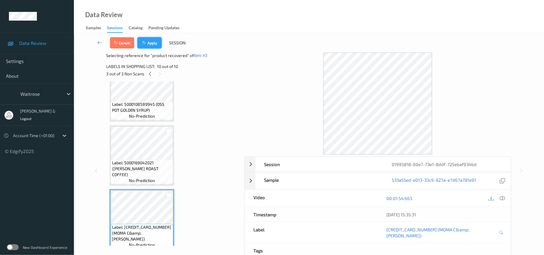
click at [151, 42] on button "Apply" at bounding box center [150, 42] width 24 height 11
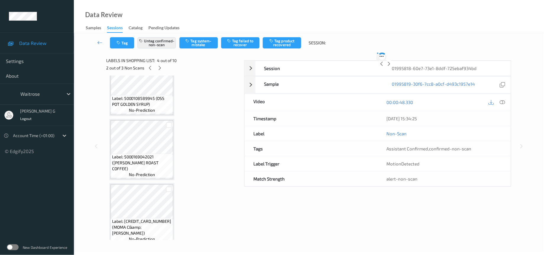
scroll to position [130, 0]
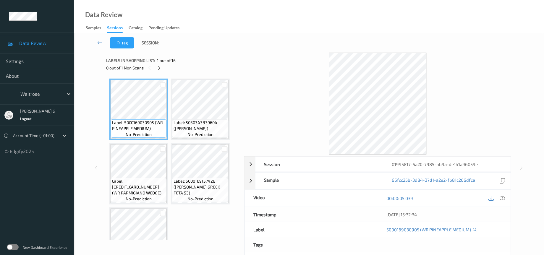
click at [160, 63] on span "1 out of 16" at bounding box center [166, 61] width 19 height 6
click at [158, 69] on icon at bounding box center [159, 67] width 5 height 5
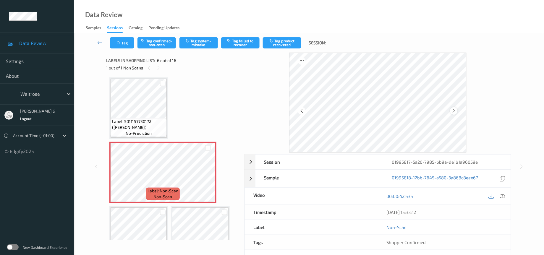
click at [455, 109] on icon at bounding box center [454, 110] width 5 height 5
click at [454, 112] on icon at bounding box center [454, 110] width 5 height 5
click at [501, 197] on icon at bounding box center [502, 196] width 5 height 5
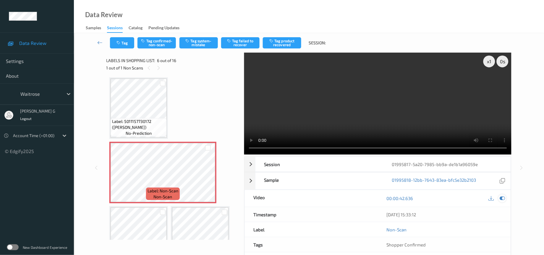
click at [503, 199] on icon at bounding box center [502, 198] width 5 height 5
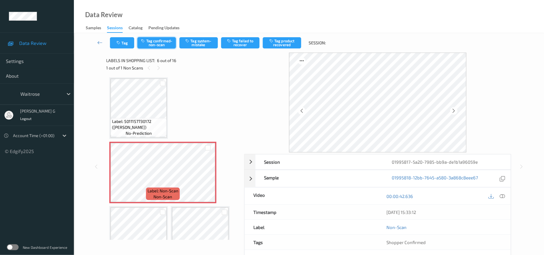
click at [155, 42] on button "Tag confirmed-non-scan" at bounding box center [157, 42] width 38 height 11
click at [283, 40] on button "Tag product recovered" at bounding box center [282, 42] width 38 height 11
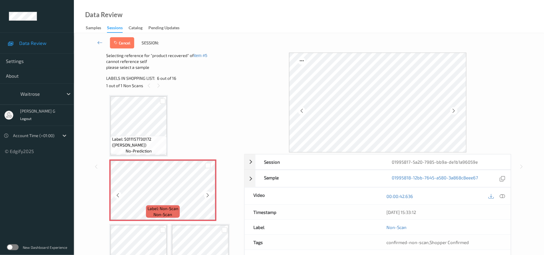
scroll to position [219, 0]
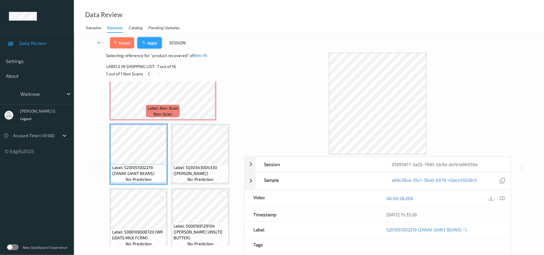
click at [146, 44] on icon "button" at bounding box center [145, 43] width 5 height 4
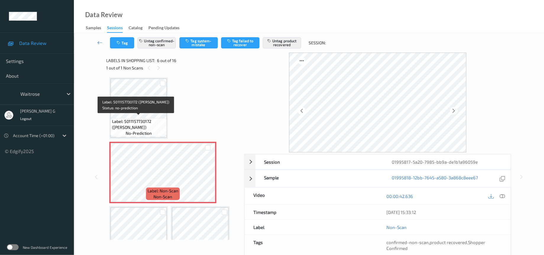
scroll to position [175, 0]
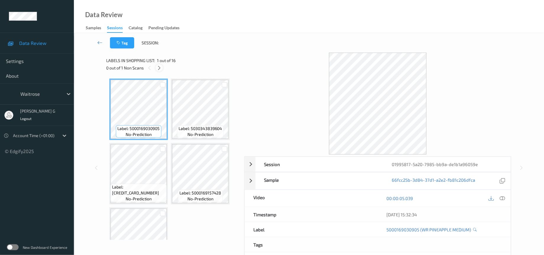
click at [160, 68] on icon at bounding box center [159, 67] width 5 height 5
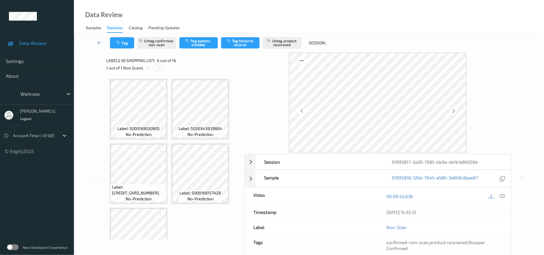
scroll to position [130, 0]
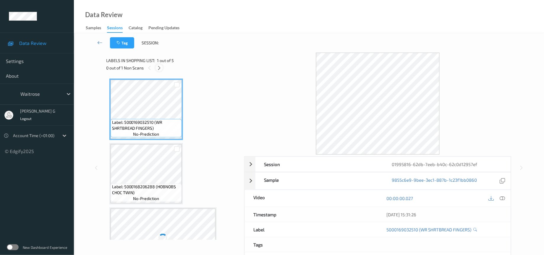
click at [160, 69] on icon at bounding box center [159, 67] width 5 height 5
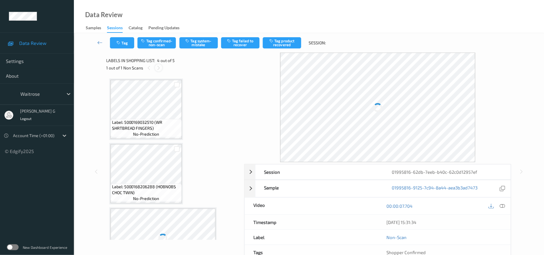
scroll to position [130, 0]
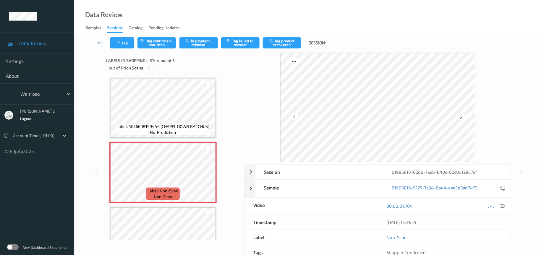
click at [358, 38] on div "Tag Tag confirmed-non-scan Tag system-mistake Tag failed to recover Tag product…" at bounding box center [309, 43] width 446 height 20
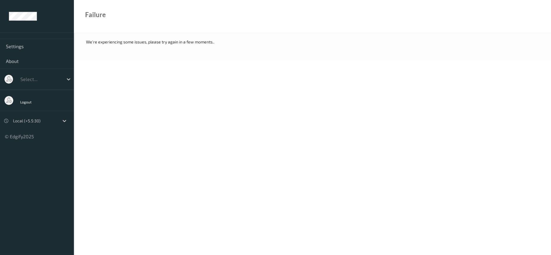
click at [290, 71] on body "Settings About Select... Logout Local (+5.5:30) © Edgify 2025 New Dashboard Exp…" at bounding box center [275, 127] width 551 height 255
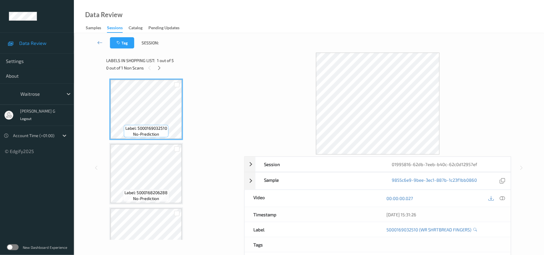
click at [267, 36] on div "Tag Session:" at bounding box center [309, 43] width 446 height 20
click at [160, 66] on icon at bounding box center [159, 67] width 5 height 5
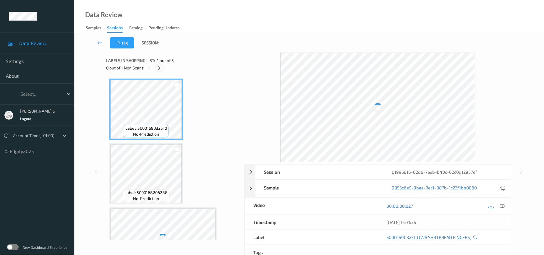
click at [158, 68] on icon at bounding box center [159, 67] width 5 height 5
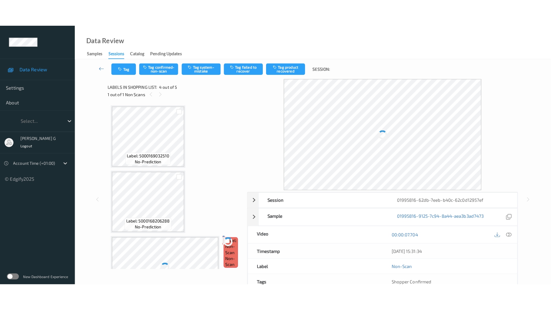
scroll to position [130, 0]
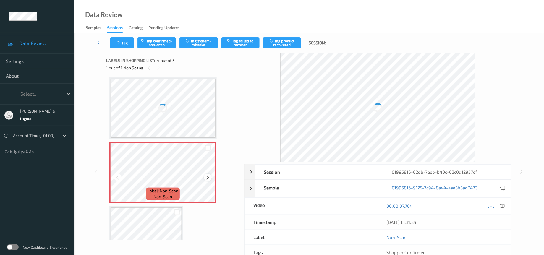
click at [206, 175] on icon at bounding box center [208, 177] width 5 height 5
click at [207, 176] on icon at bounding box center [208, 177] width 5 height 5
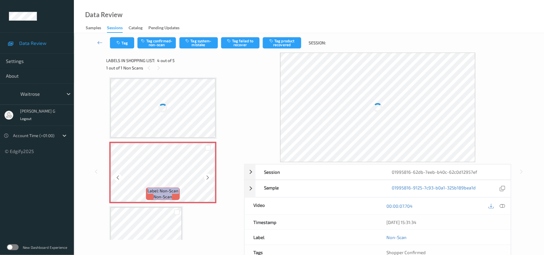
click at [207, 176] on icon at bounding box center [208, 177] width 5 height 5
click at [206, 175] on icon at bounding box center [208, 177] width 5 height 5
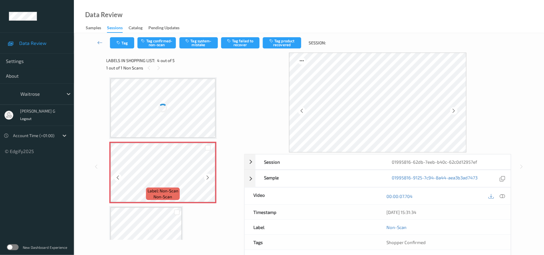
click at [206, 175] on icon at bounding box center [208, 177] width 5 height 5
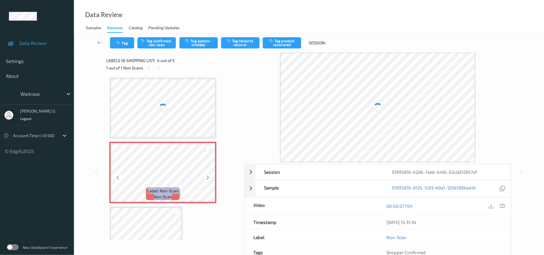
click at [206, 175] on icon at bounding box center [208, 177] width 5 height 5
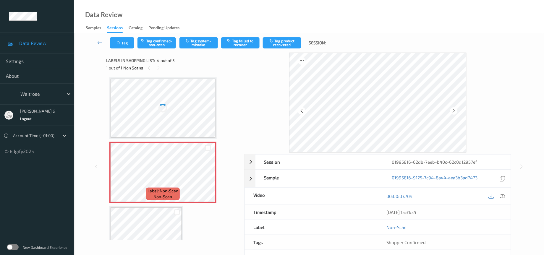
click at [178, 108] on div at bounding box center [163, 108] width 105 height 59
click at [503, 196] on icon at bounding box center [502, 196] width 5 height 5
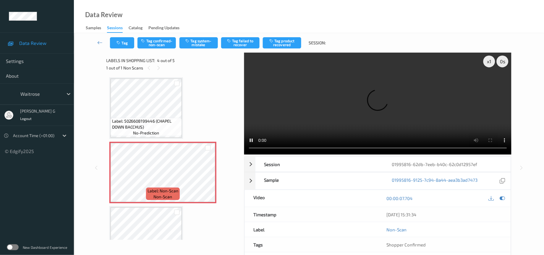
scroll to position [102, 0]
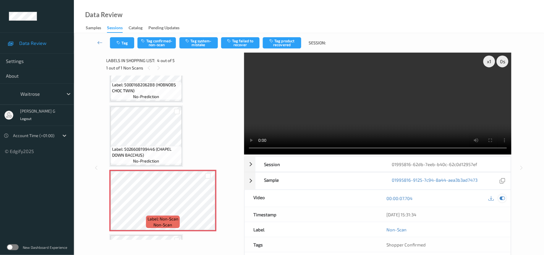
click at [505, 198] on icon at bounding box center [502, 198] width 5 height 5
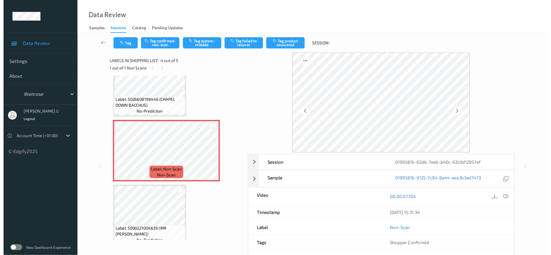
scroll to position [157, 0]
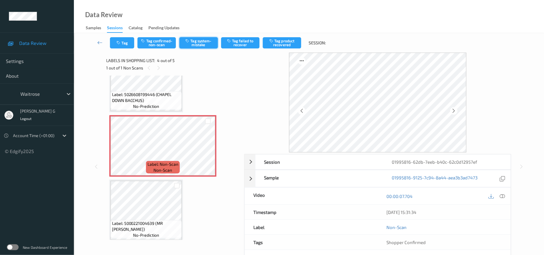
click at [207, 42] on button "Tag system-mistake" at bounding box center [199, 42] width 38 height 11
click at [116, 45] on button "Tag" at bounding box center [122, 42] width 24 height 11
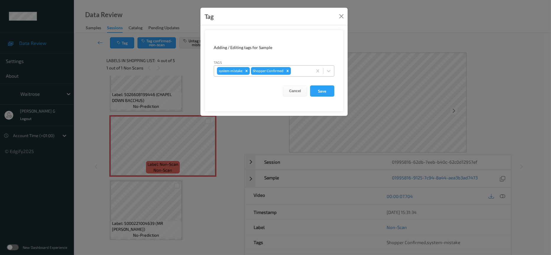
click at [305, 71] on div at bounding box center [300, 70] width 17 height 7
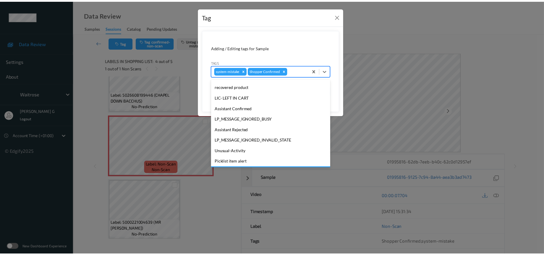
scroll to position [148, 0]
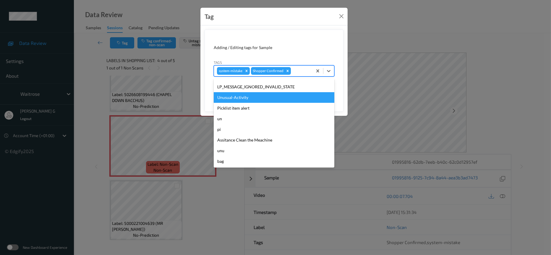
click at [239, 95] on div "Unusual-Activity" at bounding box center [274, 97] width 121 height 11
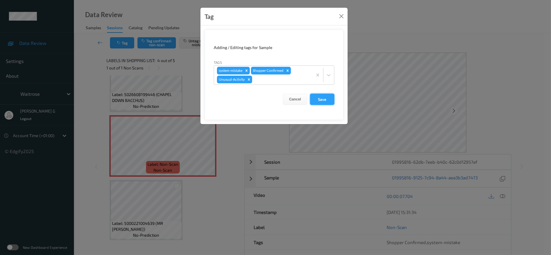
click at [322, 96] on button "Save" at bounding box center [322, 99] width 24 height 11
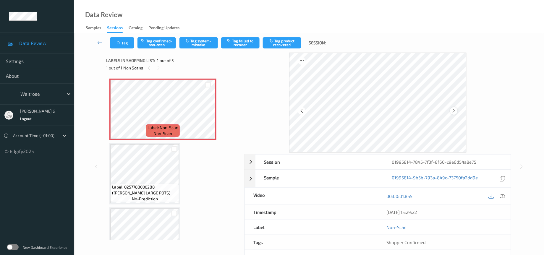
click at [451, 111] on div at bounding box center [454, 110] width 7 height 7
click at [502, 198] on icon at bounding box center [502, 196] width 5 height 5
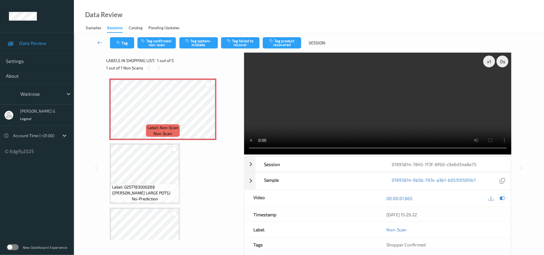
click at [504, 199] on icon at bounding box center [502, 198] width 5 height 5
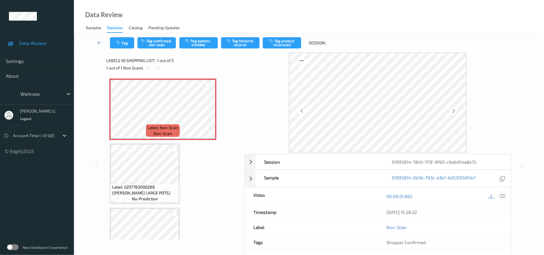
click at [501, 195] on icon at bounding box center [502, 196] width 5 height 5
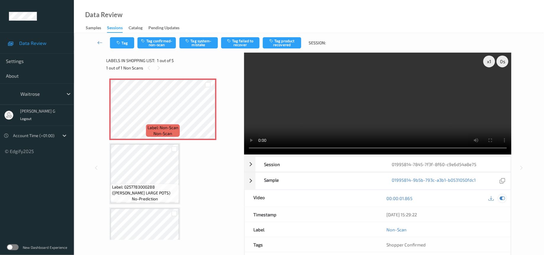
click at [499, 201] on div at bounding box center [503, 199] width 8 height 8
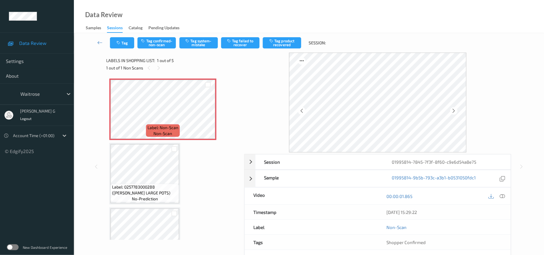
click at [501, 197] on icon at bounding box center [502, 196] width 5 height 5
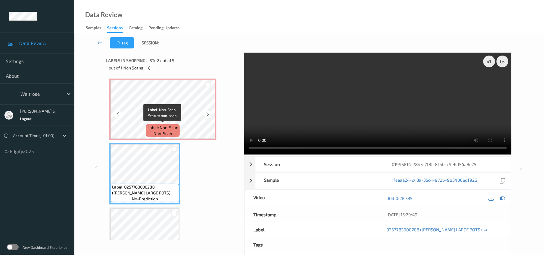
click at [167, 128] on span "Label: Non-Scan" at bounding box center [163, 128] width 31 height 6
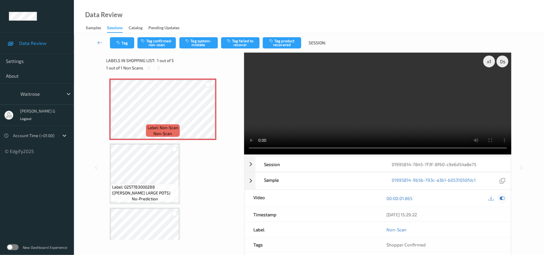
click at [501, 201] on icon at bounding box center [502, 198] width 5 height 5
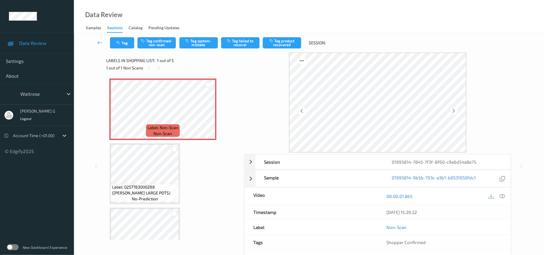
click at [160, 184] on span "Label: 0257783000288 (WR ESS LARGE POTS)" at bounding box center [145, 190] width 66 height 12
click at [503, 196] on icon at bounding box center [502, 196] width 5 height 5
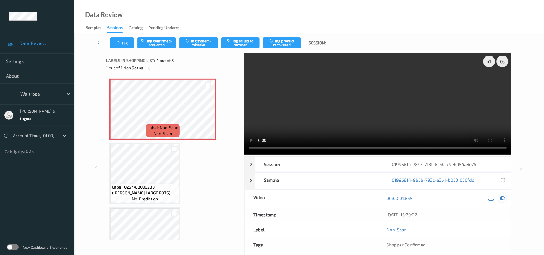
click at [501, 200] on icon at bounding box center [502, 198] width 5 height 5
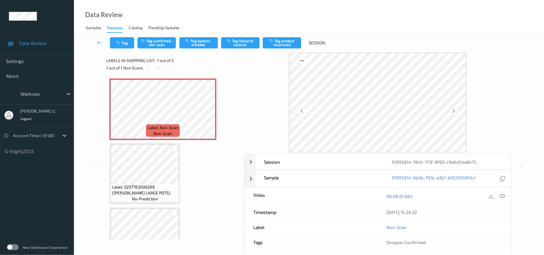
click at [504, 198] on icon at bounding box center [502, 196] width 5 height 5
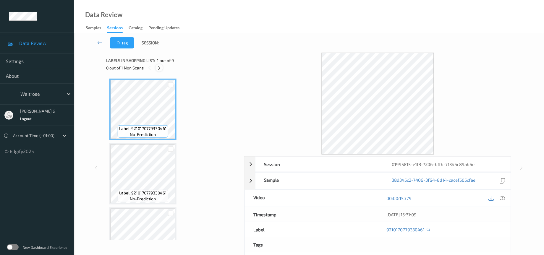
click at [158, 69] on icon at bounding box center [159, 67] width 5 height 5
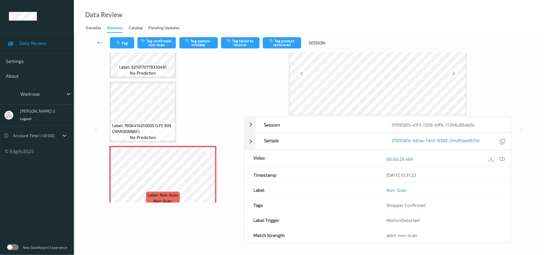
scroll to position [39, 0]
click at [456, 71] on icon at bounding box center [454, 73] width 5 height 5
click at [506, 158] on div at bounding box center [503, 159] width 8 height 8
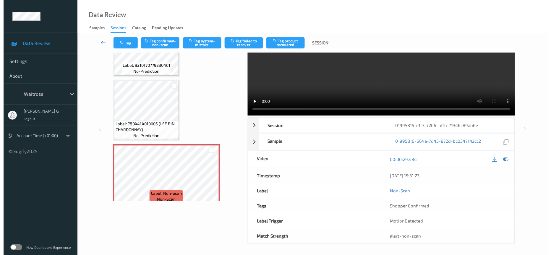
scroll to position [0, 0]
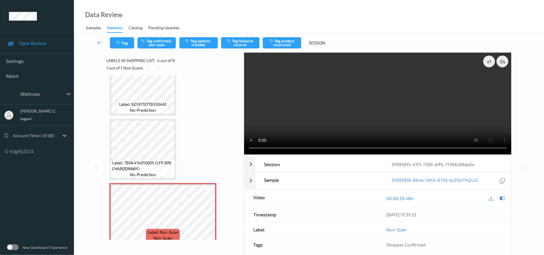
click at [503, 202] on div at bounding box center [503, 199] width 8 height 8
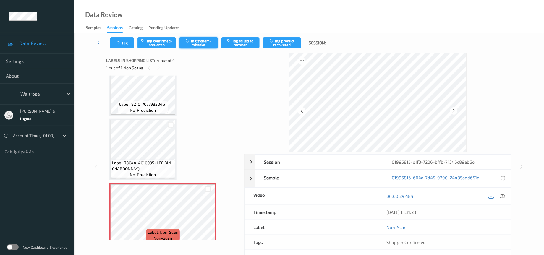
click at [197, 41] on button "Tag system-mistake" at bounding box center [199, 42] width 38 height 11
click at [115, 41] on button "Tag" at bounding box center [122, 42] width 24 height 11
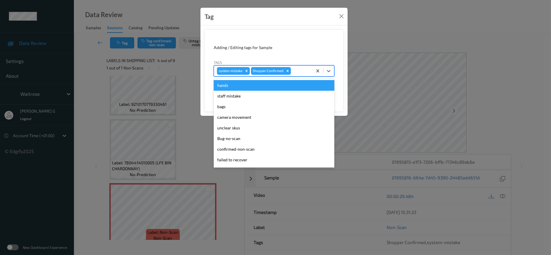
click at [308, 73] on div at bounding box center [300, 70] width 17 height 7
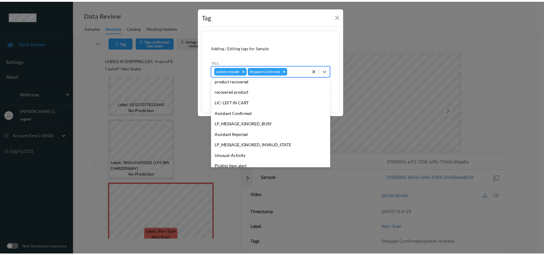
scroll to position [148, 0]
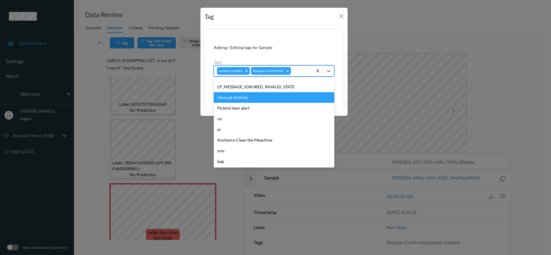
click at [242, 99] on div "Unusual-Activity" at bounding box center [274, 97] width 121 height 11
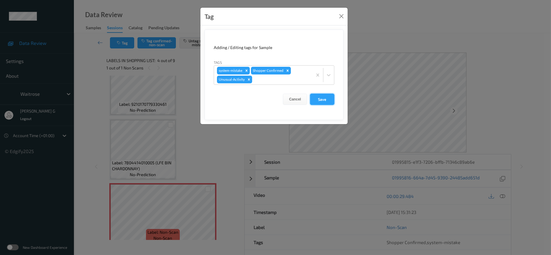
click at [322, 100] on button "Save" at bounding box center [322, 99] width 24 height 11
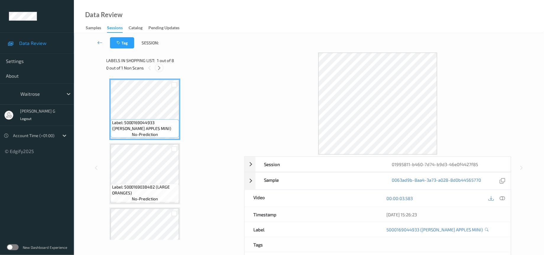
click at [160, 71] on div at bounding box center [159, 67] width 7 height 7
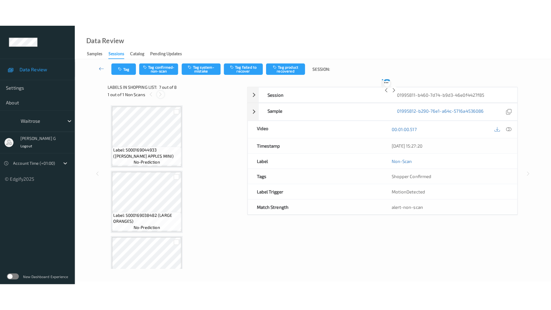
scroll to position [321, 0]
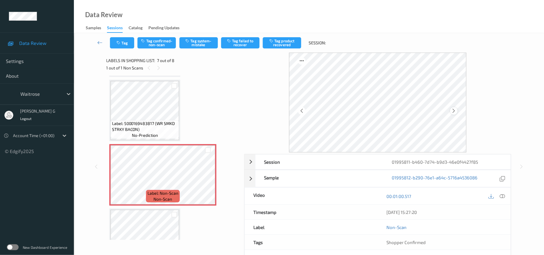
click at [455, 111] on icon at bounding box center [454, 110] width 5 height 5
click at [503, 196] on icon at bounding box center [502, 196] width 5 height 5
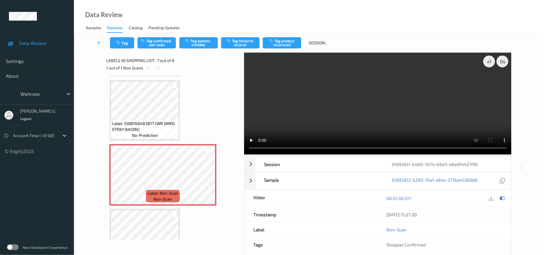
scroll to position [293, 0]
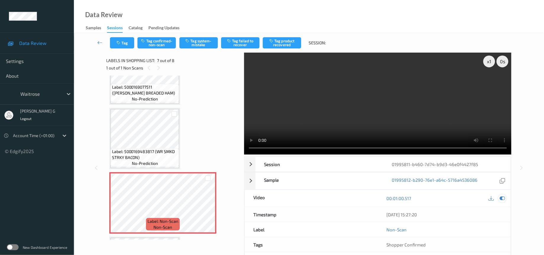
click at [503, 199] on icon at bounding box center [502, 198] width 5 height 5
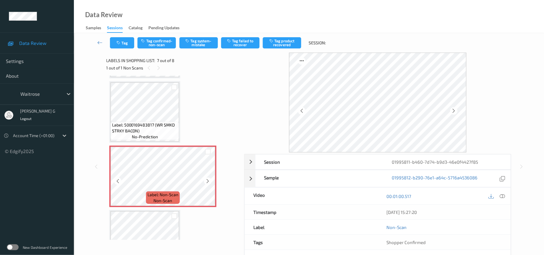
scroll to position [338, 0]
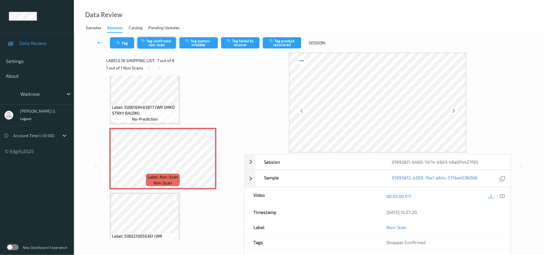
click at [163, 43] on button "Tag confirmed-non-scan" at bounding box center [157, 42] width 38 height 11
click at [238, 43] on button "Tag failed to recover" at bounding box center [240, 42] width 38 height 11
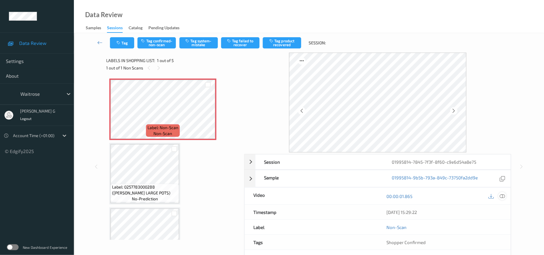
click at [504, 197] on icon at bounding box center [502, 196] width 5 height 5
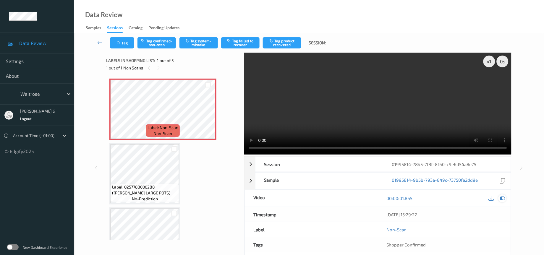
click at [503, 199] on icon at bounding box center [502, 198] width 5 height 5
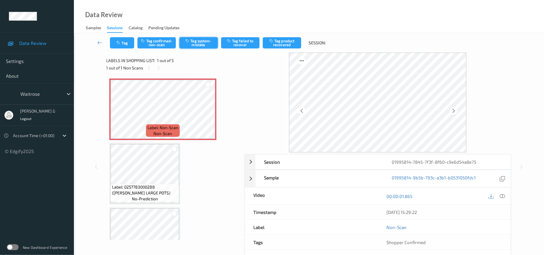
click at [196, 38] on button "Tag system-mistake" at bounding box center [199, 42] width 38 height 11
click at [121, 42] on icon "button" at bounding box center [119, 43] width 5 height 4
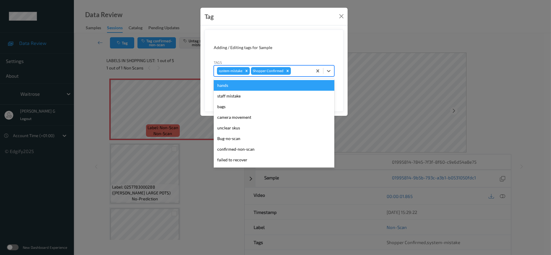
click at [309, 68] on div at bounding box center [300, 70] width 17 height 7
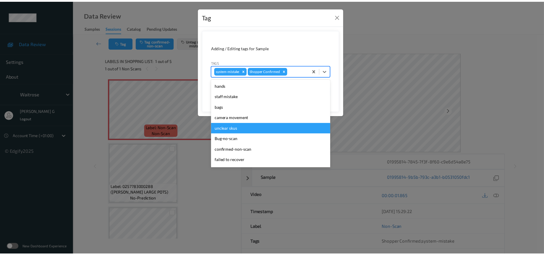
scroll to position [148, 0]
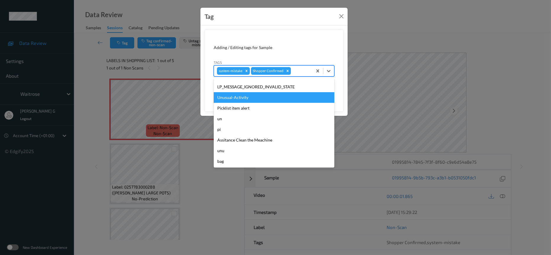
click at [238, 99] on div "Unusual-Activity" at bounding box center [274, 97] width 121 height 11
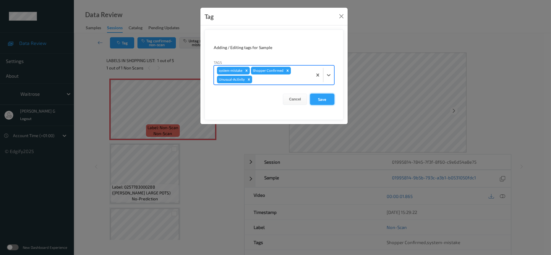
click at [314, 98] on button "Save" at bounding box center [322, 99] width 24 height 11
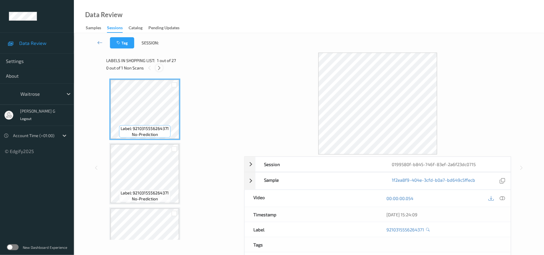
click at [158, 69] on icon at bounding box center [159, 67] width 5 height 5
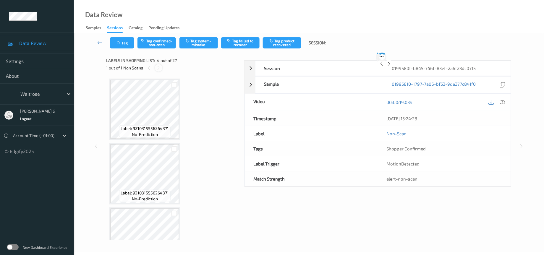
scroll to position [130, 0]
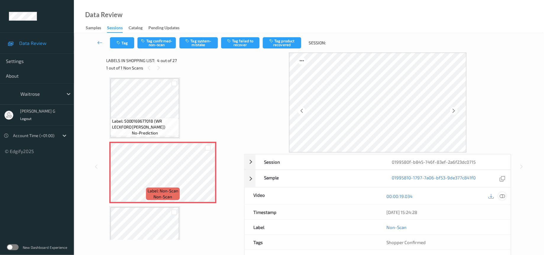
click at [504, 193] on div at bounding box center [503, 196] width 8 height 8
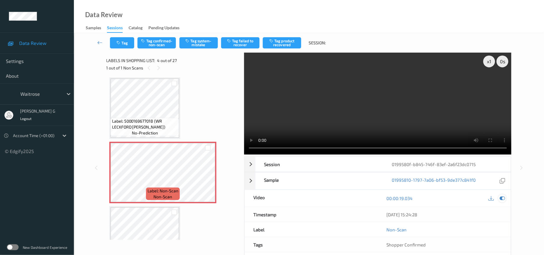
click at [502, 201] on icon at bounding box center [502, 198] width 5 height 5
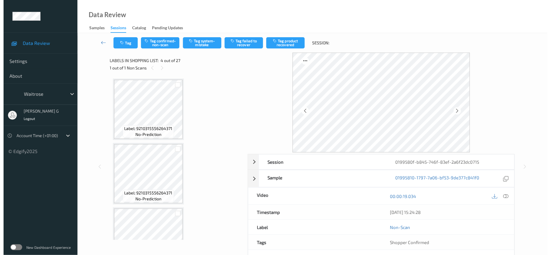
scroll to position [178, 0]
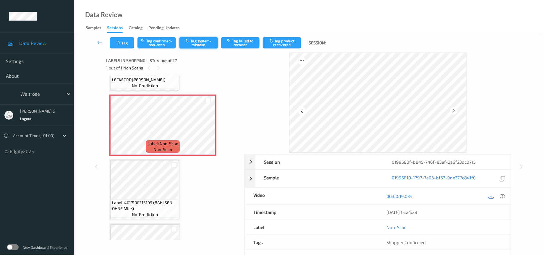
click at [198, 43] on button "Tag system-mistake" at bounding box center [199, 42] width 38 height 11
click at [121, 49] on div "Tag Tag confirmed-non-scan Untag system-mistake Tag failed to recover Tag produ…" at bounding box center [309, 43] width 446 height 20
click at [121, 44] on icon "button" at bounding box center [119, 43] width 5 height 4
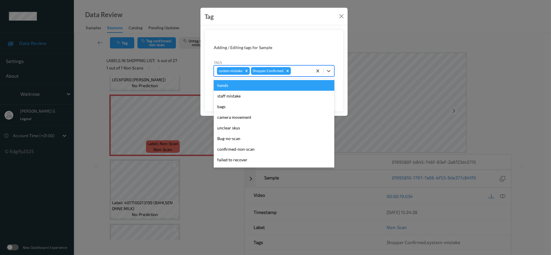
click at [301, 67] on div at bounding box center [300, 70] width 17 height 7
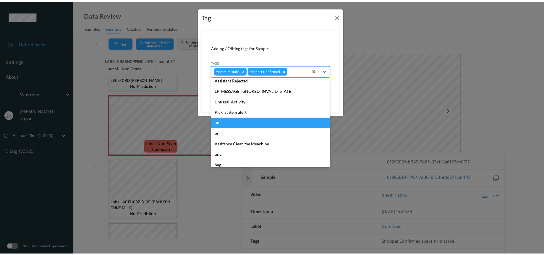
scroll to position [148, 0]
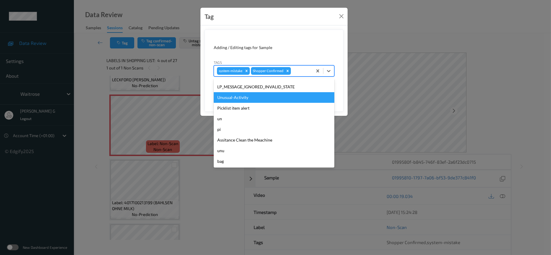
click at [231, 100] on div "Unusual-Activity" at bounding box center [274, 97] width 121 height 11
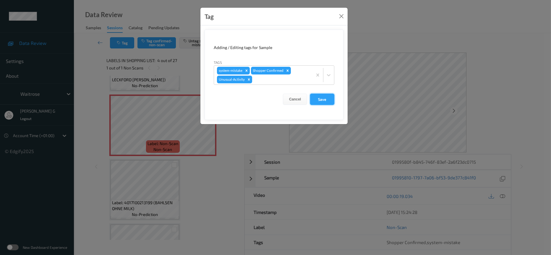
click at [319, 97] on button "Save" at bounding box center [322, 99] width 24 height 11
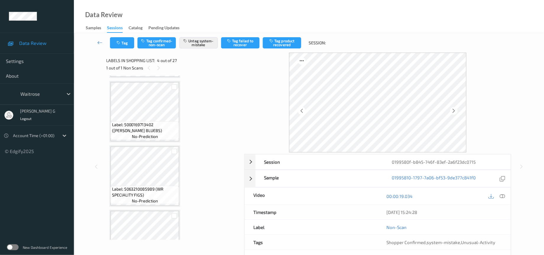
scroll to position [888, 0]
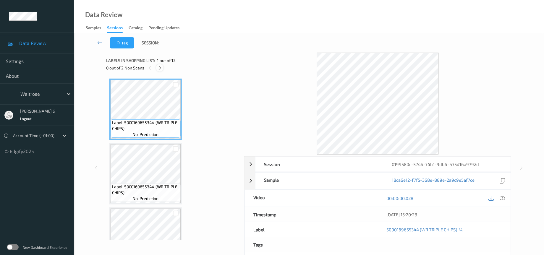
click at [158, 67] on icon at bounding box center [159, 67] width 5 height 5
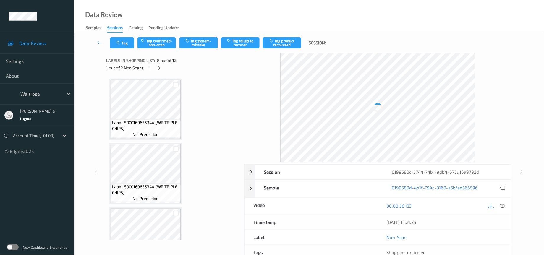
scroll to position [385, 0]
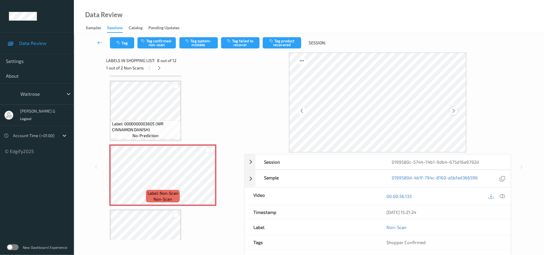
click at [456, 110] on icon at bounding box center [454, 110] width 5 height 5
click at [193, 43] on button "Tag system-mistake" at bounding box center [199, 42] width 38 height 11
click at [120, 43] on icon "button" at bounding box center [119, 43] width 5 height 4
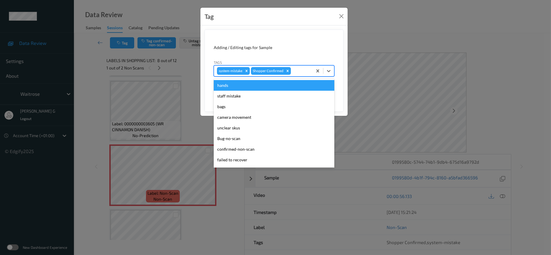
click at [299, 70] on div at bounding box center [300, 70] width 17 height 7
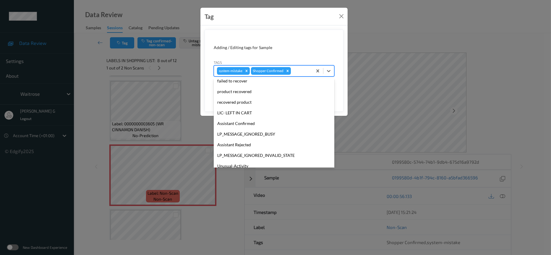
scroll to position [148, 0]
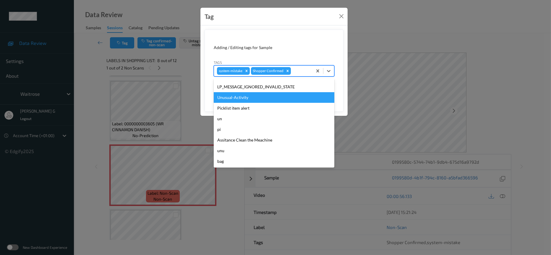
click at [236, 98] on div "Unusual-Activity" at bounding box center [274, 97] width 121 height 11
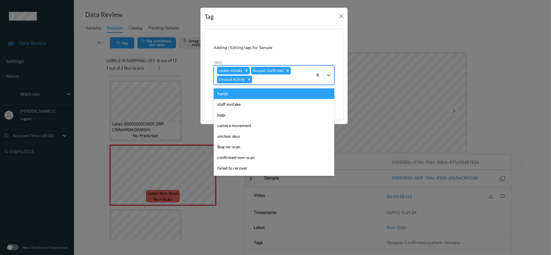
click at [307, 72] on div "system-mistake Shopper Confirmed Unusual-Activity" at bounding box center [263, 75] width 99 height 19
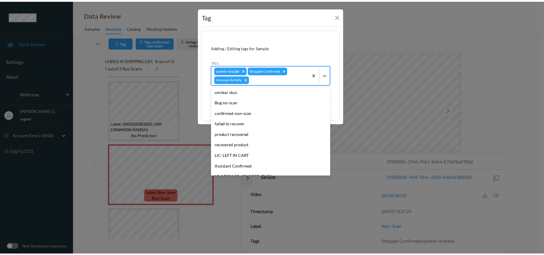
scroll to position [137, 0]
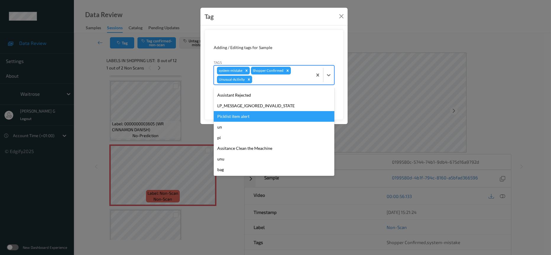
click at [231, 117] on div "Picklist item alert" at bounding box center [274, 116] width 121 height 11
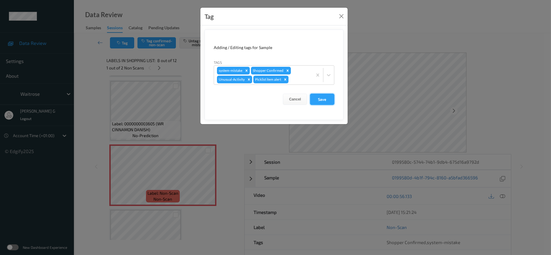
click at [327, 101] on button "Save" at bounding box center [322, 99] width 24 height 11
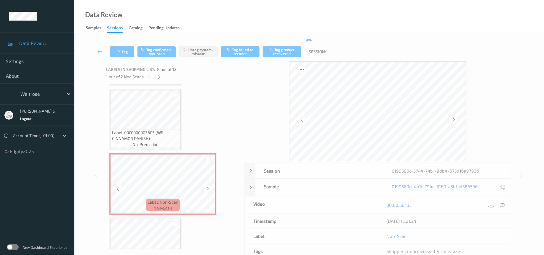
scroll to position [519, 0]
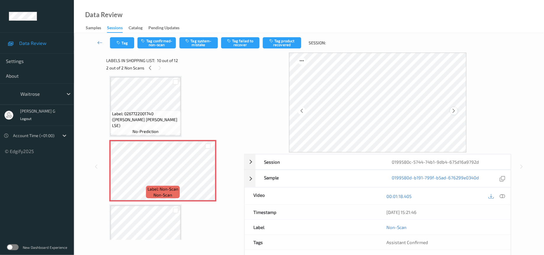
click at [455, 111] on icon at bounding box center [454, 110] width 5 height 5
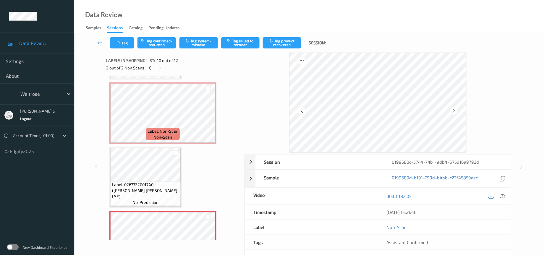
scroll to position [430, 0]
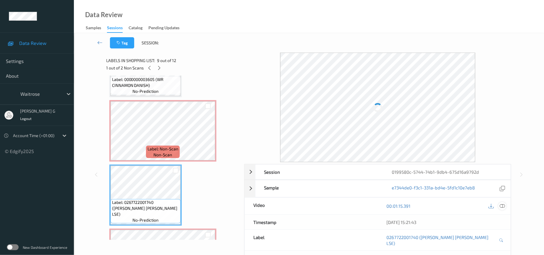
click at [503, 204] on icon at bounding box center [502, 206] width 5 height 5
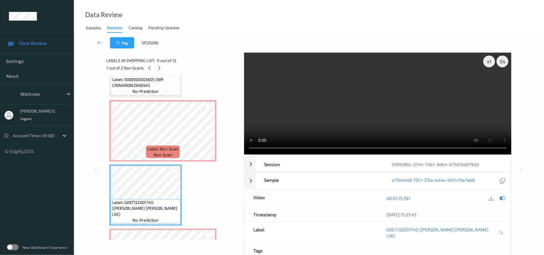
click at [501, 199] on icon at bounding box center [502, 198] width 5 height 5
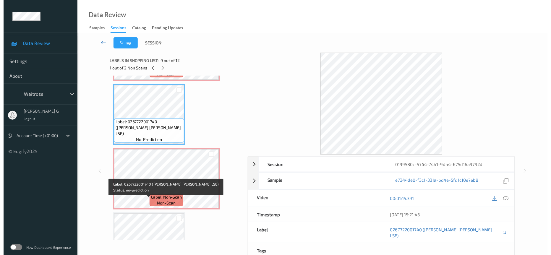
scroll to position [519, 0]
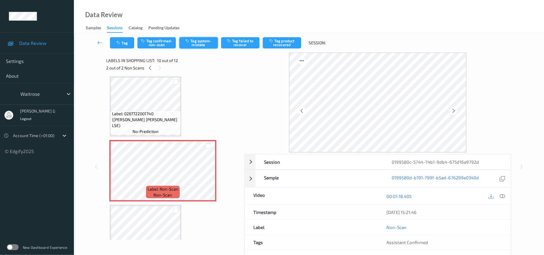
click at [202, 40] on button "Tag system-mistake" at bounding box center [199, 42] width 38 height 11
click at [120, 39] on button "Tag" at bounding box center [122, 42] width 24 height 11
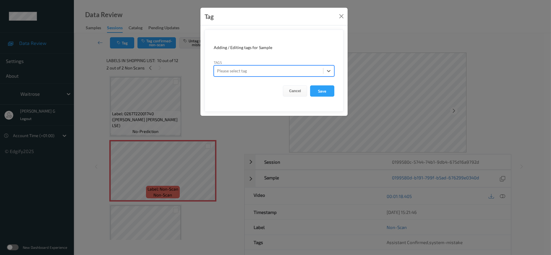
click at [418, 41] on div "Tag Adding / Editing tags for Sample Tags option , selected. Select is focused …" at bounding box center [275, 127] width 551 height 255
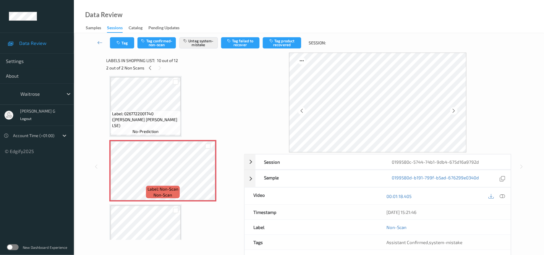
click at [111, 36] on div "Tag Tag confirmed-non-scan Untag system-mistake Tag failed to recover Tag produ…" at bounding box center [309, 43] width 446 height 20
click at [119, 44] on icon "button" at bounding box center [119, 43] width 5 height 4
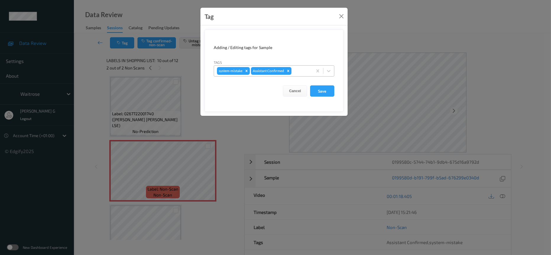
click at [302, 67] on div at bounding box center [301, 70] width 17 height 7
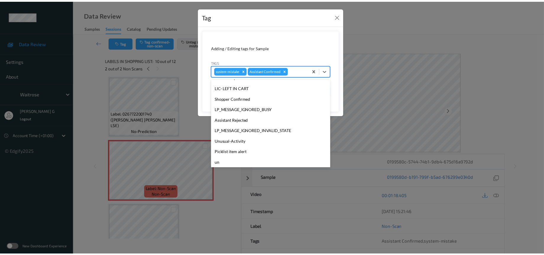
scroll to position [148, 0]
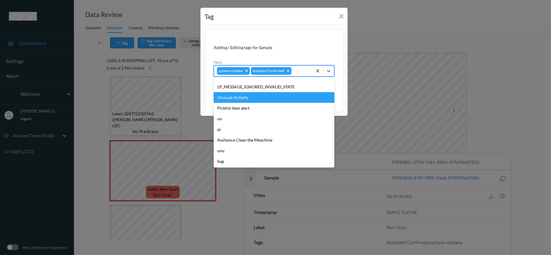
click at [253, 100] on div "Unusual-Activity" at bounding box center [274, 97] width 121 height 11
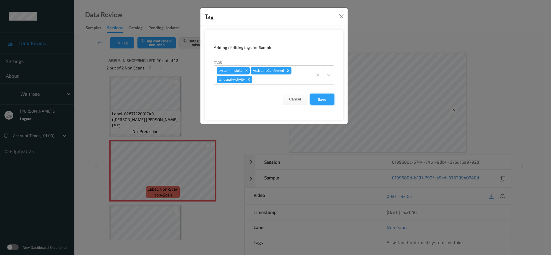
click at [312, 100] on button "Save" at bounding box center [322, 99] width 24 height 11
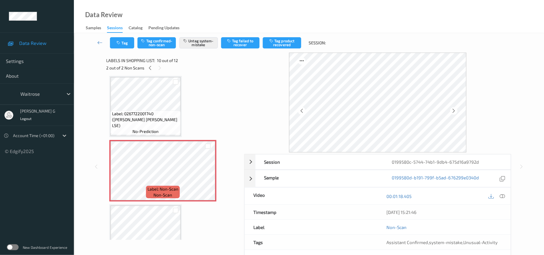
scroll to position [39, 0]
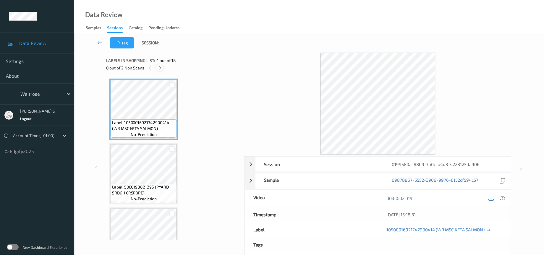
click at [157, 68] on icon at bounding box center [159, 67] width 5 height 5
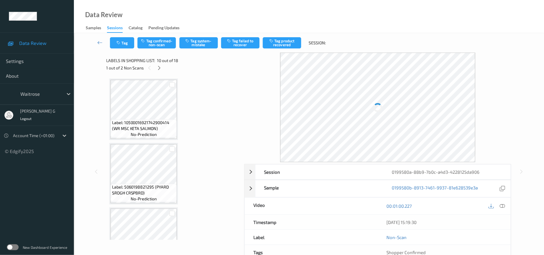
scroll to position [513, 0]
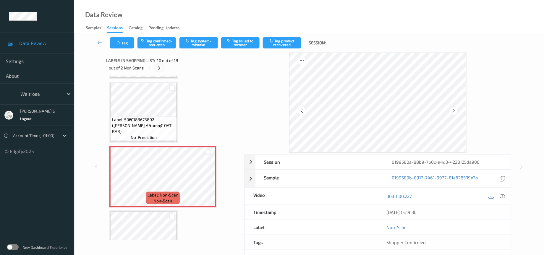
click at [159, 69] on icon at bounding box center [159, 67] width 5 height 5
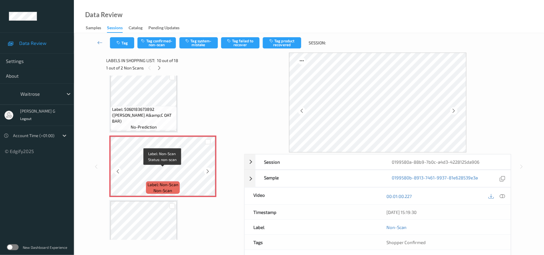
scroll to position [507, 0]
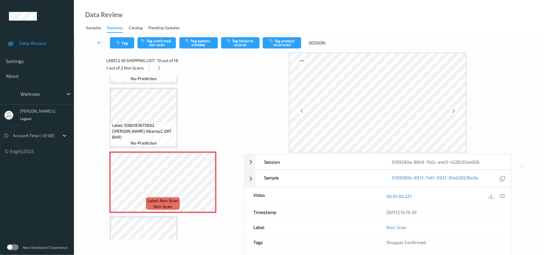
click at [503, 198] on icon at bounding box center [502, 196] width 5 height 5
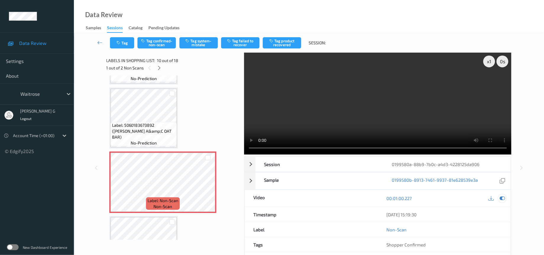
click at [503, 200] on icon at bounding box center [502, 198] width 5 height 5
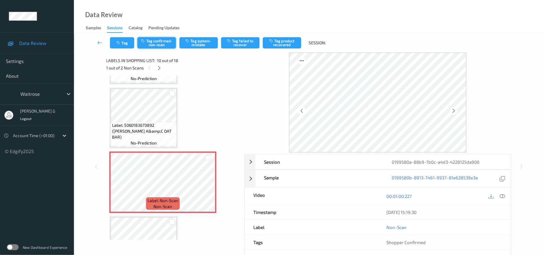
click at [168, 41] on button "Tag confirmed-non-scan" at bounding box center [157, 42] width 38 height 11
click at [277, 45] on button "Tag product recovered" at bounding box center [282, 42] width 38 height 11
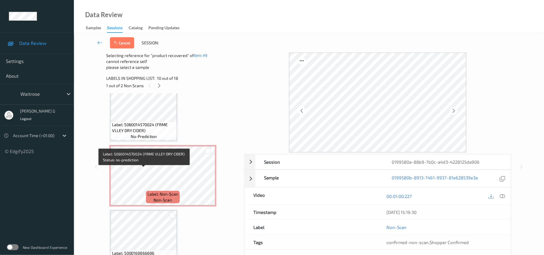
scroll to position [685, 0]
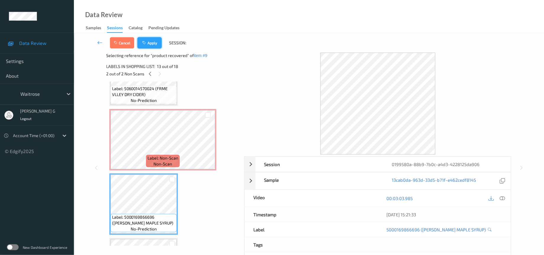
click at [154, 38] on button "Apply" at bounding box center [150, 42] width 24 height 11
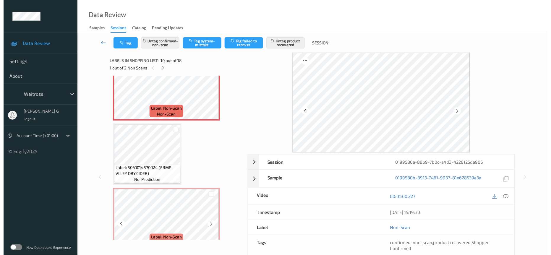
scroll to position [646, 0]
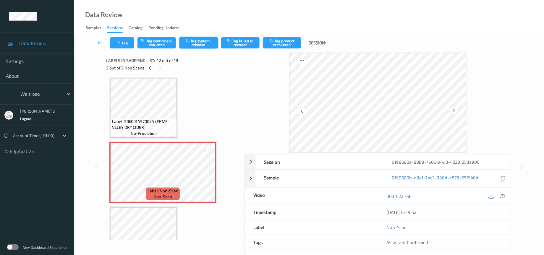
click at [197, 43] on button "Tag system-mistake" at bounding box center [199, 42] width 38 height 11
click at [120, 41] on icon "button" at bounding box center [119, 43] width 5 height 4
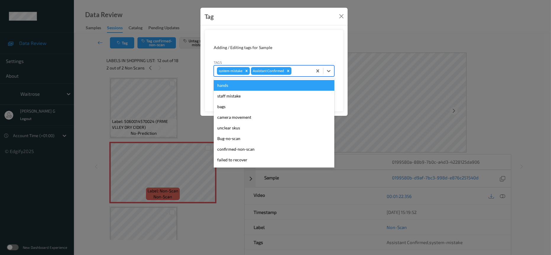
click at [299, 71] on div at bounding box center [301, 70] width 17 height 7
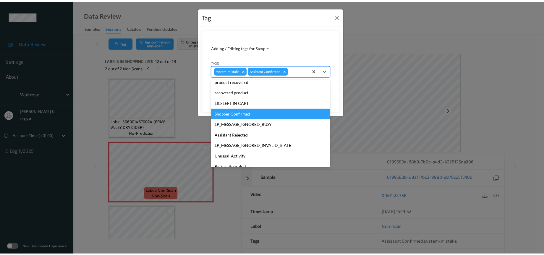
scroll to position [148, 0]
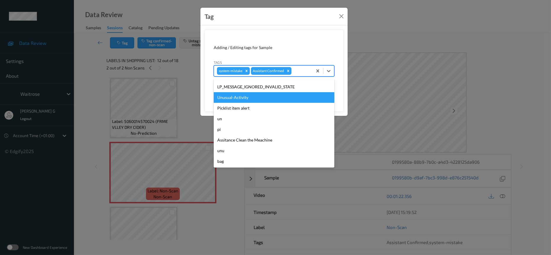
click at [234, 98] on div "Unusual-Activity" at bounding box center [274, 97] width 121 height 11
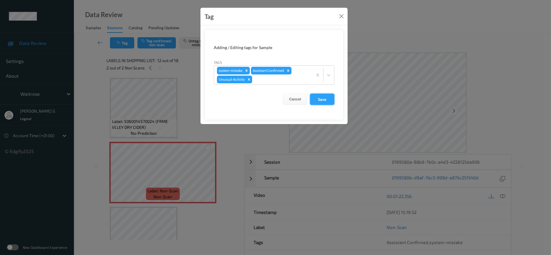
click at [317, 100] on button "Save" at bounding box center [322, 99] width 24 height 11
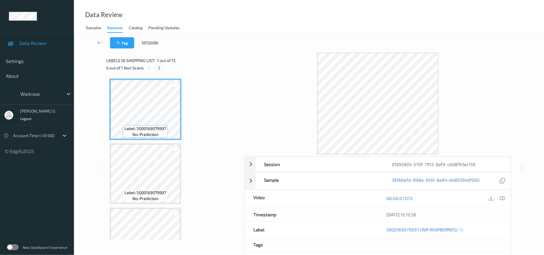
click at [157, 69] on icon at bounding box center [159, 67] width 5 height 5
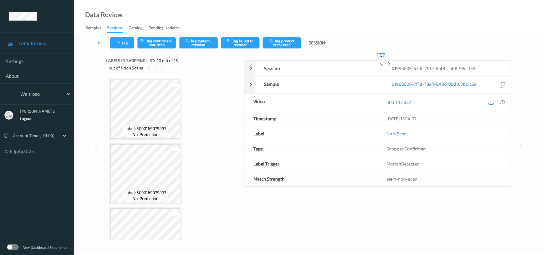
scroll to position [513, 0]
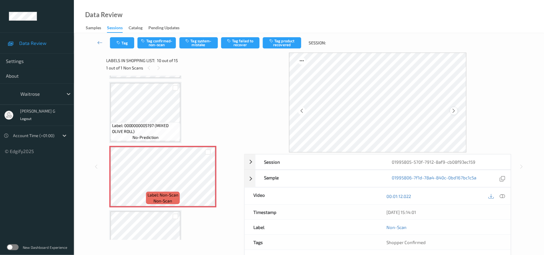
click at [453, 109] on icon at bounding box center [454, 110] width 5 height 5
click at [192, 42] on button "Tag system-mistake" at bounding box center [199, 42] width 38 height 11
click at [121, 44] on icon "button" at bounding box center [119, 43] width 5 height 4
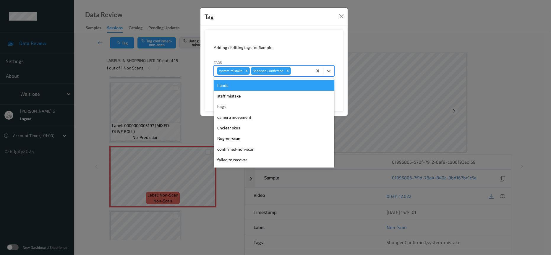
click at [298, 70] on div at bounding box center [300, 70] width 17 height 7
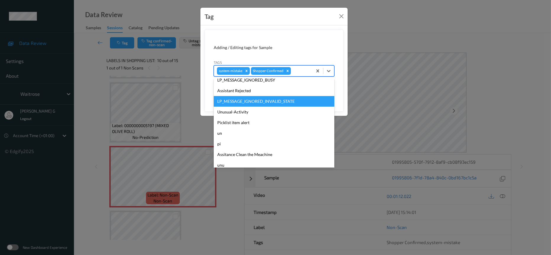
scroll to position [148, 0]
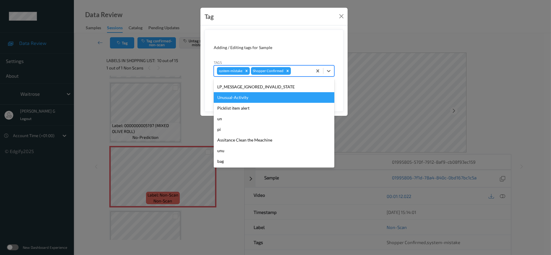
click at [237, 96] on div "Unusual-Activity" at bounding box center [274, 97] width 121 height 11
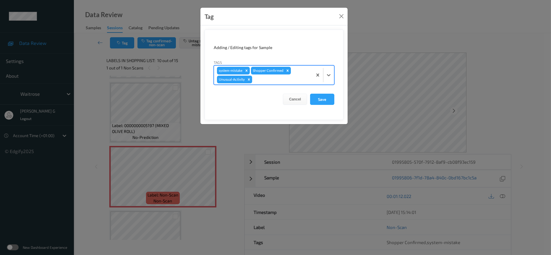
click at [290, 80] on div at bounding box center [282, 79] width 56 height 7
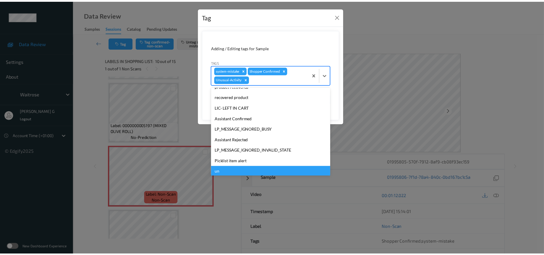
scroll to position [137, 0]
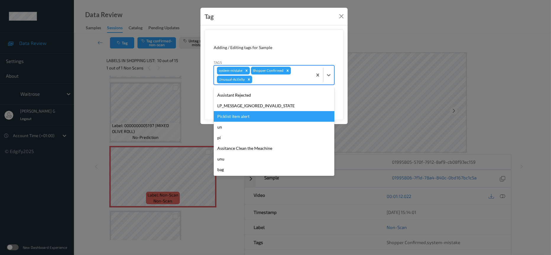
click at [239, 117] on div "Picklist item alert" at bounding box center [274, 116] width 121 height 11
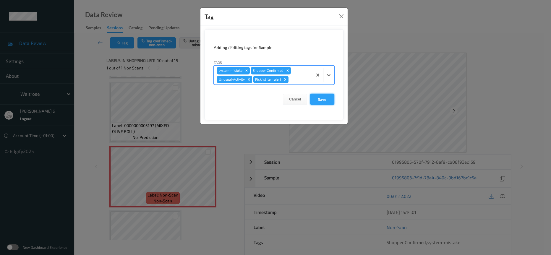
click at [321, 95] on button "Save" at bounding box center [322, 99] width 24 height 11
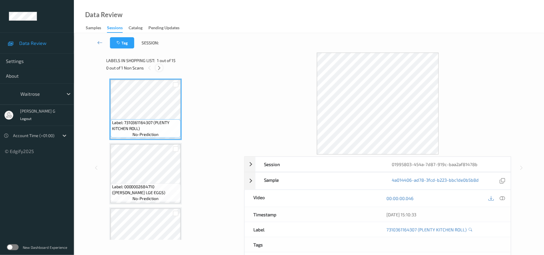
click at [162, 67] on div at bounding box center [159, 67] width 7 height 7
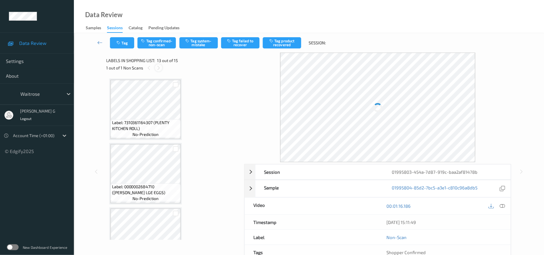
scroll to position [704, 0]
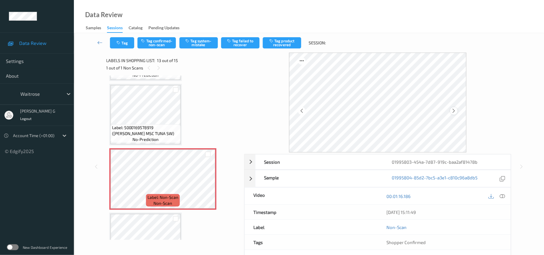
click at [453, 111] on icon at bounding box center [454, 110] width 5 height 5
click at [504, 196] on icon at bounding box center [502, 196] width 5 height 5
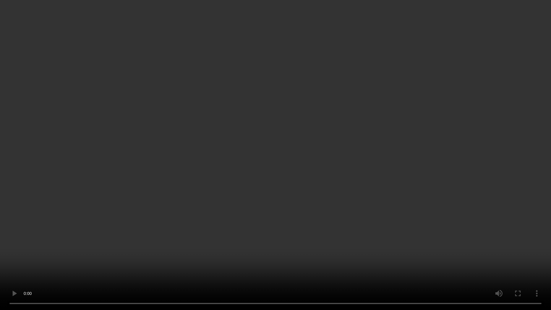
click at [485, 220] on video at bounding box center [275, 155] width 551 height 310
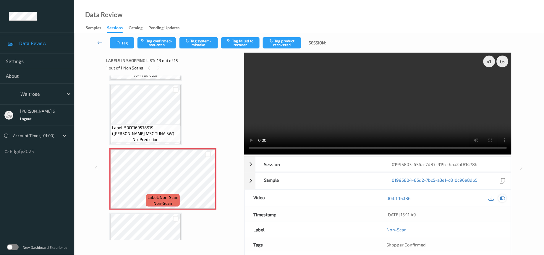
click at [506, 198] on div at bounding box center [503, 199] width 8 height 8
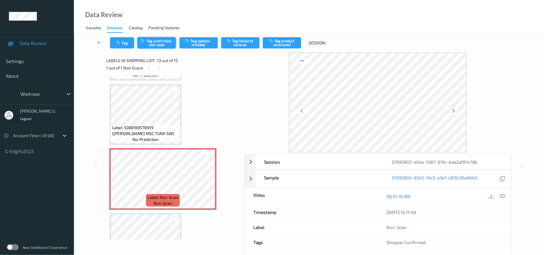
click at [157, 39] on button "Tag confirmed-non-scan" at bounding box center [157, 42] width 38 height 11
click at [282, 43] on button "Tag product recovered" at bounding box center [282, 42] width 38 height 11
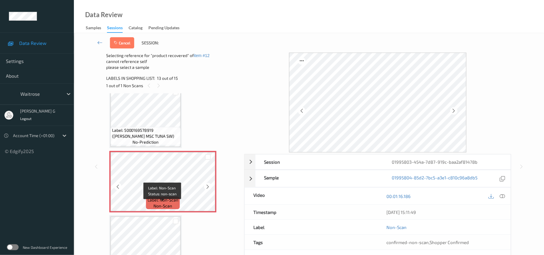
scroll to position [748, 0]
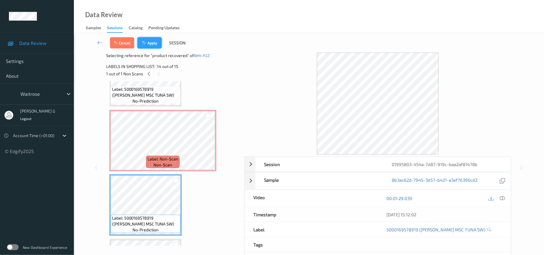
click at [148, 42] on button "Apply" at bounding box center [150, 42] width 24 height 11
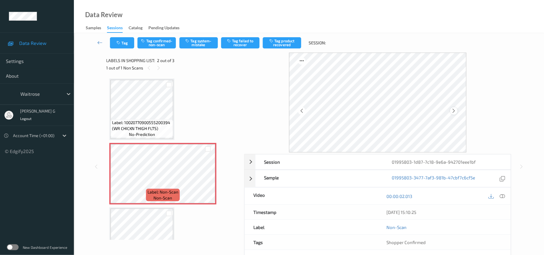
click at [455, 109] on icon at bounding box center [454, 110] width 5 height 5
click at [451, 111] on div at bounding box center [454, 110] width 7 height 7
click at [504, 200] on div at bounding box center [503, 196] width 8 height 8
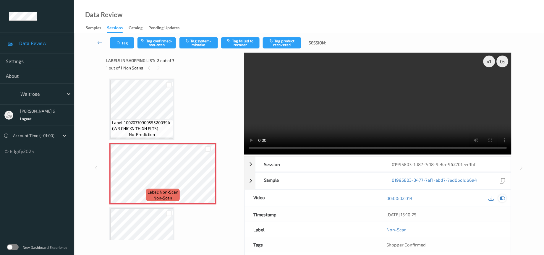
click at [501, 201] on icon at bounding box center [502, 198] width 5 height 5
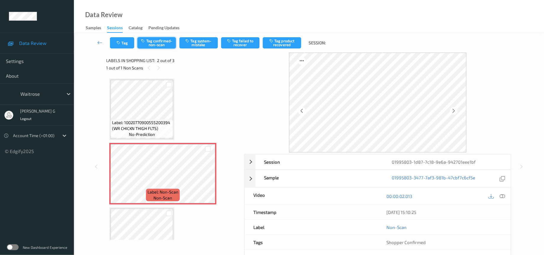
click at [158, 40] on button "Tag confirmed-non-scan" at bounding box center [157, 42] width 38 height 11
click at [283, 41] on button "Tag product recovered" at bounding box center [282, 42] width 38 height 11
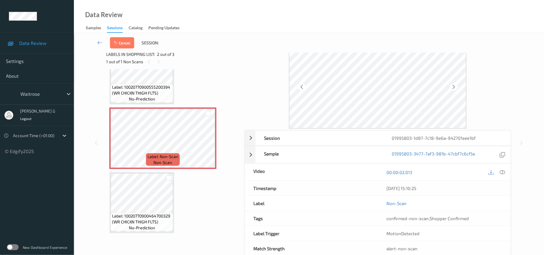
scroll to position [39, 0]
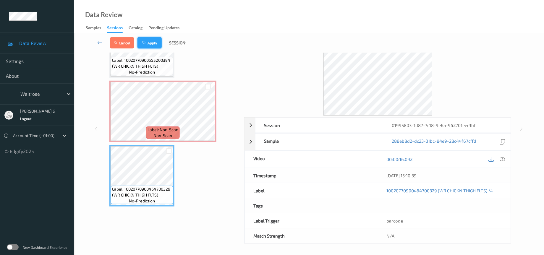
click at [149, 38] on button "Apply" at bounding box center [150, 42] width 24 height 11
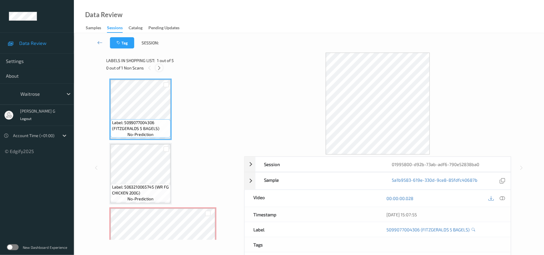
click at [158, 65] on icon at bounding box center [159, 67] width 5 height 5
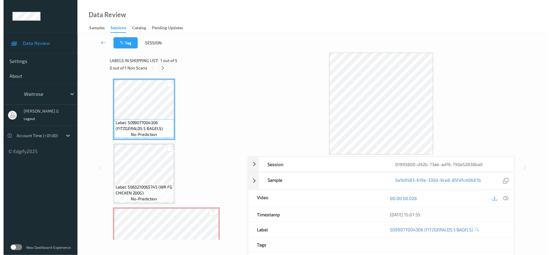
scroll to position [67, 0]
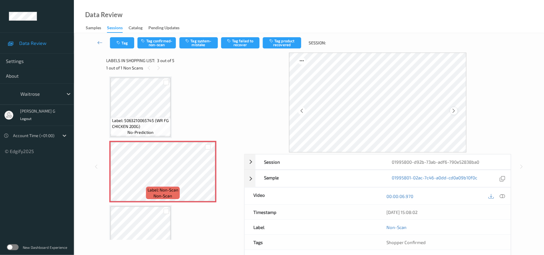
click at [455, 111] on icon at bounding box center [454, 110] width 5 height 5
click at [502, 199] on icon at bounding box center [502, 196] width 5 height 5
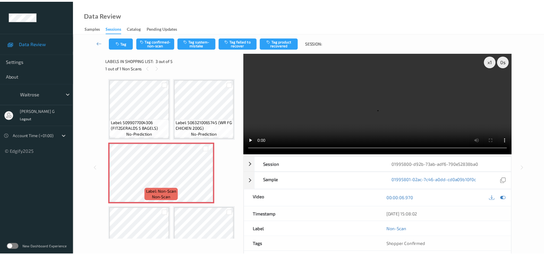
scroll to position [0, 0]
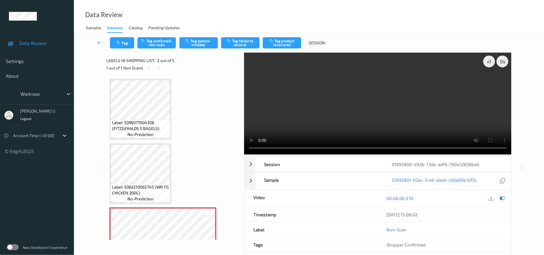
click at [200, 116] on div "Label: 5099077004306 (FITZGERALDS 5 BAGELS) no-prediction Label: 5063210065745 …" at bounding box center [173, 238] width 128 height 319
click at [504, 200] on icon at bounding box center [502, 198] width 5 height 5
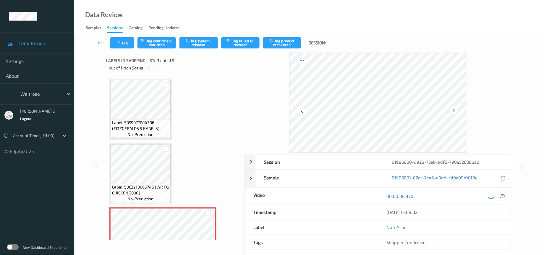
click at [502, 197] on icon at bounding box center [502, 196] width 5 height 5
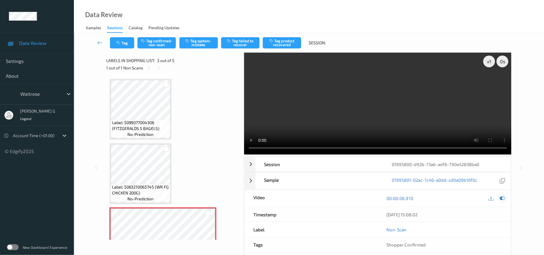
click at [501, 200] on icon at bounding box center [502, 198] width 5 height 5
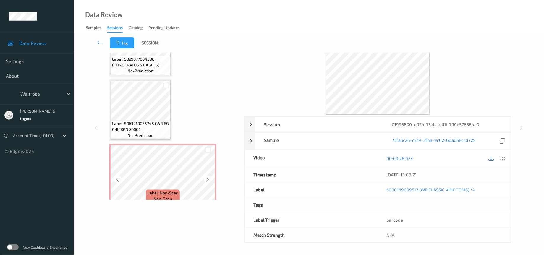
scroll to position [39, 0]
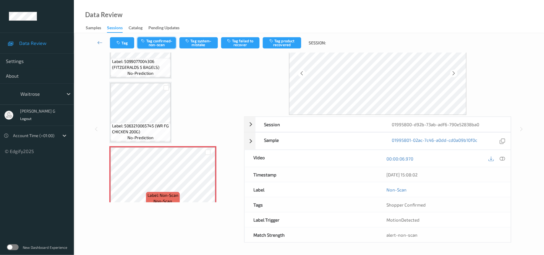
click at [157, 41] on button "Tag confirmed-non-scan" at bounding box center [157, 42] width 38 height 11
click at [241, 39] on button "Tag failed to recover" at bounding box center [240, 42] width 38 height 11
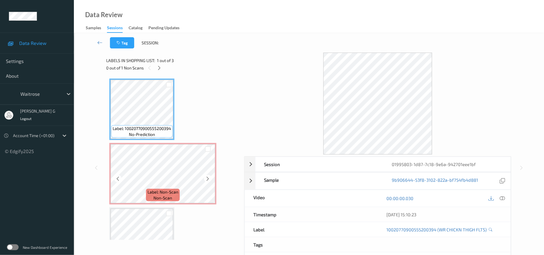
scroll to position [29, 0]
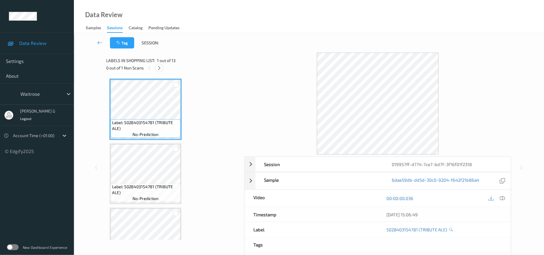
click at [158, 68] on icon at bounding box center [159, 67] width 5 height 5
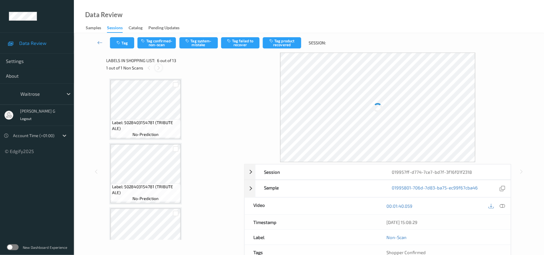
scroll to position [258, 0]
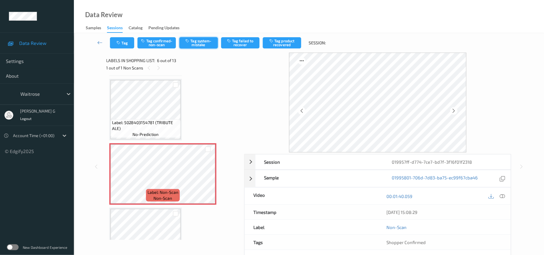
click at [203, 42] on button "Tag system-mistake" at bounding box center [199, 42] width 38 height 11
click at [125, 40] on button "Tag" at bounding box center [122, 42] width 24 height 11
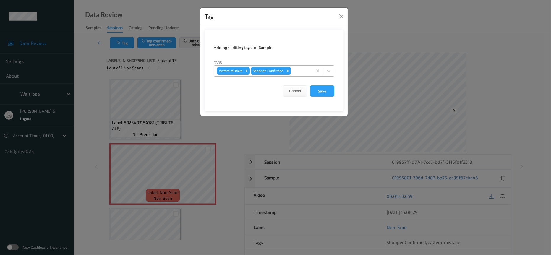
click at [304, 69] on div at bounding box center [300, 70] width 17 height 7
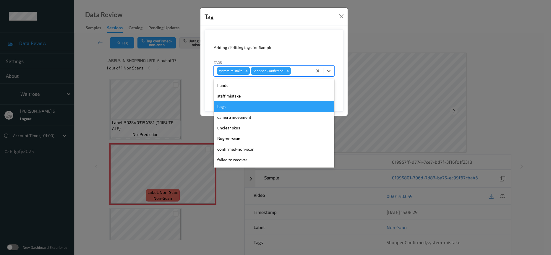
click at [229, 107] on div "bags" at bounding box center [274, 106] width 121 height 11
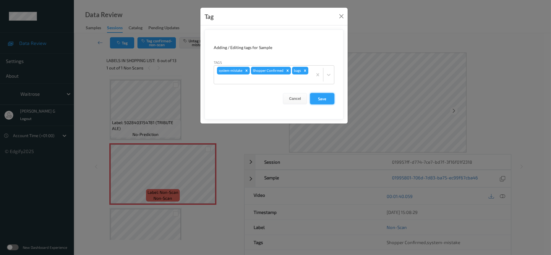
click at [322, 99] on button "Save" at bounding box center [322, 98] width 24 height 11
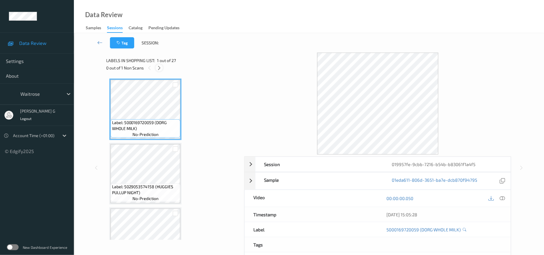
click at [160, 64] on div at bounding box center [159, 67] width 7 height 7
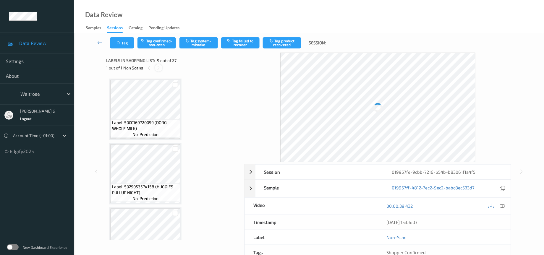
scroll to position [449, 0]
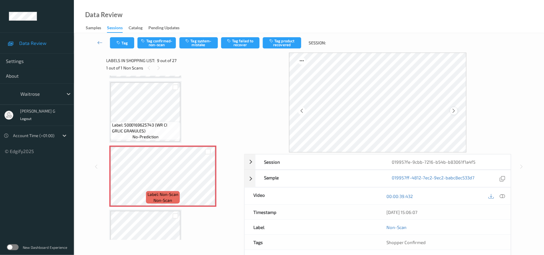
click at [455, 112] on icon at bounding box center [454, 110] width 5 height 5
click at [503, 195] on icon at bounding box center [502, 196] width 5 height 5
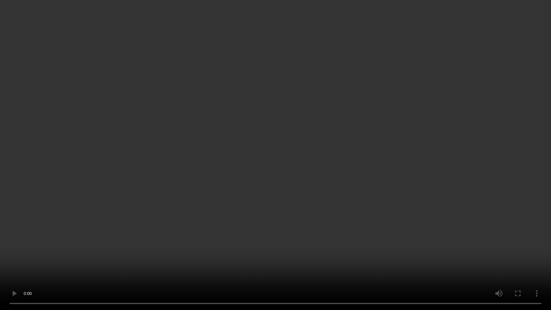
click at [541, 178] on video at bounding box center [275, 155] width 551 height 310
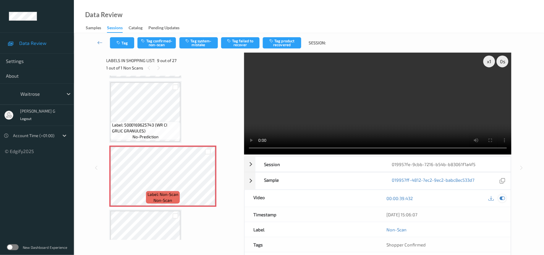
click at [503, 199] on icon at bounding box center [502, 198] width 5 height 5
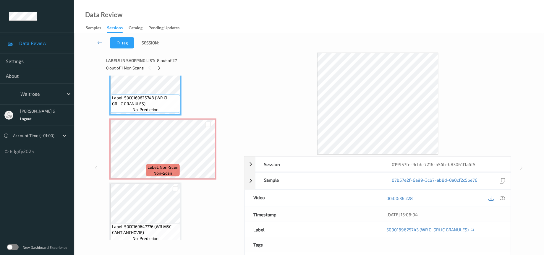
scroll to position [493, 0]
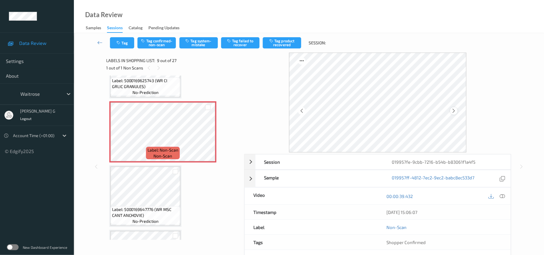
click at [456, 111] on icon at bounding box center [454, 110] width 5 height 5
click at [149, 39] on button "Tag confirmed-non-scan" at bounding box center [157, 42] width 38 height 11
click at [239, 40] on button "Tag failed to recover" at bounding box center [240, 42] width 38 height 11
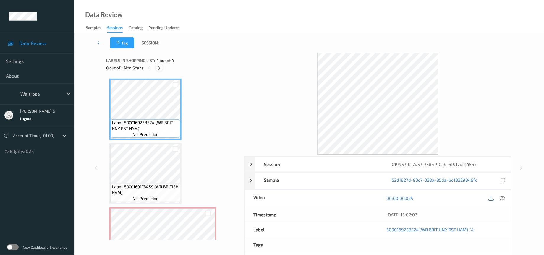
click at [161, 68] on icon at bounding box center [159, 67] width 5 height 5
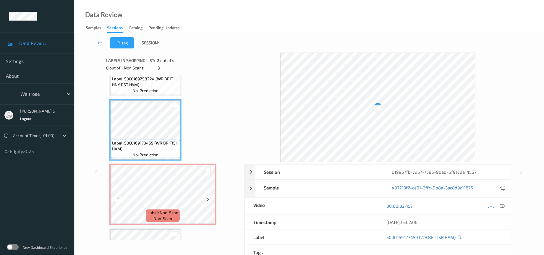
scroll to position [44, 0]
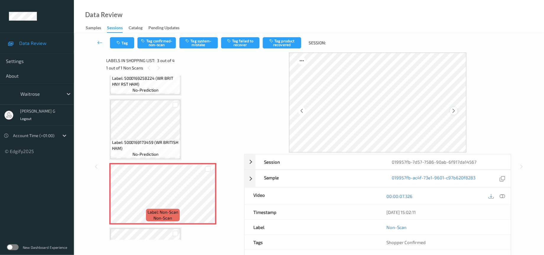
click at [457, 112] on div at bounding box center [454, 110] width 7 height 7
click at [508, 199] on div "00:00:07.326" at bounding box center [444, 196] width 133 height 17
click at [502, 195] on icon at bounding box center [502, 196] width 5 height 5
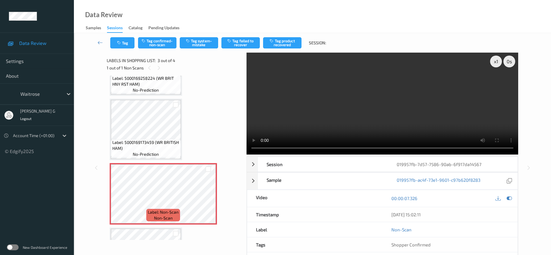
click at [498, 82] on video at bounding box center [383, 104] width 272 height 102
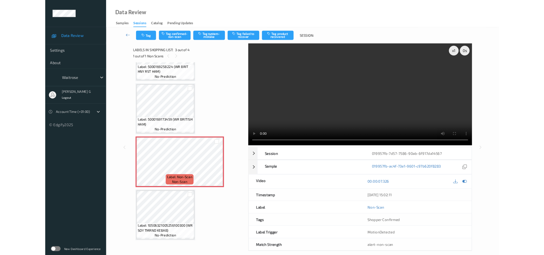
scroll to position [38, 0]
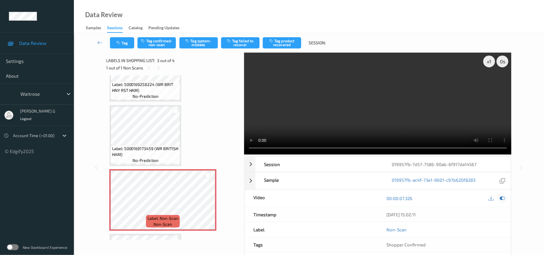
click at [503, 196] on icon at bounding box center [502, 198] width 5 height 5
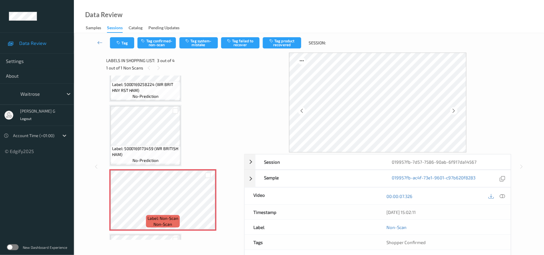
click at [161, 49] on div "Tag Tag confirmed-non-scan Tag system-mistake Tag failed to recover Tag product…" at bounding box center [309, 43] width 446 height 20
click at [161, 45] on button "Tag confirmed-non-scan" at bounding box center [157, 42] width 38 height 11
click at [278, 40] on button "Tag product recovered" at bounding box center [282, 42] width 38 height 11
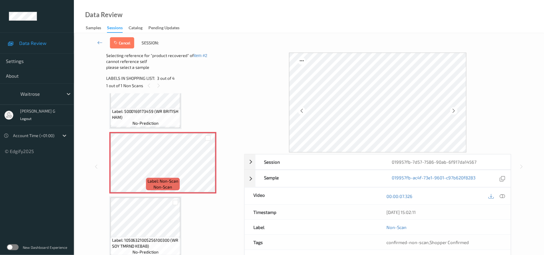
scroll to position [39, 0]
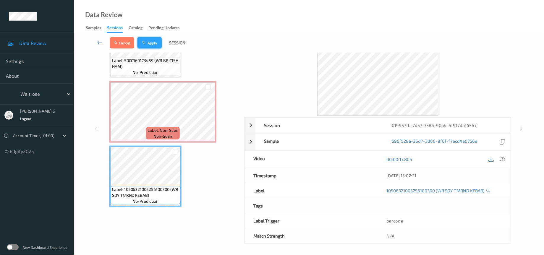
click at [154, 38] on button "Apply" at bounding box center [150, 42] width 24 height 11
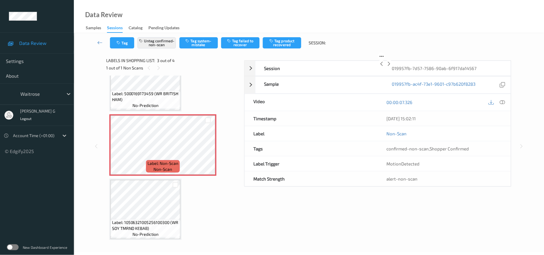
scroll to position [67, 0]
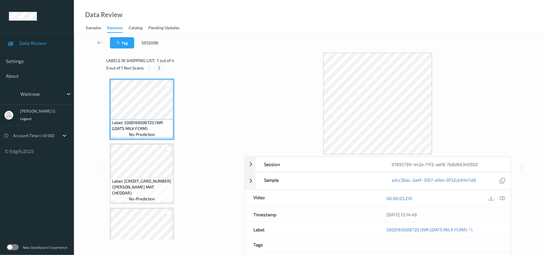
click at [158, 67] on icon at bounding box center [159, 67] width 5 height 5
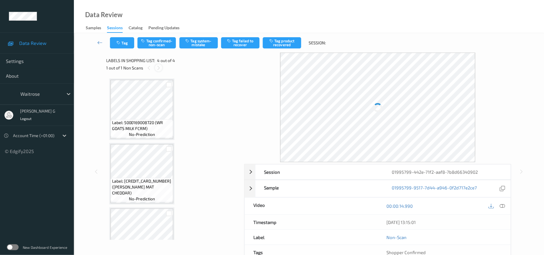
scroll to position [93, 0]
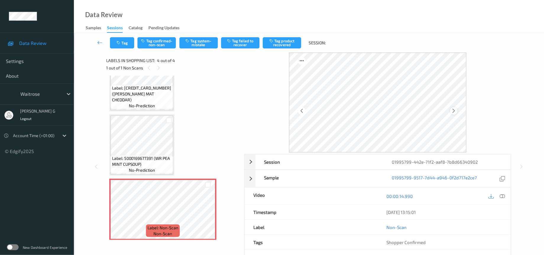
click at [456, 109] on icon at bounding box center [454, 110] width 5 height 5
click at [195, 39] on button "Tag system-mistake" at bounding box center [199, 42] width 38 height 11
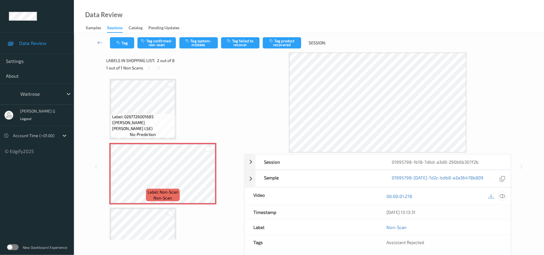
click at [503, 197] on icon at bounding box center [502, 196] width 5 height 5
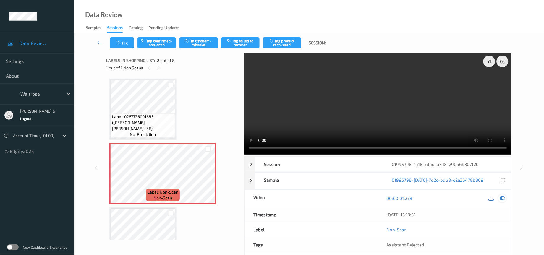
click at [504, 199] on icon at bounding box center [502, 198] width 5 height 5
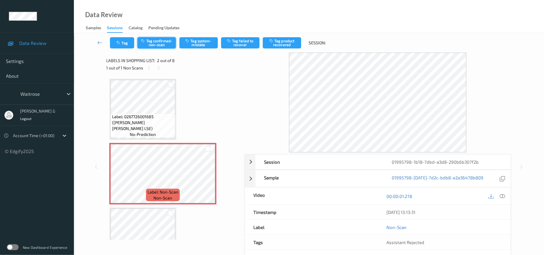
click at [154, 44] on button "Tag confirmed-non-scan" at bounding box center [157, 42] width 38 height 11
click at [162, 41] on button "Untag confirmed-non-scan" at bounding box center [157, 42] width 38 height 11
click at [196, 41] on button "Tag system-mistake" at bounding box center [199, 42] width 38 height 11
click at [121, 44] on icon "button" at bounding box center [119, 43] width 5 height 4
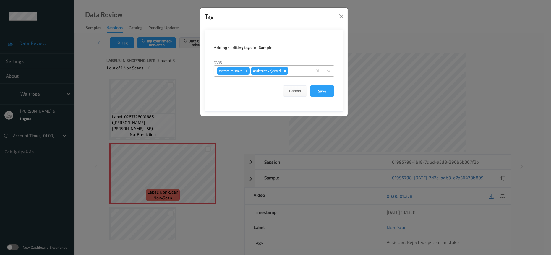
click at [308, 71] on div at bounding box center [300, 70] width 20 height 7
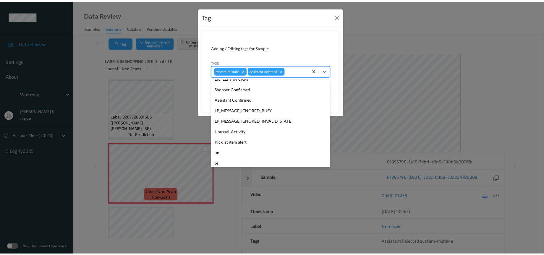
scroll to position [148, 0]
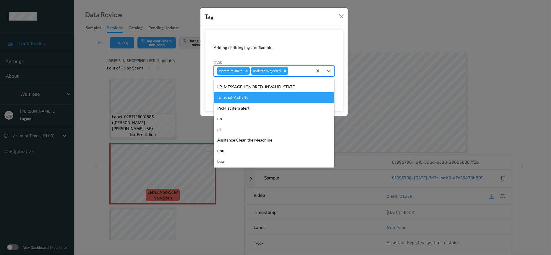
click at [243, 97] on div "Unusual-Activity" at bounding box center [274, 97] width 121 height 11
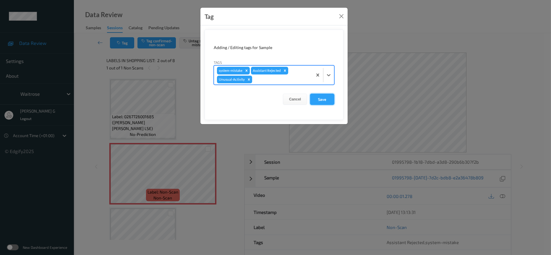
click at [329, 99] on button "Save" at bounding box center [322, 99] width 24 height 11
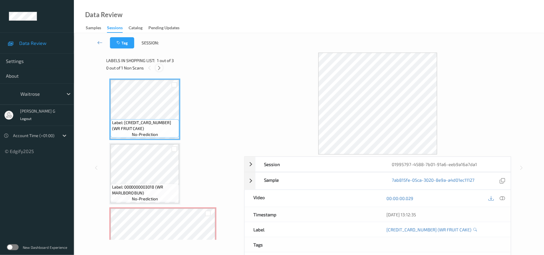
click at [160, 68] on icon at bounding box center [159, 67] width 5 height 5
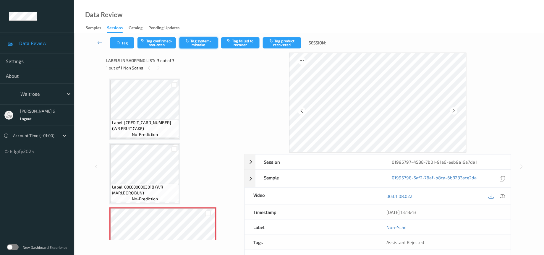
click at [198, 40] on button "Tag system-mistake" at bounding box center [199, 42] width 38 height 11
click at [122, 38] on button "Tag" at bounding box center [122, 42] width 24 height 11
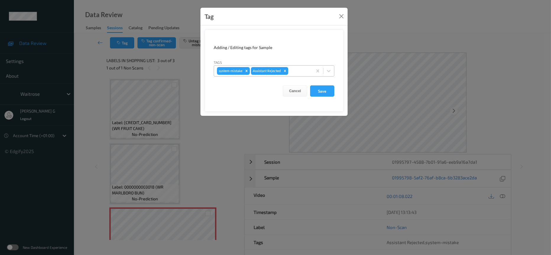
click at [295, 69] on div at bounding box center [300, 70] width 20 height 7
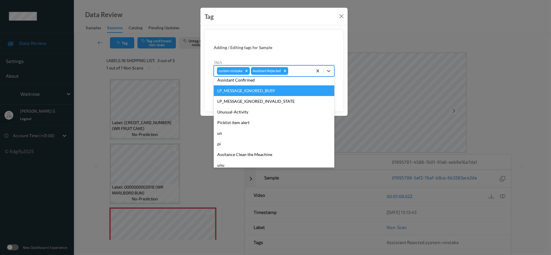
scroll to position [148, 0]
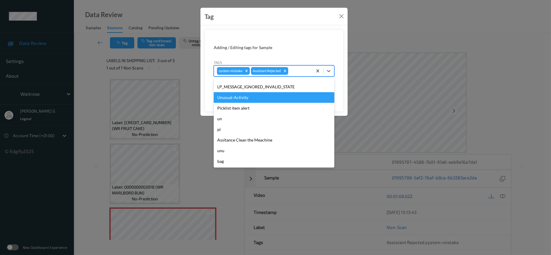
click at [235, 100] on div "Unusual-Activity" at bounding box center [274, 97] width 121 height 11
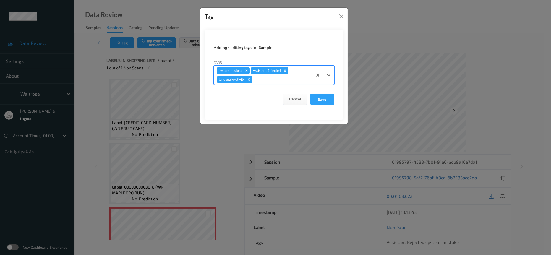
click at [281, 81] on div at bounding box center [282, 79] width 56 height 7
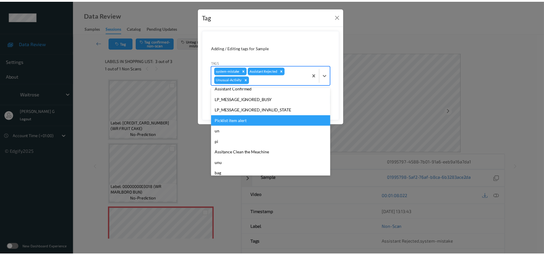
scroll to position [137, 0]
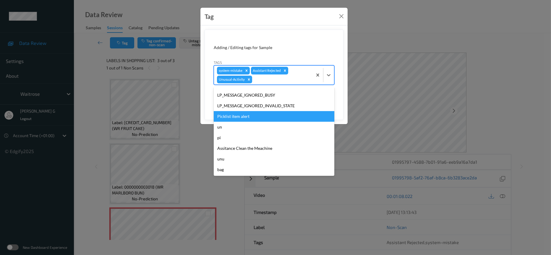
click at [227, 119] on div "Picklist item alert" at bounding box center [274, 116] width 121 height 11
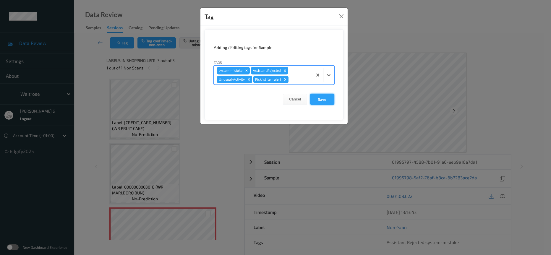
click at [320, 101] on button "Save" at bounding box center [322, 99] width 24 height 11
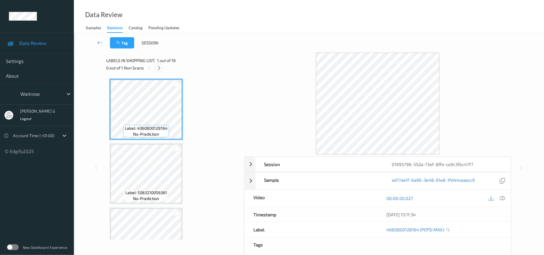
click at [158, 71] on div at bounding box center [159, 67] width 7 height 7
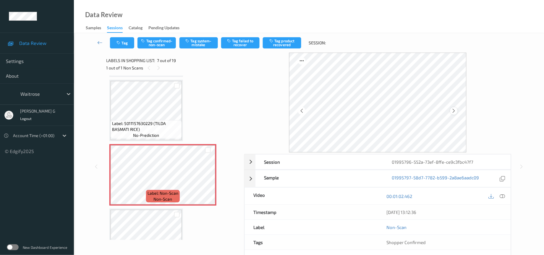
click at [453, 113] on icon at bounding box center [454, 110] width 5 height 5
click at [454, 111] on icon at bounding box center [454, 110] width 5 height 5
click at [500, 195] on div at bounding box center [503, 196] width 8 height 8
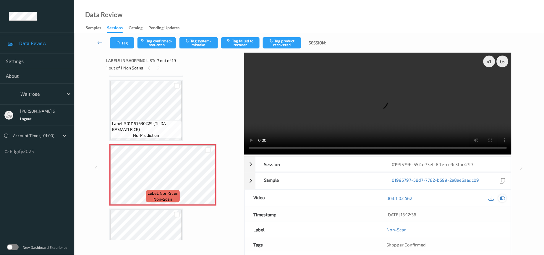
click at [502, 200] on icon at bounding box center [502, 198] width 5 height 5
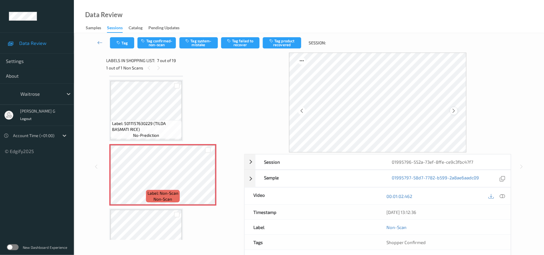
click at [452, 111] on icon at bounding box center [454, 110] width 5 height 5
click at [504, 198] on icon at bounding box center [502, 196] width 5 height 5
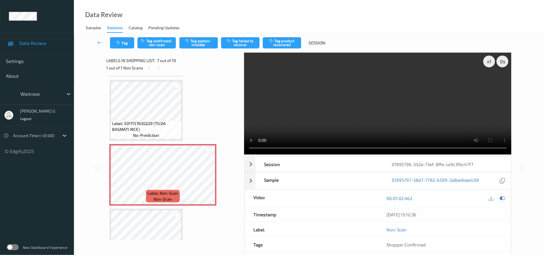
click at [504, 198] on icon at bounding box center [502, 198] width 5 height 5
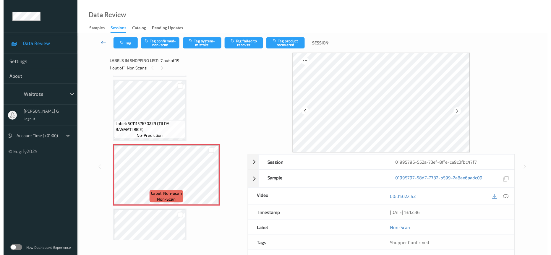
scroll to position [366, 0]
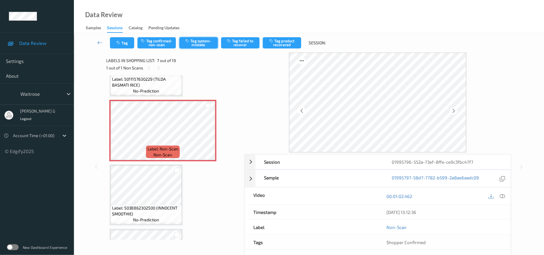
click at [189, 41] on icon "button" at bounding box center [188, 41] width 5 height 4
click at [128, 42] on button "Tag" at bounding box center [122, 42] width 24 height 11
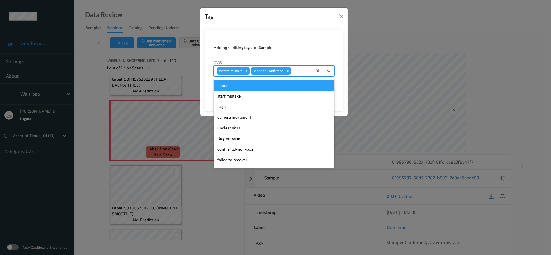
click at [300, 71] on div at bounding box center [300, 70] width 17 height 7
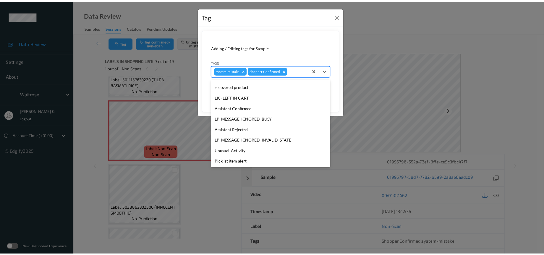
scroll to position [148, 0]
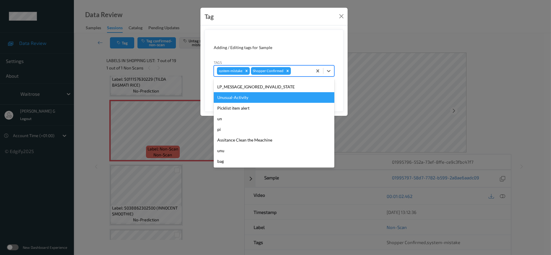
click at [236, 99] on div "Unusual-Activity" at bounding box center [274, 97] width 121 height 11
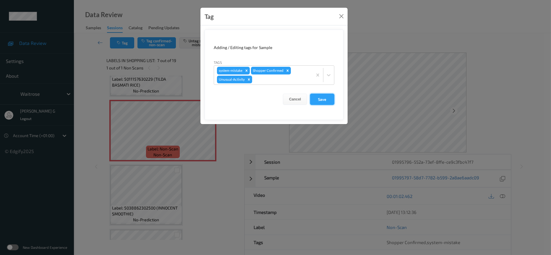
click at [325, 97] on button "Save" at bounding box center [322, 99] width 24 height 11
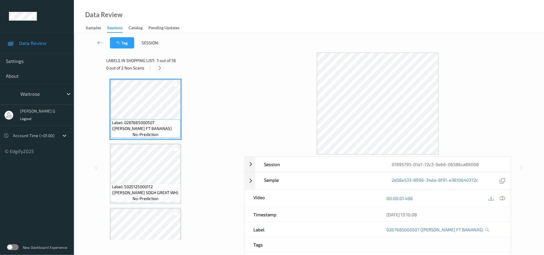
click at [158, 70] on icon at bounding box center [159, 67] width 5 height 5
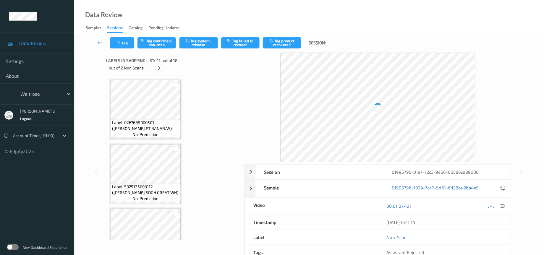
scroll to position [576, 0]
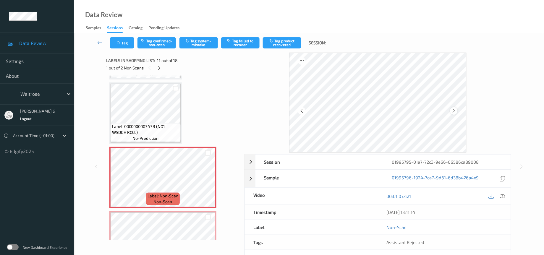
click at [454, 112] on icon at bounding box center [454, 110] width 5 height 5
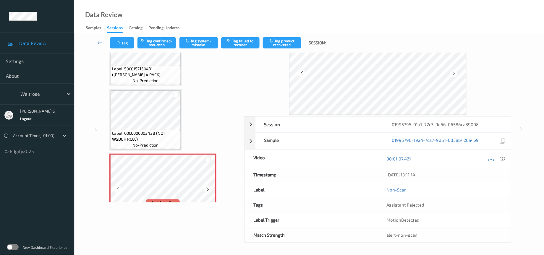
scroll to position [39, 0]
click at [504, 158] on icon at bounding box center [502, 158] width 5 height 5
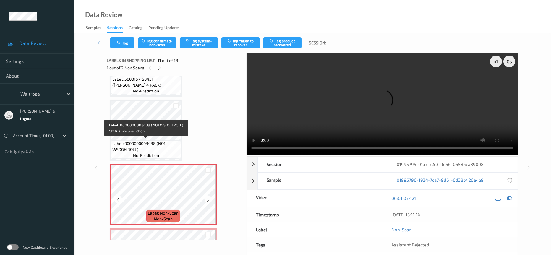
scroll to position [576, 0]
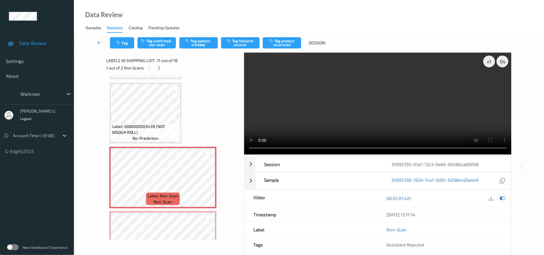
click at [504, 198] on icon at bounding box center [502, 198] width 5 height 5
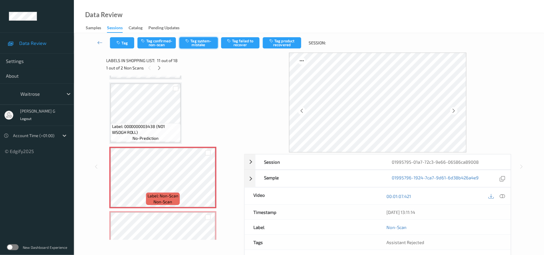
click at [200, 44] on button "Tag system-mistake" at bounding box center [199, 42] width 38 height 11
click at [127, 41] on button "Tag" at bounding box center [122, 42] width 24 height 11
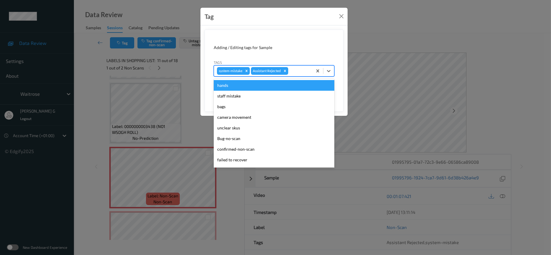
click at [298, 71] on div at bounding box center [300, 70] width 20 height 7
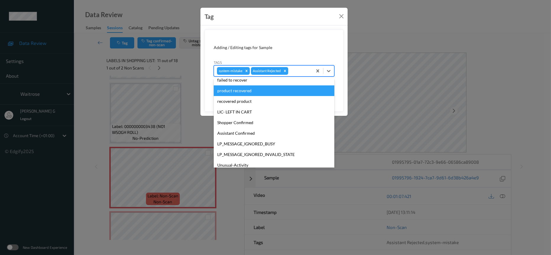
scroll to position [148, 0]
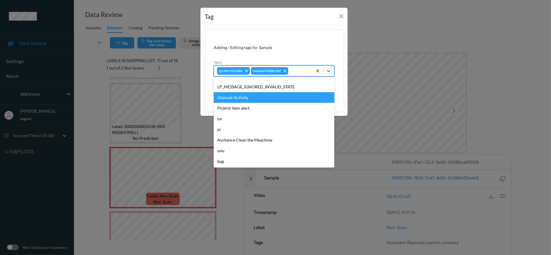
click at [241, 95] on div "Unusual-Activity" at bounding box center [274, 97] width 121 height 11
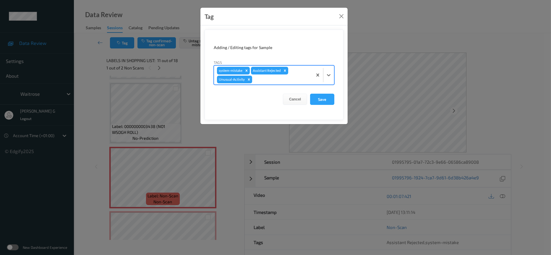
click at [281, 80] on div at bounding box center [282, 79] width 56 height 7
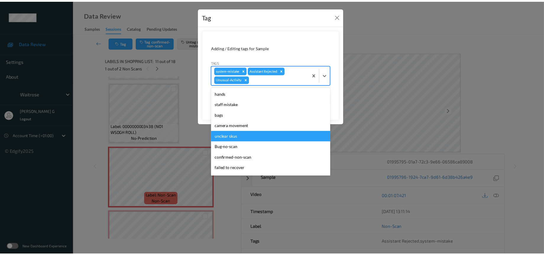
scroll to position [137, 0]
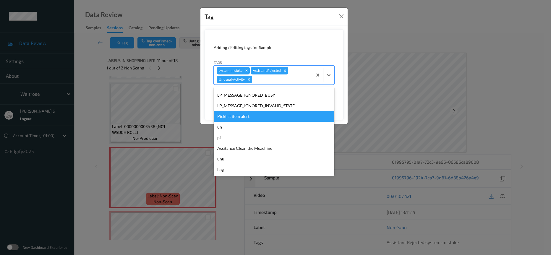
click at [231, 114] on div "Picklist item alert" at bounding box center [274, 116] width 121 height 11
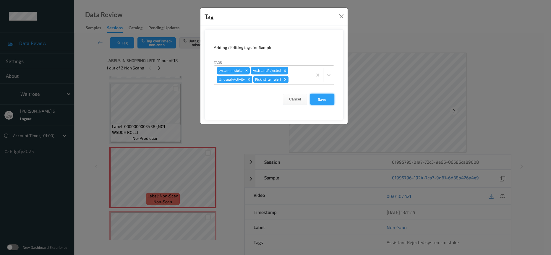
click at [321, 101] on button "Save" at bounding box center [322, 99] width 24 height 11
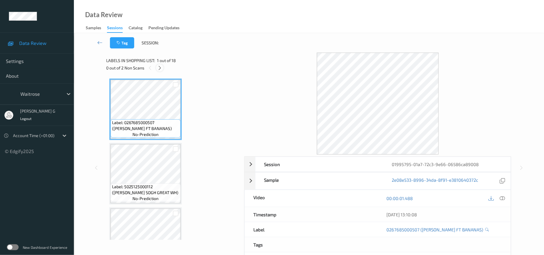
click at [159, 69] on icon at bounding box center [159, 67] width 5 height 5
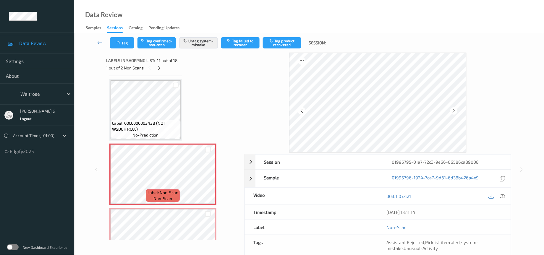
scroll to position [576, 0]
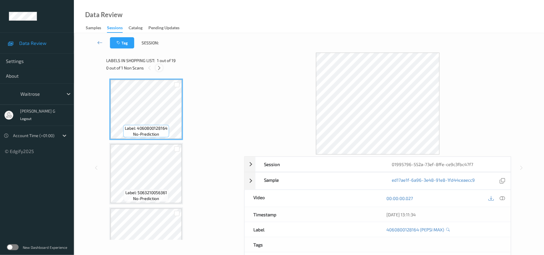
click at [157, 67] on icon at bounding box center [159, 67] width 5 height 5
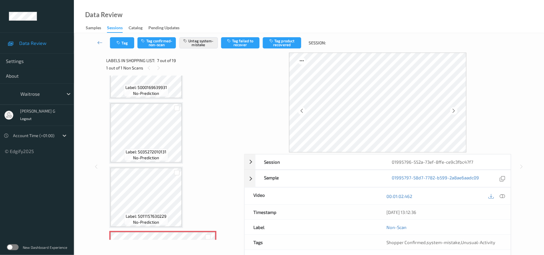
scroll to position [233, 0]
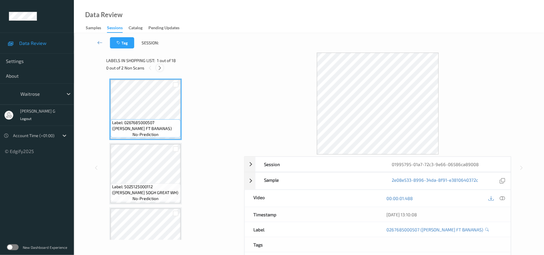
click at [160, 67] on icon at bounding box center [159, 67] width 5 height 5
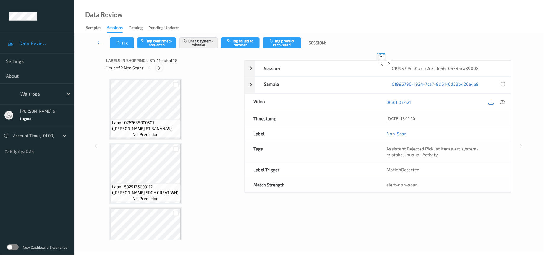
scroll to position [576, 0]
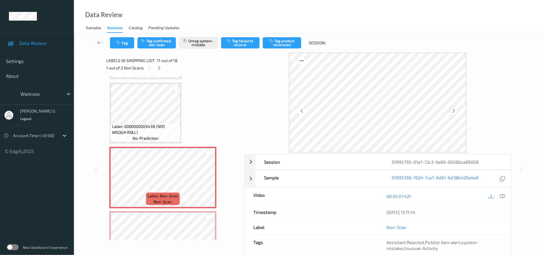
click at [453, 110] on icon at bounding box center [454, 110] width 5 height 5
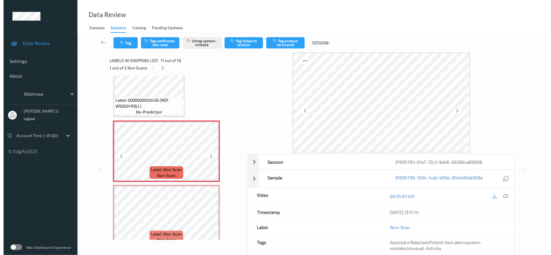
scroll to position [665, 0]
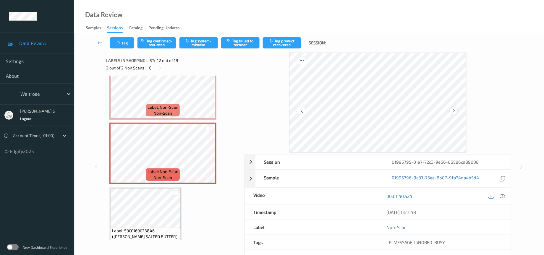
click at [453, 109] on icon at bounding box center [454, 110] width 5 height 5
click at [202, 41] on button "Tag system-mistake" at bounding box center [199, 42] width 38 height 11
click at [120, 46] on button "Tag" at bounding box center [122, 42] width 24 height 11
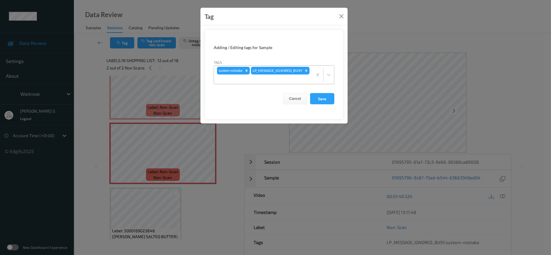
click at [296, 77] on div at bounding box center [263, 79] width 93 height 7
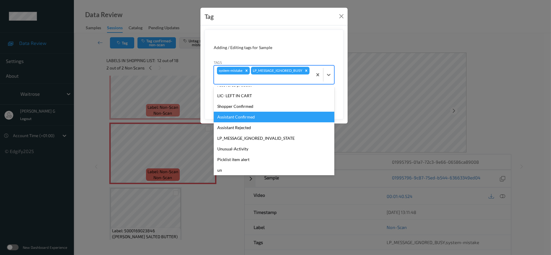
scroll to position [148, 0]
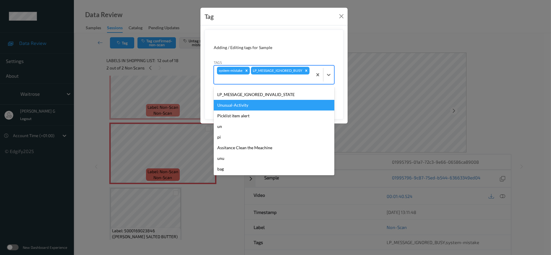
click at [235, 109] on div "Unusual-Activity" at bounding box center [274, 105] width 121 height 11
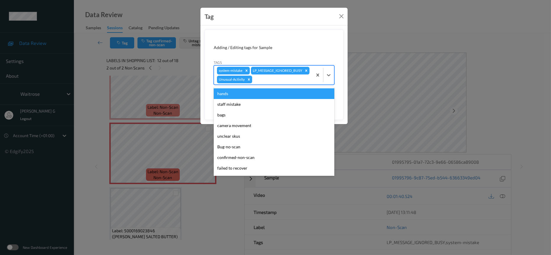
click at [300, 76] on div "system-mistake LP_MESSAGE_IGNORED_BUSY Unusual-Activity" at bounding box center [263, 75] width 99 height 19
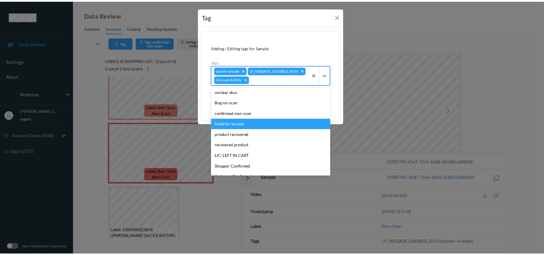
scroll to position [137, 0]
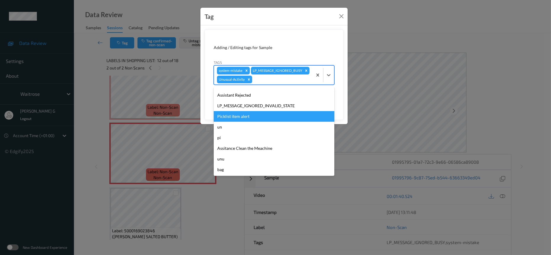
click at [238, 122] on div "Picklist item alert" at bounding box center [274, 116] width 121 height 11
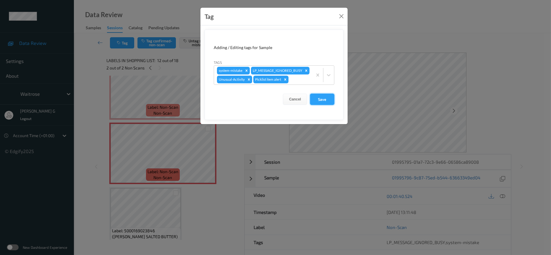
click at [318, 105] on button "Save" at bounding box center [322, 99] width 24 height 11
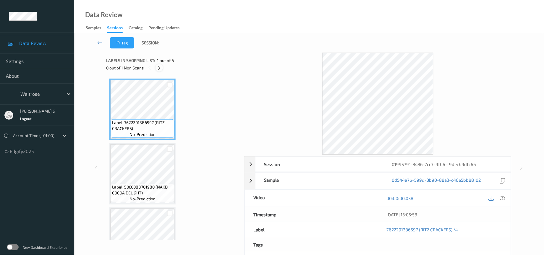
click at [159, 67] on icon at bounding box center [159, 67] width 5 height 5
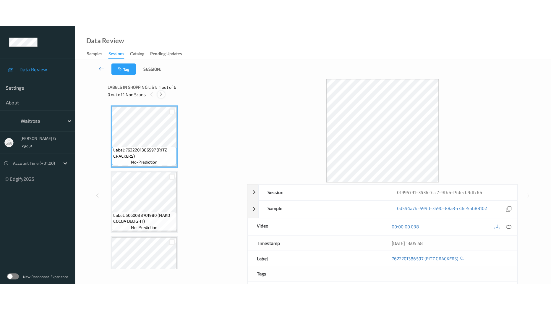
scroll to position [194, 0]
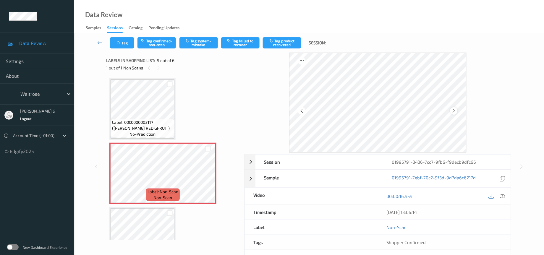
click at [454, 112] on icon at bounding box center [454, 110] width 5 height 5
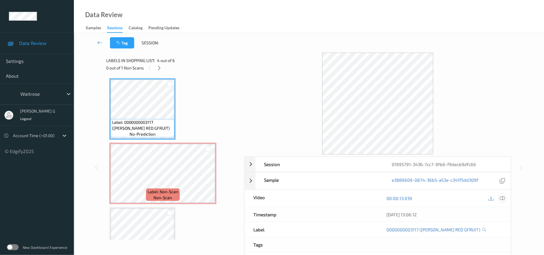
click at [503, 199] on icon at bounding box center [502, 198] width 5 height 5
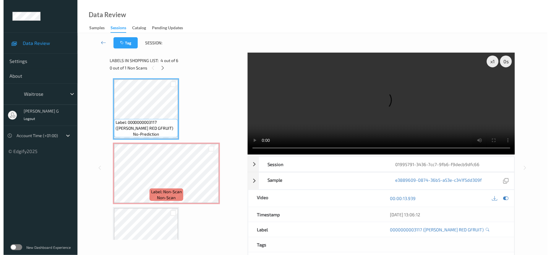
scroll to position [166, 0]
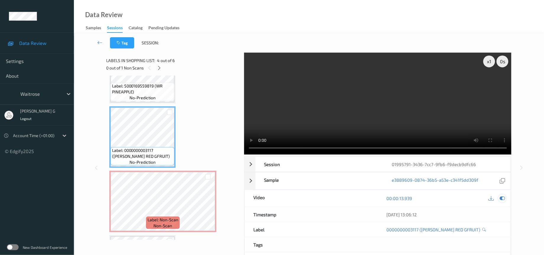
click at [503, 199] on icon at bounding box center [502, 198] width 5 height 5
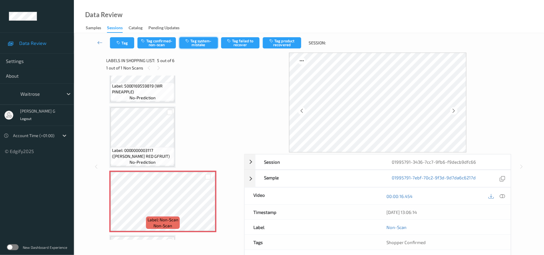
click at [197, 42] on button "Tag system-mistake" at bounding box center [199, 42] width 38 height 11
click at [124, 41] on button "Tag" at bounding box center [122, 42] width 24 height 11
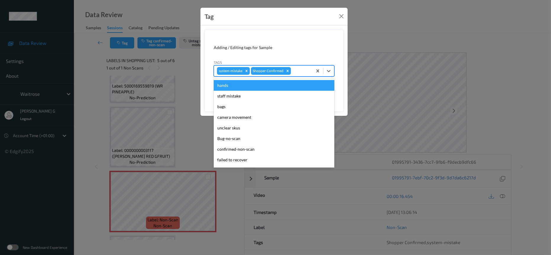
click at [295, 69] on div at bounding box center [300, 70] width 17 height 7
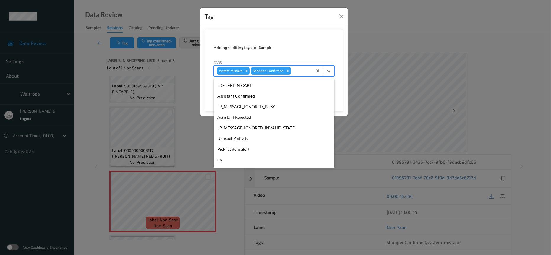
scroll to position [148, 0]
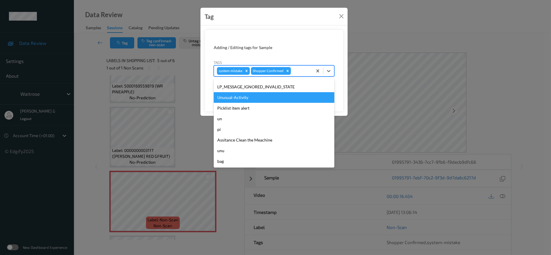
click at [231, 102] on div "Unusual-Activity" at bounding box center [274, 97] width 121 height 11
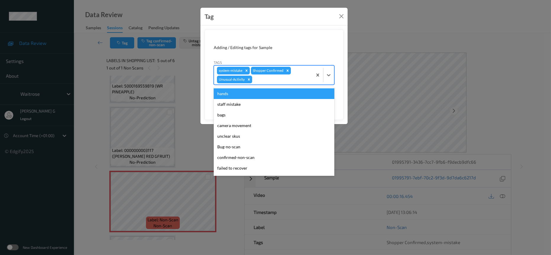
click at [271, 81] on div at bounding box center [282, 79] width 56 height 7
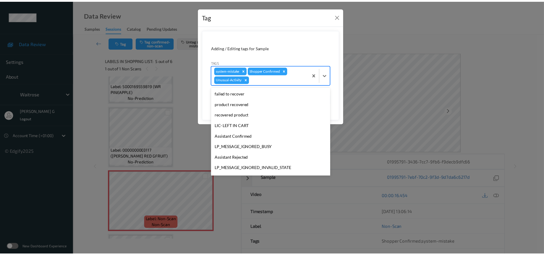
scroll to position [137, 0]
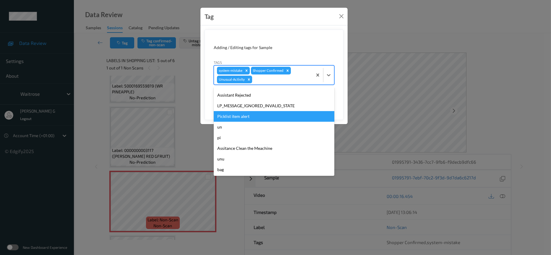
click at [235, 117] on div "Picklist item alert" at bounding box center [274, 116] width 121 height 11
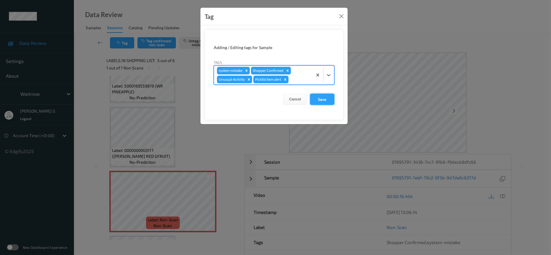
click at [319, 98] on button "Save" at bounding box center [322, 99] width 24 height 11
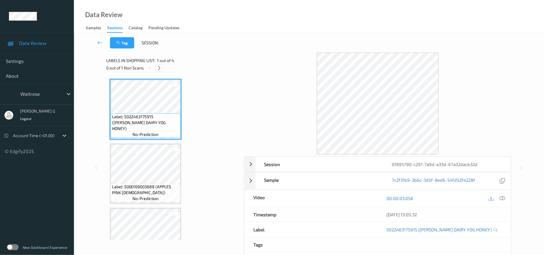
click at [158, 69] on icon at bounding box center [159, 67] width 5 height 5
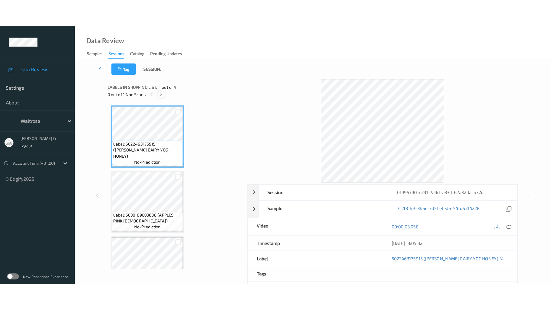
scroll to position [93, 0]
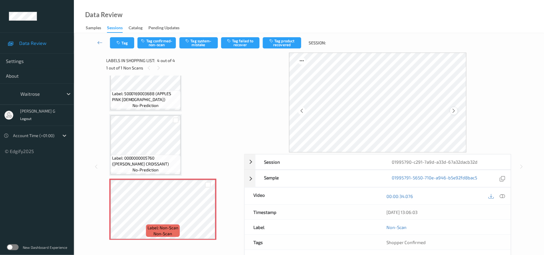
click at [455, 111] on icon at bounding box center [454, 110] width 5 height 5
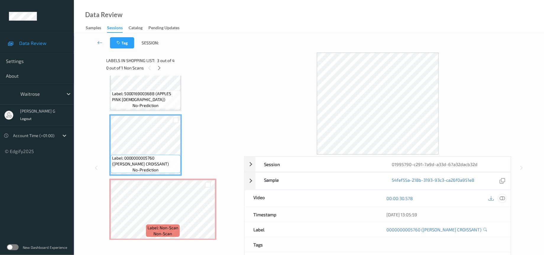
click at [500, 198] on div at bounding box center [503, 199] width 8 height 8
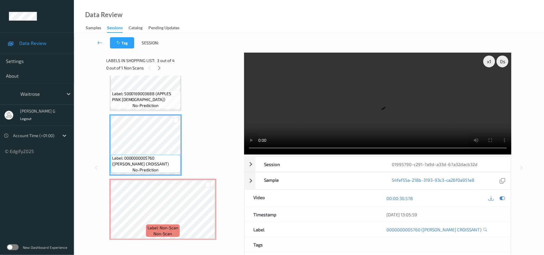
scroll to position [38, 0]
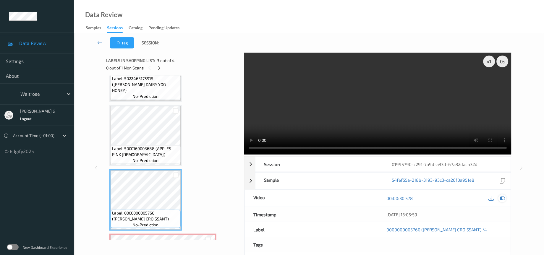
click at [502, 199] on icon at bounding box center [502, 198] width 5 height 5
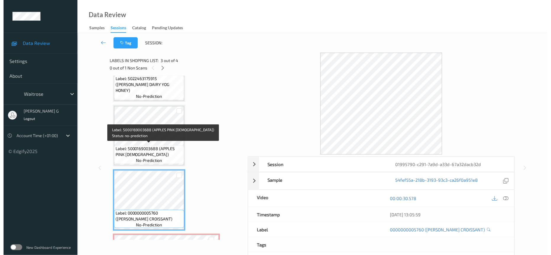
scroll to position [93, 0]
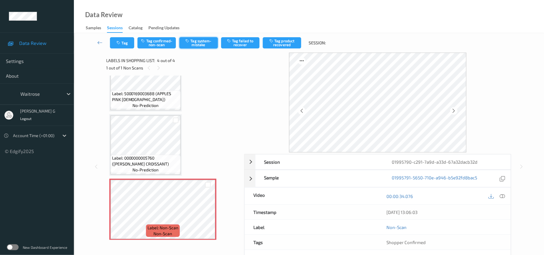
click at [194, 43] on button "Tag system-mistake" at bounding box center [199, 42] width 38 height 11
click at [123, 43] on button "Tag" at bounding box center [122, 42] width 24 height 11
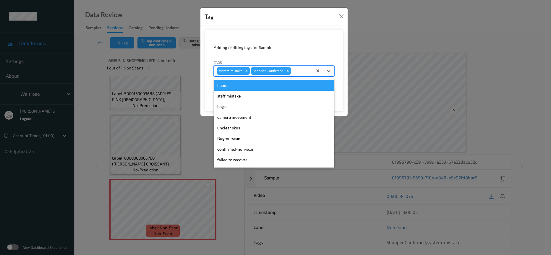
click at [303, 70] on div at bounding box center [300, 70] width 17 height 7
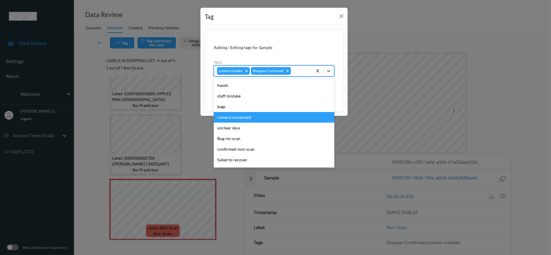
scroll to position [148, 0]
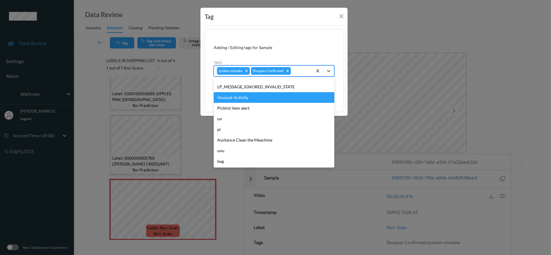
click at [241, 96] on div "Unusual-Activity" at bounding box center [274, 97] width 121 height 11
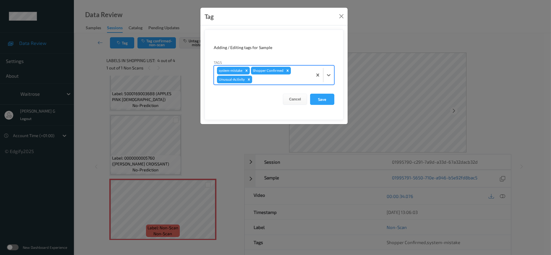
click at [272, 80] on div at bounding box center [282, 79] width 56 height 7
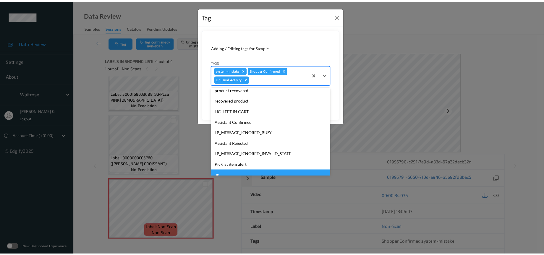
scroll to position [137, 0]
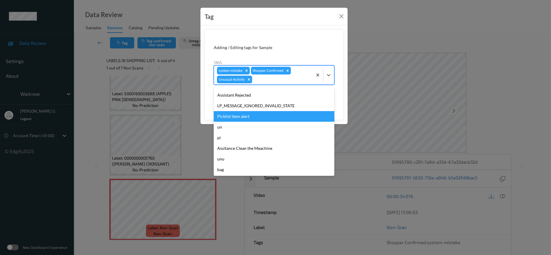
click at [239, 117] on div "Picklist item alert" at bounding box center [274, 116] width 121 height 11
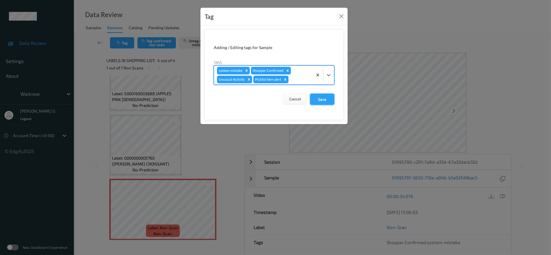
click at [317, 101] on button "Save" at bounding box center [322, 99] width 24 height 11
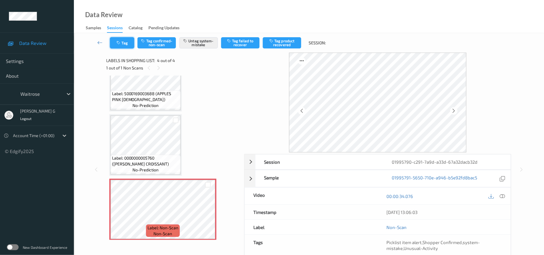
click at [126, 40] on button "Tag" at bounding box center [122, 42] width 24 height 11
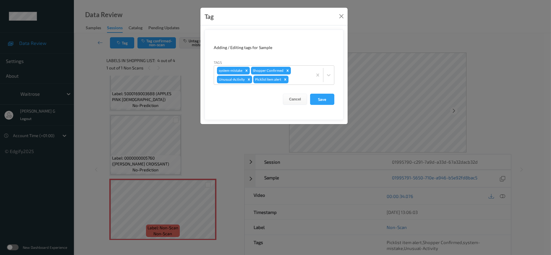
click at [208, 128] on div "Tag Adding / Editing tags for Sample Tags system-mistake Shopper Confirmed Unus…" at bounding box center [275, 127] width 551 height 255
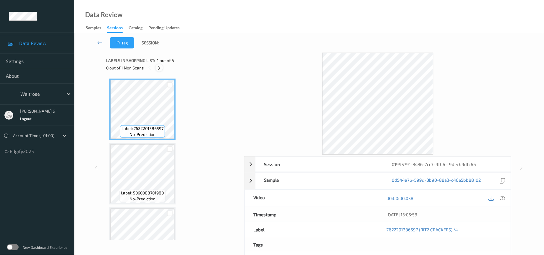
click at [160, 68] on icon at bounding box center [159, 67] width 5 height 5
click at [156, 69] on div at bounding box center [159, 67] width 7 height 7
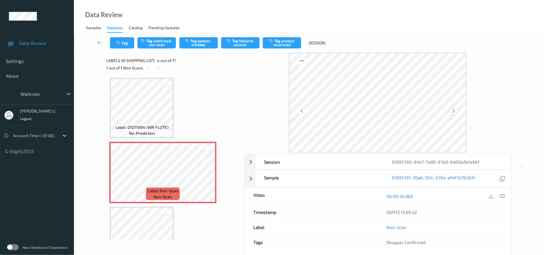
click at [453, 109] on icon at bounding box center [454, 110] width 5 height 5
click at [503, 196] on icon at bounding box center [502, 196] width 5 height 5
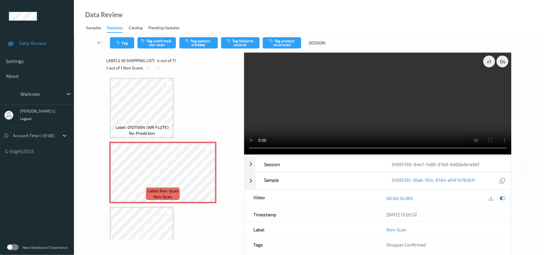
click at [502, 200] on icon at bounding box center [502, 198] width 5 height 5
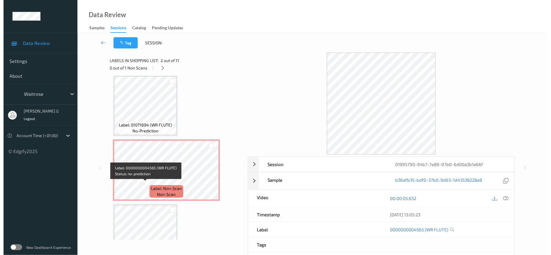
scroll to position [133, 0]
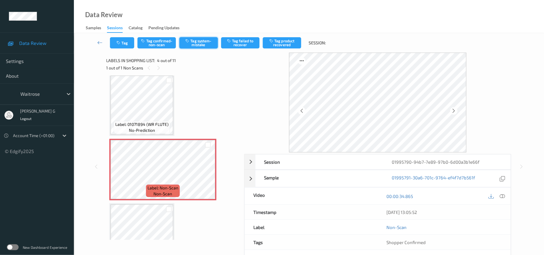
click at [199, 42] on button "Tag system-mistake" at bounding box center [199, 42] width 38 height 11
click at [122, 44] on button "Tag" at bounding box center [122, 42] width 24 height 11
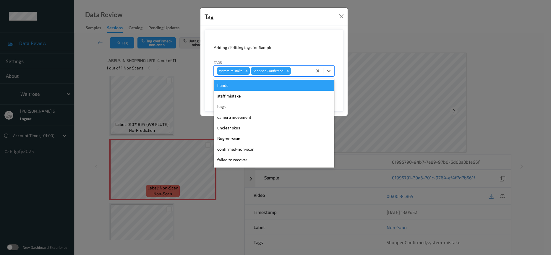
click at [306, 69] on div at bounding box center [300, 70] width 17 height 7
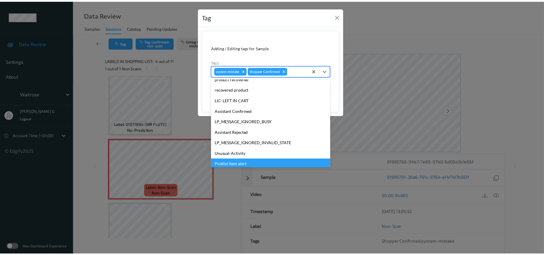
scroll to position [148, 0]
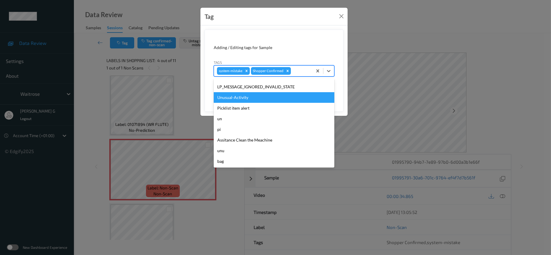
click at [237, 97] on div "Unusual-Activity" at bounding box center [274, 97] width 121 height 11
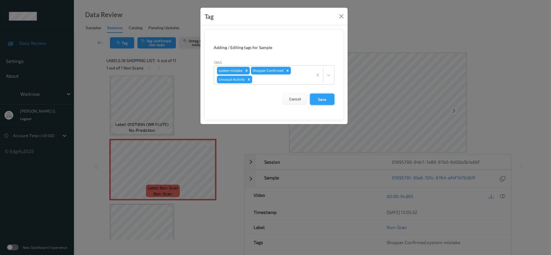
click at [322, 99] on button "Save" at bounding box center [322, 99] width 24 height 11
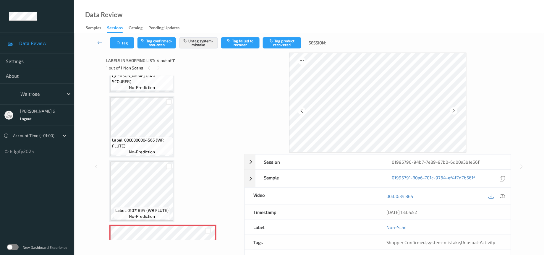
scroll to position [44, 0]
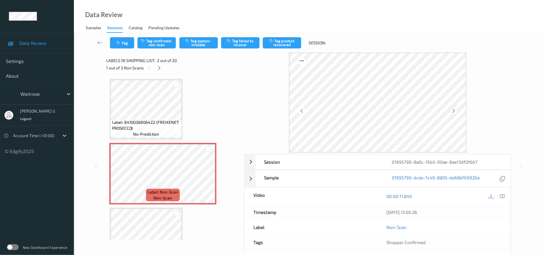
click at [455, 111] on icon at bounding box center [454, 110] width 5 height 5
click at [504, 198] on icon at bounding box center [502, 196] width 5 height 5
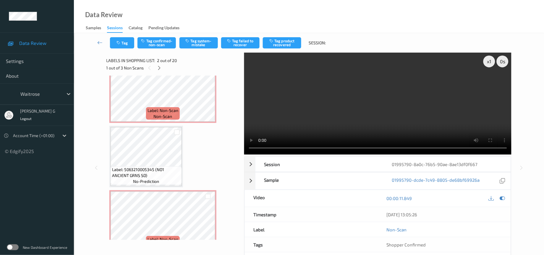
scroll to position [1058, 0]
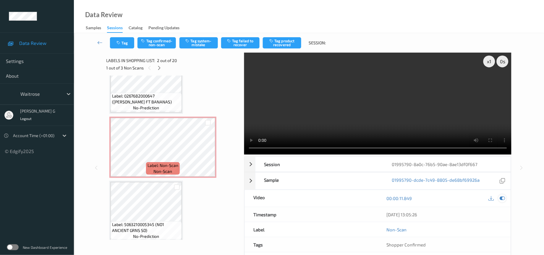
click at [503, 198] on icon at bounding box center [502, 198] width 5 height 5
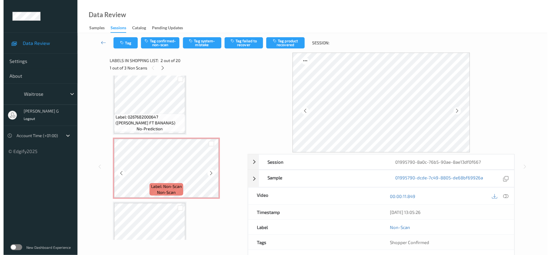
scroll to position [1014, 0]
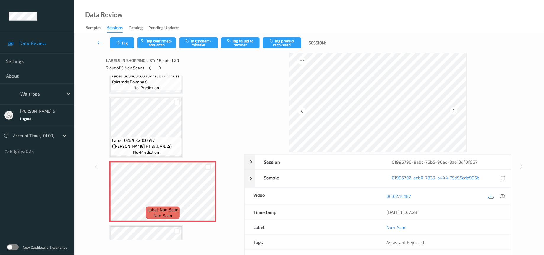
click at [195, 36] on div "Tag Tag confirmed-non-scan Tag system-mistake Tag failed to recover Tag product…" at bounding box center [309, 43] width 446 height 20
click at [196, 42] on button "Tag system-mistake" at bounding box center [199, 42] width 38 height 11
click at [120, 45] on button "Tag" at bounding box center [122, 42] width 24 height 11
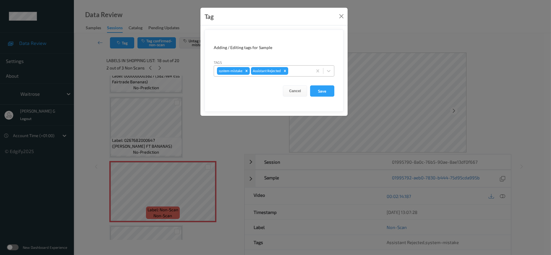
click at [291, 74] on div at bounding box center [300, 70] width 20 height 7
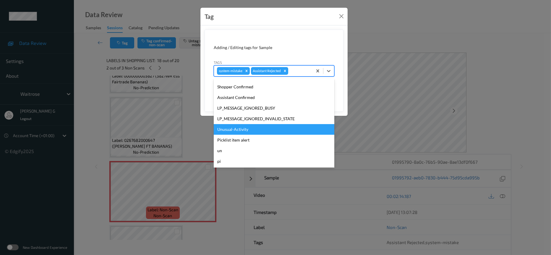
scroll to position [148, 0]
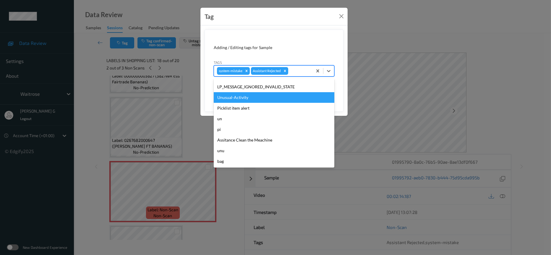
click at [238, 95] on div "Unusual-Activity" at bounding box center [274, 97] width 121 height 11
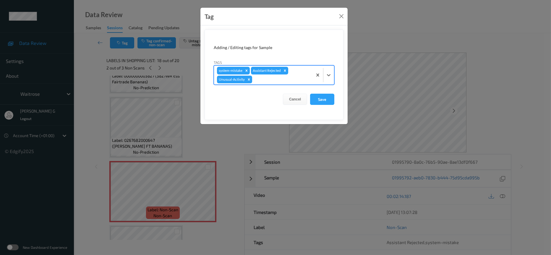
click at [291, 81] on div at bounding box center [282, 79] width 56 height 7
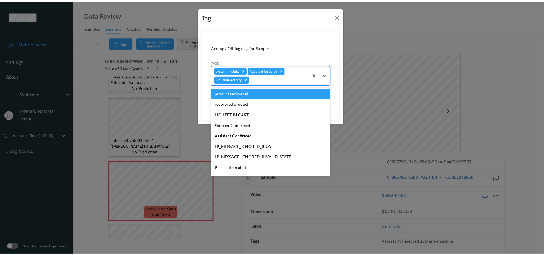
scroll to position [137, 0]
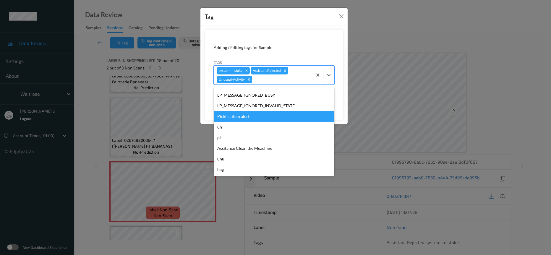
click at [232, 115] on div "Picklist item alert" at bounding box center [274, 116] width 121 height 11
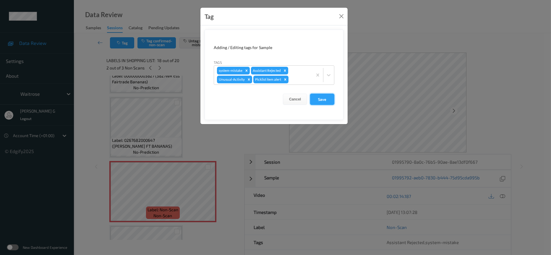
click at [317, 102] on button "Save" at bounding box center [322, 99] width 24 height 11
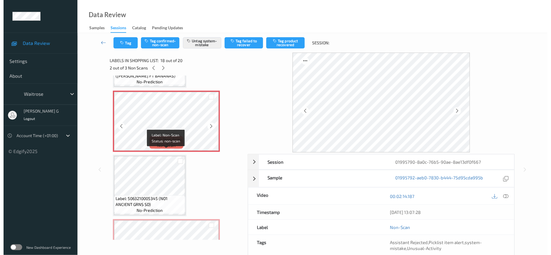
scroll to position [1102, 0]
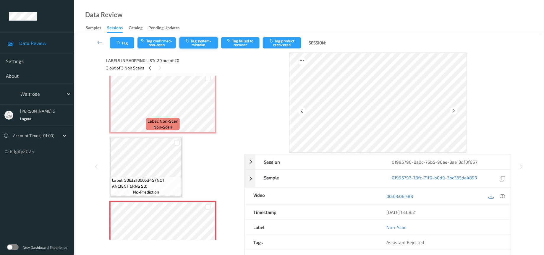
click at [204, 43] on button "Tag system-mistake" at bounding box center [199, 42] width 38 height 11
click at [122, 44] on button "Tag" at bounding box center [122, 42] width 24 height 11
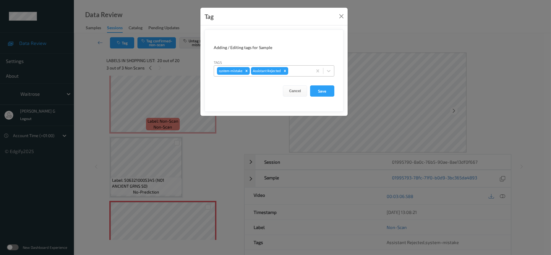
click at [298, 72] on div at bounding box center [300, 70] width 20 height 7
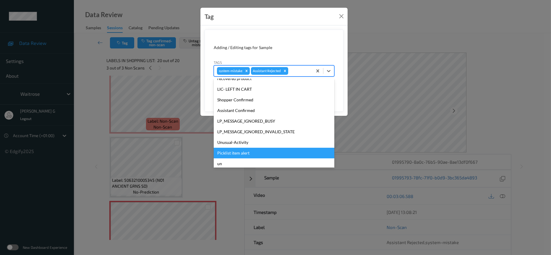
scroll to position [148, 0]
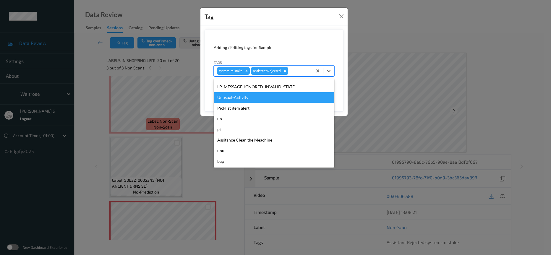
click at [238, 98] on div "Unusual-Activity" at bounding box center [274, 97] width 121 height 11
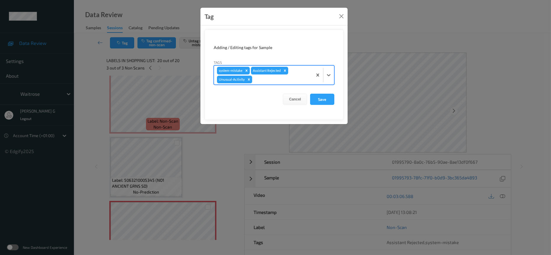
click at [303, 80] on div at bounding box center [282, 79] width 56 height 7
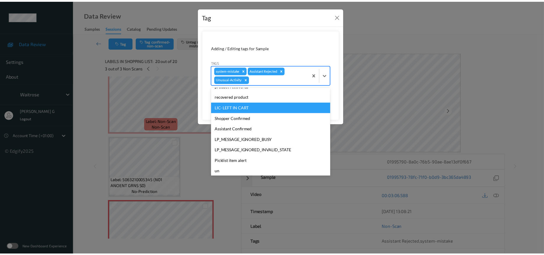
scroll to position [137, 0]
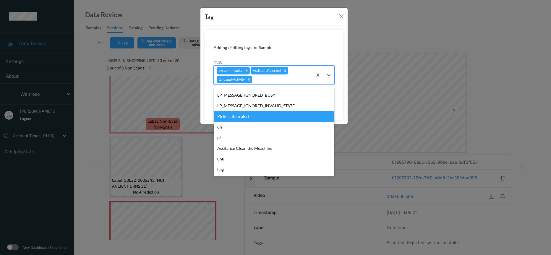
click at [241, 115] on div "Picklist item alert" at bounding box center [274, 116] width 121 height 11
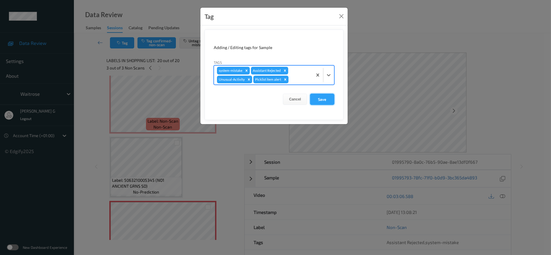
click at [321, 97] on button "Save" at bounding box center [322, 99] width 24 height 11
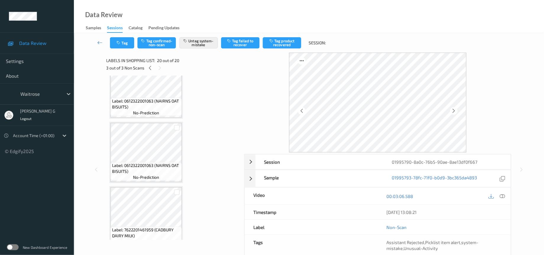
scroll to position [0, 0]
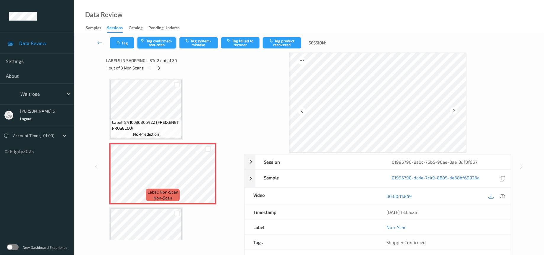
click at [161, 47] on button "Tag confirmed-non-scan" at bounding box center [157, 42] width 38 height 11
click at [285, 41] on button "Tag product recovered" at bounding box center [282, 42] width 38 height 11
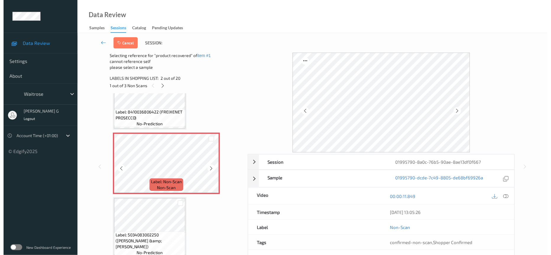
scroll to position [44, 0]
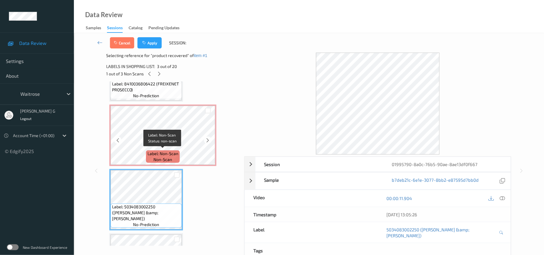
click at [156, 157] on span "non-scan" at bounding box center [163, 160] width 19 height 6
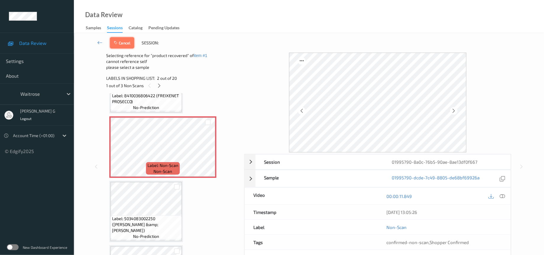
click at [124, 41] on button "Cancel" at bounding box center [122, 42] width 24 height 11
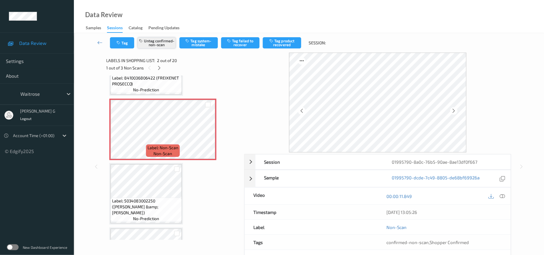
click at [153, 45] on button "Untag confirmed-non-scan" at bounding box center [157, 42] width 38 height 11
click at [200, 42] on button "Tag system-mistake" at bounding box center [199, 42] width 38 height 11
click at [118, 46] on button "Tag" at bounding box center [122, 42] width 24 height 11
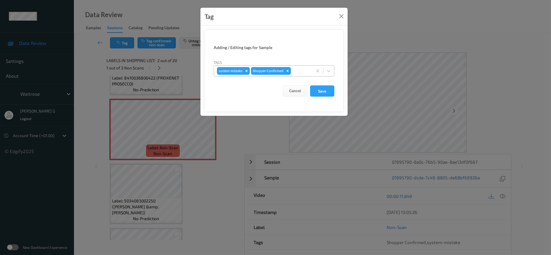
click at [299, 74] on div at bounding box center [300, 70] width 17 height 7
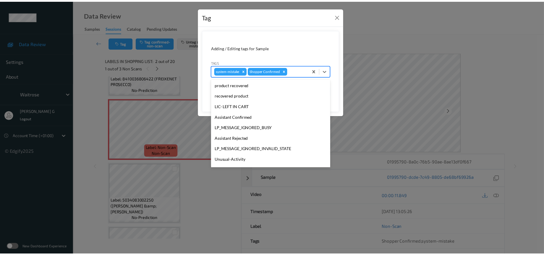
scroll to position [148, 0]
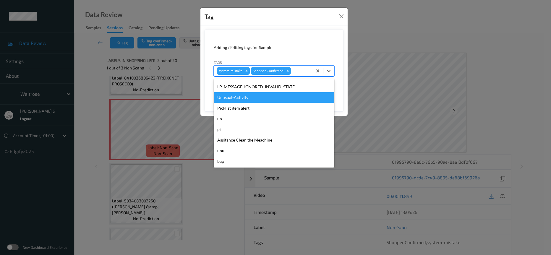
click at [233, 100] on div "Unusual-Activity" at bounding box center [274, 97] width 121 height 11
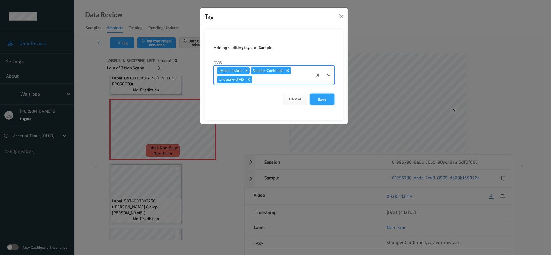
click at [327, 99] on button "Save" at bounding box center [322, 99] width 24 height 11
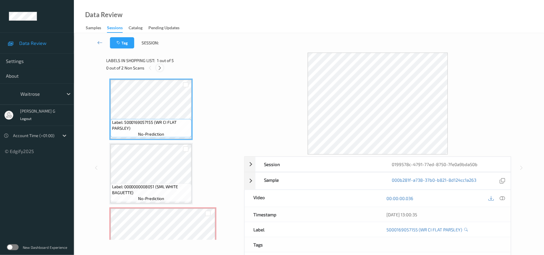
click at [158, 70] on icon at bounding box center [159, 67] width 5 height 5
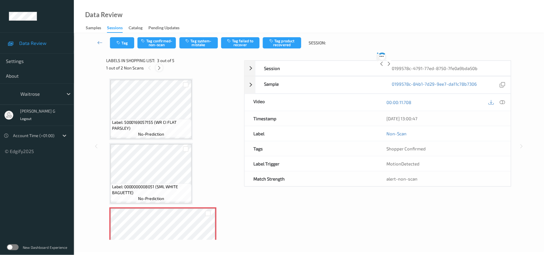
scroll to position [67, 0]
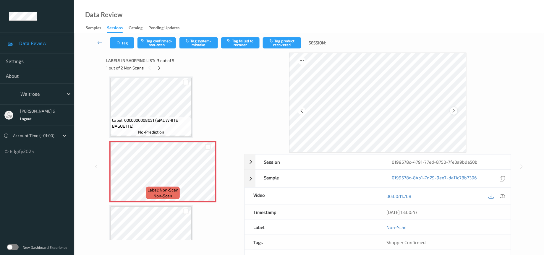
click at [453, 112] on icon at bounding box center [454, 110] width 5 height 5
click at [502, 199] on icon at bounding box center [502, 196] width 5 height 5
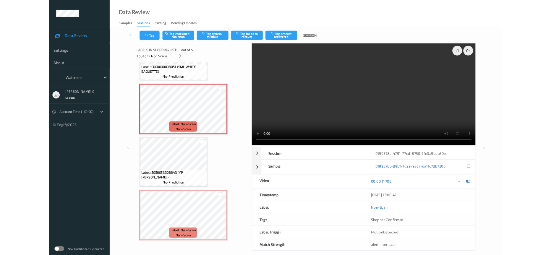
scroll to position [102, 0]
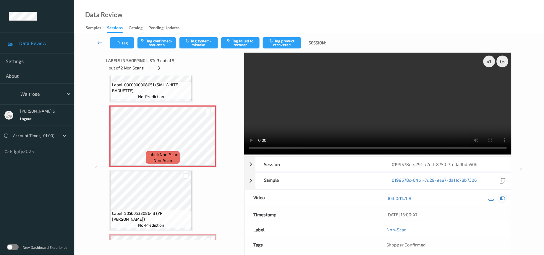
click at [503, 196] on div at bounding box center [503, 199] width 8 height 8
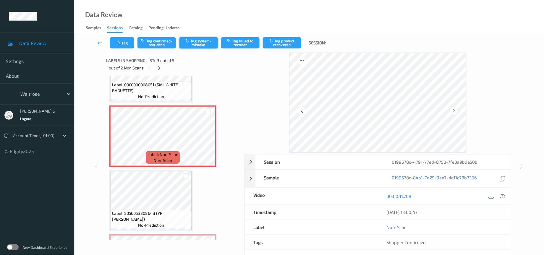
click at [200, 41] on button "Tag system-mistake" at bounding box center [199, 42] width 38 height 11
click at [120, 43] on icon "button" at bounding box center [119, 43] width 5 height 4
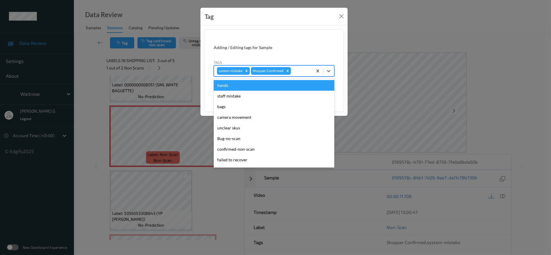
click at [306, 71] on div at bounding box center [300, 70] width 17 height 7
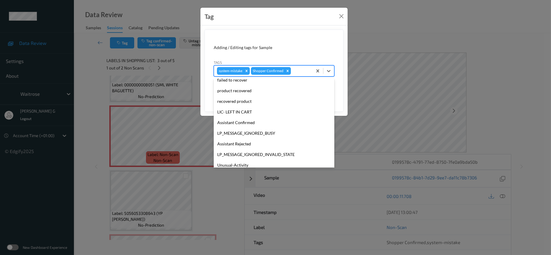
scroll to position [148, 0]
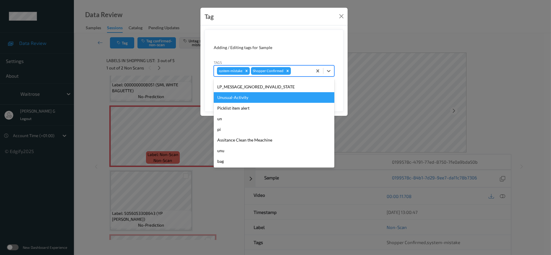
click at [233, 99] on div "Unusual-Activity" at bounding box center [274, 97] width 121 height 11
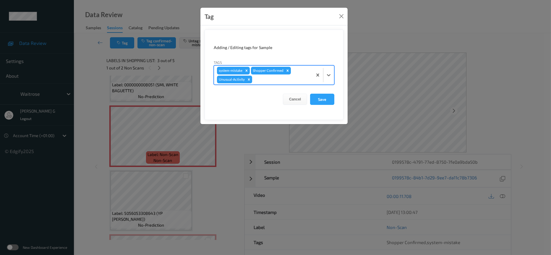
click at [273, 84] on div "system-mistake Shopper Confirmed Unusual-Activity" at bounding box center [263, 75] width 99 height 19
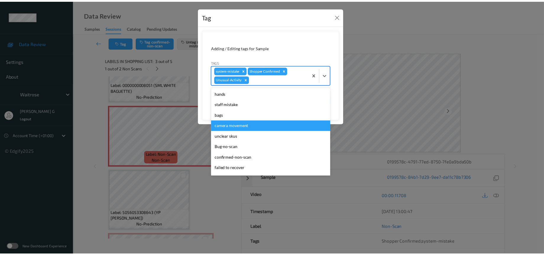
scroll to position [137, 0]
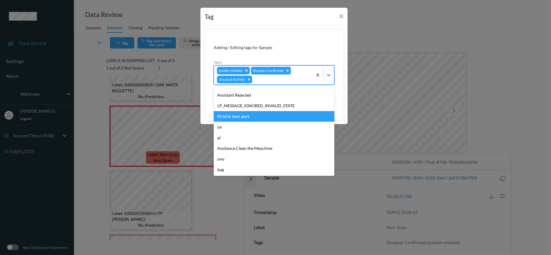
click at [240, 114] on div "Picklist item alert" at bounding box center [274, 116] width 121 height 11
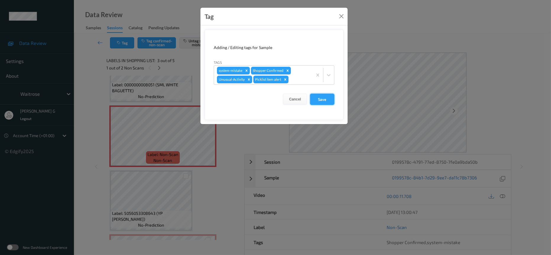
click at [323, 100] on button "Save" at bounding box center [322, 99] width 24 height 11
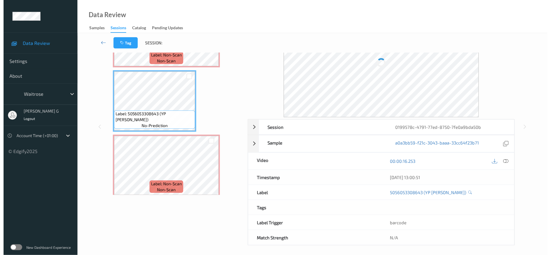
scroll to position [0, 0]
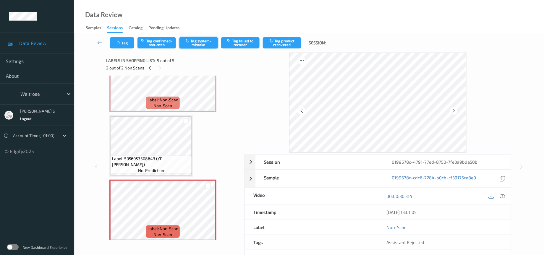
click at [203, 45] on button "Tag system-mistake" at bounding box center [199, 42] width 38 height 11
click at [123, 47] on button "Tag" at bounding box center [122, 42] width 24 height 11
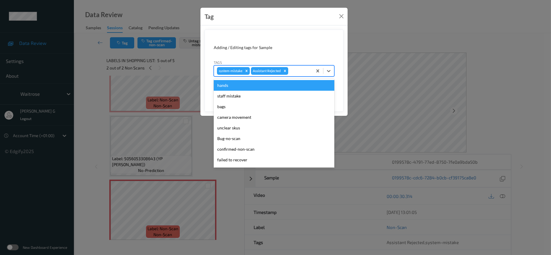
click at [295, 70] on div at bounding box center [300, 70] width 20 height 7
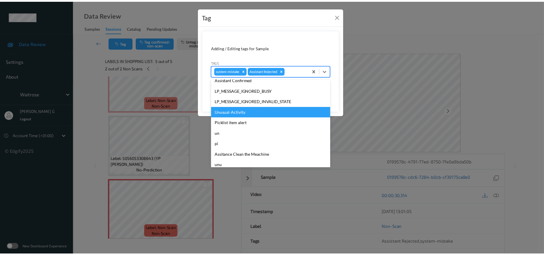
scroll to position [148, 0]
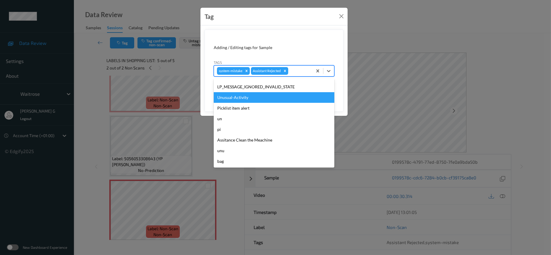
click at [231, 98] on div "Unusual-Activity" at bounding box center [274, 97] width 121 height 11
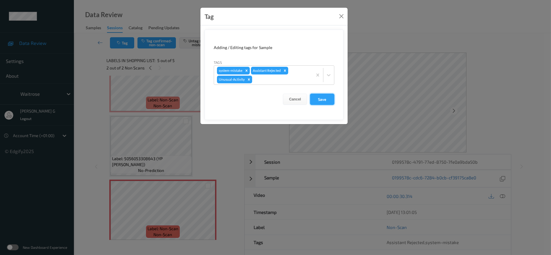
click at [320, 98] on button "Save" at bounding box center [322, 99] width 24 height 11
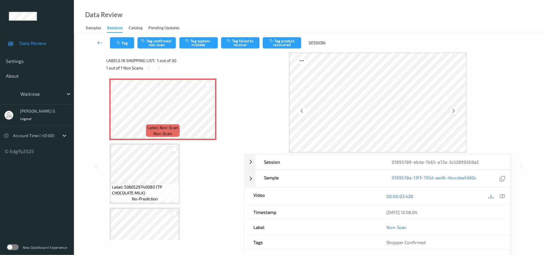
click at [455, 111] on icon at bounding box center [454, 110] width 5 height 5
click at [198, 43] on button "Tag system-mistake" at bounding box center [199, 42] width 38 height 11
click at [125, 49] on div "Tag Tag confirmed-non-scan Untag system-mistake Tag failed to recover Tag produ…" at bounding box center [309, 43] width 446 height 20
click at [124, 45] on button "Tag" at bounding box center [122, 42] width 24 height 11
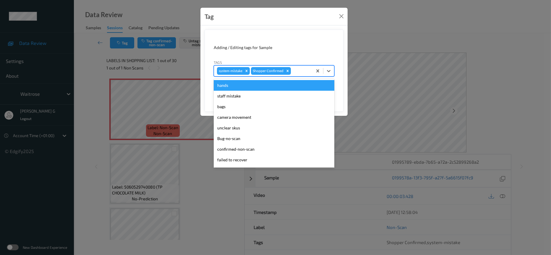
click at [296, 72] on div at bounding box center [300, 70] width 17 height 7
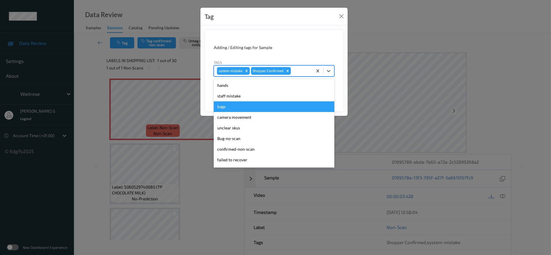
click at [224, 109] on div "bags" at bounding box center [274, 106] width 121 height 11
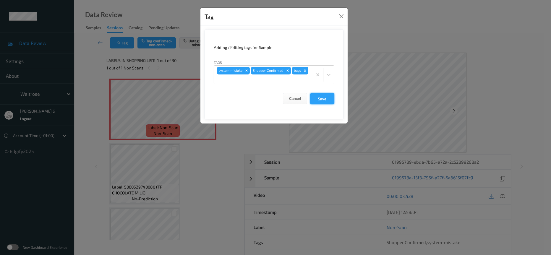
click at [321, 99] on button "Save" at bounding box center [322, 98] width 24 height 11
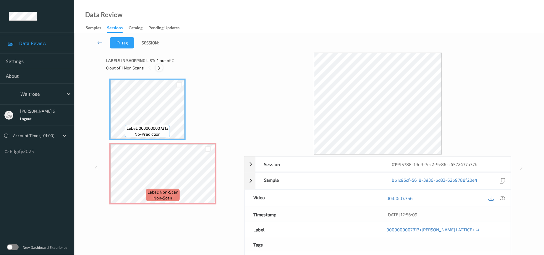
click at [156, 69] on div at bounding box center [159, 67] width 7 height 7
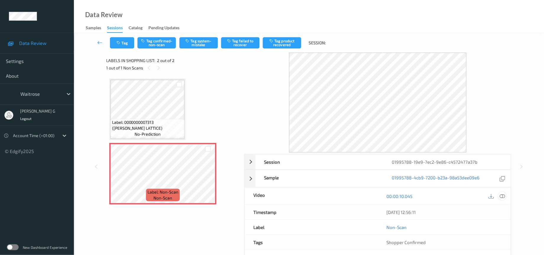
click at [503, 196] on icon at bounding box center [502, 196] width 5 height 5
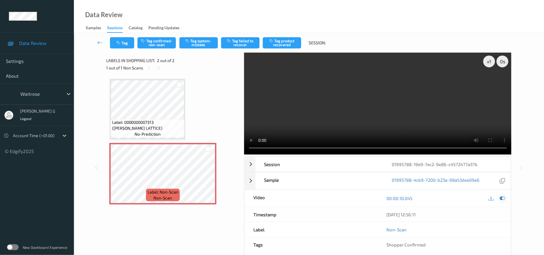
click at [504, 197] on icon at bounding box center [502, 198] width 5 height 5
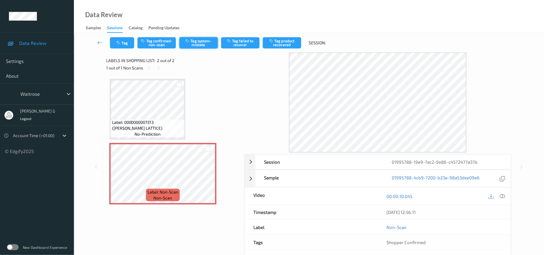
click at [200, 44] on button "Tag system-mistake" at bounding box center [199, 42] width 38 height 11
click at [119, 42] on icon "button" at bounding box center [119, 43] width 5 height 4
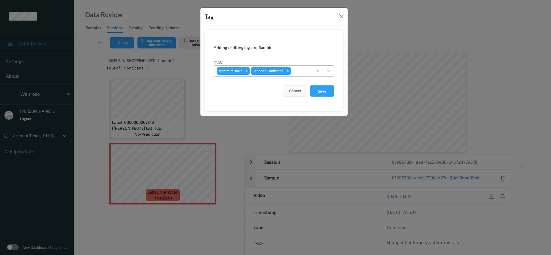
click at [292, 73] on input "text" at bounding box center [292, 71] width 1 height 6
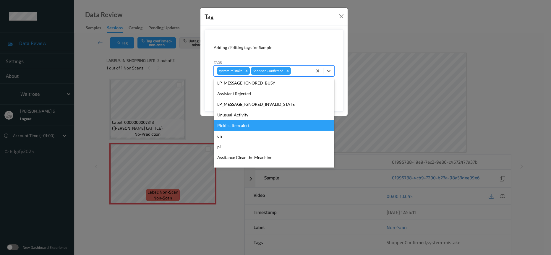
scroll to position [148, 0]
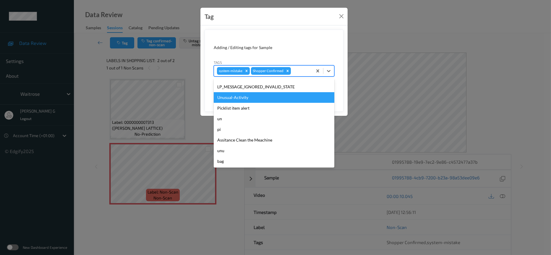
click at [247, 96] on div "Unusual-Activity" at bounding box center [274, 97] width 121 height 11
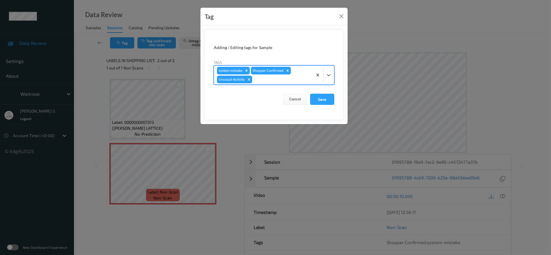
click at [288, 83] on div "system-mistake Shopper Confirmed Unusual-Activity" at bounding box center [263, 75] width 99 height 19
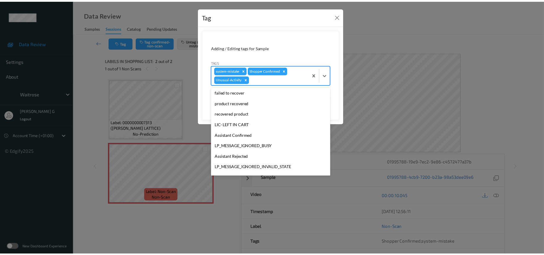
scroll to position [137, 0]
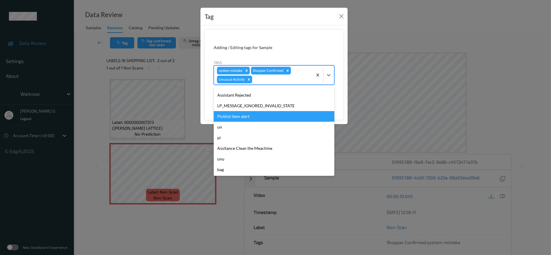
click at [241, 117] on div "Picklist item alert" at bounding box center [274, 116] width 121 height 11
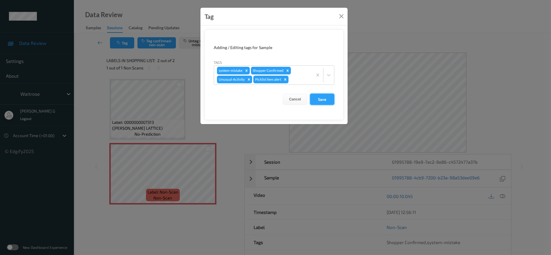
click at [312, 101] on button "Save" at bounding box center [322, 99] width 24 height 11
click at [325, 98] on button "Save" at bounding box center [322, 99] width 24 height 11
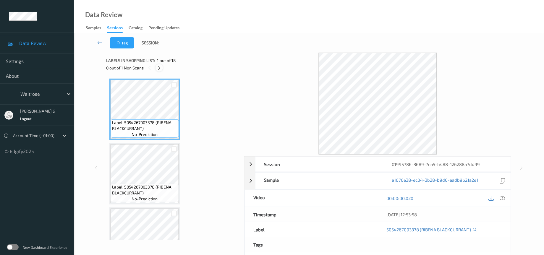
click at [159, 68] on icon at bounding box center [159, 67] width 5 height 5
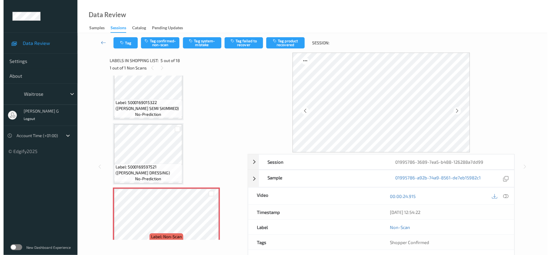
scroll to position [149, 0]
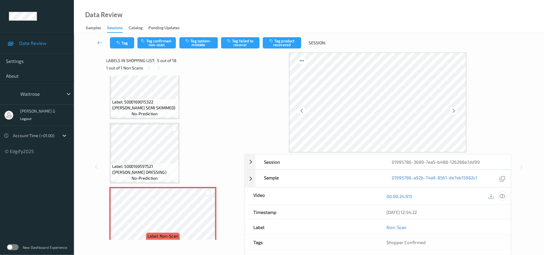
click at [502, 195] on icon at bounding box center [502, 196] width 5 height 5
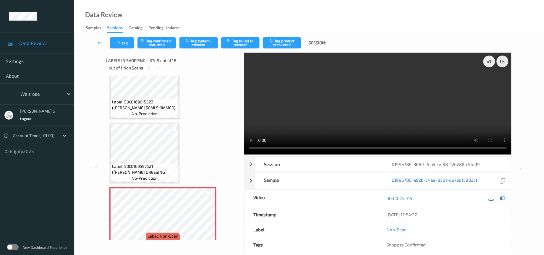
click at [503, 200] on icon at bounding box center [502, 198] width 5 height 5
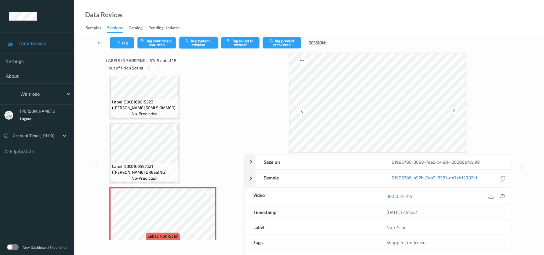
click at [196, 38] on button "Tag system-mistake" at bounding box center [199, 42] width 38 height 11
click at [120, 41] on icon "button" at bounding box center [119, 43] width 5 height 4
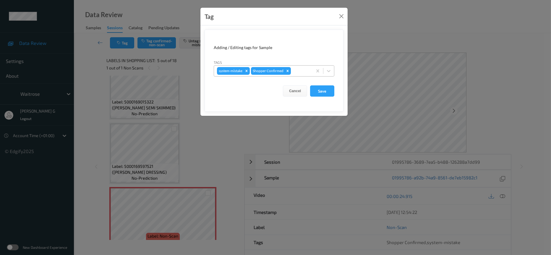
click at [300, 69] on div at bounding box center [300, 70] width 17 height 7
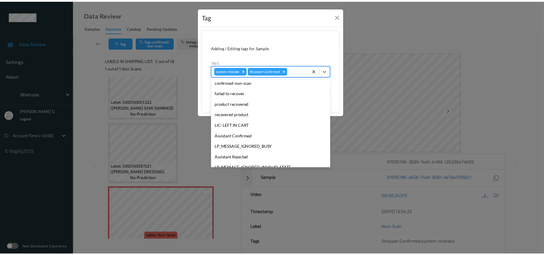
scroll to position [0, 0]
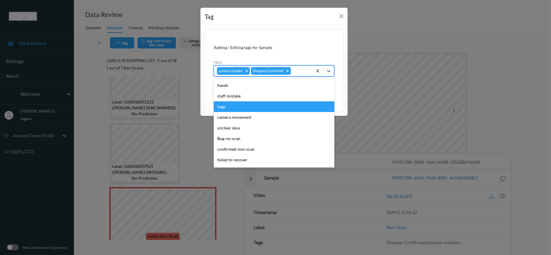
click at [225, 108] on div "bags" at bounding box center [274, 106] width 121 height 11
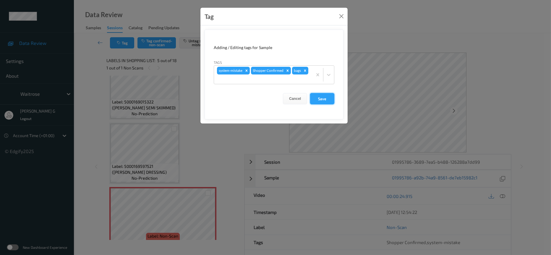
click at [324, 99] on button "Save" at bounding box center [322, 98] width 24 height 11
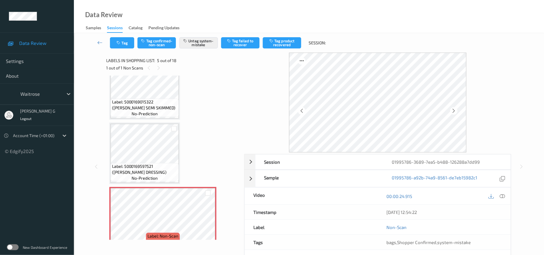
scroll to position [39, 0]
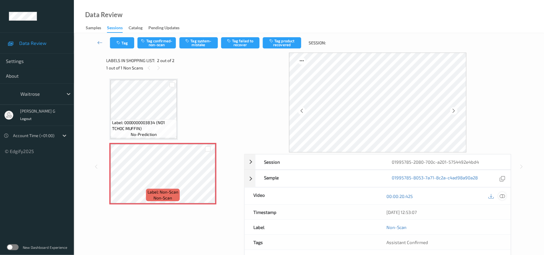
click at [504, 204] on div "00:00:20.425" at bounding box center [444, 196] width 133 height 17
click at [503, 197] on icon at bounding box center [502, 196] width 5 height 5
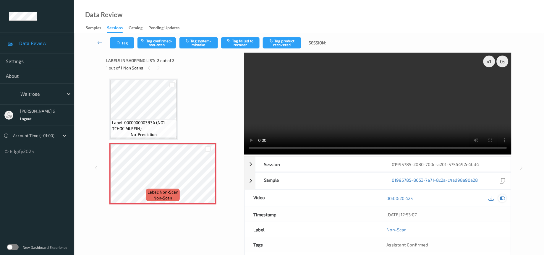
click at [503, 197] on icon at bounding box center [502, 198] width 5 height 5
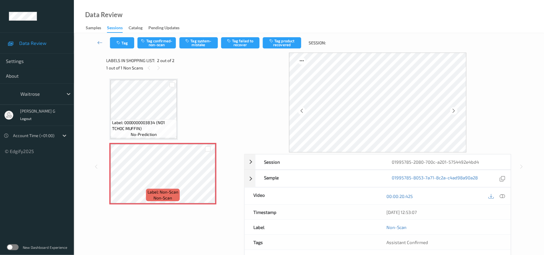
click at [199, 37] on div "Tag Tag confirmed-non-scan Tag system-mistake Tag failed to recover Tag product…" at bounding box center [309, 43] width 446 height 20
click at [195, 44] on button "Tag system-mistake" at bounding box center [199, 42] width 38 height 11
click at [110, 44] on button "Tag" at bounding box center [122, 42] width 24 height 11
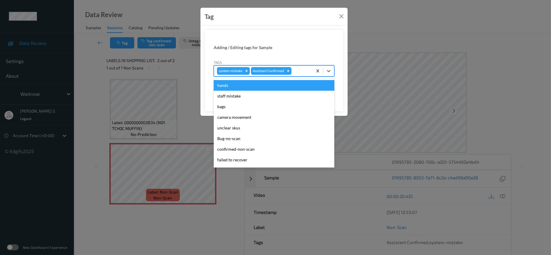
click at [309, 70] on div at bounding box center [301, 70] width 17 height 7
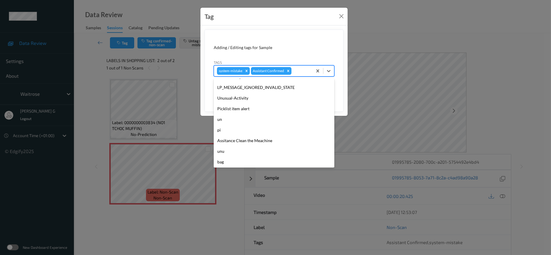
scroll to position [148, 0]
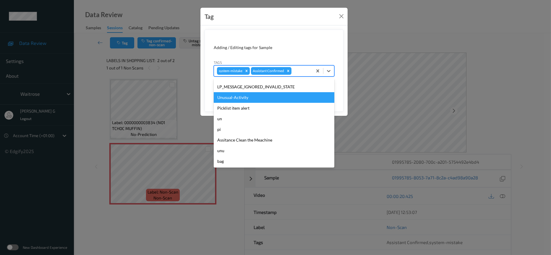
click at [233, 92] on div "Unusual-Activity" at bounding box center [274, 97] width 121 height 11
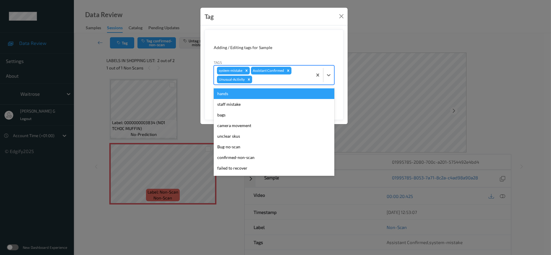
click at [288, 81] on div at bounding box center [282, 79] width 56 height 7
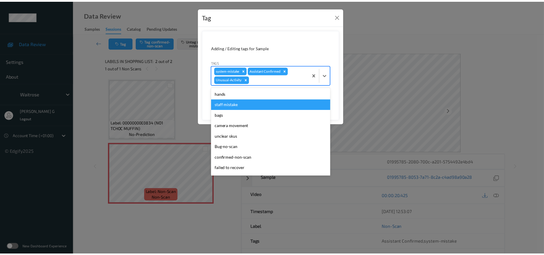
scroll to position [137, 0]
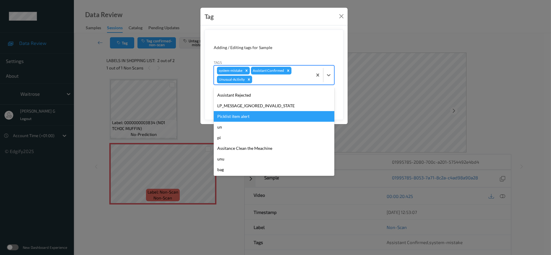
click at [244, 115] on div "Picklist item alert" at bounding box center [274, 116] width 121 height 11
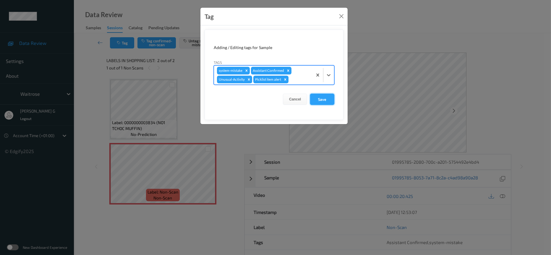
click at [321, 99] on button "Save" at bounding box center [322, 99] width 24 height 11
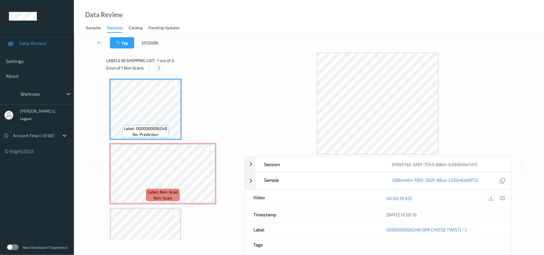
click at [157, 70] on icon at bounding box center [159, 67] width 5 height 5
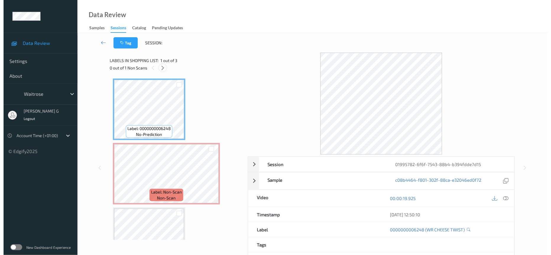
scroll to position [3, 0]
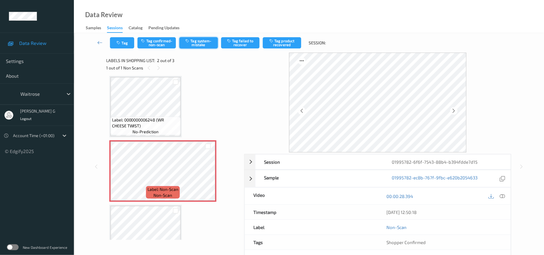
click at [212, 42] on button "Tag system-mistake" at bounding box center [199, 42] width 38 height 11
click at [120, 43] on icon "button" at bounding box center [119, 43] width 5 height 4
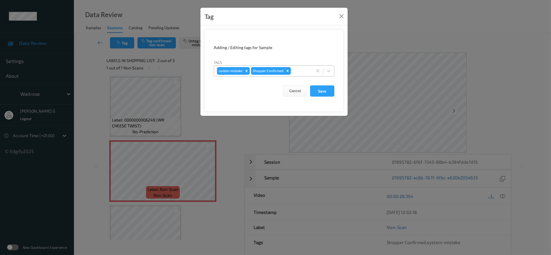
click at [297, 71] on div at bounding box center [300, 70] width 17 height 7
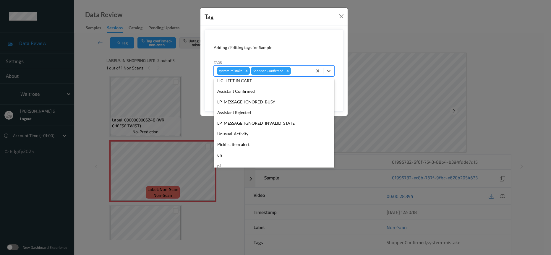
scroll to position [148, 0]
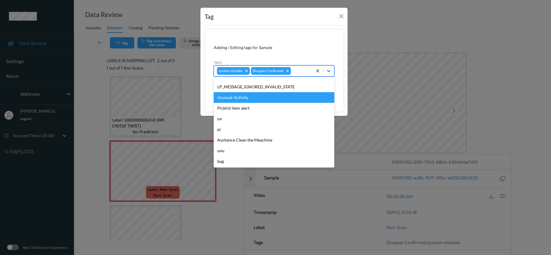
click at [240, 96] on div "Unusual-Activity" at bounding box center [274, 97] width 121 height 11
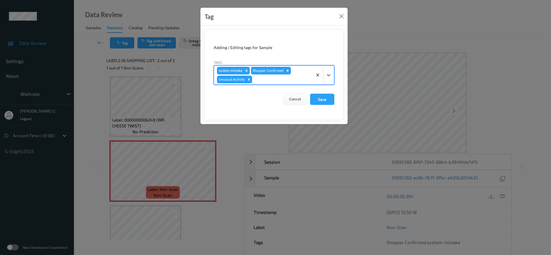
click at [294, 83] on div at bounding box center [282, 79] width 56 height 7
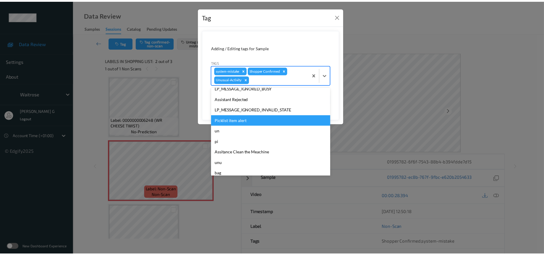
scroll to position [137, 0]
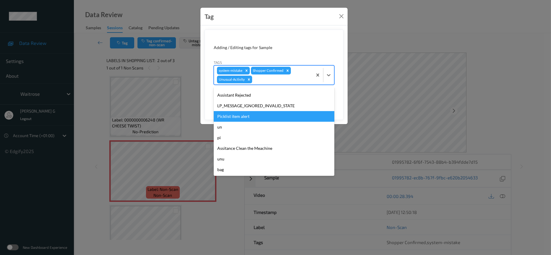
click at [233, 116] on div "Picklist item alert" at bounding box center [274, 116] width 121 height 11
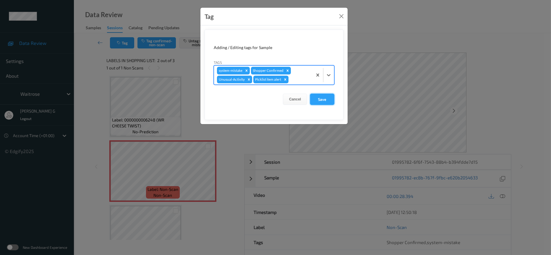
click at [320, 99] on button "Save" at bounding box center [322, 99] width 24 height 11
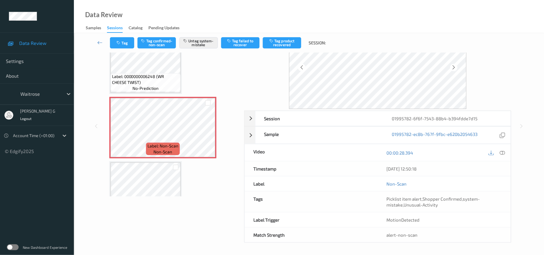
scroll to position [45, 0]
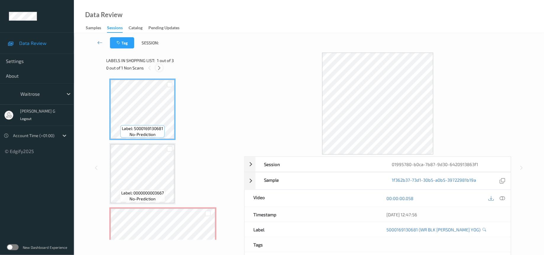
click at [157, 69] on icon at bounding box center [159, 67] width 5 height 5
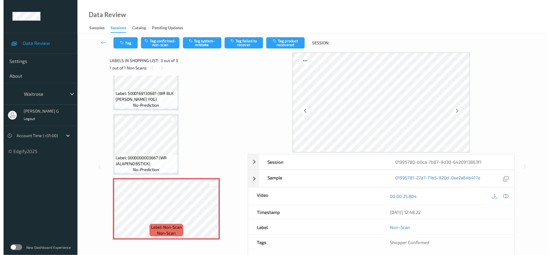
scroll to position [24, 0]
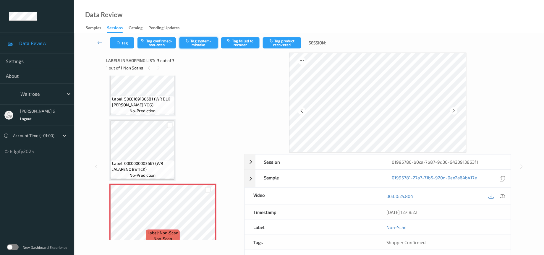
click at [197, 41] on button "Tag system-mistake" at bounding box center [199, 42] width 38 height 11
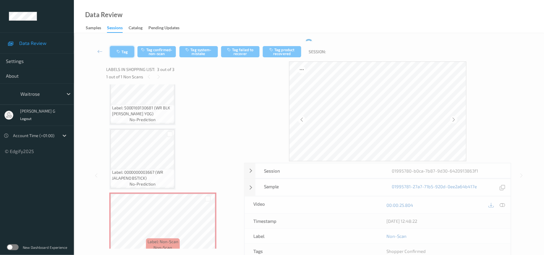
click at [118, 51] on icon "button" at bounding box center [119, 52] width 5 height 4
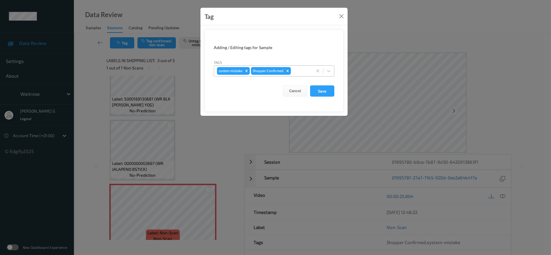
click at [298, 72] on div at bounding box center [300, 70] width 17 height 7
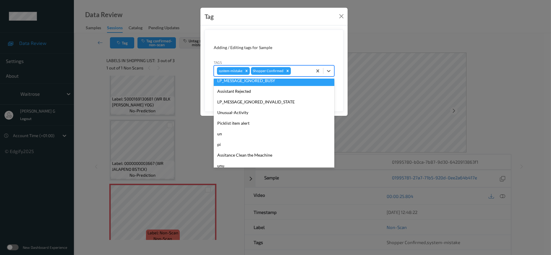
scroll to position [148, 0]
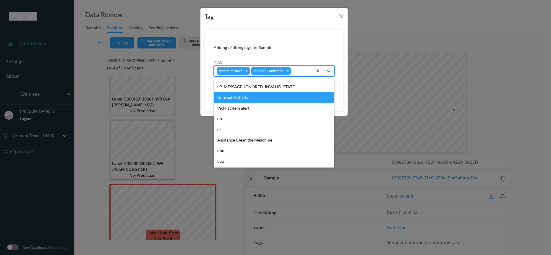
click at [234, 98] on div "Unusual-Activity" at bounding box center [274, 97] width 121 height 11
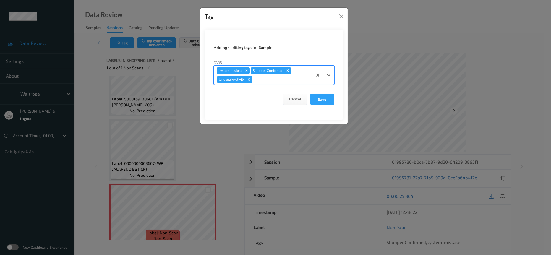
click at [286, 81] on div at bounding box center [282, 79] width 56 height 7
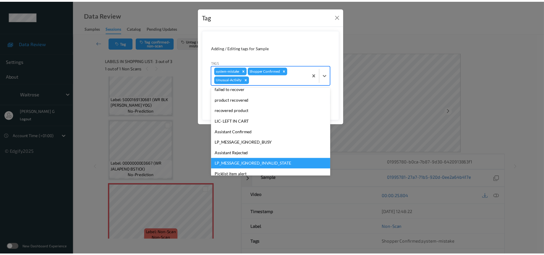
scroll to position [137, 0]
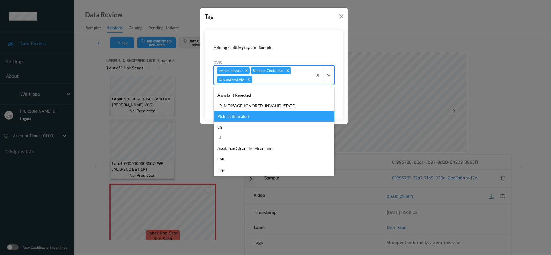
click at [241, 116] on div "Picklist item alert" at bounding box center [274, 116] width 121 height 11
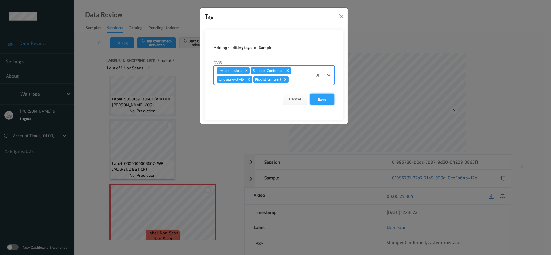
click at [318, 99] on button "Save" at bounding box center [322, 99] width 24 height 11
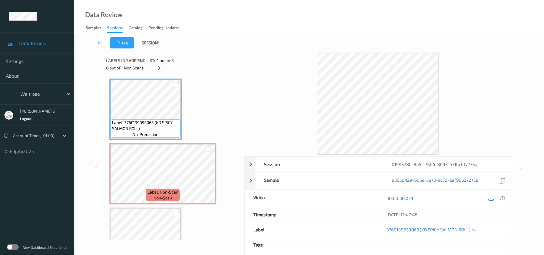
click at [158, 65] on icon at bounding box center [159, 67] width 5 height 5
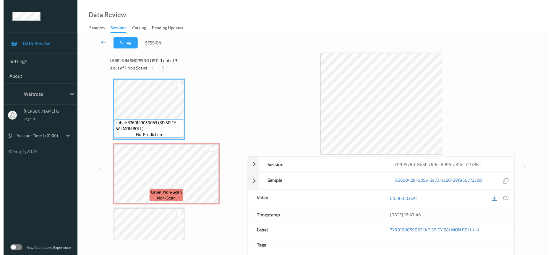
scroll to position [3, 0]
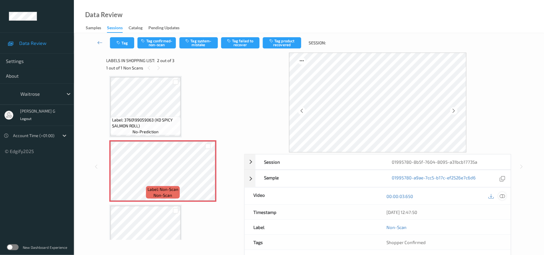
click at [501, 199] on icon at bounding box center [502, 196] width 5 height 5
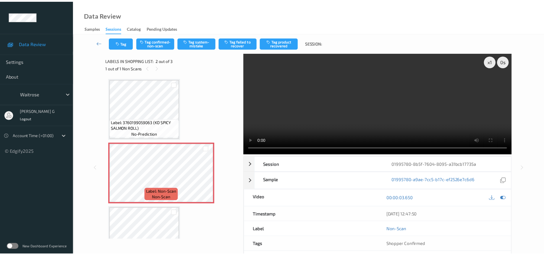
scroll to position [0, 0]
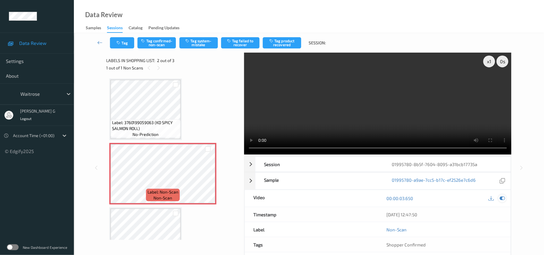
click at [504, 198] on icon at bounding box center [502, 198] width 5 height 5
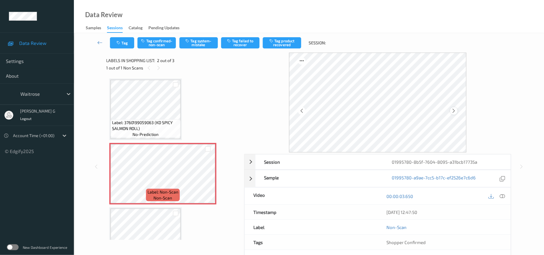
click at [454, 112] on icon at bounding box center [454, 110] width 5 height 5
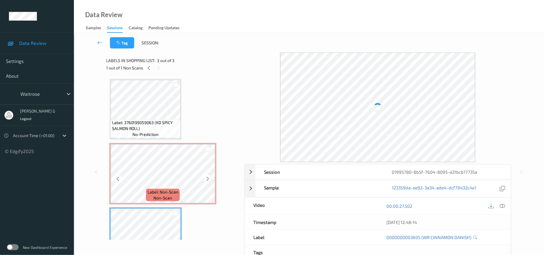
scroll to position [29, 0]
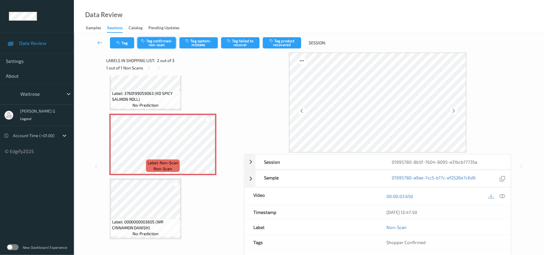
click at [157, 46] on button "Tag confirmed-non-scan" at bounding box center [157, 42] width 38 height 11
click at [278, 41] on button "Tag product recovered" at bounding box center [282, 42] width 38 height 11
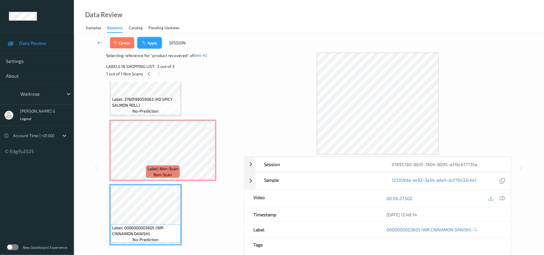
click at [154, 43] on button "Apply" at bounding box center [150, 42] width 24 height 11
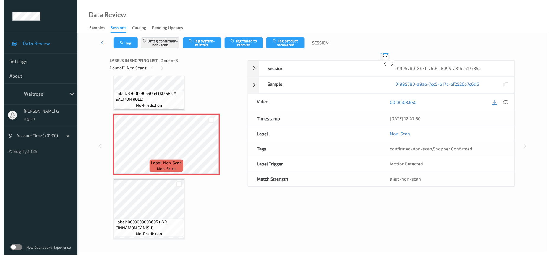
scroll to position [3, 0]
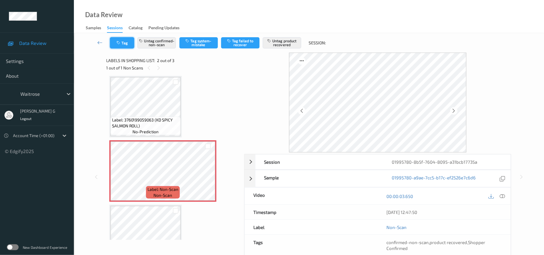
click at [128, 44] on button "Tag" at bounding box center [122, 42] width 24 height 11
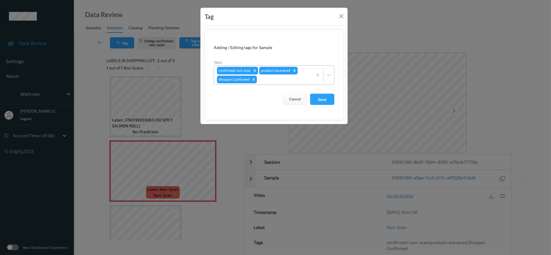
click at [291, 78] on div at bounding box center [283, 79] width 51 height 7
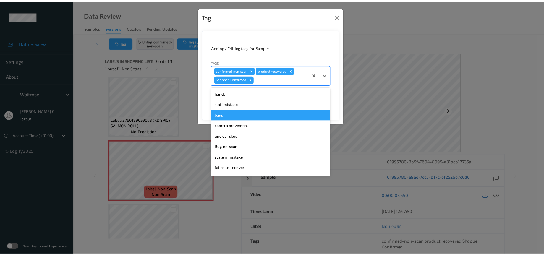
scroll to position [137, 0]
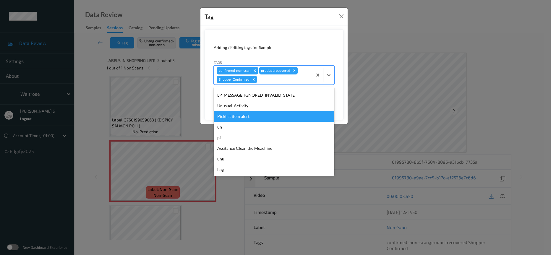
click at [238, 120] on div "Picklist item alert" at bounding box center [274, 116] width 121 height 11
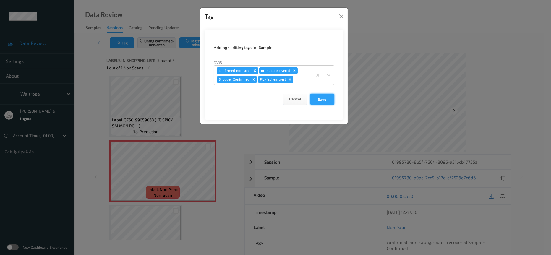
click at [317, 99] on button "Save" at bounding box center [322, 99] width 24 height 11
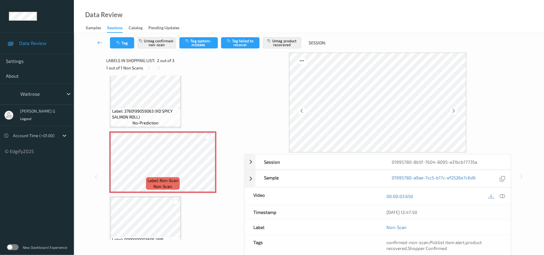
scroll to position [0, 0]
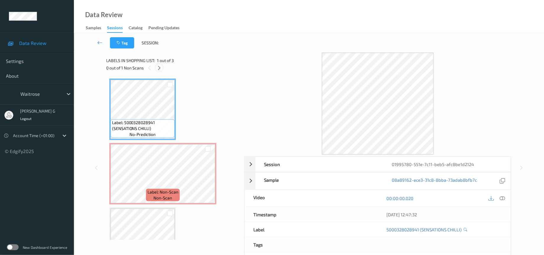
click at [160, 70] on icon at bounding box center [159, 67] width 5 height 5
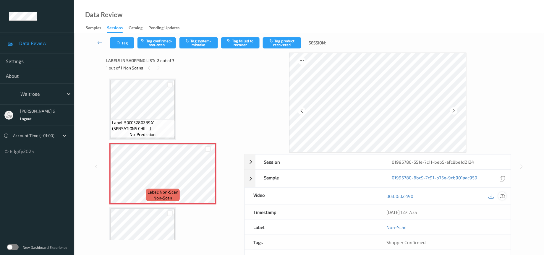
click at [503, 196] on icon at bounding box center [502, 196] width 5 height 5
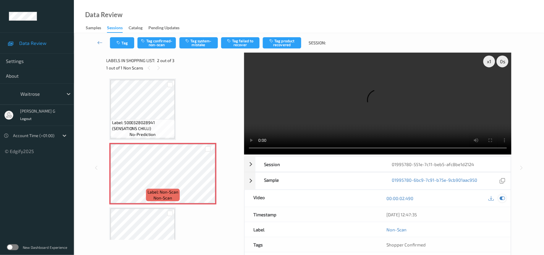
click at [504, 198] on icon at bounding box center [502, 198] width 5 height 5
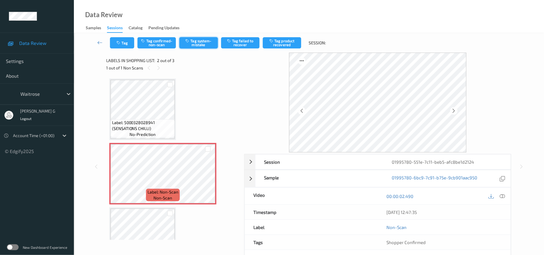
click at [201, 43] on button "Tag system-mistake" at bounding box center [199, 42] width 38 height 11
click at [118, 45] on icon "button" at bounding box center [119, 43] width 5 height 4
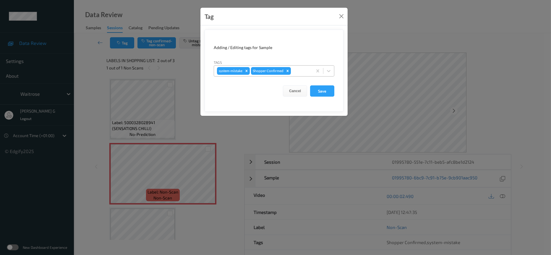
click at [301, 69] on div at bounding box center [300, 70] width 17 height 7
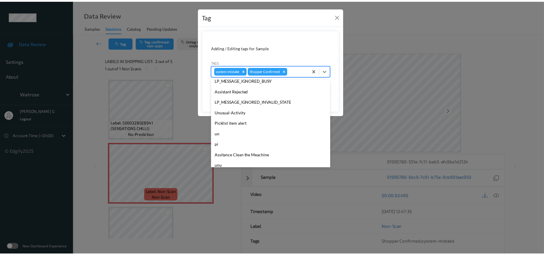
scroll to position [148, 0]
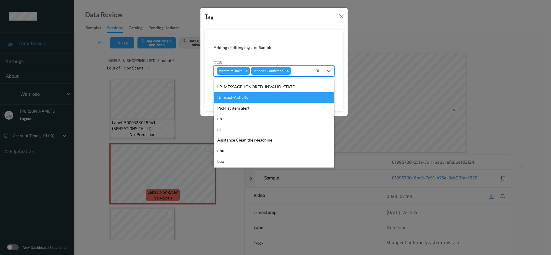
click at [241, 99] on div "Unusual-Activity" at bounding box center [274, 97] width 121 height 11
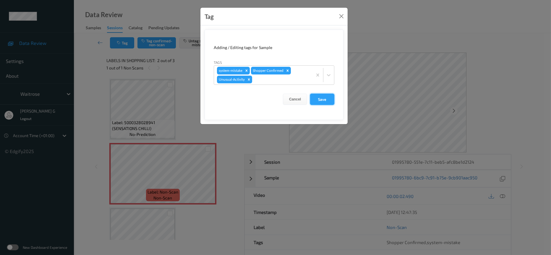
click at [324, 99] on button "Save" at bounding box center [322, 99] width 24 height 11
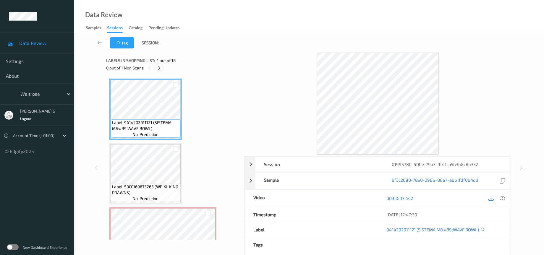
click at [158, 69] on icon at bounding box center [159, 67] width 5 height 5
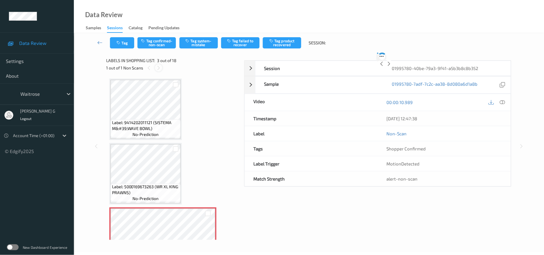
scroll to position [67, 0]
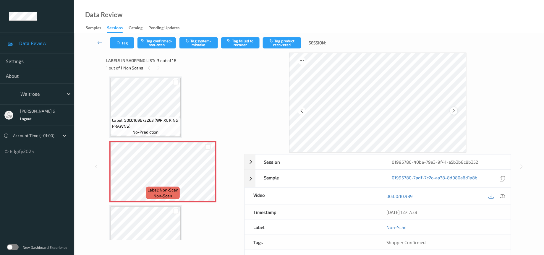
click at [453, 109] on icon at bounding box center [454, 110] width 5 height 5
click at [502, 198] on icon at bounding box center [502, 196] width 5 height 5
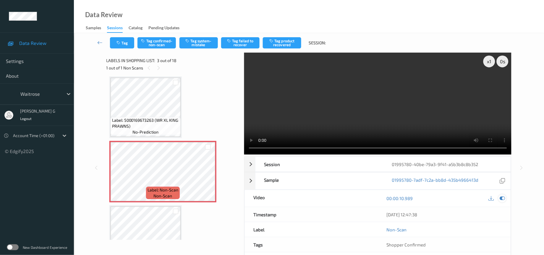
click at [503, 201] on icon at bounding box center [502, 198] width 5 height 5
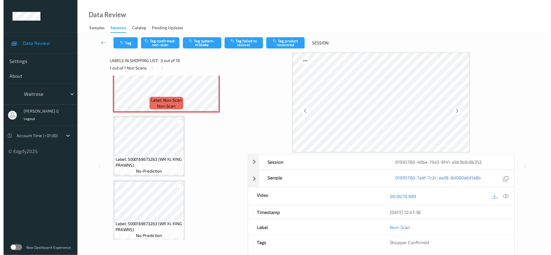
scroll to position [111, 0]
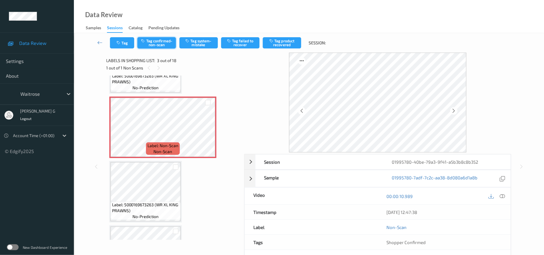
click at [162, 43] on button "Tag confirmed-non-scan" at bounding box center [157, 42] width 38 height 11
click at [160, 41] on button "Untag confirmed-non-scan" at bounding box center [157, 42] width 38 height 11
click at [200, 42] on button "Tag system-mistake" at bounding box center [199, 42] width 38 height 11
click at [124, 39] on button "Tag" at bounding box center [122, 42] width 24 height 11
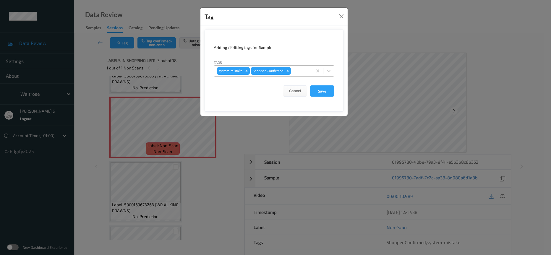
click at [303, 72] on div at bounding box center [300, 70] width 17 height 7
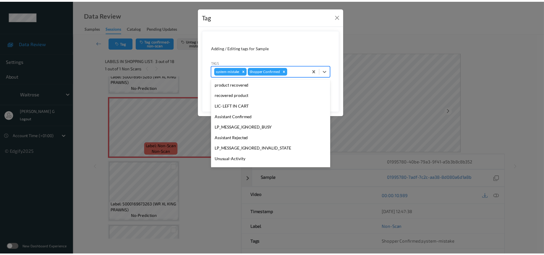
scroll to position [148, 0]
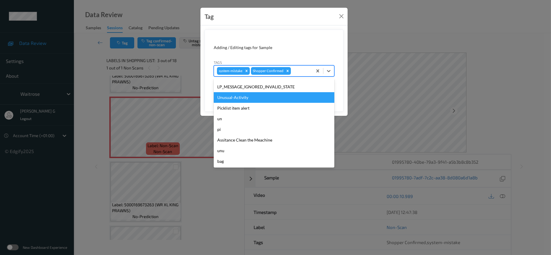
click at [240, 100] on div "Unusual-Activity" at bounding box center [274, 97] width 121 height 11
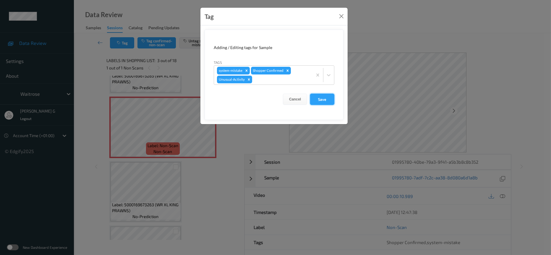
click at [322, 102] on button "Save" at bounding box center [322, 99] width 24 height 11
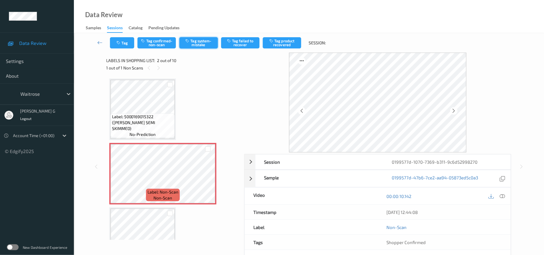
click at [185, 40] on button "Tag system-mistake" at bounding box center [199, 42] width 38 height 11
click at [118, 49] on div "Tag Tag confirmed-non-scan Untag system-mistake Tag failed to recover Tag produ…" at bounding box center [309, 43] width 446 height 20
click at [122, 42] on button "Tag" at bounding box center [122, 42] width 24 height 11
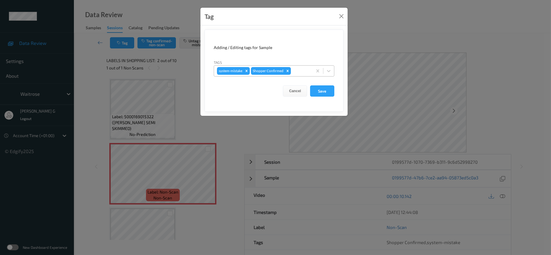
click at [305, 71] on div at bounding box center [300, 70] width 17 height 7
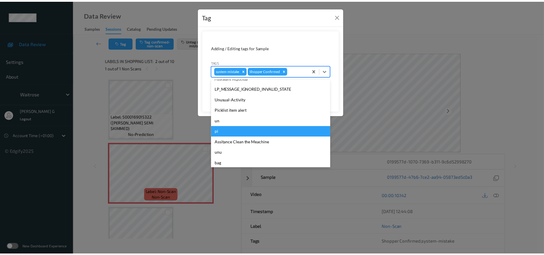
scroll to position [148, 0]
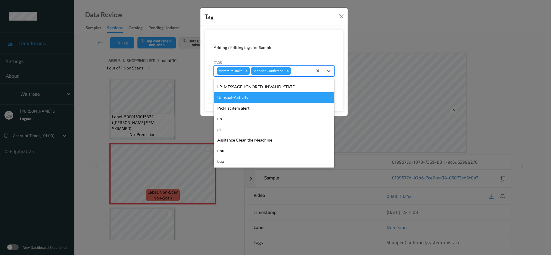
click at [238, 97] on div "Unusual-Activity" at bounding box center [274, 97] width 121 height 11
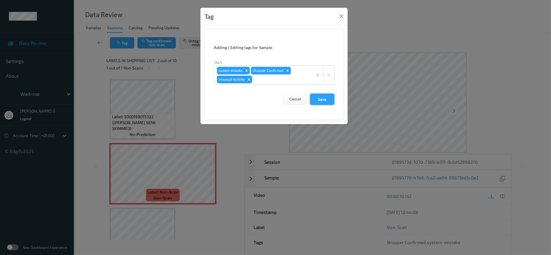
click at [320, 100] on button "Save" at bounding box center [322, 99] width 24 height 11
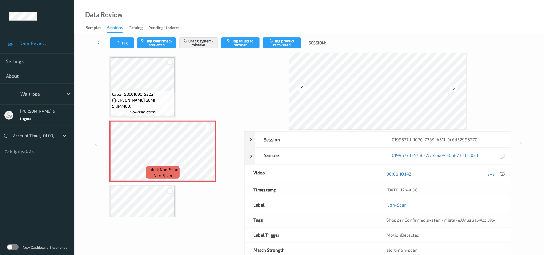
scroll to position [39, 0]
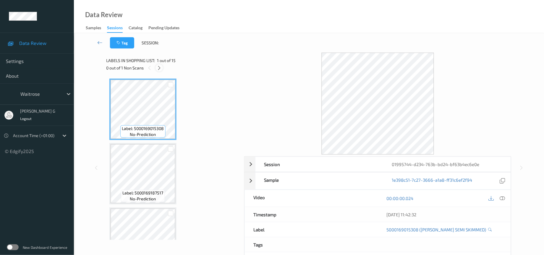
click at [157, 67] on icon at bounding box center [159, 67] width 5 height 5
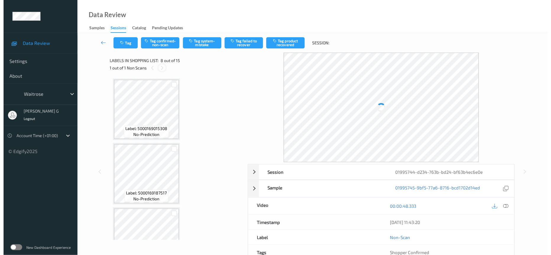
scroll to position [385, 0]
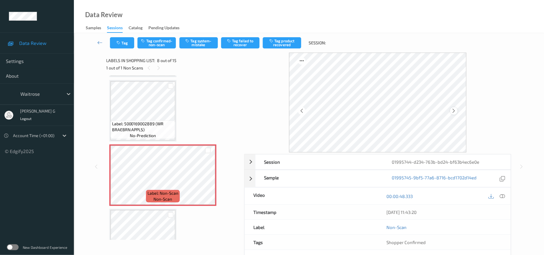
click at [453, 112] on icon at bounding box center [454, 110] width 5 height 5
click at [195, 37] on div "Tag Tag confirmed-non-scan Tag system-mistake Tag failed to recover Tag product…" at bounding box center [309, 43] width 446 height 20
click at [201, 43] on button "Tag system-mistake" at bounding box center [199, 42] width 38 height 11
click at [128, 44] on button "Tag" at bounding box center [122, 42] width 24 height 11
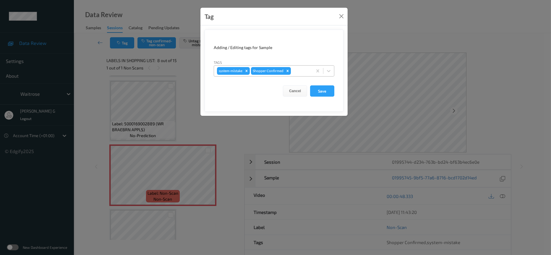
click at [296, 74] on div at bounding box center [300, 70] width 17 height 7
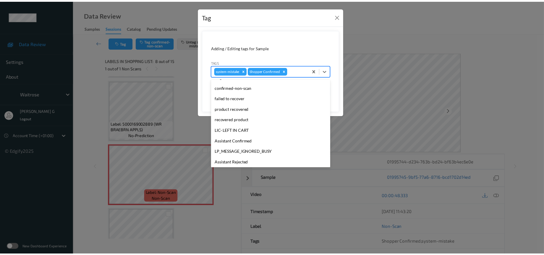
scroll to position [0, 0]
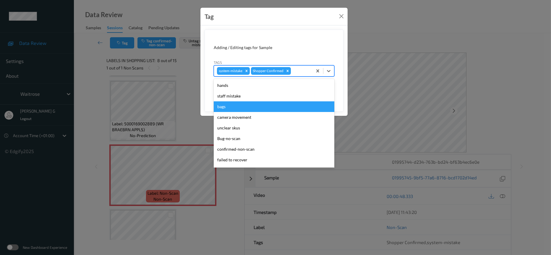
click at [222, 107] on div "bags" at bounding box center [274, 106] width 121 height 11
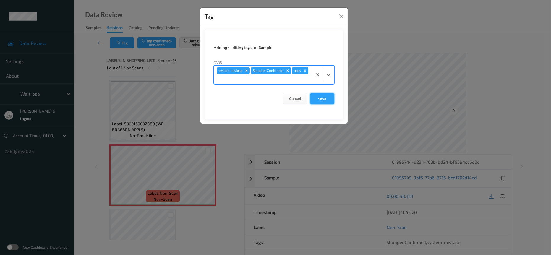
click at [318, 97] on button "Save" at bounding box center [322, 98] width 24 height 11
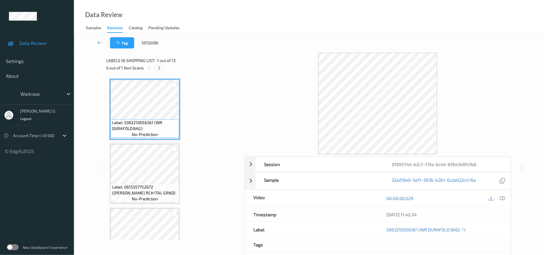
click at [160, 68] on icon at bounding box center [159, 67] width 5 height 5
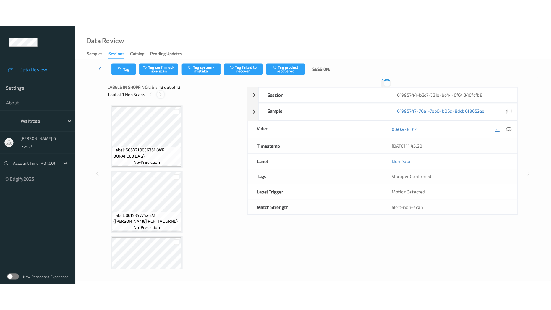
scroll to position [667, 0]
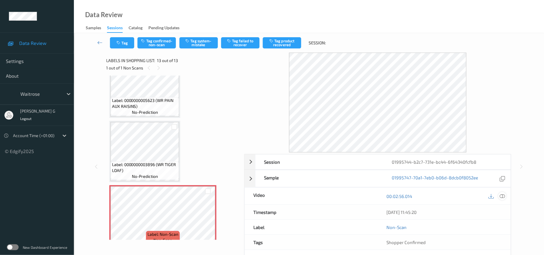
click at [502, 197] on icon at bounding box center [502, 196] width 5 height 5
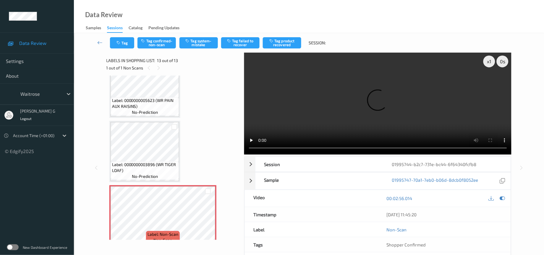
scroll to position [612, 0]
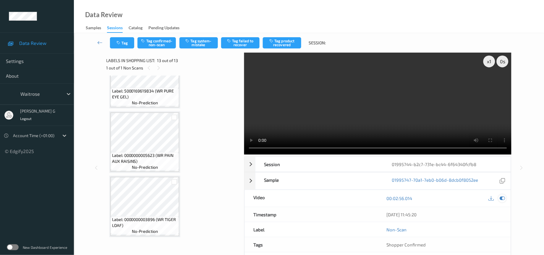
click at [501, 198] on icon at bounding box center [502, 198] width 5 height 5
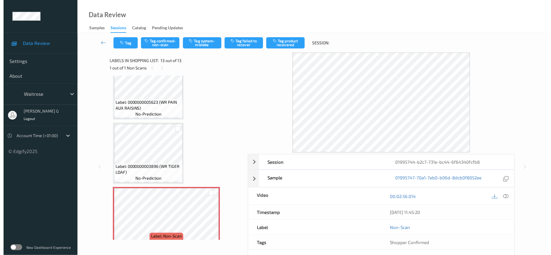
scroll to position [667, 0]
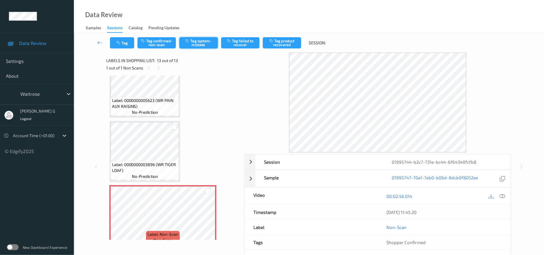
click at [196, 37] on button "Tag system-mistake" at bounding box center [199, 42] width 38 height 11
click at [122, 40] on button "Tag" at bounding box center [122, 42] width 24 height 11
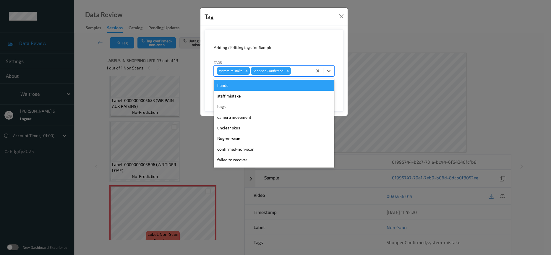
click at [293, 72] on input "text" at bounding box center [292, 71] width 1 height 6
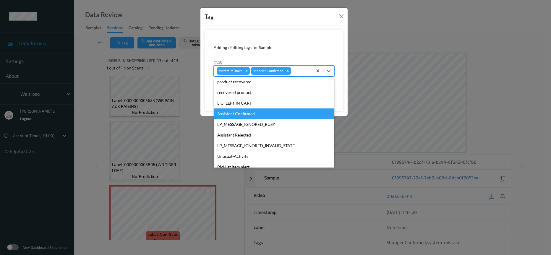
scroll to position [148, 0]
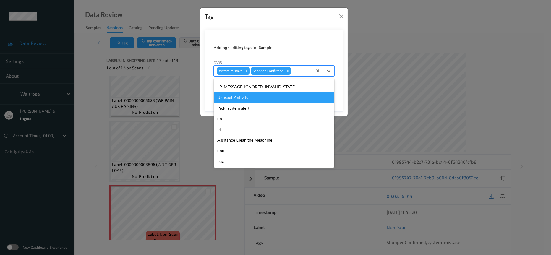
click at [241, 100] on div "Unusual-Activity" at bounding box center [274, 97] width 121 height 11
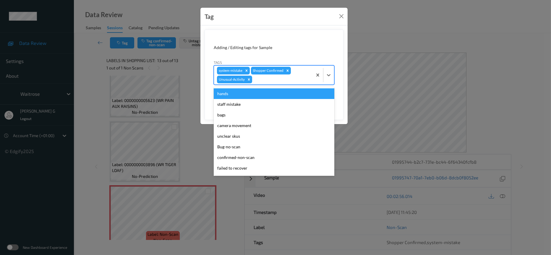
click at [297, 80] on div at bounding box center [282, 79] width 56 height 7
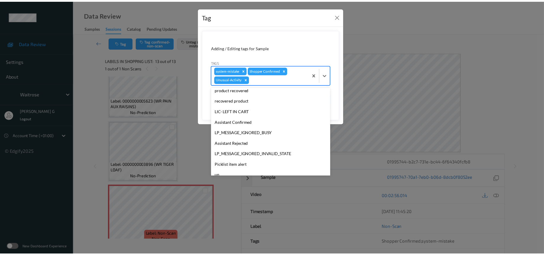
scroll to position [137, 0]
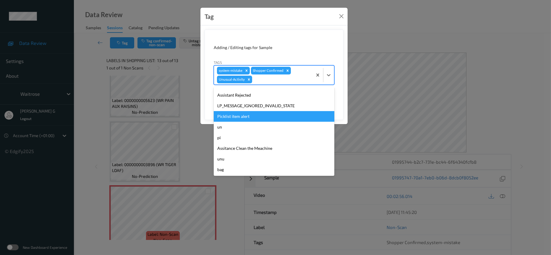
click at [240, 116] on div "Picklist item alert" at bounding box center [274, 116] width 121 height 11
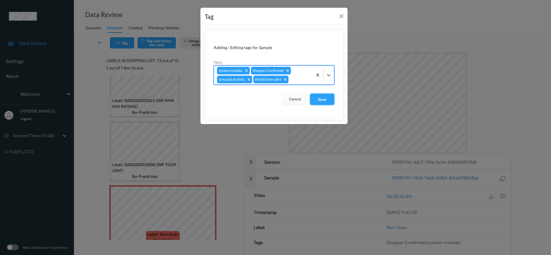
click at [321, 99] on button "Save" at bounding box center [322, 99] width 24 height 11
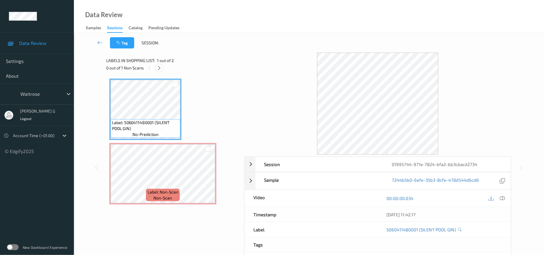
click at [161, 69] on icon at bounding box center [159, 67] width 5 height 5
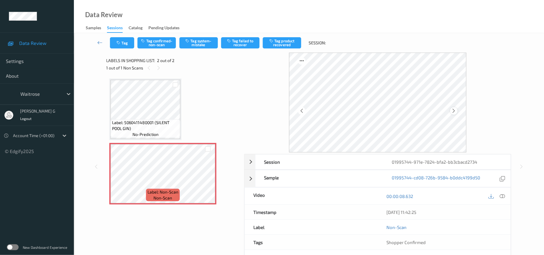
click at [453, 111] on icon at bounding box center [454, 110] width 5 height 5
click at [503, 197] on icon at bounding box center [502, 196] width 5 height 5
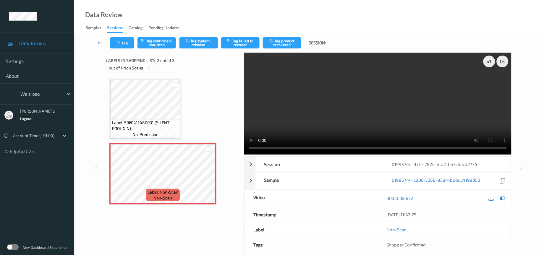
click at [503, 200] on icon at bounding box center [502, 198] width 5 height 5
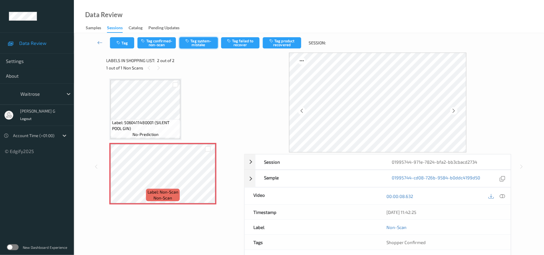
click at [196, 42] on button "Tag system-mistake" at bounding box center [199, 42] width 38 height 11
click at [114, 40] on button "Tag" at bounding box center [122, 42] width 24 height 11
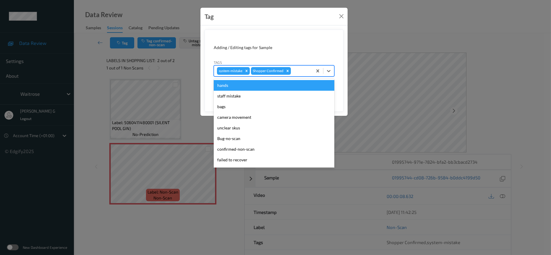
click at [301, 74] on div at bounding box center [300, 70] width 17 height 7
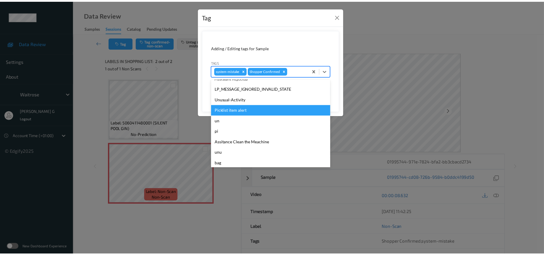
scroll to position [148, 0]
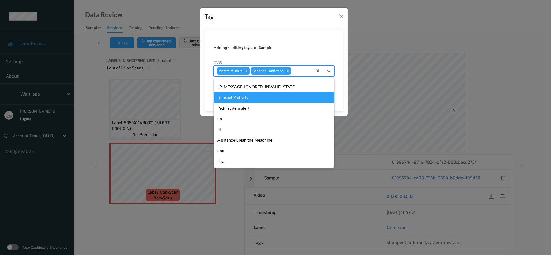
click at [238, 98] on div "Unusual-Activity" at bounding box center [274, 97] width 121 height 11
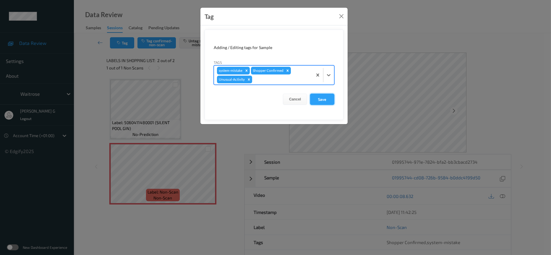
click at [323, 99] on button "Save" at bounding box center [322, 99] width 24 height 11
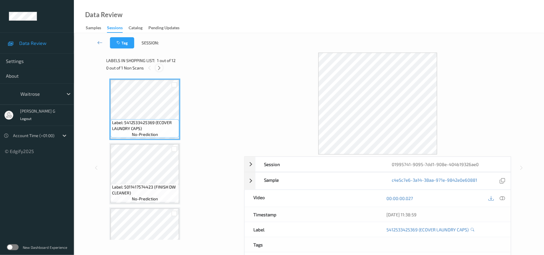
click at [157, 70] on icon at bounding box center [159, 67] width 5 height 5
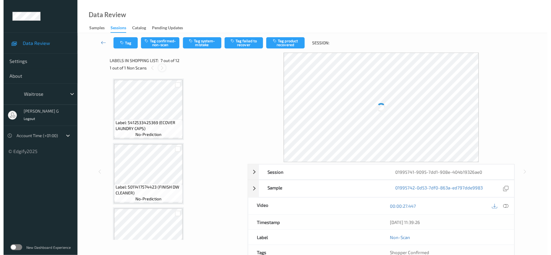
scroll to position [321, 0]
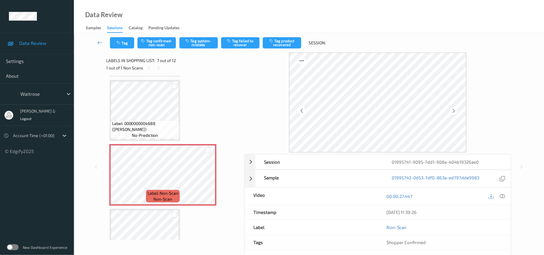
click at [207, 36] on div "Tag Tag confirmed-non-scan Tag system-mistake Tag failed to recover Tag product…" at bounding box center [309, 43] width 446 height 20
click at [199, 45] on button "Tag system-mistake" at bounding box center [199, 42] width 38 height 11
click at [124, 43] on button "Tag" at bounding box center [122, 42] width 24 height 11
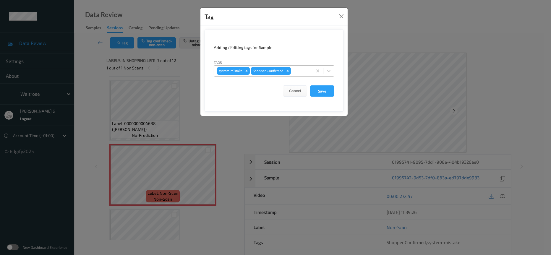
click at [298, 72] on div at bounding box center [300, 70] width 17 height 7
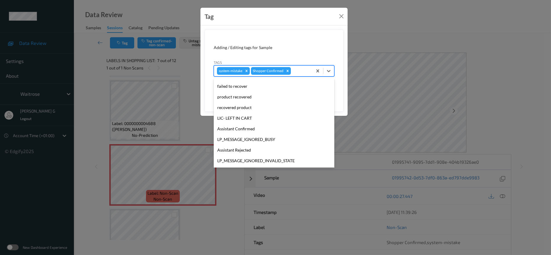
scroll to position [148, 0]
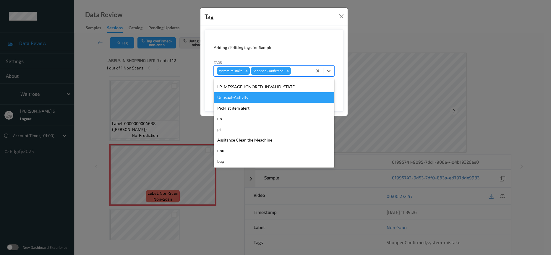
click at [235, 99] on div "Unusual-Activity" at bounding box center [274, 97] width 121 height 11
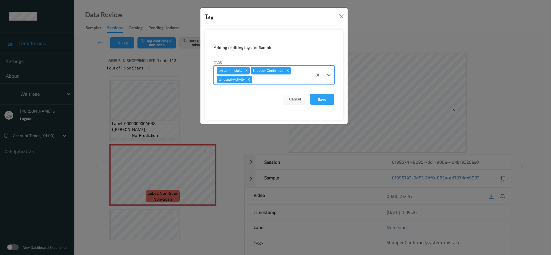
click at [293, 77] on div at bounding box center [282, 79] width 56 height 7
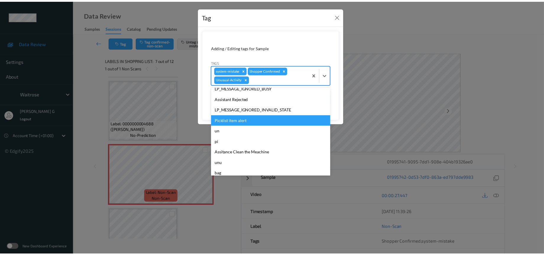
scroll to position [137, 0]
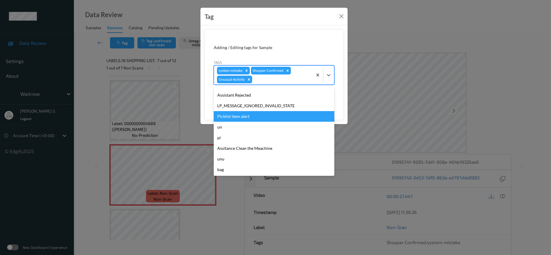
click at [231, 117] on div "Picklist item alert" at bounding box center [274, 116] width 121 height 11
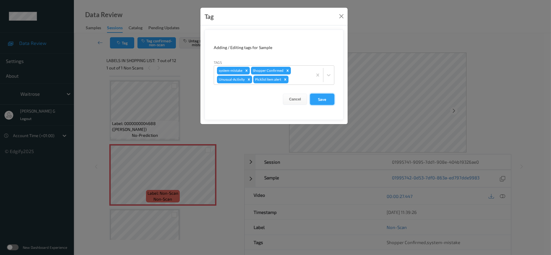
click at [322, 100] on button "Save" at bounding box center [322, 99] width 24 height 11
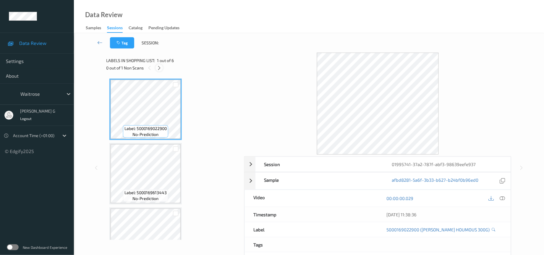
click at [157, 69] on icon at bounding box center [159, 67] width 5 height 5
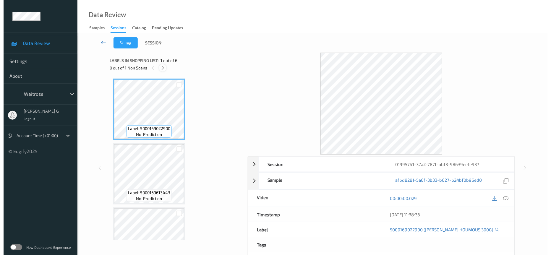
scroll to position [130, 0]
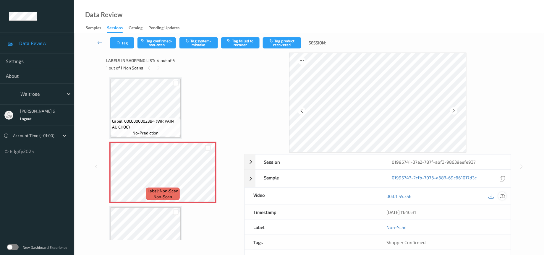
click at [504, 198] on icon at bounding box center [502, 196] width 5 height 5
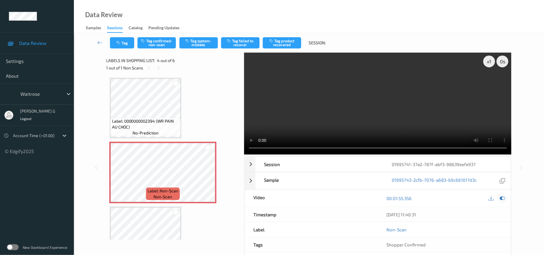
click at [503, 200] on icon at bounding box center [502, 198] width 5 height 5
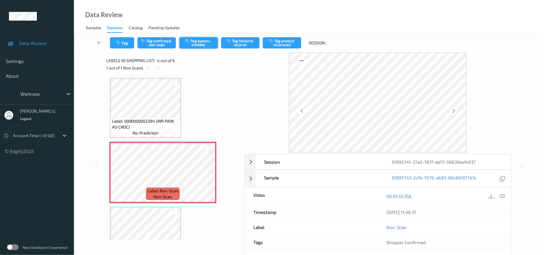
click at [197, 41] on button "Tag system-mistake" at bounding box center [199, 42] width 38 height 11
click at [127, 46] on button "Tag" at bounding box center [122, 42] width 24 height 11
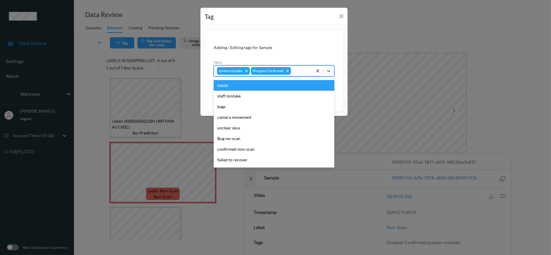
click at [311, 69] on div "system-mistake Shopper Confirmed" at bounding box center [263, 71] width 99 height 10
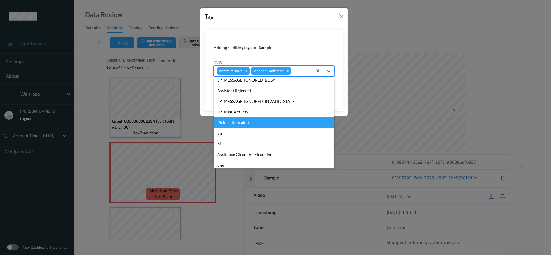
scroll to position [148, 0]
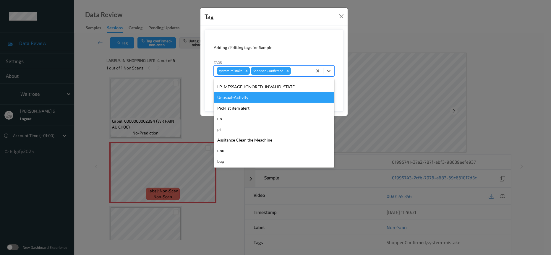
click at [242, 99] on div "Unusual-Activity" at bounding box center [274, 97] width 121 height 11
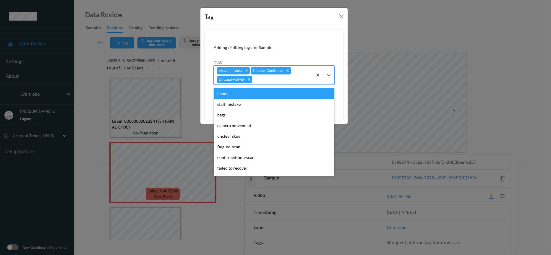
click at [275, 81] on div at bounding box center [282, 79] width 56 height 7
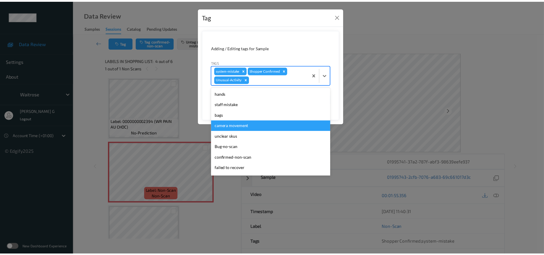
scroll to position [137, 0]
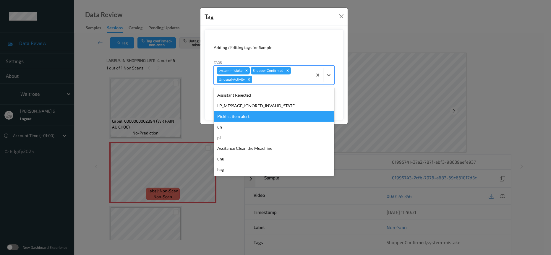
click at [243, 117] on div "Picklist item alert" at bounding box center [274, 116] width 121 height 11
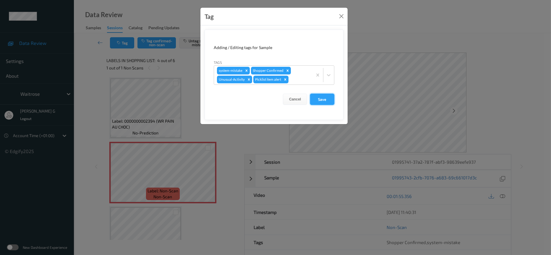
click at [317, 99] on button "Save" at bounding box center [322, 99] width 24 height 11
